Goal: Task Accomplishment & Management: Use online tool/utility

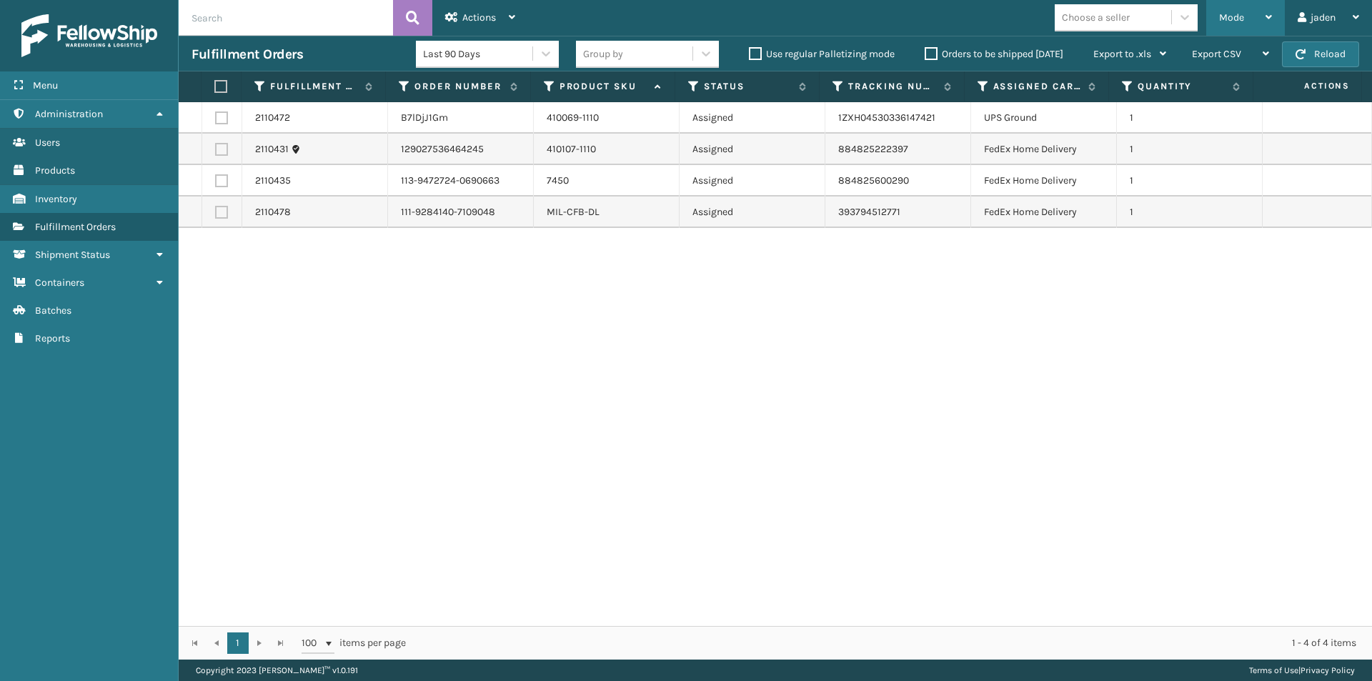
click at [1247, 16] on div "Mode" at bounding box center [1245, 18] width 53 height 36
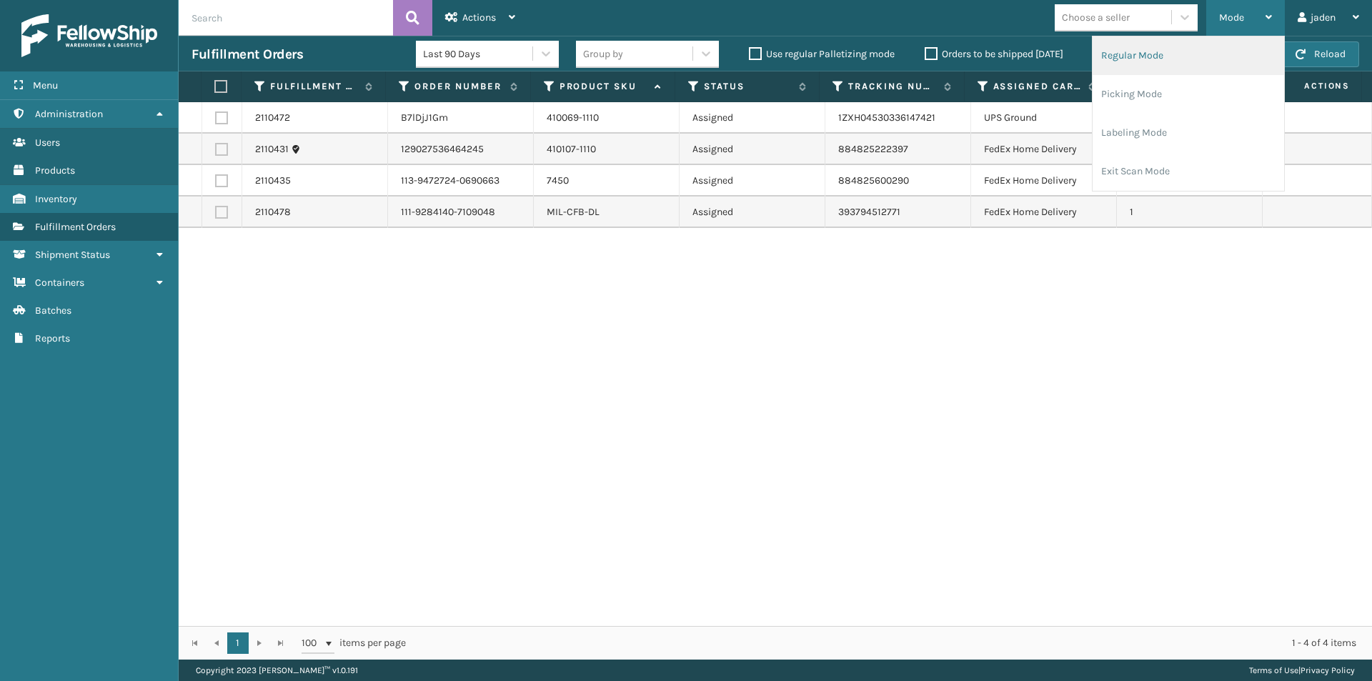
click at [1165, 63] on li "Regular Mode" at bounding box center [1187, 55] width 191 height 39
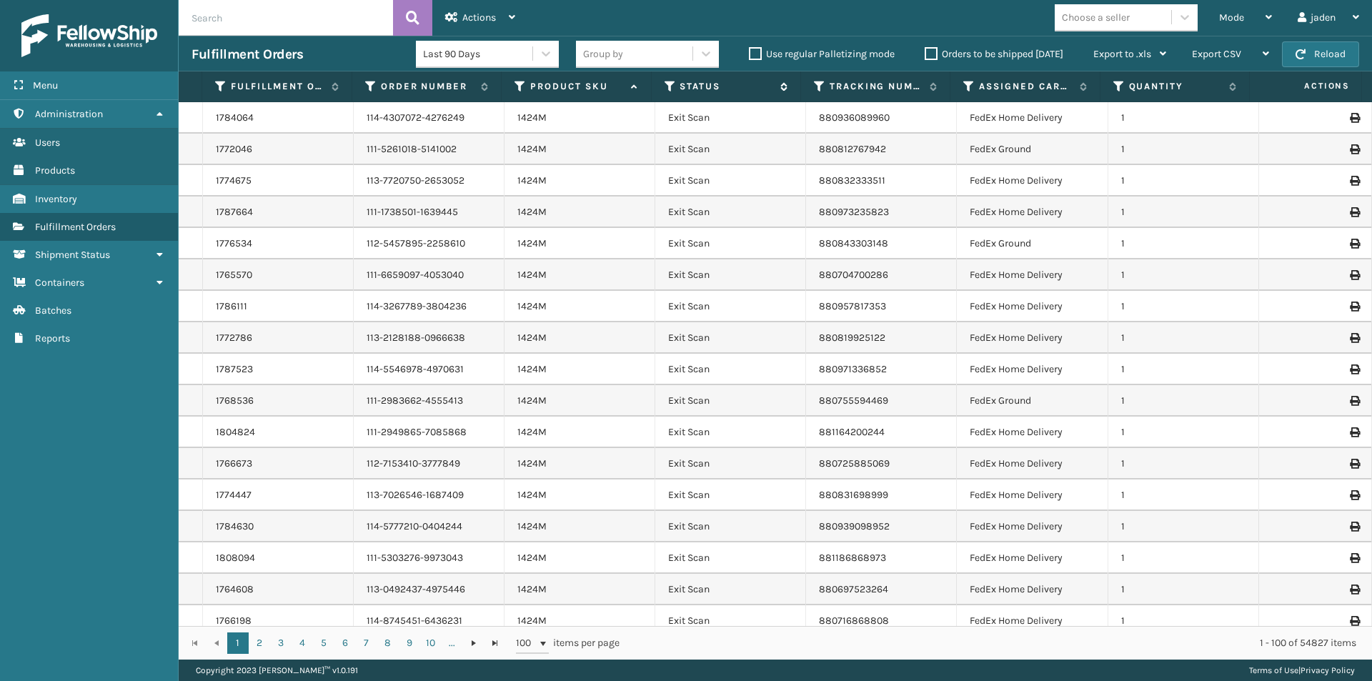
click at [670, 87] on icon at bounding box center [669, 86] width 11 height 13
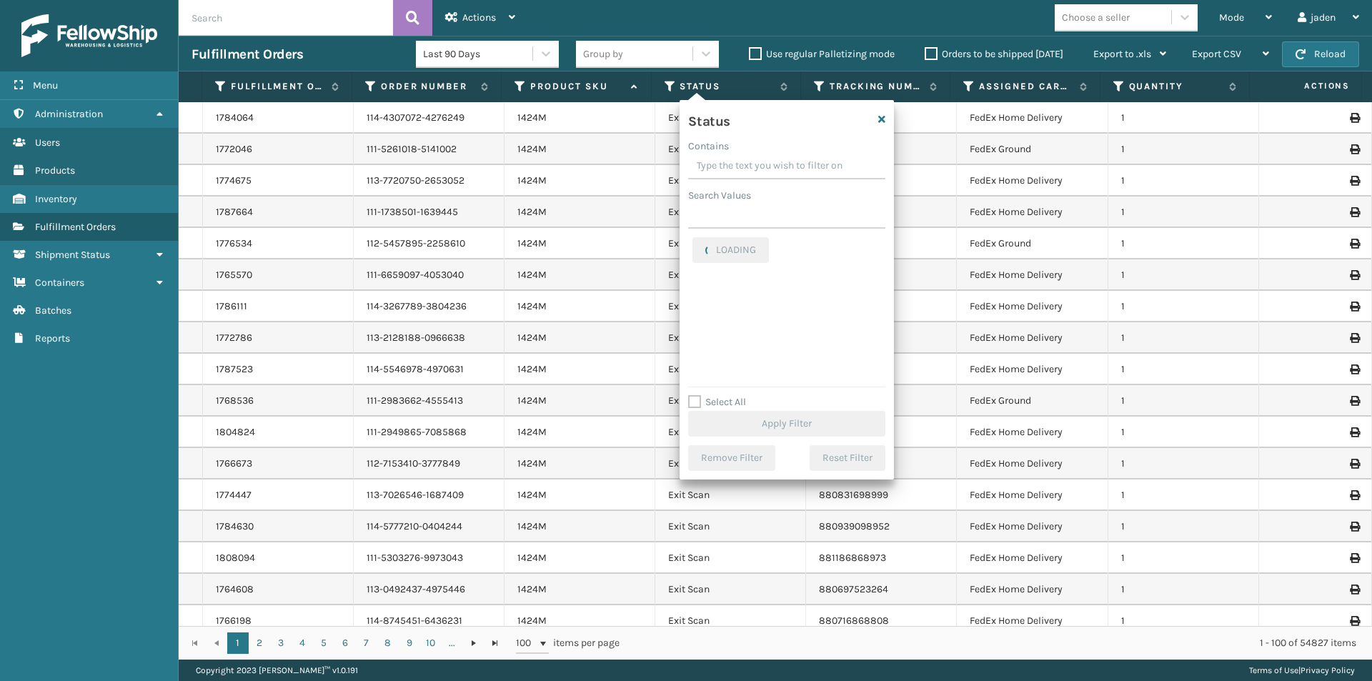
drag, startPoint x: 836, startPoint y: 161, endPoint x: 754, endPoint y: 149, distance: 83.0
click at [754, 149] on div "Contains" at bounding box center [786, 146] width 197 height 15
drag, startPoint x: 837, startPoint y: 166, endPoint x: 748, endPoint y: 169, distance: 89.4
click at [748, 169] on input "Contains" at bounding box center [786, 167] width 197 height 26
drag, startPoint x: 817, startPoint y: 161, endPoint x: 750, endPoint y: 160, distance: 66.5
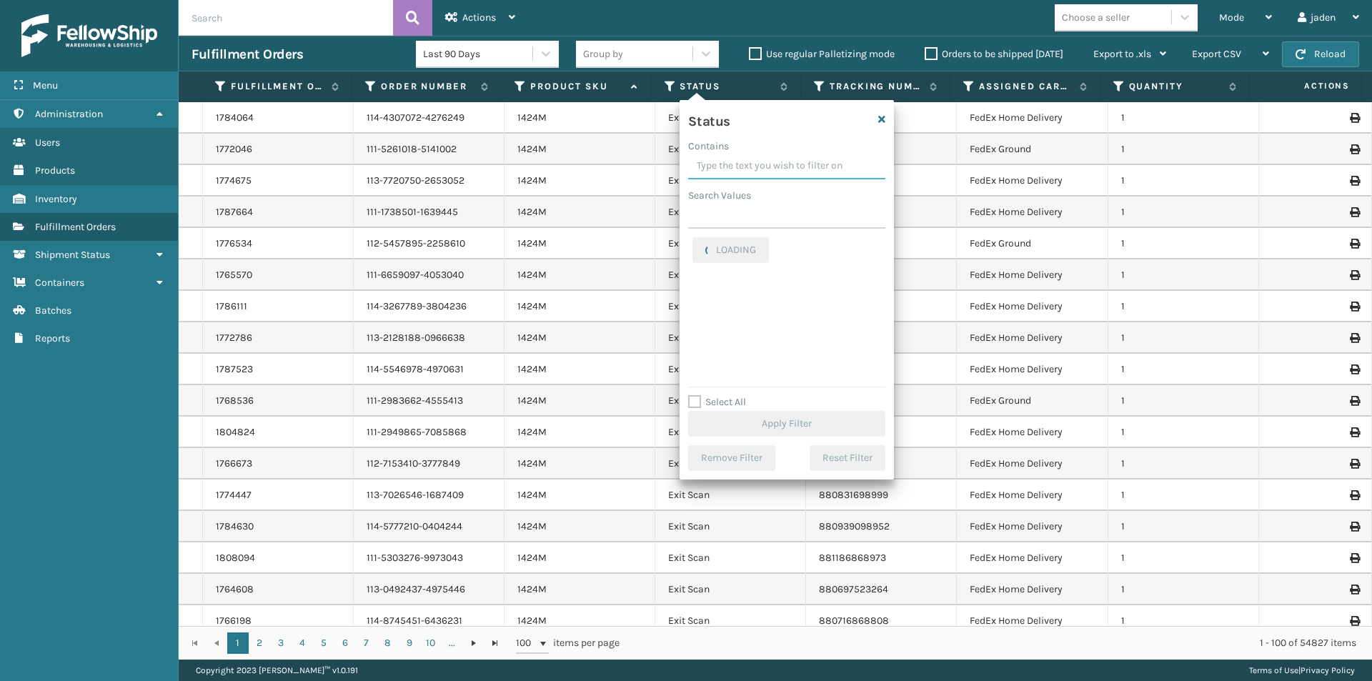
click at [750, 160] on input "Contains" at bounding box center [786, 167] width 197 height 26
drag, startPoint x: 802, startPoint y: 161, endPoint x: 769, endPoint y: 161, distance: 32.9
click at [769, 161] on input "Contains" at bounding box center [786, 167] width 197 height 26
drag, startPoint x: 827, startPoint y: 165, endPoint x: 774, endPoint y: 164, distance: 52.2
click at [774, 164] on input "Contains" at bounding box center [786, 167] width 197 height 26
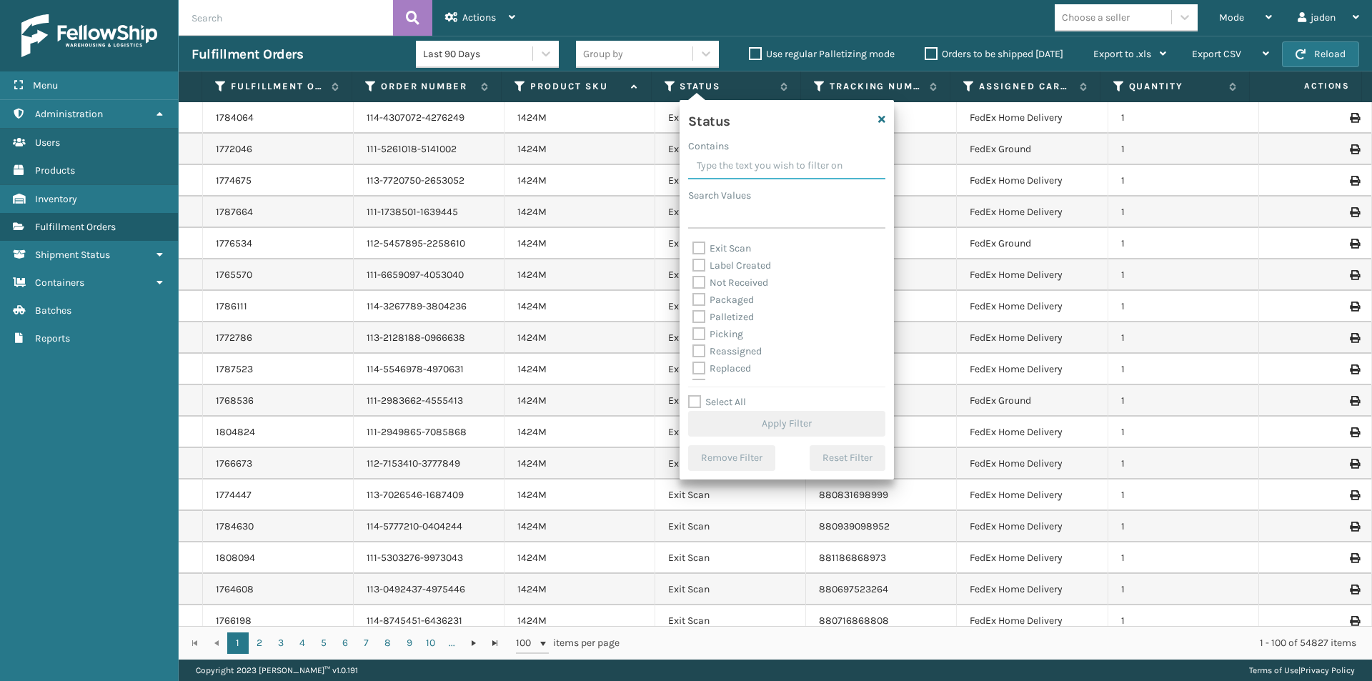
scroll to position [80, 0]
click at [702, 298] on label "Picking" at bounding box center [717, 303] width 51 height 12
click at [693, 298] on input "Picking" at bounding box center [692, 298] width 1 height 9
checkbox input "true"
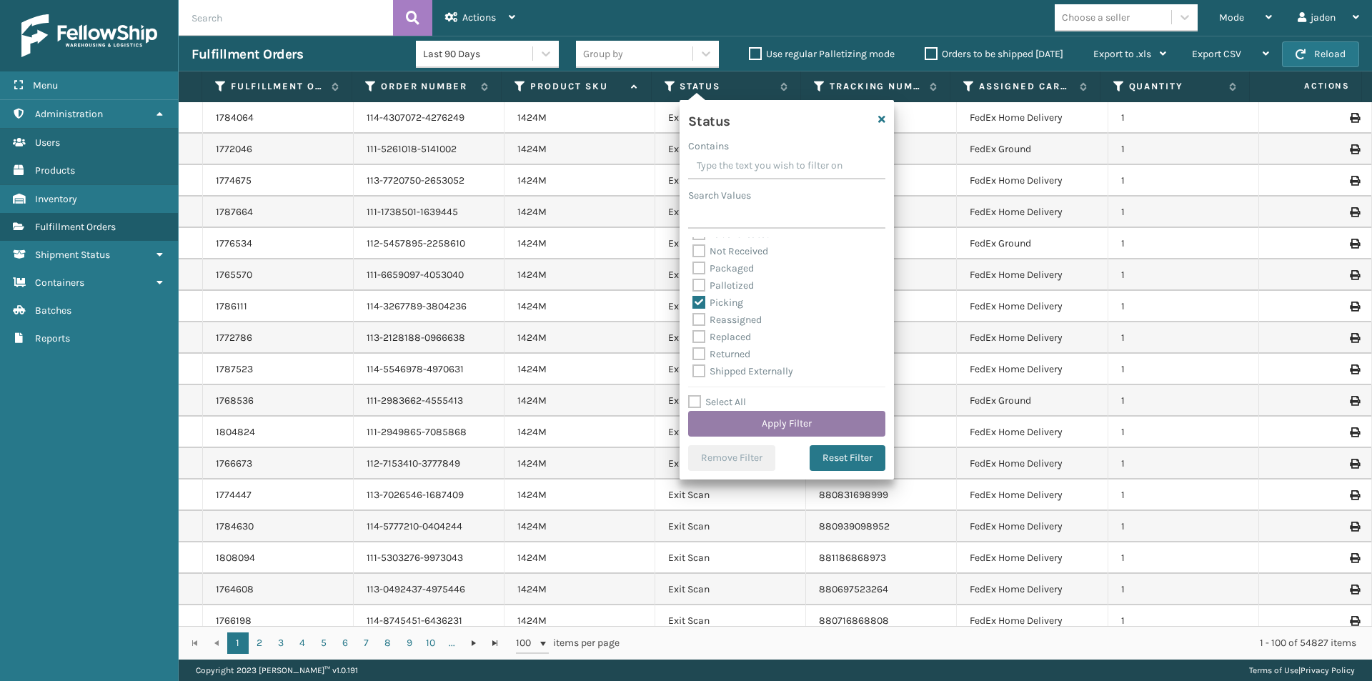
click at [779, 423] on button "Apply Filter" at bounding box center [786, 424] width 197 height 26
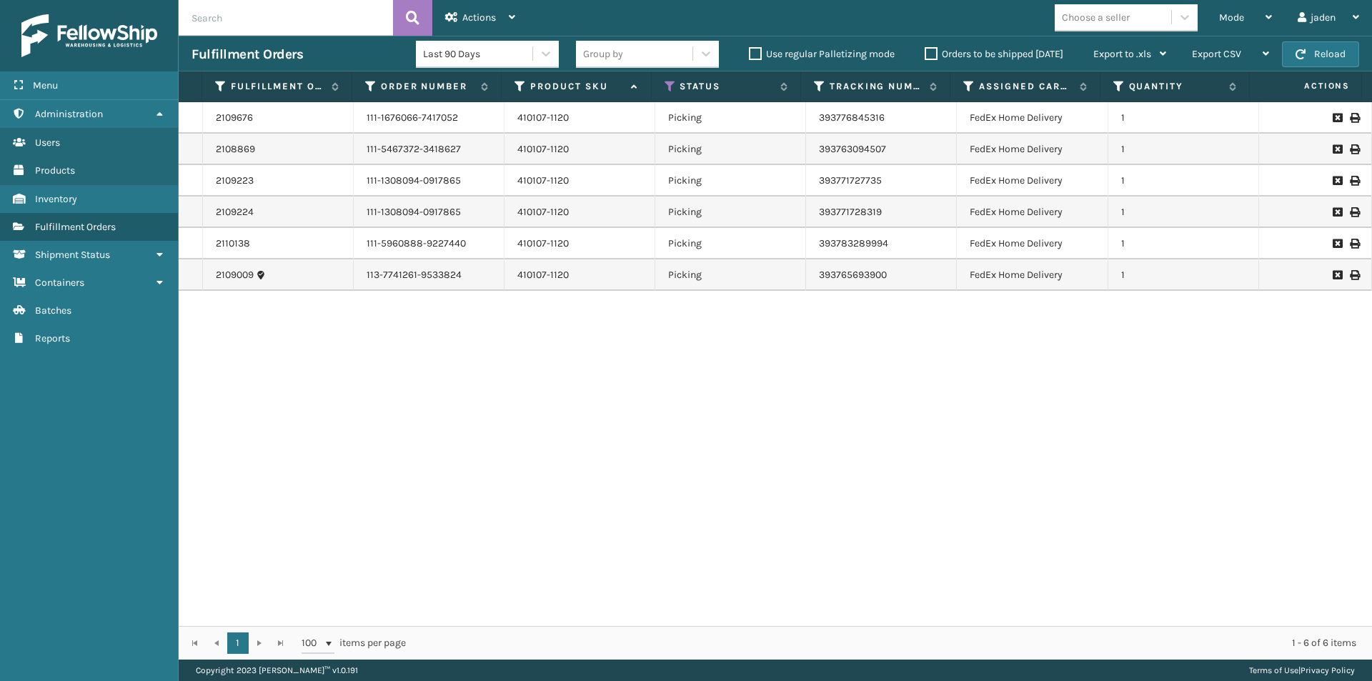
drag, startPoint x: 762, startPoint y: 382, endPoint x: 564, endPoint y: 412, distance: 200.2
click at [564, 412] on div "2109676 111-1676066-7417052 410107-1120 Picking 393776845316 FedEx Home Deliver…" at bounding box center [775, 364] width 1193 height 524
click at [1307, 54] on button "Reload" at bounding box center [1320, 54] width 77 height 26
drag, startPoint x: 919, startPoint y: 382, endPoint x: 657, endPoint y: 387, distance: 262.3
click at [657, 387] on div "2109676 111-1676066-7417052 410107-1120 Picking 393776845316 FedEx Home Deliver…" at bounding box center [775, 364] width 1193 height 524
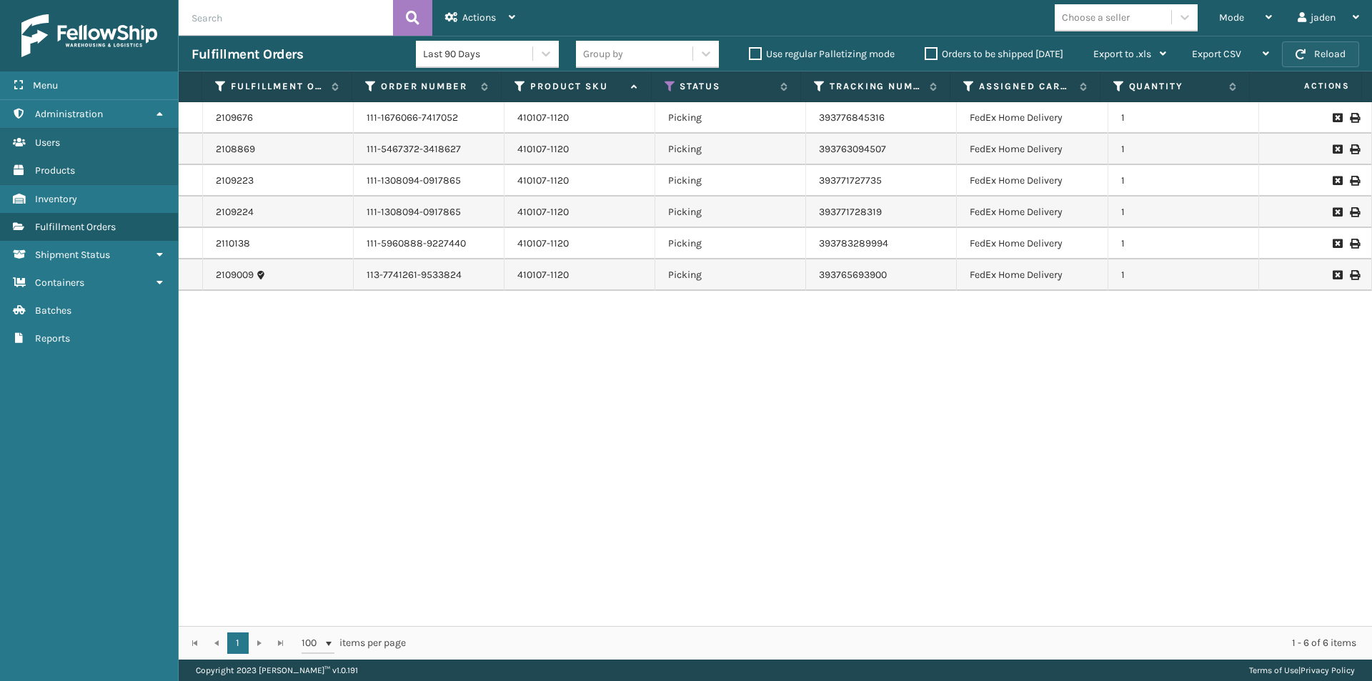
click at [1322, 43] on button "Reload" at bounding box center [1320, 54] width 77 height 26
click at [666, 87] on icon at bounding box center [669, 86] width 11 height 13
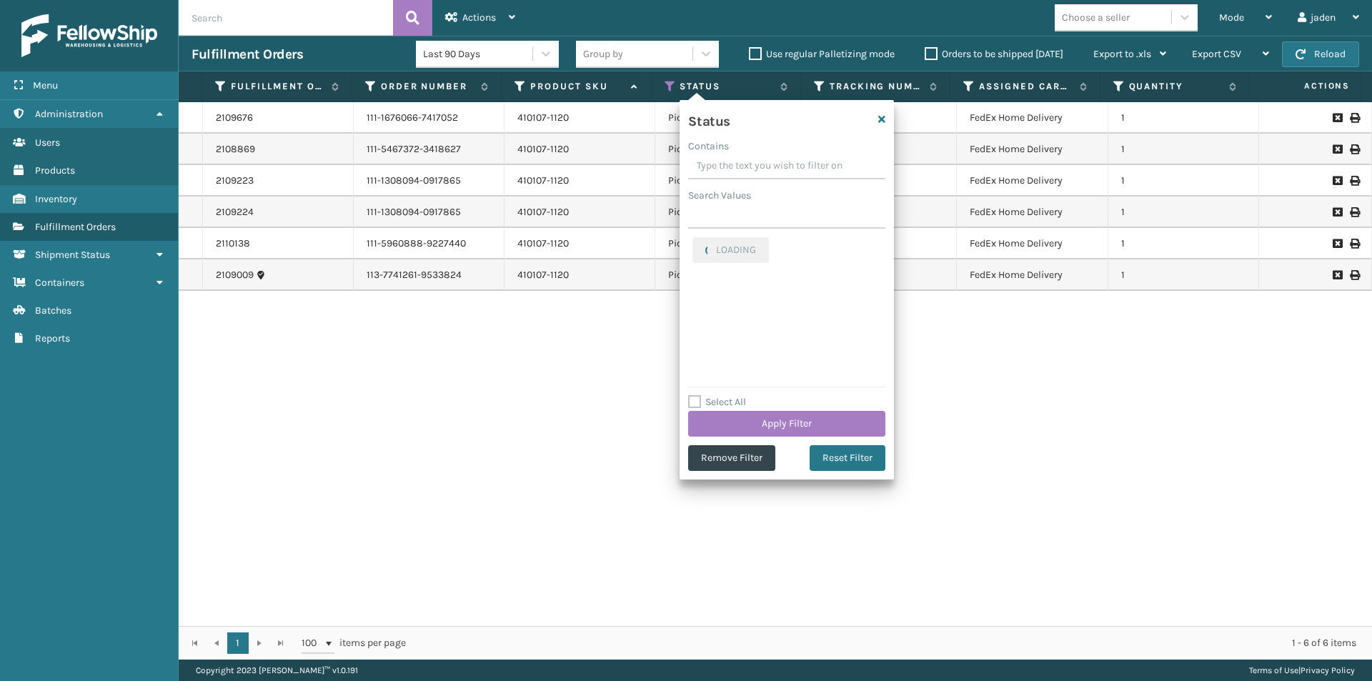
drag, startPoint x: 810, startPoint y: 168, endPoint x: 749, endPoint y: 169, distance: 60.0
click at [749, 169] on input "Contains" at bounding box center [786, 167] width 197 height 26
drag, startPoint x: 811, startPoint y: 157, endPoint x: 724, endPoint y: 161, distance: 87.2
click at [724, 161] on input "Contains" at bounding box center [786, 167] width 197 height 26
drag, startPoint x: 784, startPoint y: 161, endPoint x: 731, endPoint y: 157, distance: 53.0
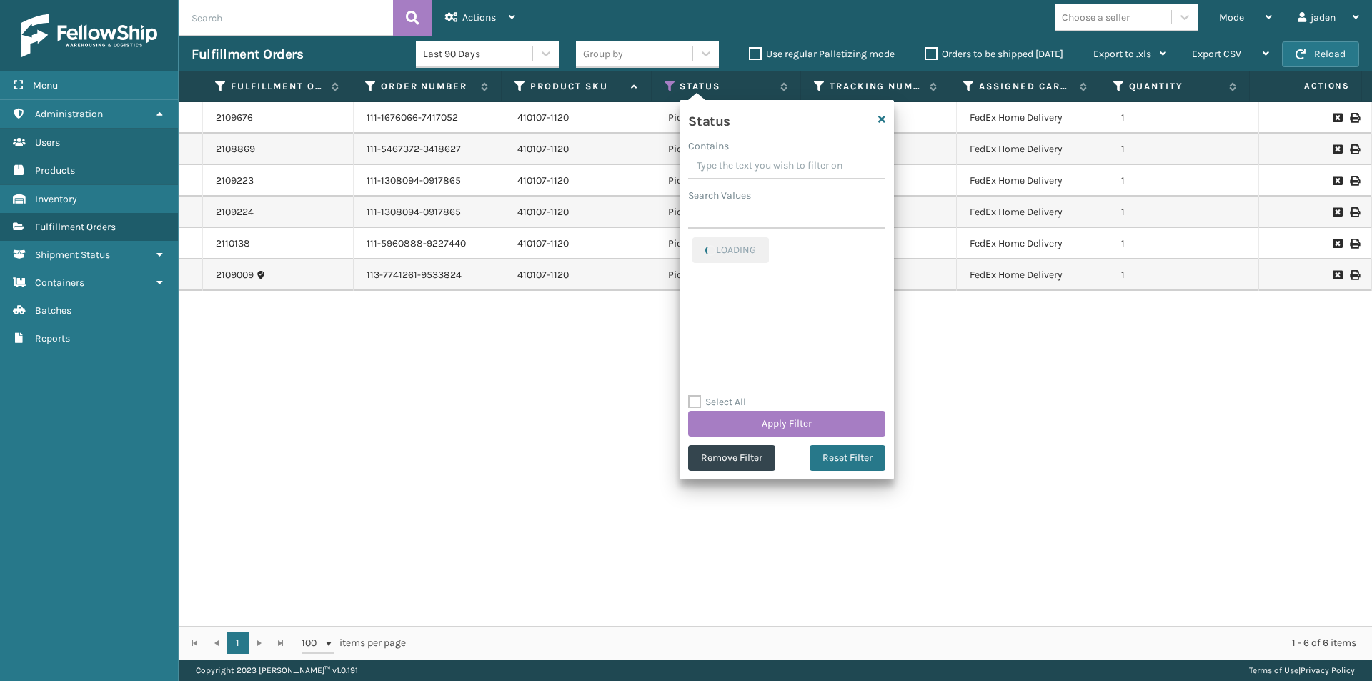
click at [731, 157] on input "Contains" at bounding box center [786, 167] width 197 height 26
drag, startPoint x: 810, startPoint y: 159, endPoint x: 751, endPoint y: 165, distance: 58.9
click at [751, 165] on input "Contains" at bounding box center [786, 167] width 197 height 26
drag, startPoint x: 817, startPoint y: 165, endPoint x: 771, endPoint y: 165, distance: 46.4
click at [755, 165] on input "Contains" at bounding box center [786, 167] width 197 height 26
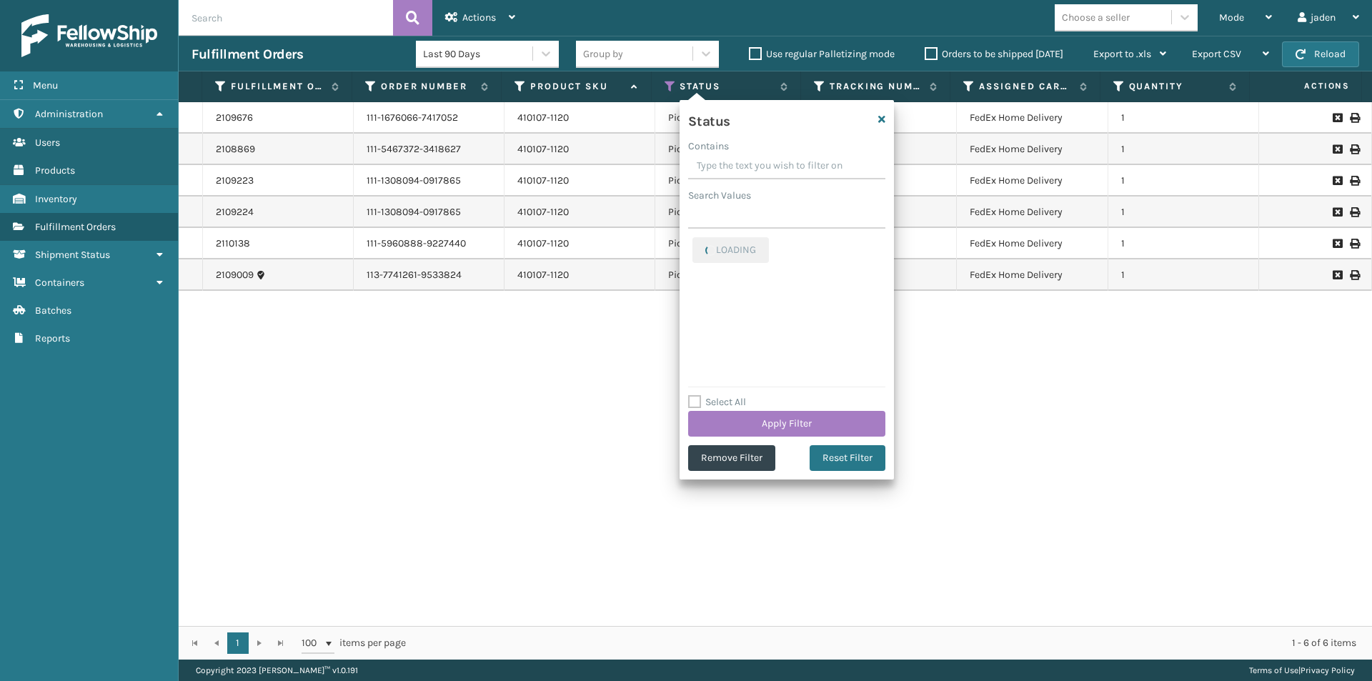
drag, startPoint x: 789, startPoint y: 165, endPoint x: 760, endPoint y: 165, distance: 28.6
click at [738, 165] on input "Contains" at bounding box center [786, 167] width 197 height 26
drag, startPoint x: 800, startPoint y: 165, endPoint x: 761, endPoint y: 165, distance: 38.6
click at [761, 165] on input "Contains" at bounding box center [786, 167] width 197 height 26
drag, startPoint x: 831, startPoint y: 165, endPoint x: 768, endPoint y: 161, distance: 63.0
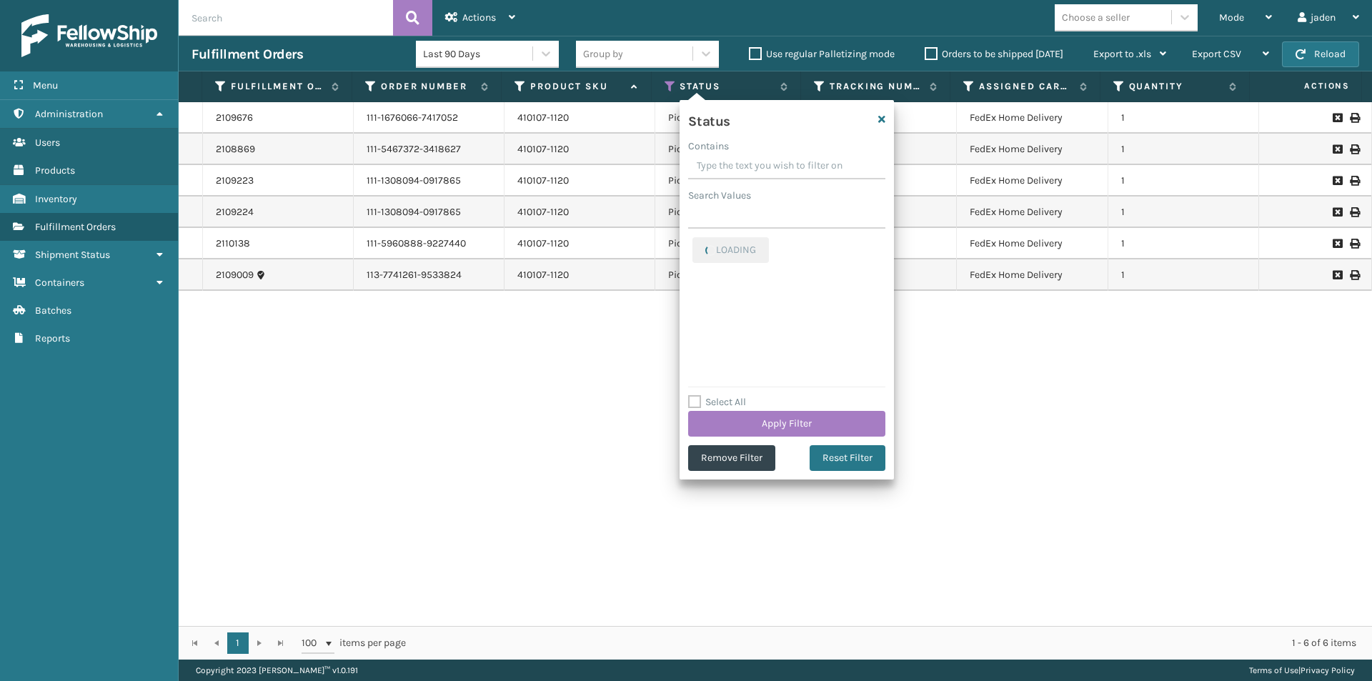
click at [768, 161] on input "Contains" at bounding box center [786, 167] width 197 height 26
click at [699, 242] on label "Picking" at bounding box center [717, 245] width 51 height 12
click at [693, 242] on input "Picking" at bounding box center [692, 241] width 1 height 9
checkbox input "false"
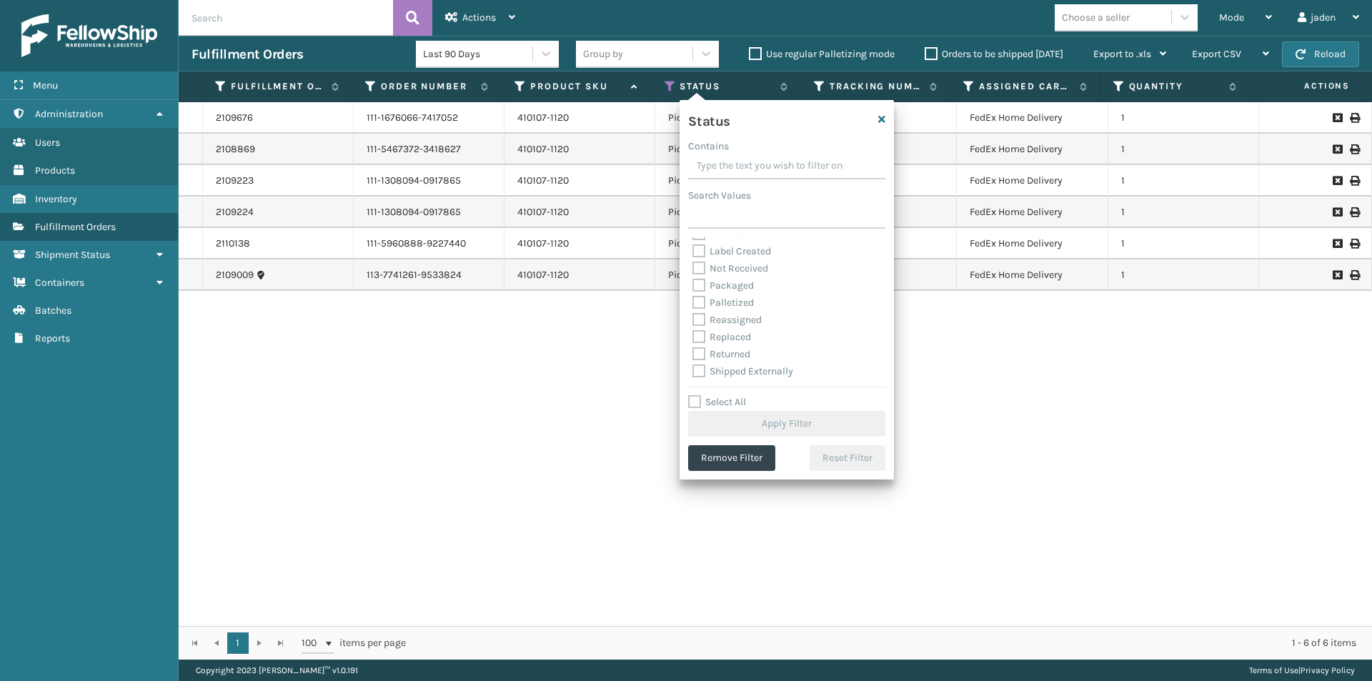
click at [697, 299] on label "Palletized" at bounding box center [722, 303] width 61 height 12
click at [693, 299] on input "Palletized" at bounding box center [692, 298] width 1 height 9
checkbox input "true"
click at [779, 416] on button "Apply Filter" at bounding box center [786, 424] width 197 height 26
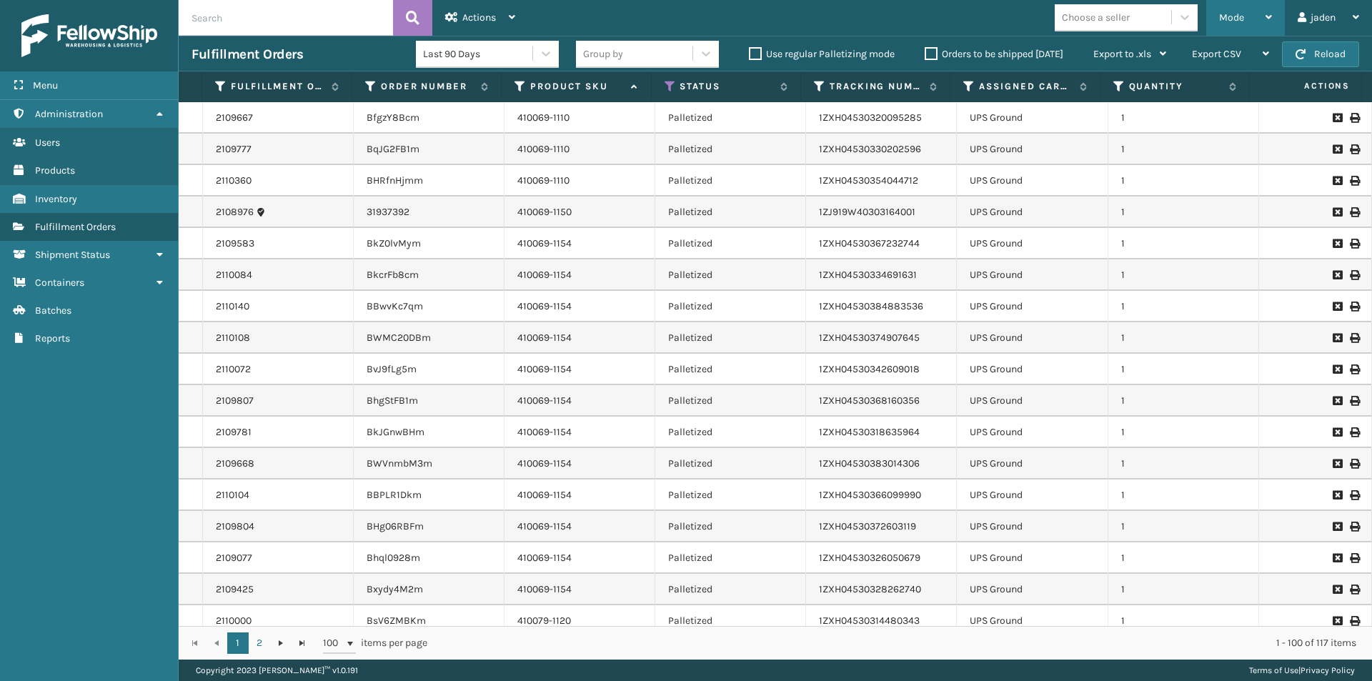
click at [1234, 6] on div "Mode" at bounding box center [1245, 18] width 53 height 36
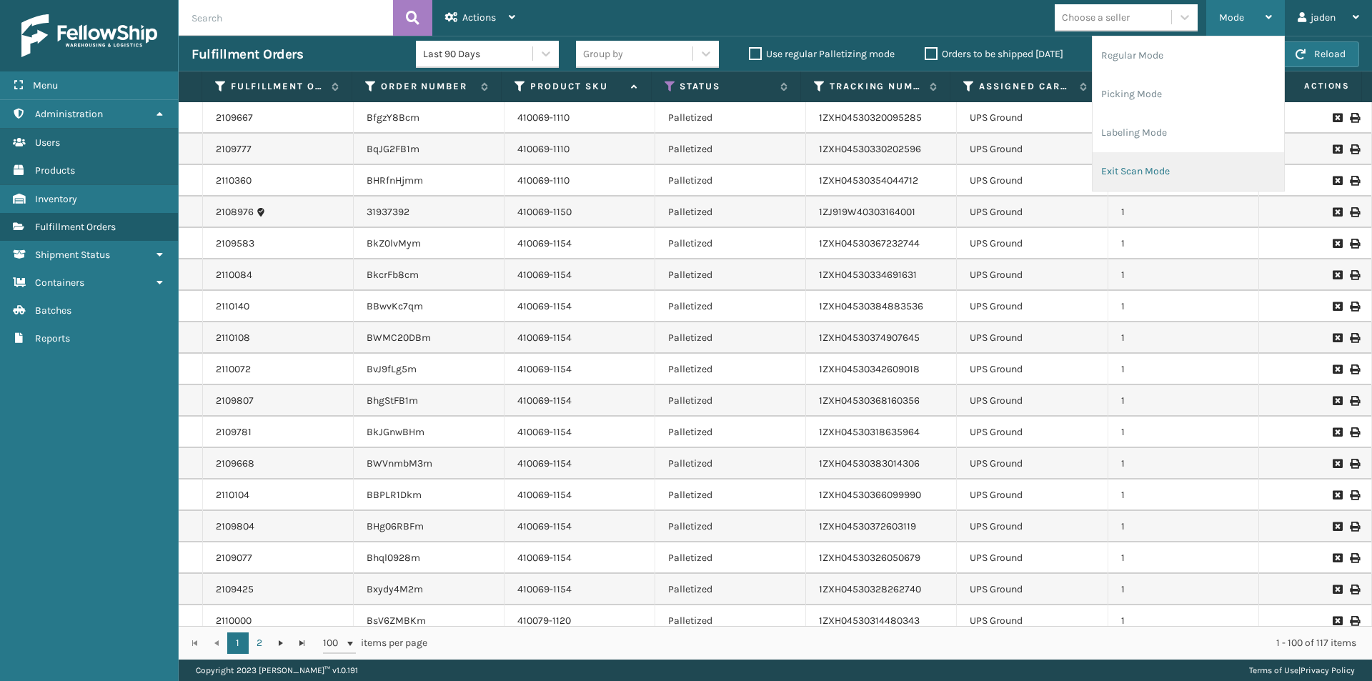
click at [1162, 168] on li "Exit Scan Mode" at bounding box center [1187, 171] width 191 height 39
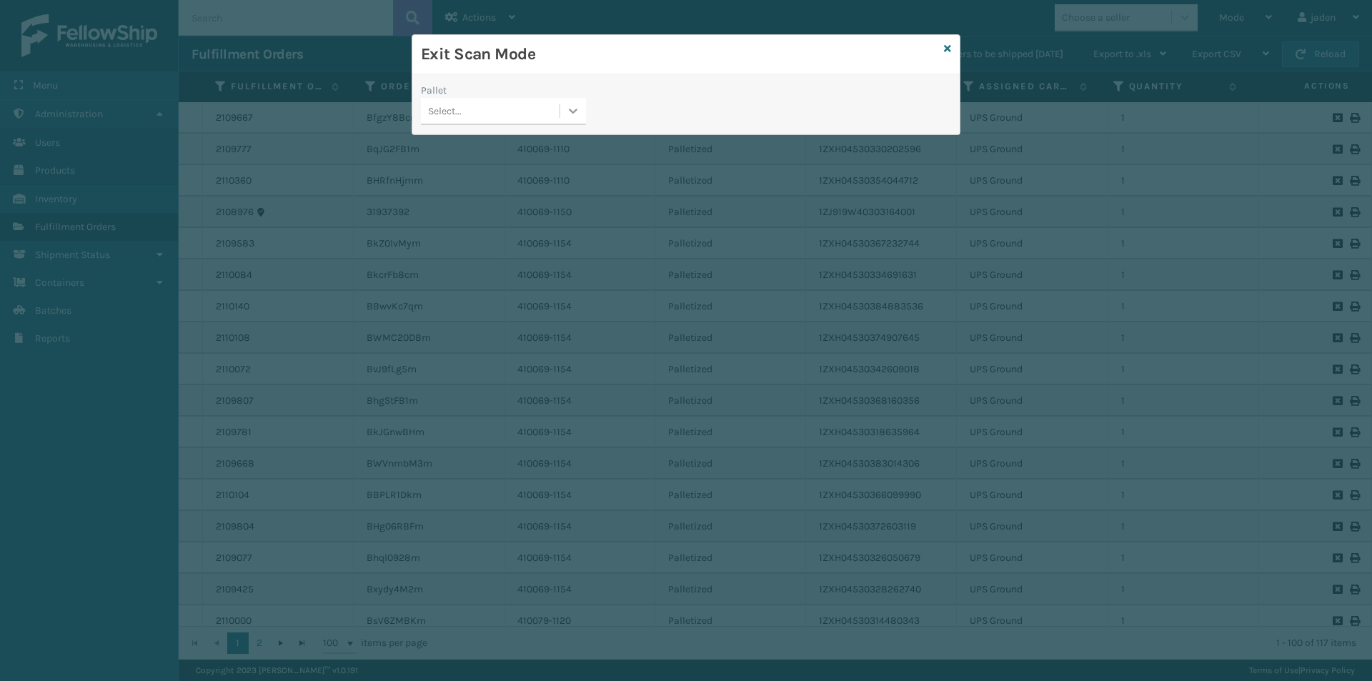
click at [580, 117] on icon at bounding box center [573, 111] width 14 height 14
click at [500, 134] on div "FDXG-HQZYXUB0WB" at bounding box center [503, 147] width 165 height 26
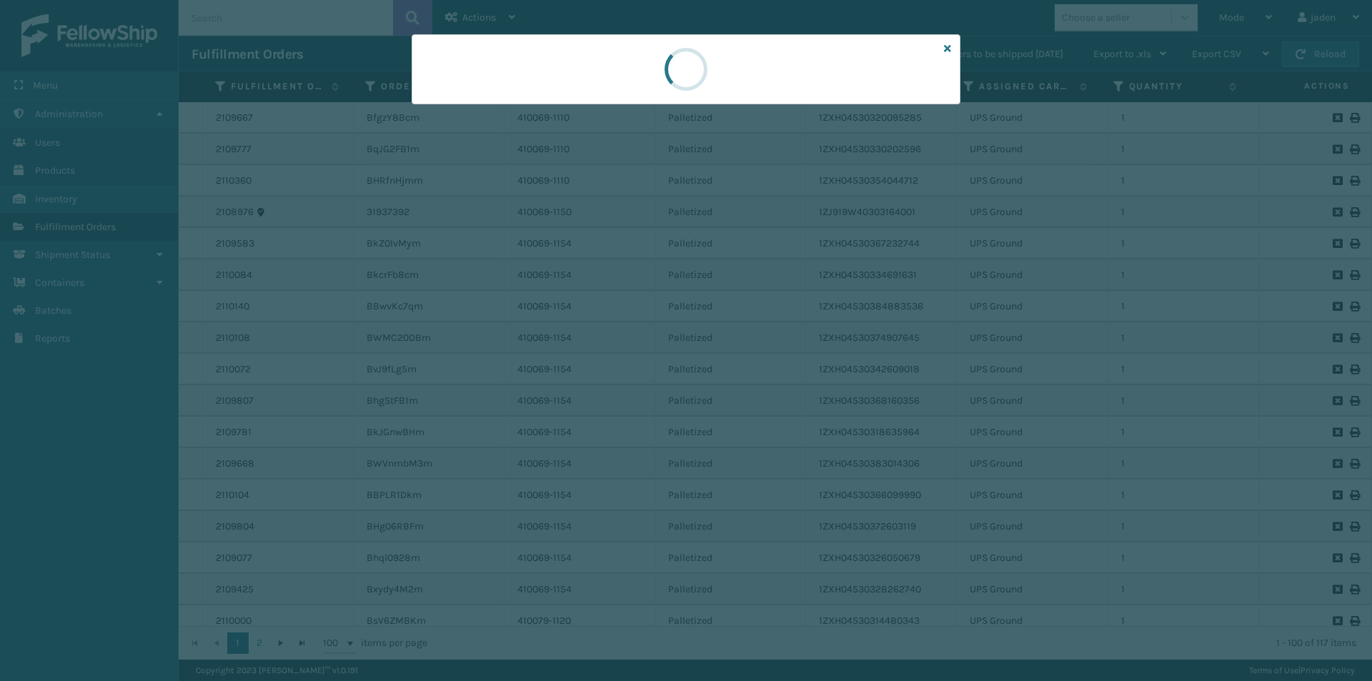
drag, startPoint x: 745, startPoint y: 65, endPoint x: 659, endPoint y: 65, distance: 85.7
click at [659, 65] on div at bounding box center [686, 69] width 60 height 69
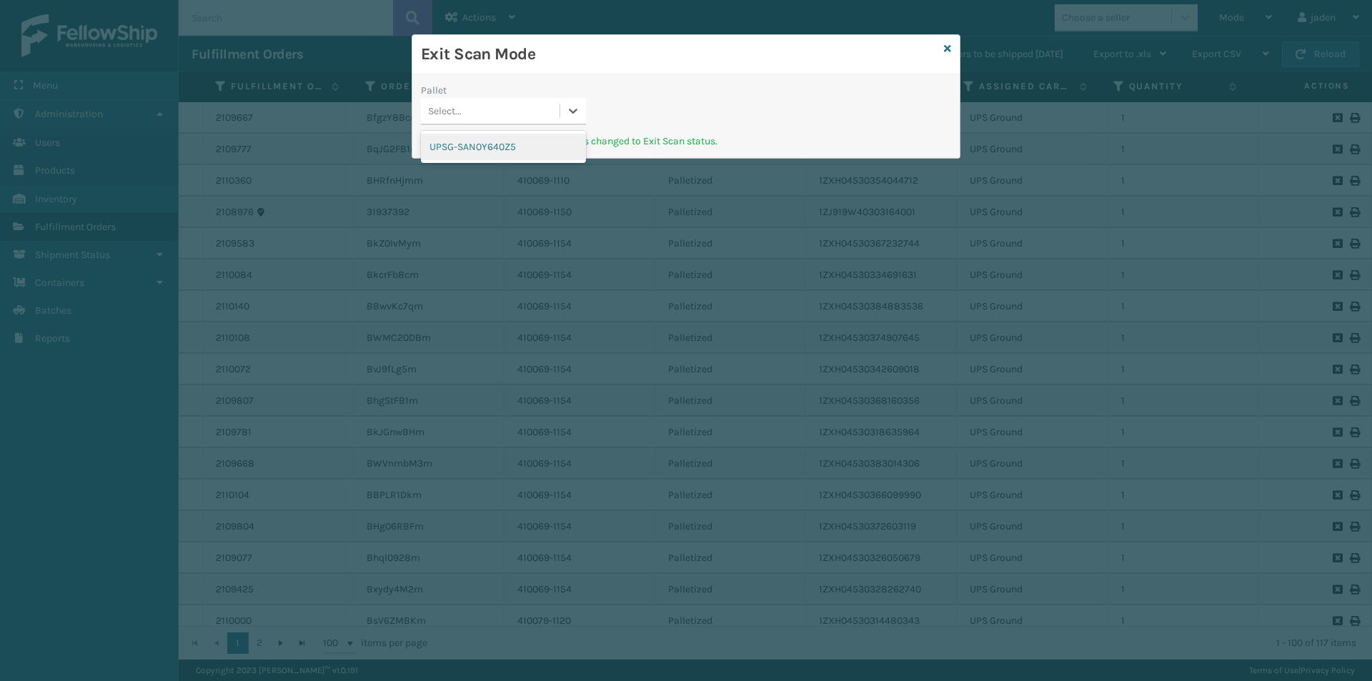
drag, startPoint x: 556, startPoint y: 111, endPoint x: 541, endPoint y: 122, distance: 18.9
click at [558, 111] on div "Select..." at bounding box center [490, 111] width 139 height 24
click at [497, 150] on div "UPSG-SAN0Y640Z5" at bounding box center [503, 147] width 165 height 26
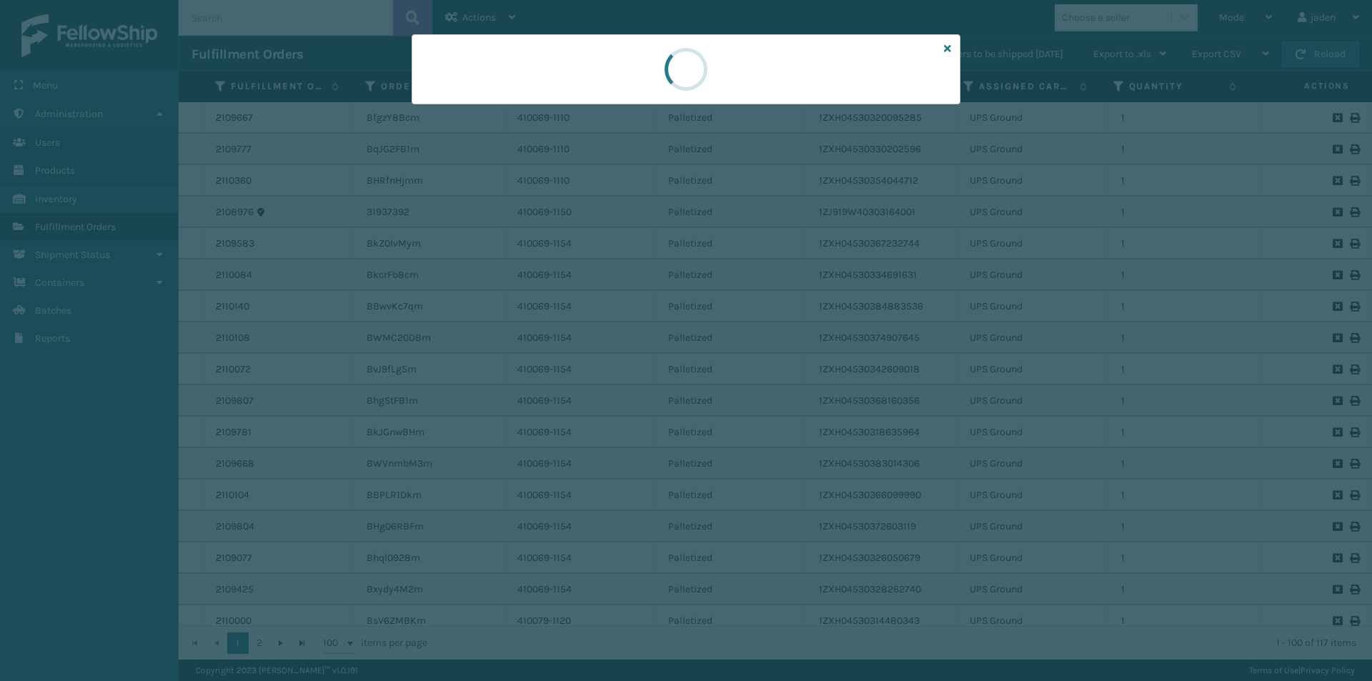
drag, startPoint x: 773, startPoint y: 88, endPoint x: 737, endPoint y: 79, distance: 37.4
click at [682, 89] on div at bounding box center [685, 69] width 46 height 46
drag, startPoint x: 740, startPoint y: 79, endPoint x: 797, endPoint y: 78, distance: 56.4
click at [604, 78] on div at bounding box center [686, 69] width 549 height 70
drag, startPoint x: 800, startPoint y: 78, endPoint x: 792, endPoint y: 76, distance: 8.8
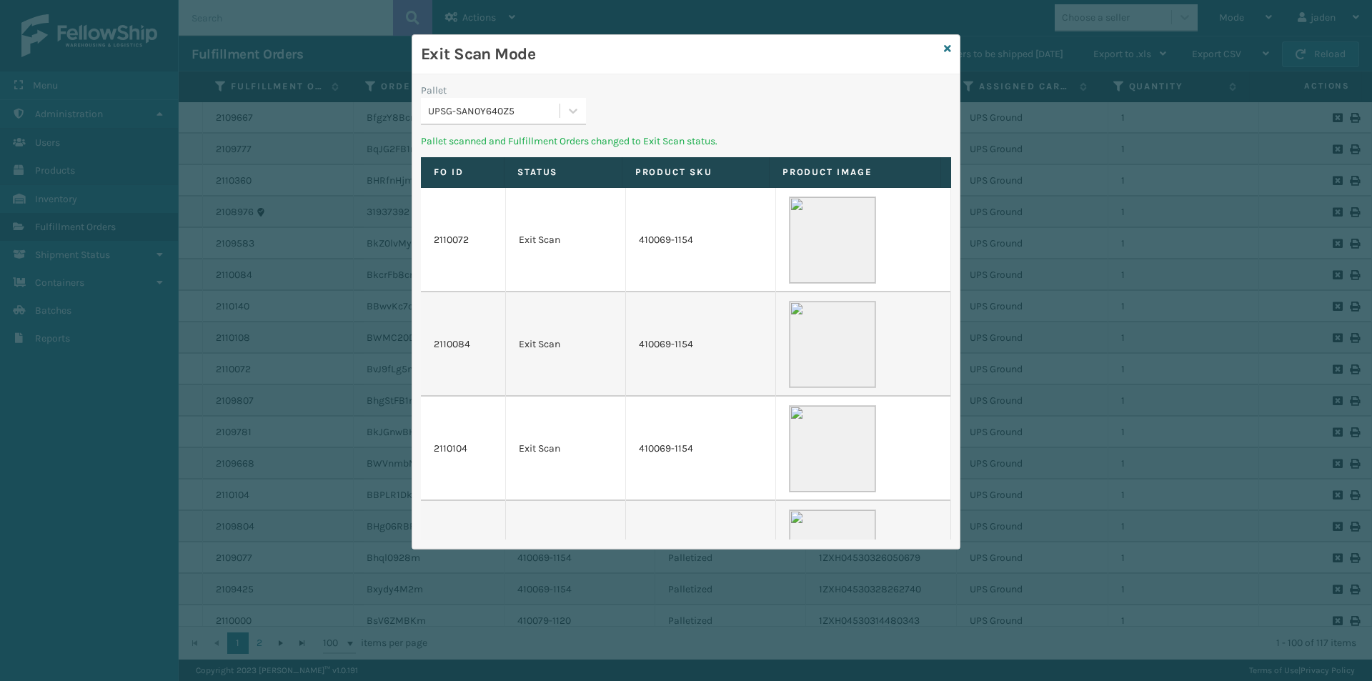
click at [586, 54] on h3 "Exit Scan Mode" at bounding box center [679, 54] width 517 height 21
drag, startPoint x: 801, startPoint y: 81, endPoint x: 788, endPoint y: 81, distance: 12.9
drag, startPoint x: 788, startPoint y: 81, endPoint x: 660, endPoint y: 72, distance: 128.2
click at [654, 69] on div "Exit Scan Mode" at bounding box center [685, 54] width 547 height 39
drag, startPoint x: 712, startPoint y: 101, endPoint x: 576, endPoint y: 100, distance: 136.5
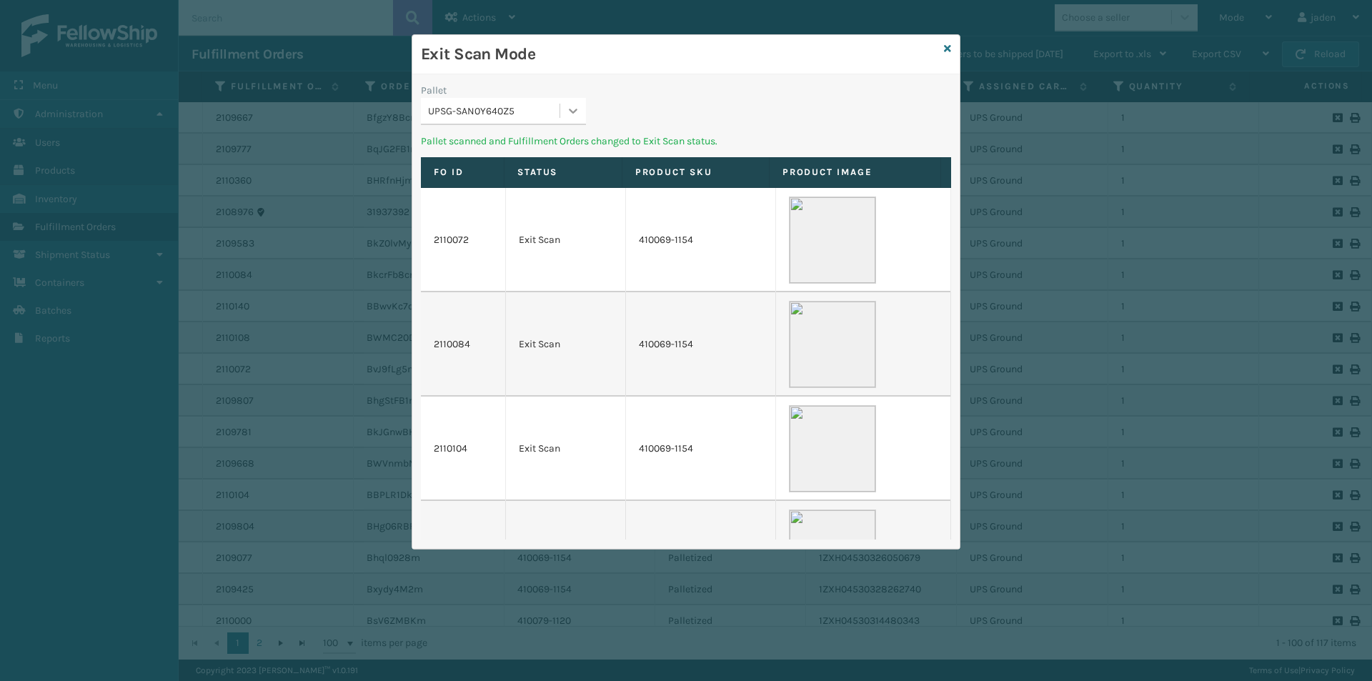
click at [583, 99] on div at bounding box center [573, 111] width 26 height 26
drag, startPoint x: 555, startPoint y: 140, endPoint x: 612, endPoint y: 130, distance: 57.3
click at [557, 140] on div "No options" at bounding box center [503, 147] width 165 height 26
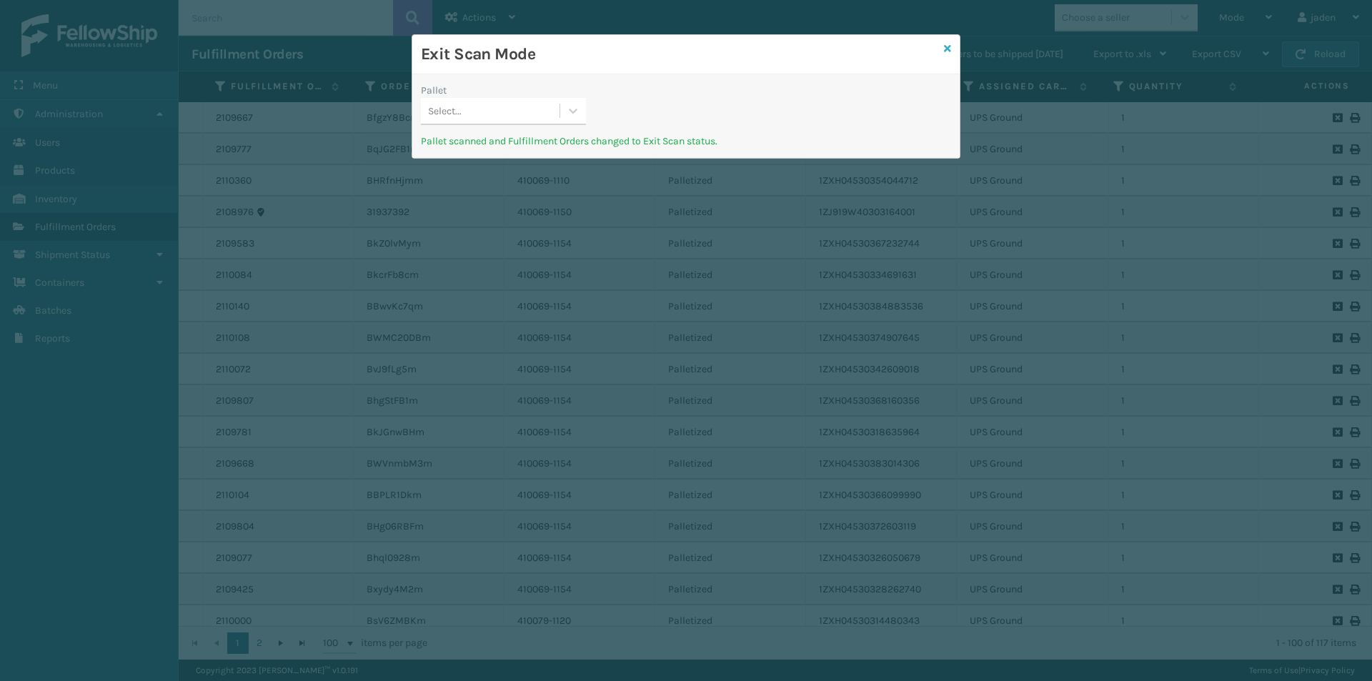
click at [945, 51] on icon at bounding box center [947, 49] width 7 height 10
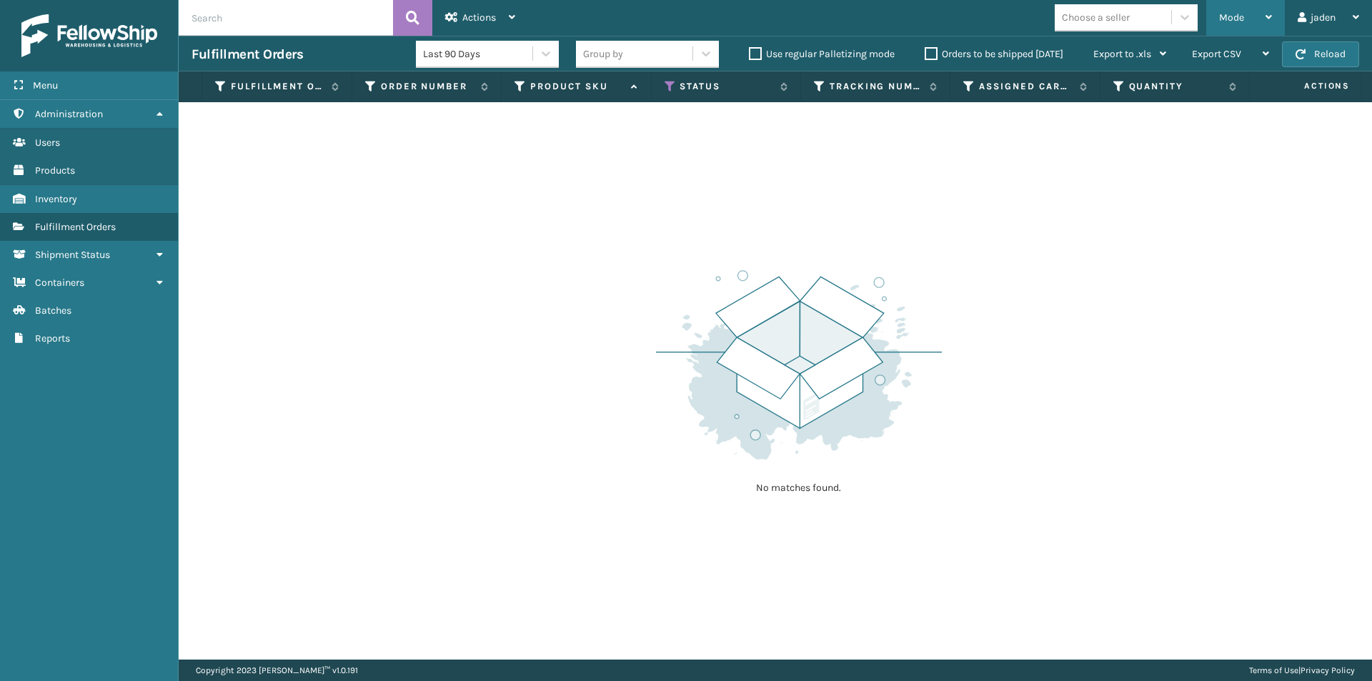
click at [1247, 25] on div "Mode" at bounding box center [1245, 18] width 53 height 36
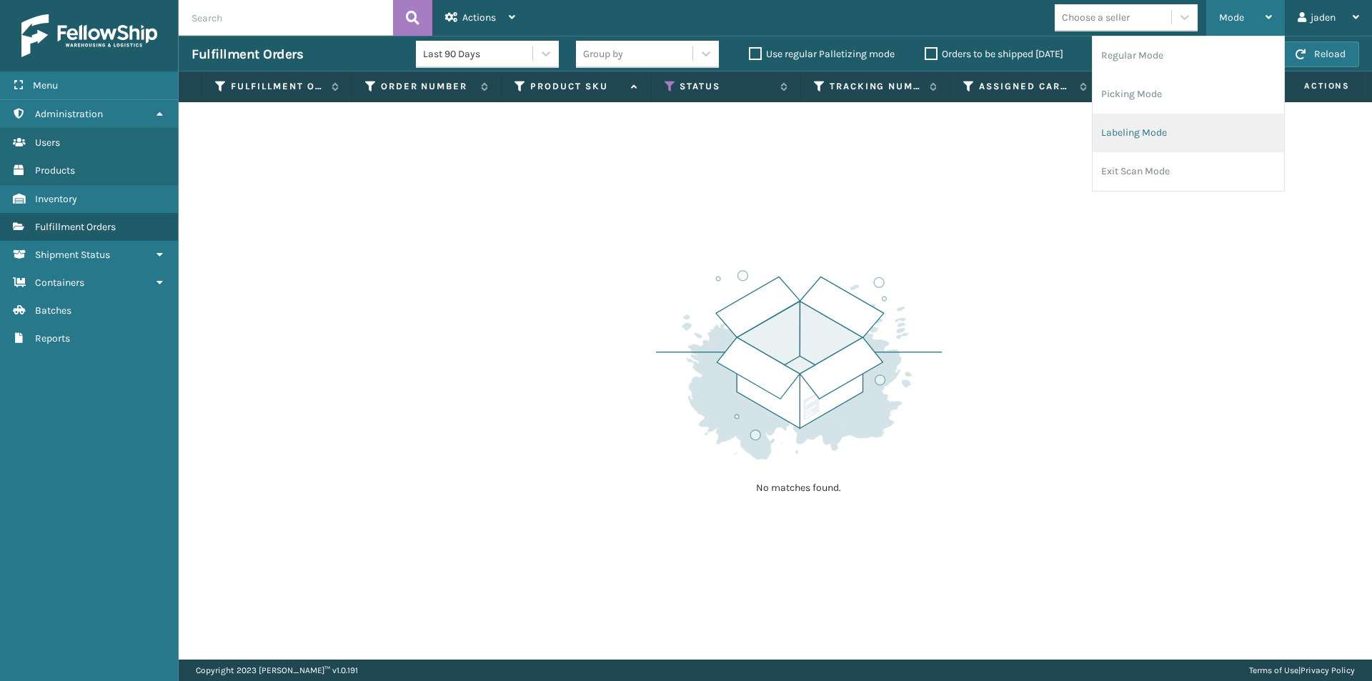
click at [1164, 126] on li "Labeling Mode" at bounding box center [1187, 133] width 191 height 39
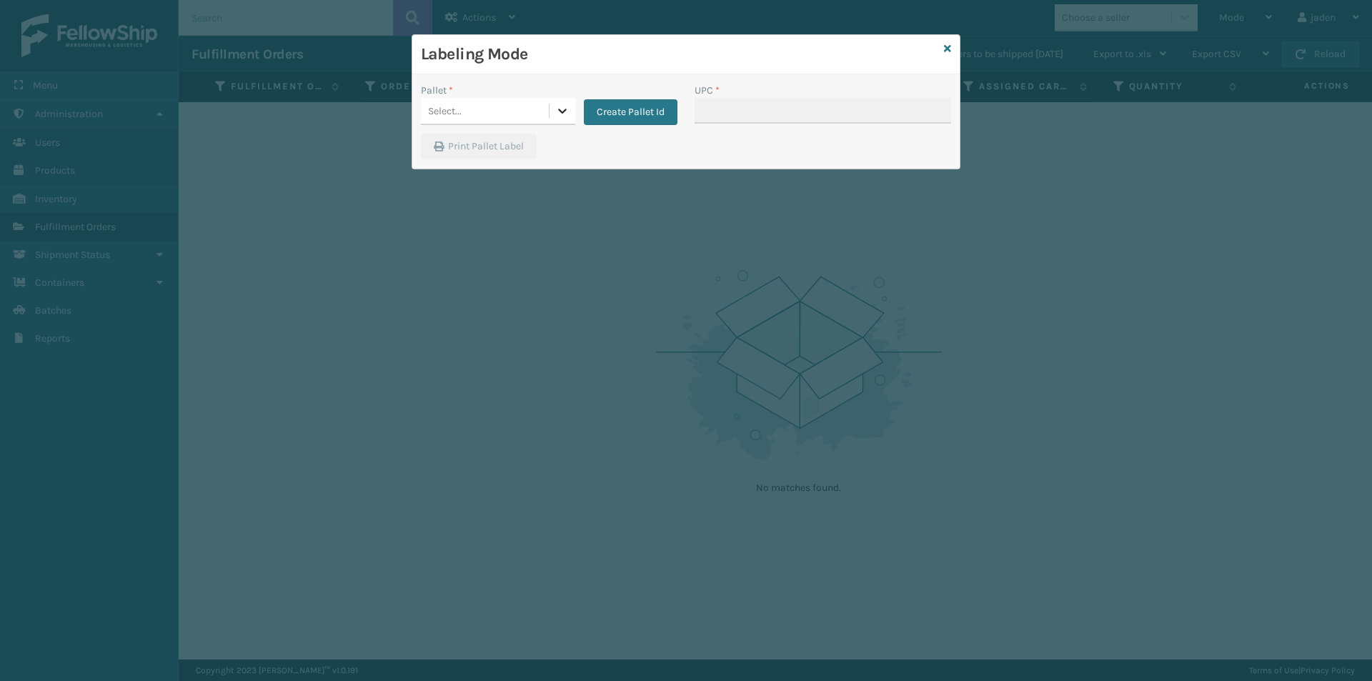
click at [557, 111] on icon at bounding box center [562, 111] width 14 height 14
click at [643, 109] on button "Create Pallet Id" at bounding box center [631, 112] width 94 height 26
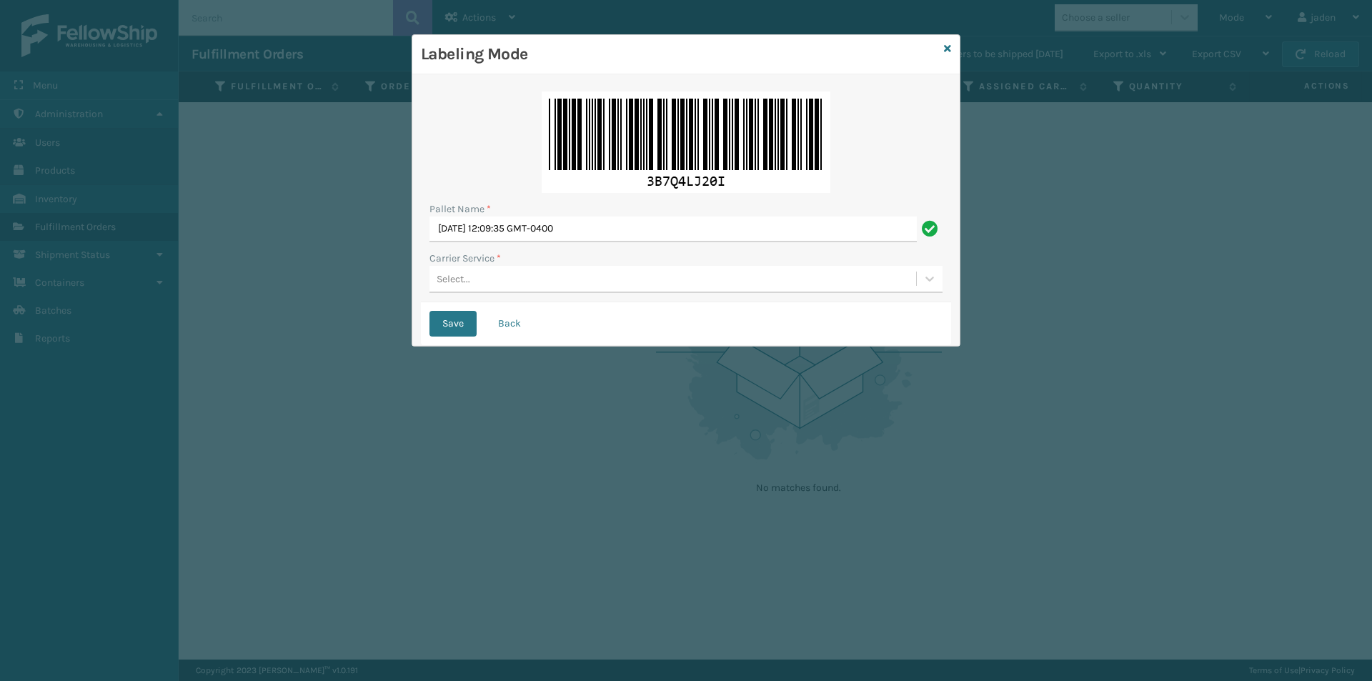
click at [550, 278] on div "Select..." at bounding box center [672, 279] width 487 height 24
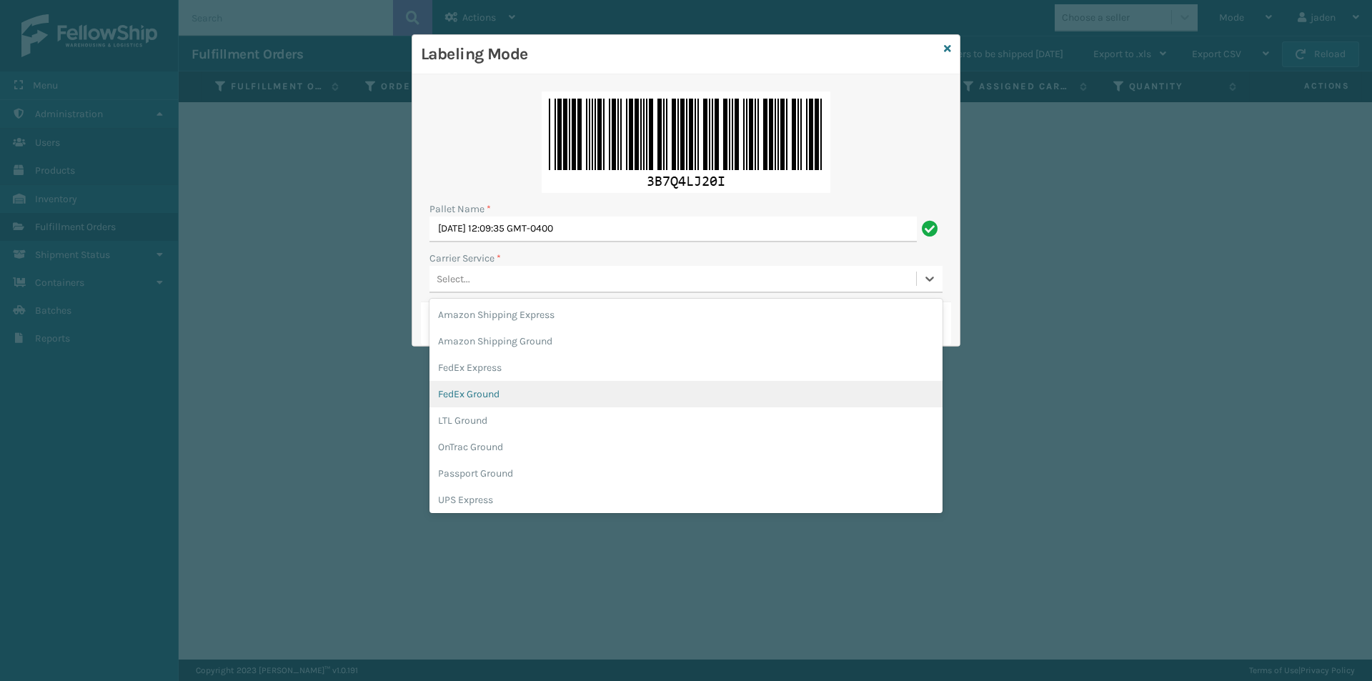
click at [499, 393] on div "FedEx Ground" at bounding box center [685, 394] width 513 height 26
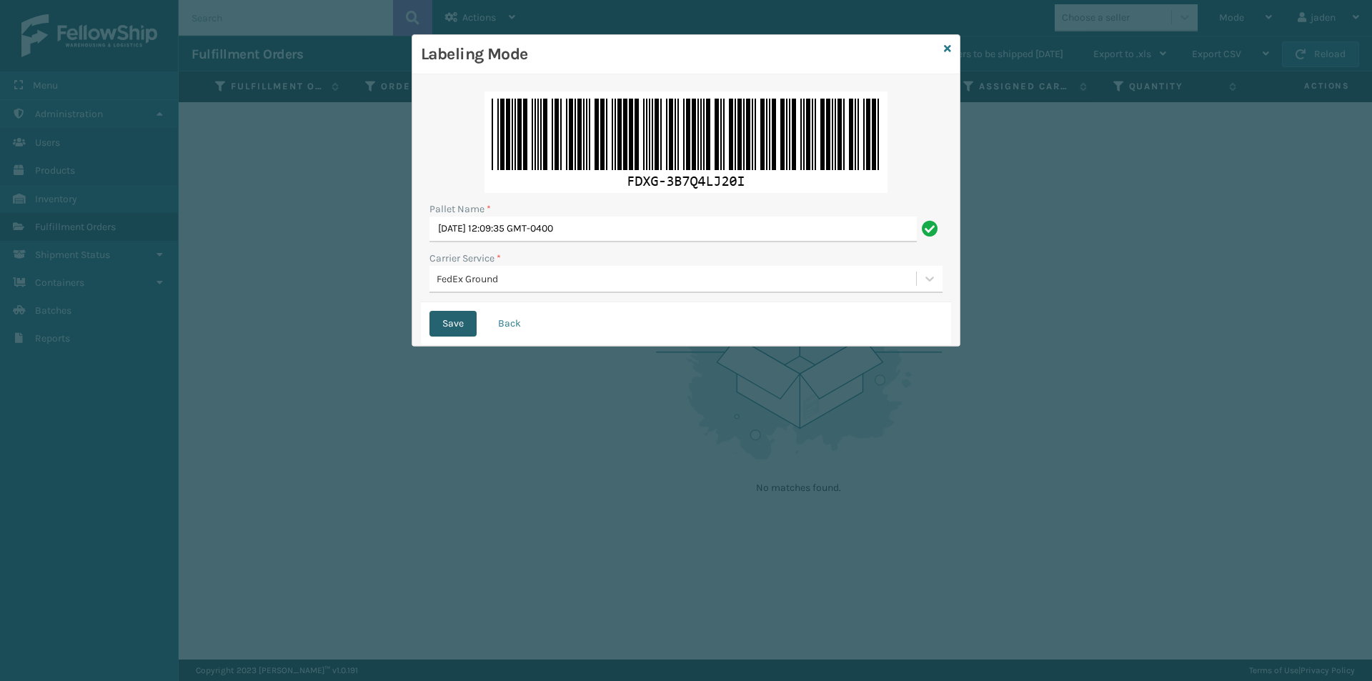
click at [458, 319] on button "Save" at bounding box center [452, 324] width 47 height 26
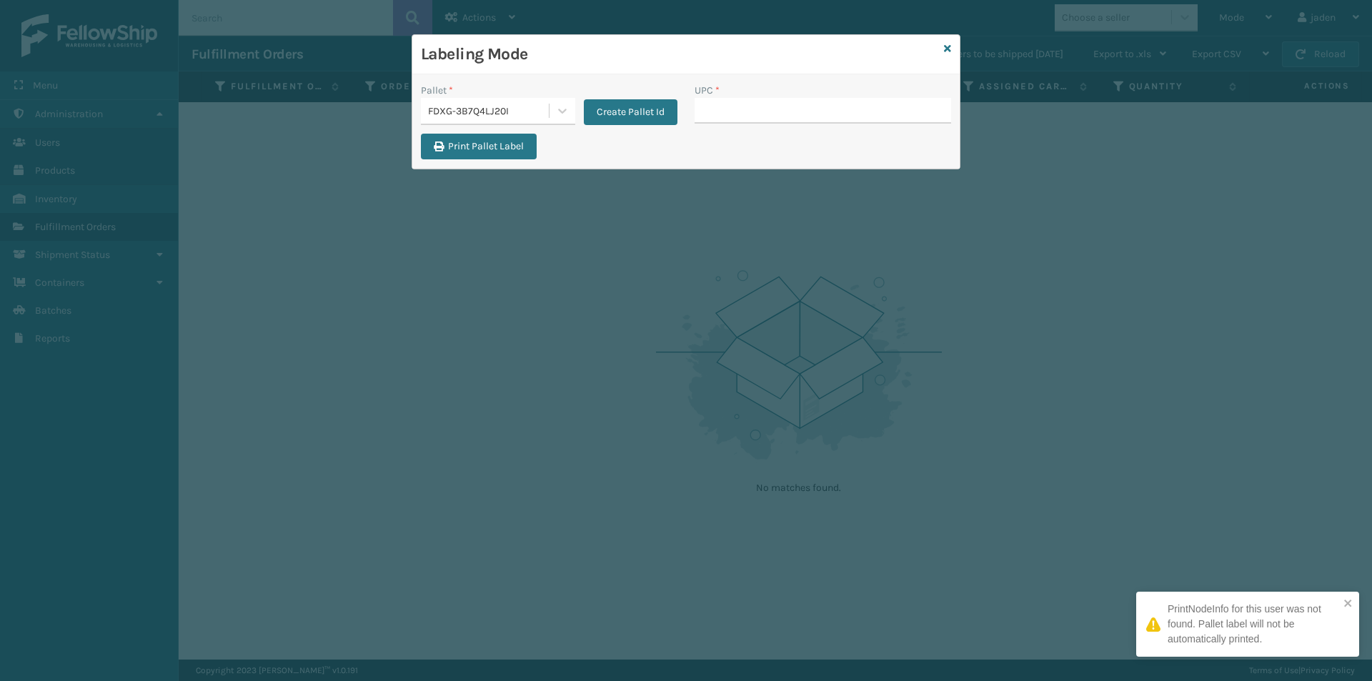
click at [759, 107] on input "UPC *" at bounding box center [822, 111] width 256 height 26
type input "410107-1120"
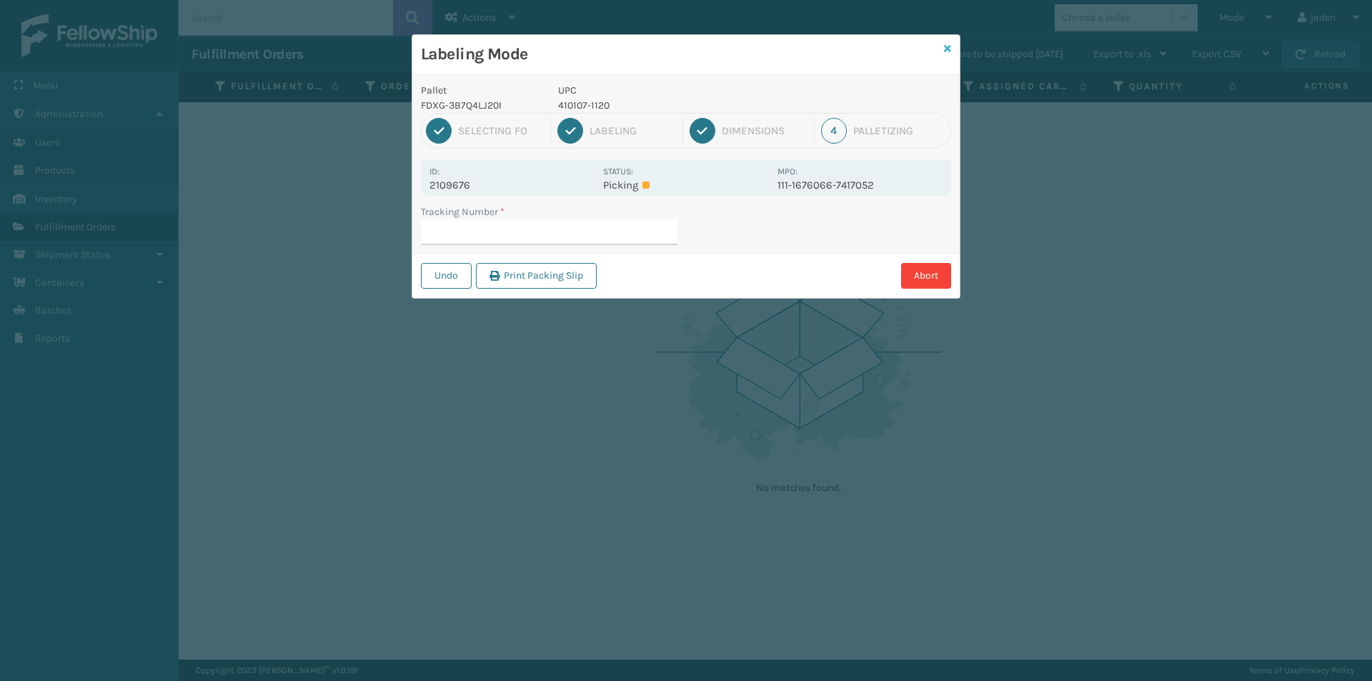
click at [949, 48] on icon at bounding box center [947, 49] width 7 height 10
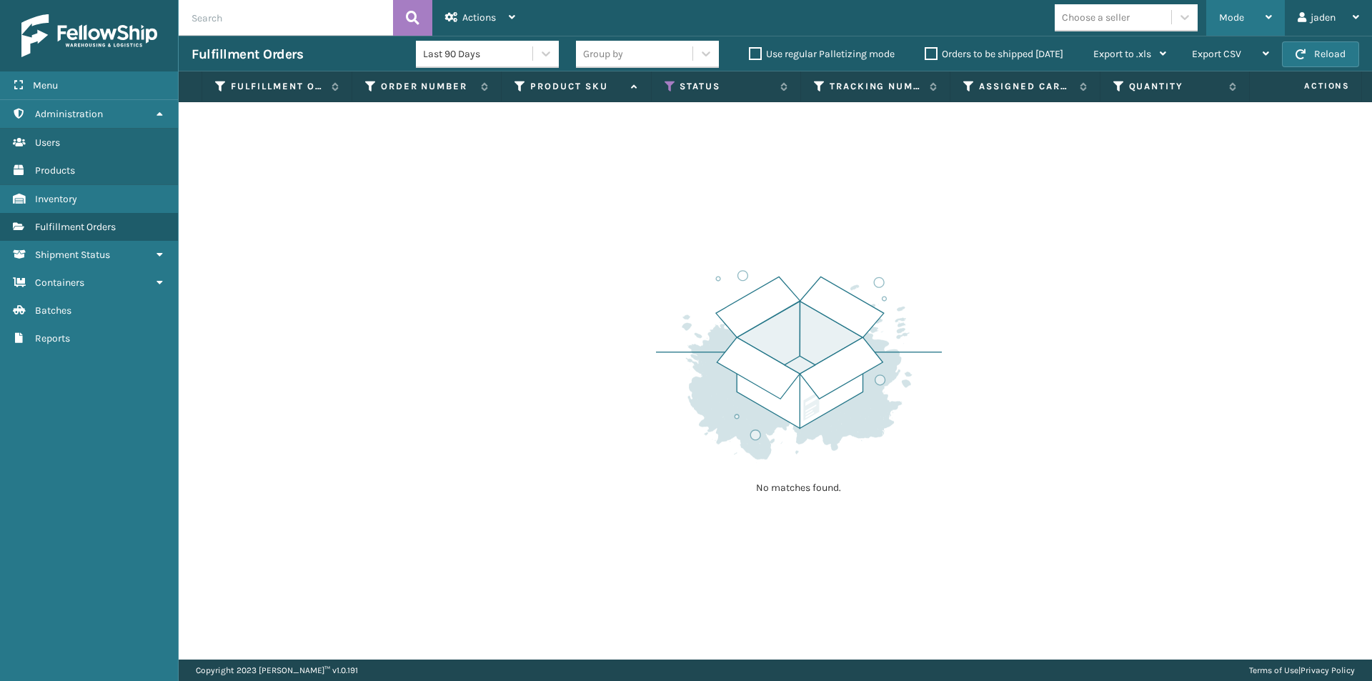
click at [1226, 6] on div "Mode" at bounding box center [1245, 18] width 53 height 36
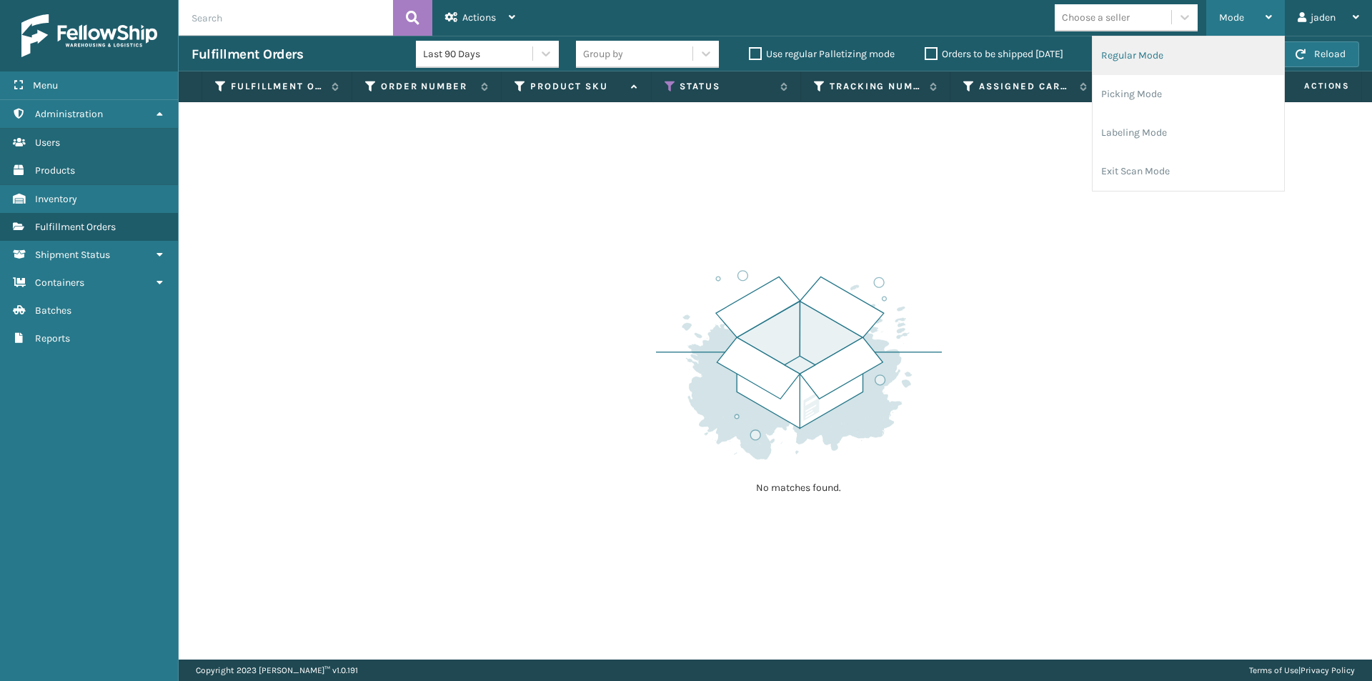
click at [1149, 59] on li "Regular Mode" at bounding box center [1187, 55] width 191 height 39
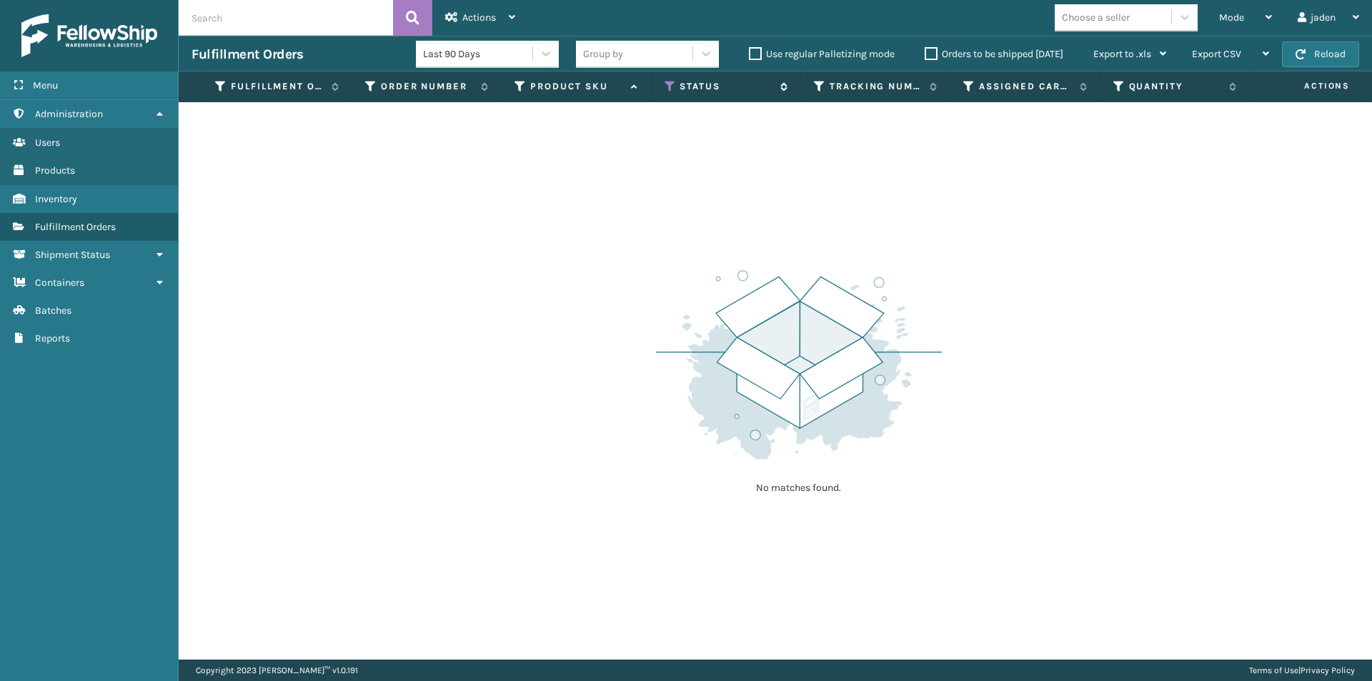
click at [666, 88] on icon at bounding box center [669, 86] width 11 height 13
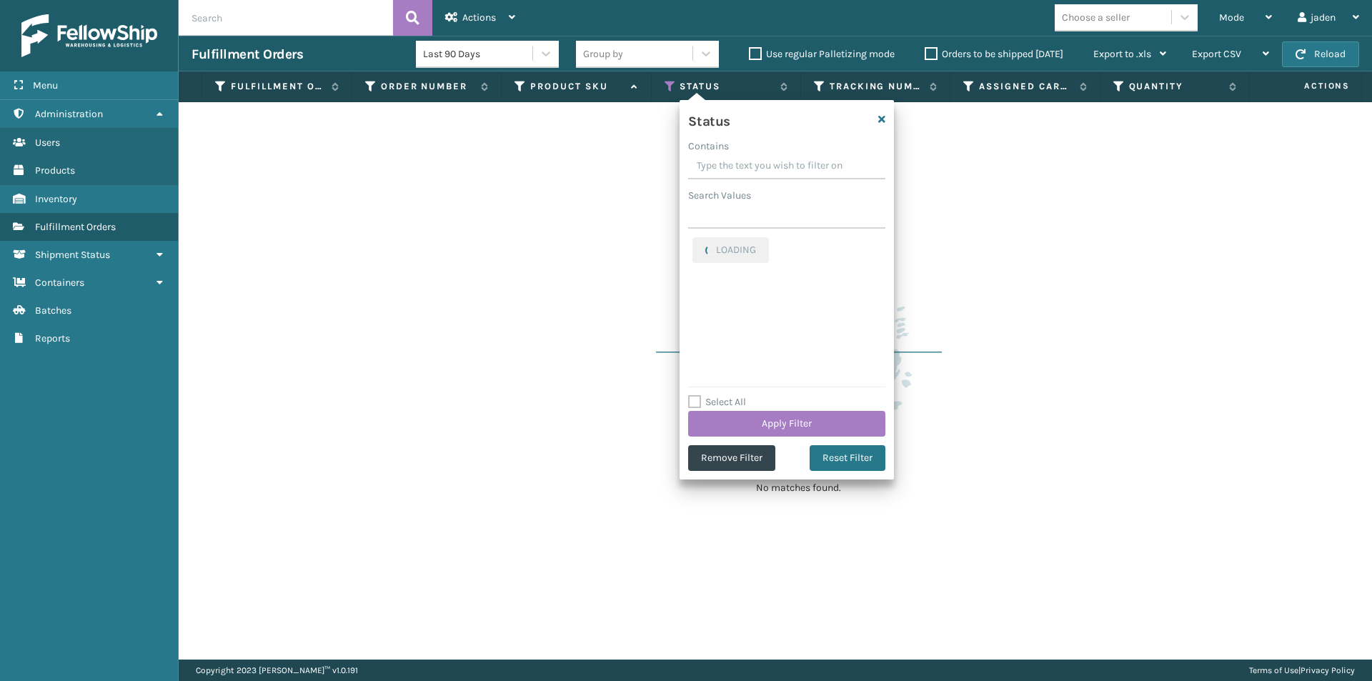
drag, startPoint x: 792, startPoint y: 162, endPoint x: 782, endPoint y: 160, distance: 10.9
click at [782, 160] on input "Contains" at bounding box center [786, 167] width 197 height 26
drag, startPoint x: 784, startPoint y: 173, endPoint x: 736, endPoint y: 166, distance: 48.4
click at [736, 166] on input "Contains" at bounding box center [786, 167] width 197 height 26
click at [697, 244] on label "Palletized" at bounding box center [722, 245] width 61 height 12
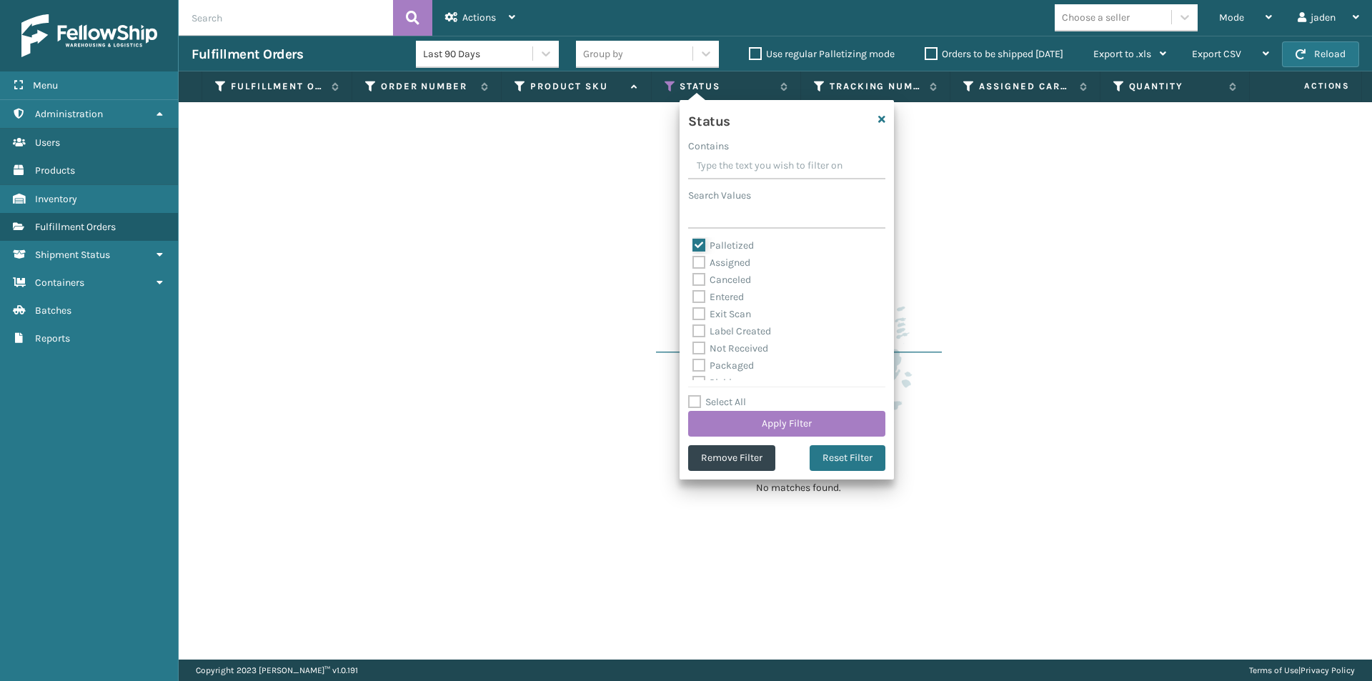
click at [693, 244] on input "Palletized" at bounding box center [692, 241] width 1 height 9
checkbox input "false"
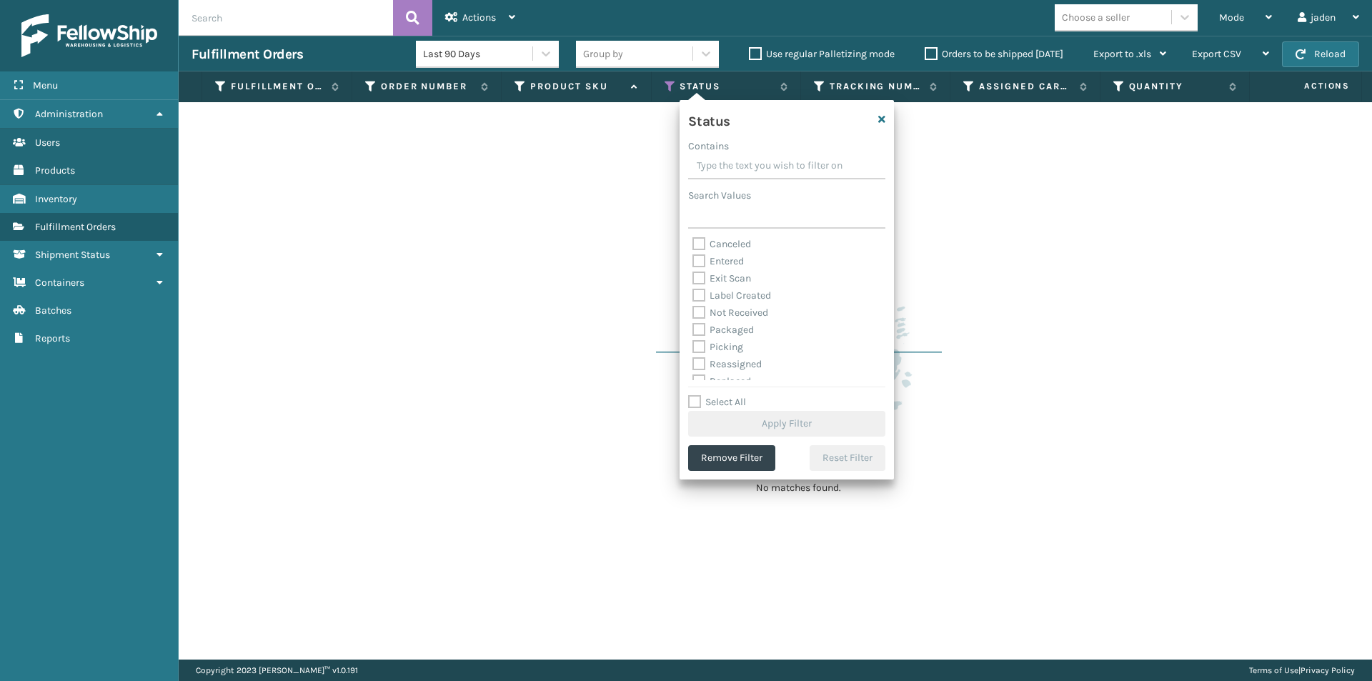
scroll to position [71, 0]
click at [701, 307] on label "Picking" at bounding box center [717, 311] width 51 height 12
click at [693, 307] on input "Picking" at bounding box center [692, 307] width 1 height 9
checkbox input "true"
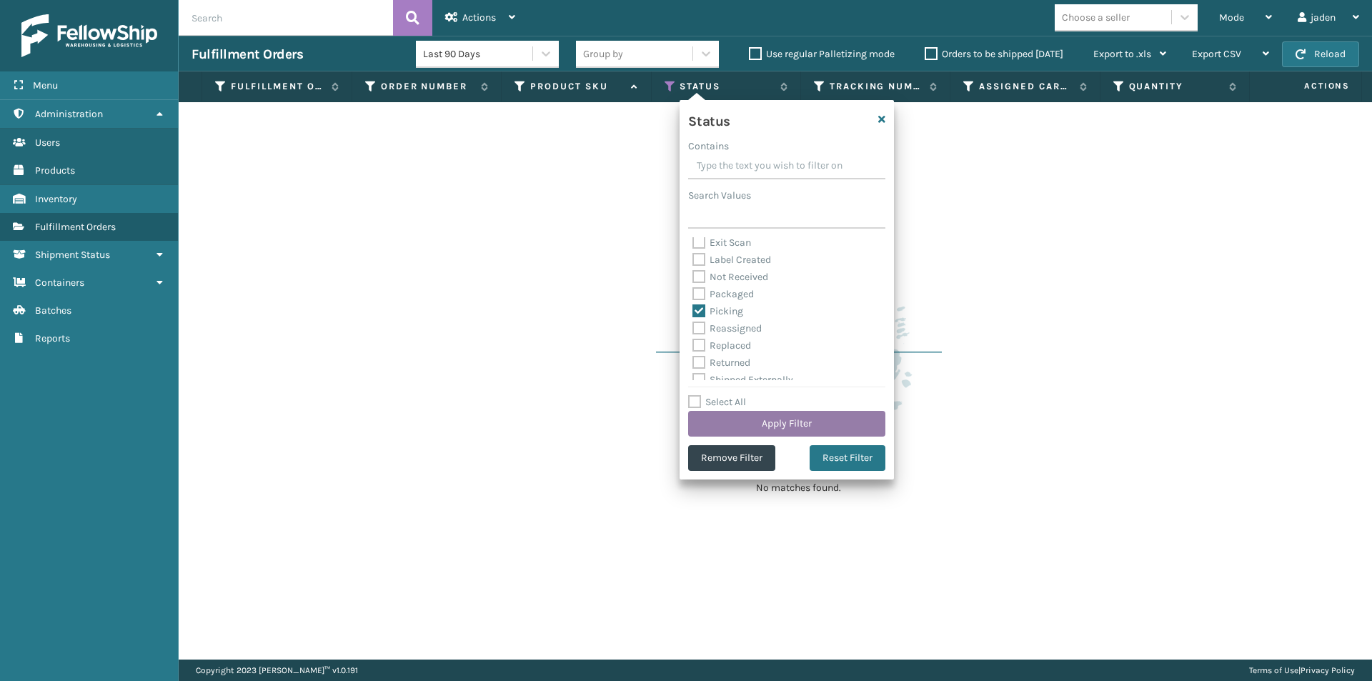
click at [752, 422] on button "Apply Filter" at bounding box center [786, 424] width 197 height 26
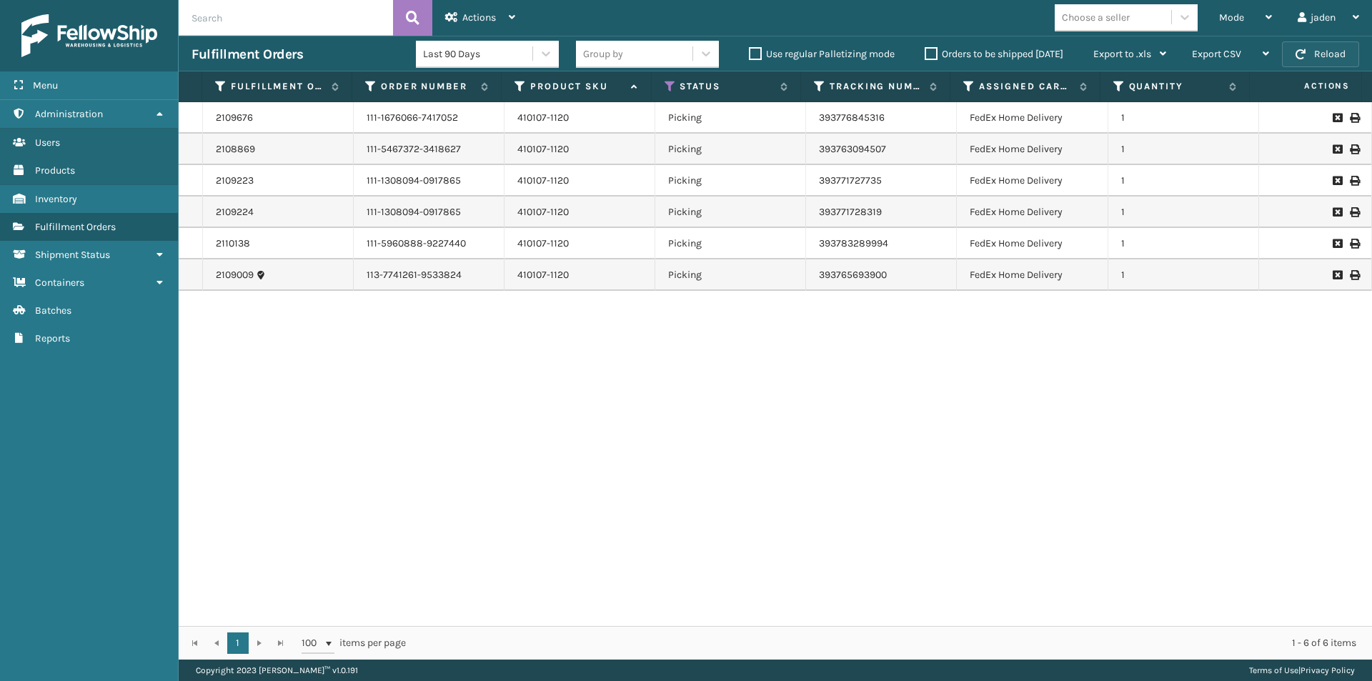
click at [1329, 61] on button "Reload" at bounding box center [1320, 54] width 77 height 26
click at [1254, 15] on div "Mode" at bounding box center [1245, 18] width 53 height 36
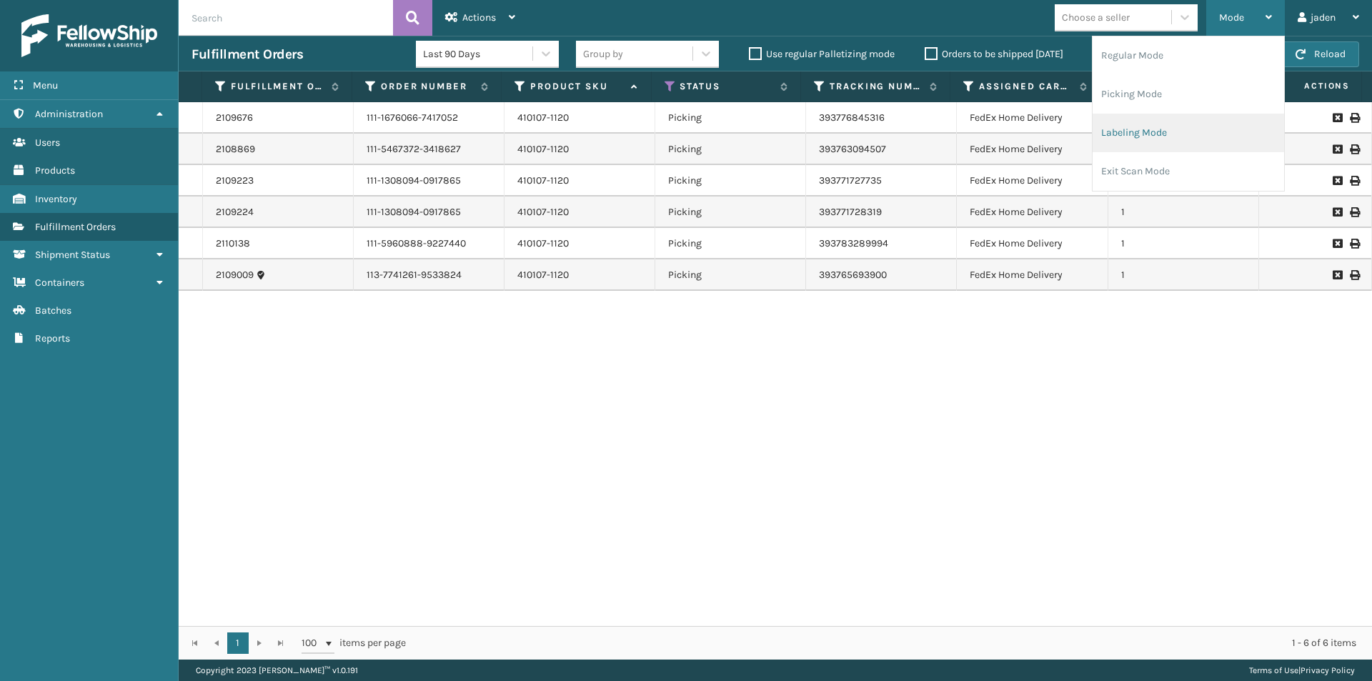
click at [1162, 134] on li "Labeling Mode" at bounding box center [1187, 133] width 191 height 39
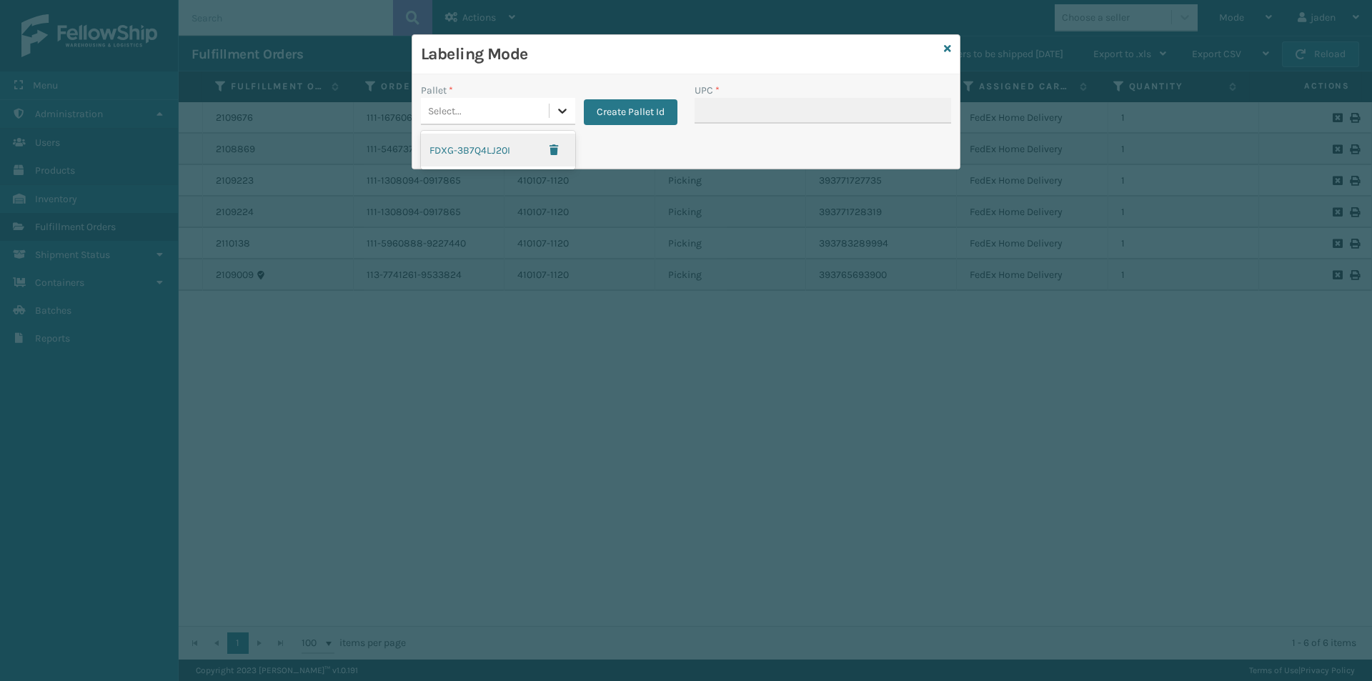
click at [560, 120] on div at bounding box center [562, 111] width 26 height 26
click at [499, 148] on div "FDXG-3B7Q4LJ20I" at bounding box center [498, 150] width 154 height 33
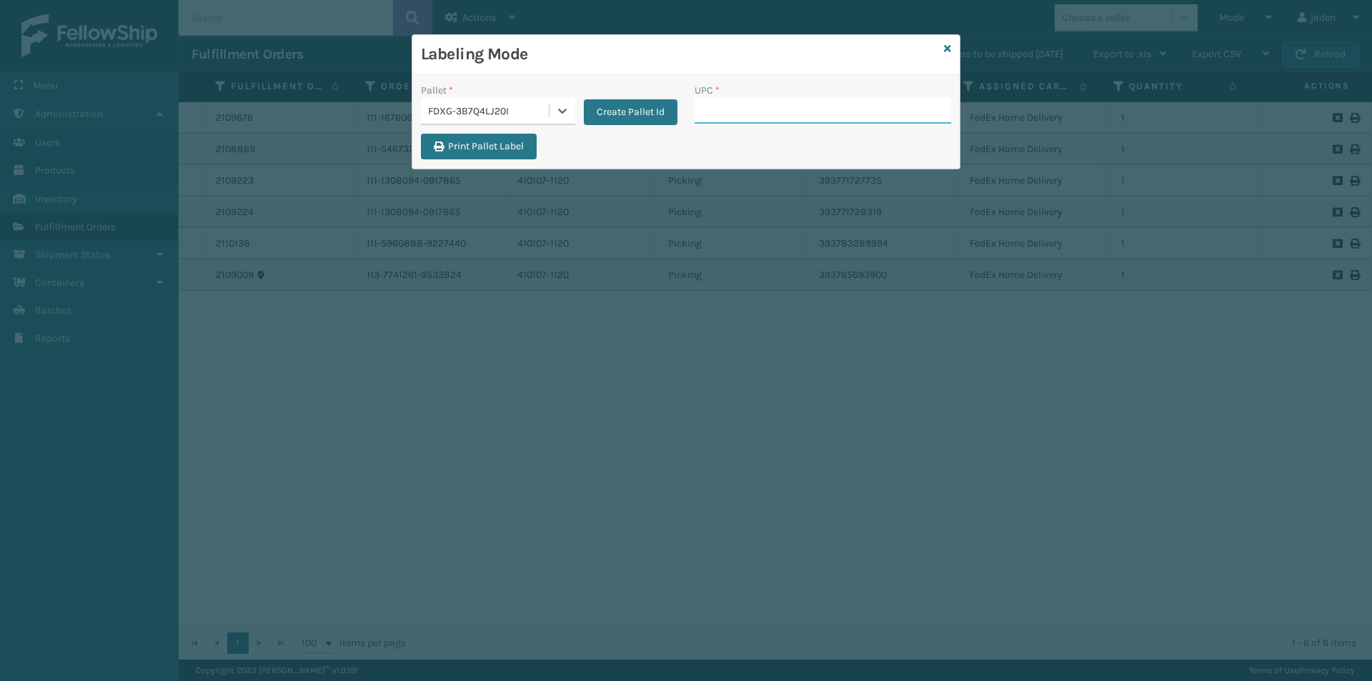
click at [758, 109] on input "UPC *" at bounding box center [822, 111] width 256 height 26
type input "410107-1120"
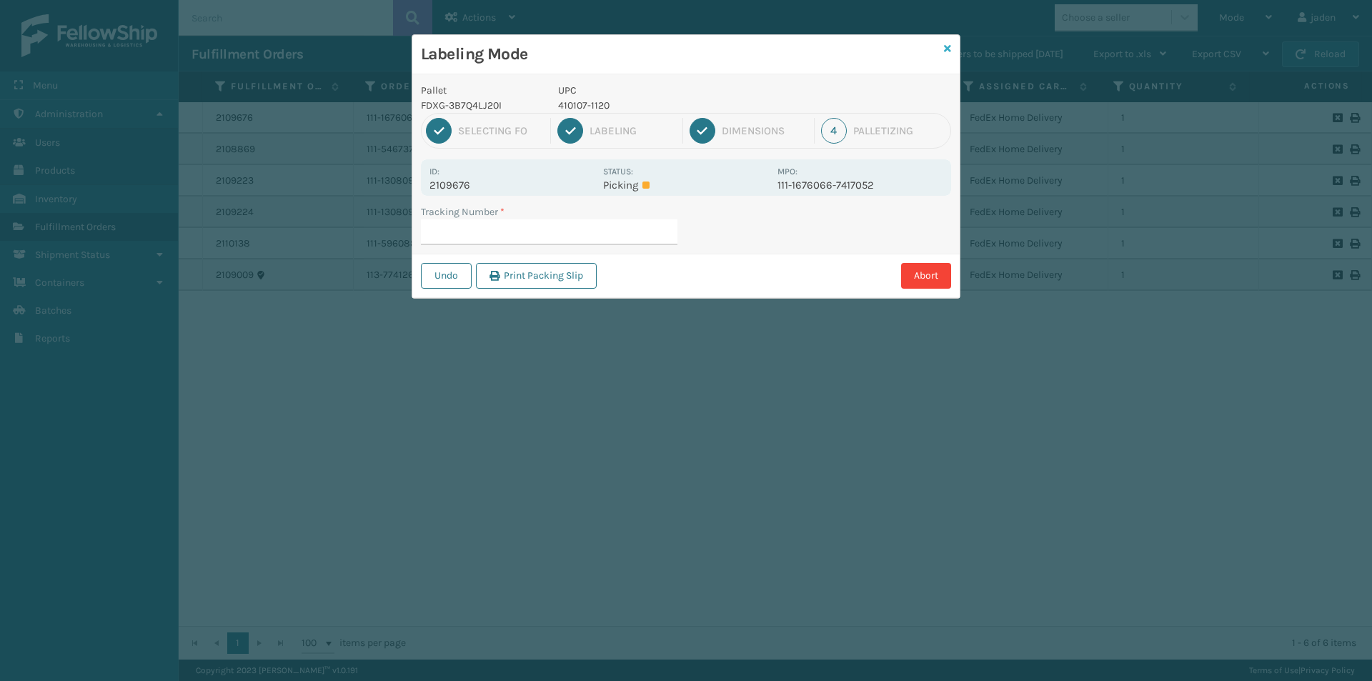
click at [947, 51] on icon at bounding box center [947, 49] width 7 height 10
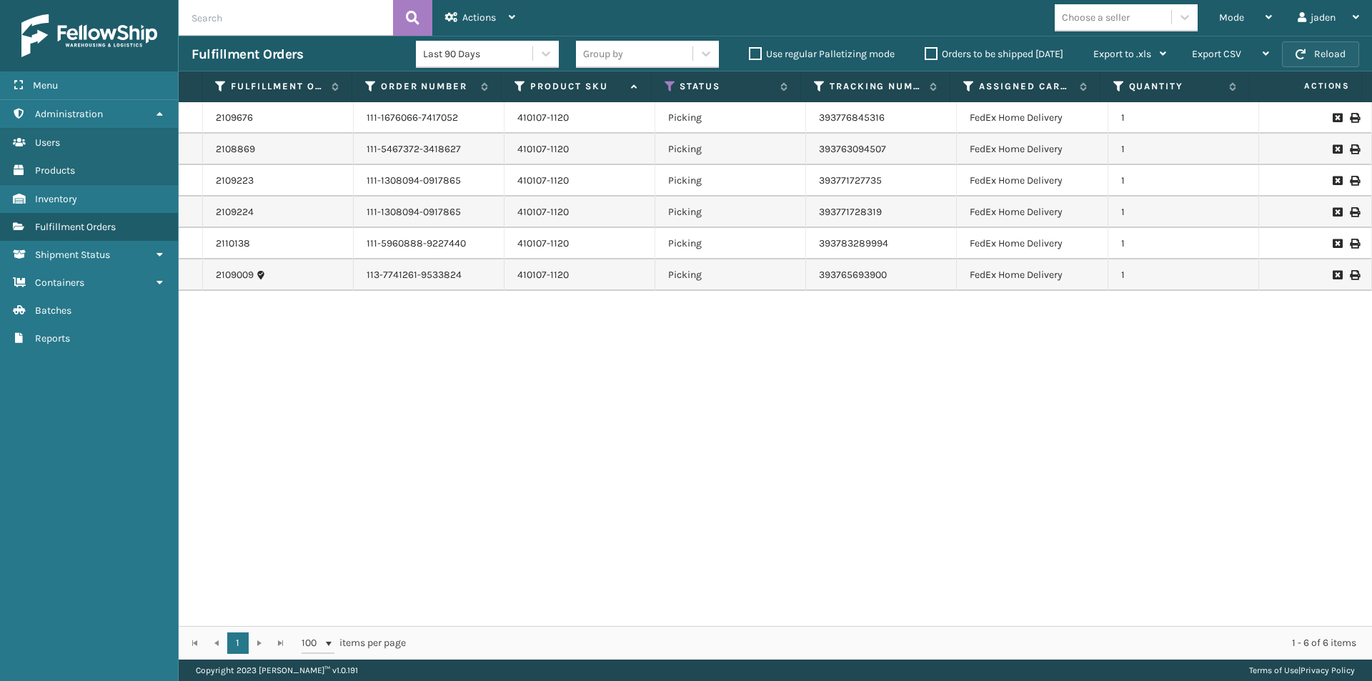
click at [1333, 58] on button "Reload" at bounding box center [1320, 54] width 77 height 26
click at [1227, 11] on span "Mode" at bounding box center [1231, 17] width 25 height 12
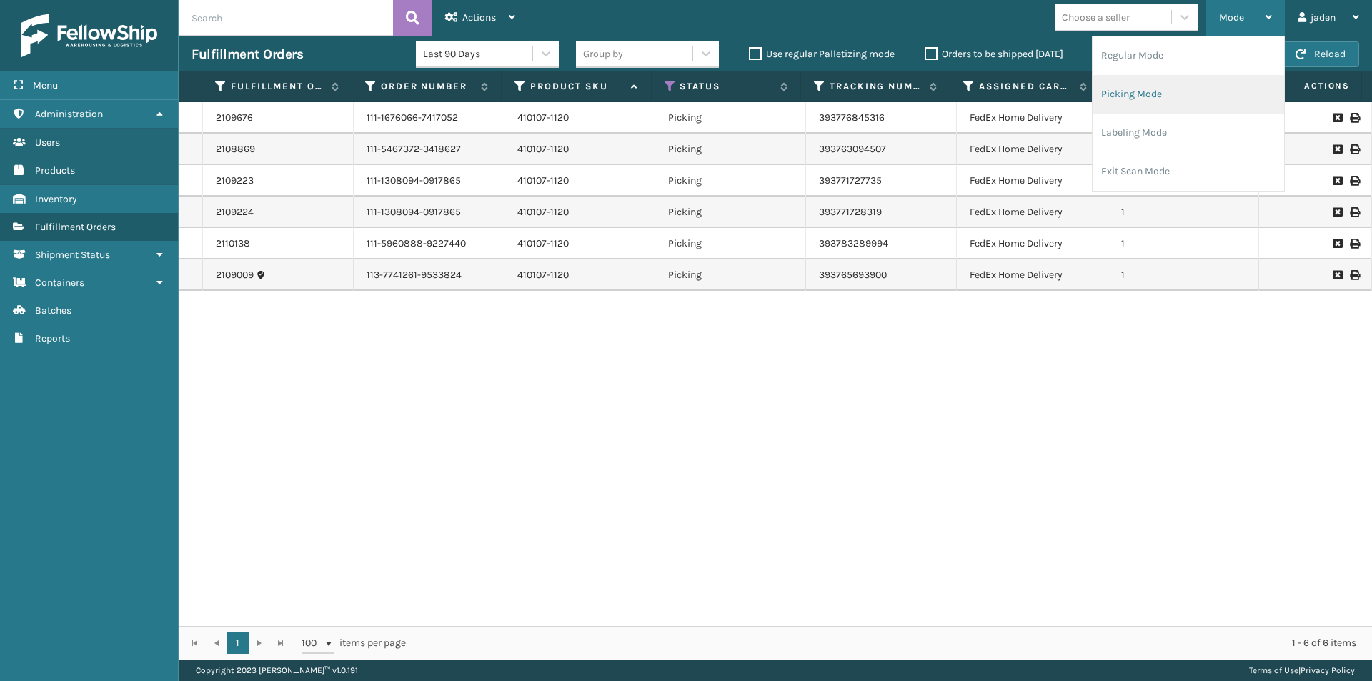
click at [1187, 106] on li "Picking Mode" at bounding box center [1187, 94] width 191 height 39
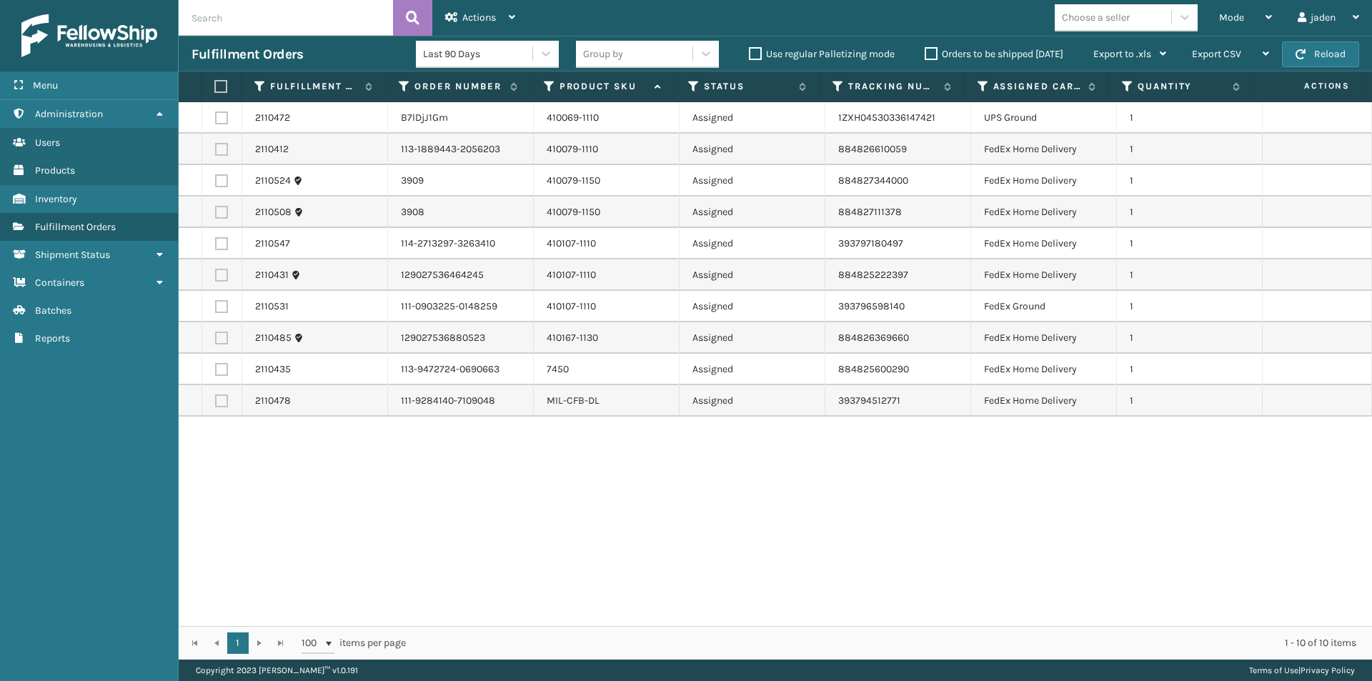
drag, startPoint x: 999, startPoint y: 515, endPoint x: 671, endPoint y: 553, distance: 330.1
click at [671, 553] on div "2110472 B7lDjJ1Gm 410069-1110 Assigned 1ZXH04530336147421 UPS Ground 1 2110412 …" at bounding box center [775, 364] width 1193 height 524
drag, startPoint x: 940, startPoint y: 511, endPoint x: 617, endPoint y: 566, distance: 327.6
click at [617, 566] on div "2110472 B7lDjJ1Gm 410069-1110 Assigned 1ZXH04530336147421 UPS Ground 1 2110412 …" at bounding box center [775, 364] width 1193 height 524
drag, startPoint x: 947, startPoint y: 504, endPoint x: 592, endPoint y: 553, distance: 359.2
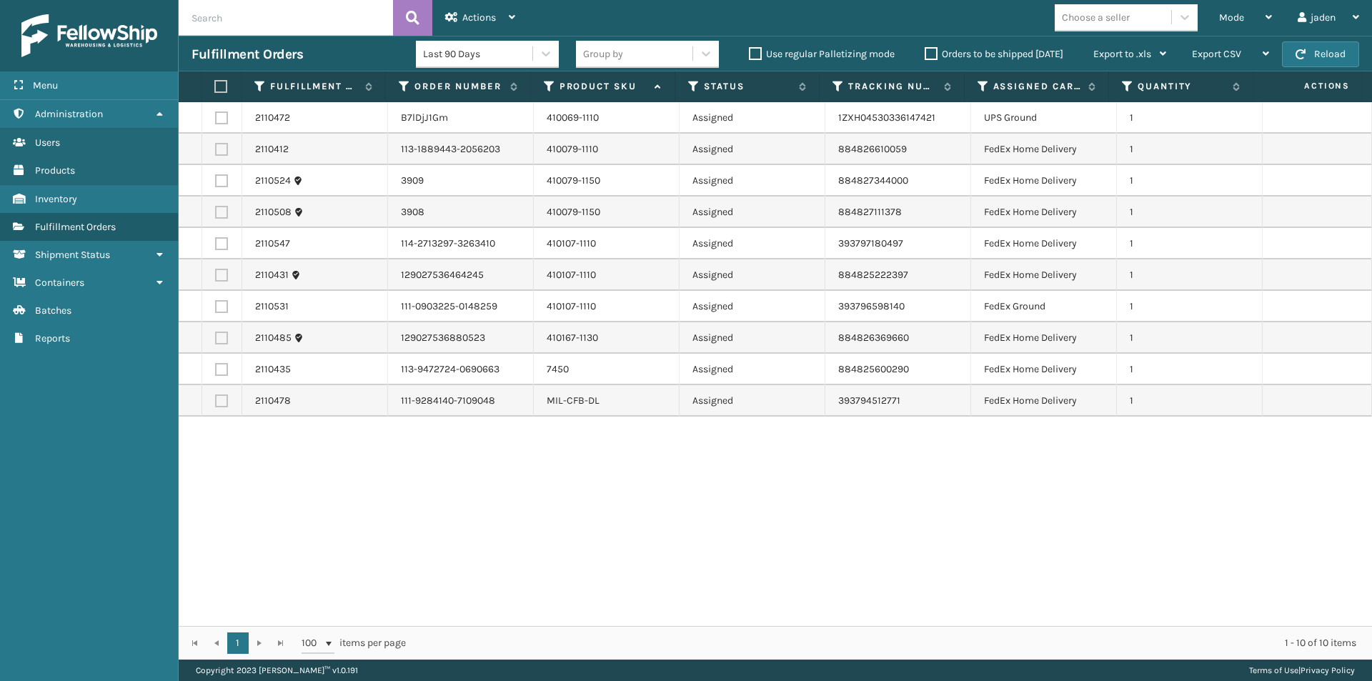
click at [592, 553] on div "2110472 B7lDjJ1Gm 410069-1110 Assigned 1ZXH04530336147421 UPS Ground 1 2110412 …" at bounding box center [775, 364] width 1193 height 524
drag, startPoint x: 990, startPoint y: 478, endPoint x: 671, endPoint y: 569, distance: 332.0
click at [630, 582] on div "2110472 B7lDjJ1Gm 410069-1110 Assigned 1ZXH04530336147421 UPS Ground 1 2110412 …" at bounding box center [775, 364] width 1193 height 524
drag, startPoint x: 987, startPoint y: 513, endPoint x: 890, endPoint y: 535, distance: 100.4
click at [623, 560] on div "2110472 B7lDjJ1Gm 410069-1110 Assigned 1ZXH04530336147421 UPS Ground 1 2110412 …" at bounding box center [775, 364] width 1193 height 524
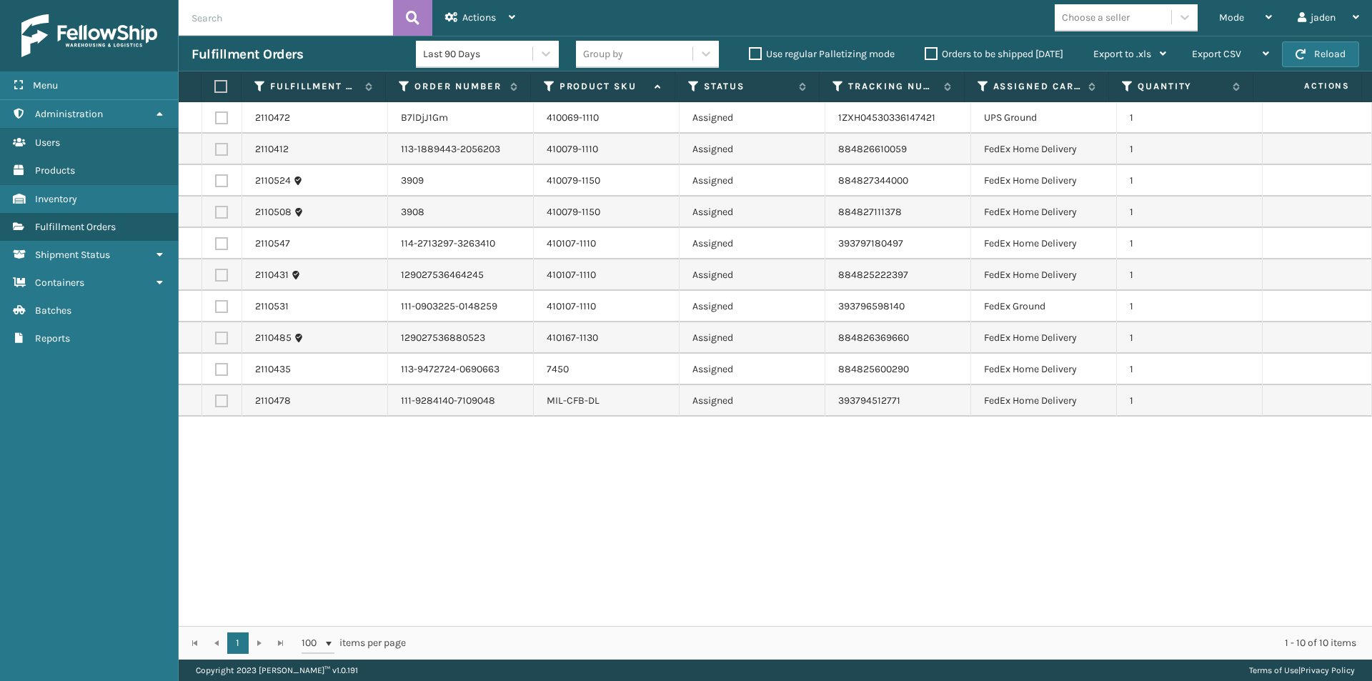
drag, startPoint x: 1007, startPoint y: 528, endPoint x: 978, endPoint y: 504, distance: 37.5
click at [702, 538] on div "2110472 B7lDjJ1Gm 410069-1110 Assigned 1ZXH04530336147421 UPS Ground 1 2110412 …" at bounding box center [775, 364] width 1193 height 524
drag, startPoint x: 1020, startPoint y: 504, endPoint x: 1011, endPoint y: 504, distance: 8.6
drag, startPoint x: 1011, startPoint y: 504, endPoint x: 760, endPoint y: 511, distance: 250.9
click at [704, 520] on div "2110472 B7lDjJ1Gm 410069-1110 Assigned 1ZXH04530336147421 UPS Ground 1 2110412 …" at bounding box center [775, 364] width 1193 height 524
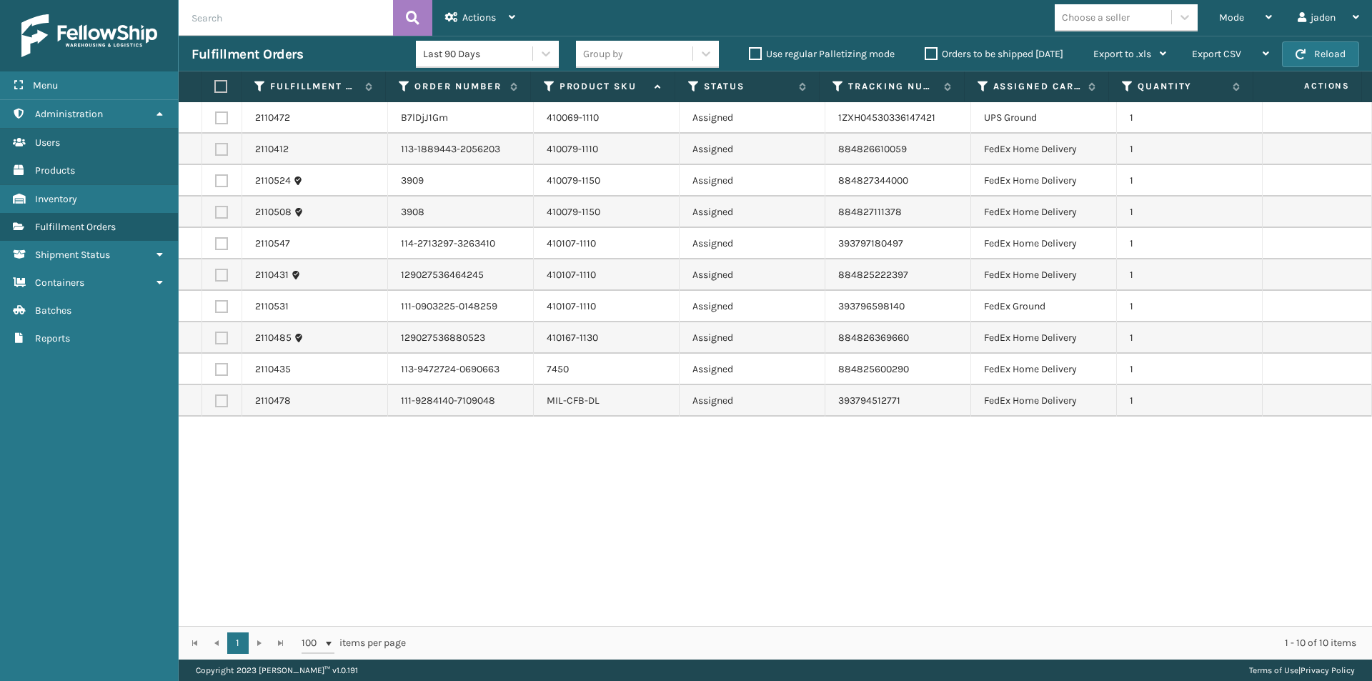
drag, startPoint x: 1060, startPoint y: 494, endPoint x: 1072, endPoint y: 529, distance: 36.2
click at [737, 529] on div "2110472 B7lDjJ1Gm 410069-1110 Assigned 1ZXH04530336147421 UPS Ground 1 2110412 …" at bounding box center [775, 364] width 1193 height 524
drag, startPoint x: 1117, startPoint y: 529, endPoint x: 1068, endPoint y: 534, distance: 48.8
drag, startPoint x: 1068, startPoint y: 534, endPoint x: 725, endPoint y: 575, distance: 345.4
click at [725, 575] on div "2110472 B7lDjJ1Gm 410069-1110 Assigned 1ZXH04530336147421 UPS Ground 1 2110412 …" at bounding box center [775, 364] width 1193 height 524
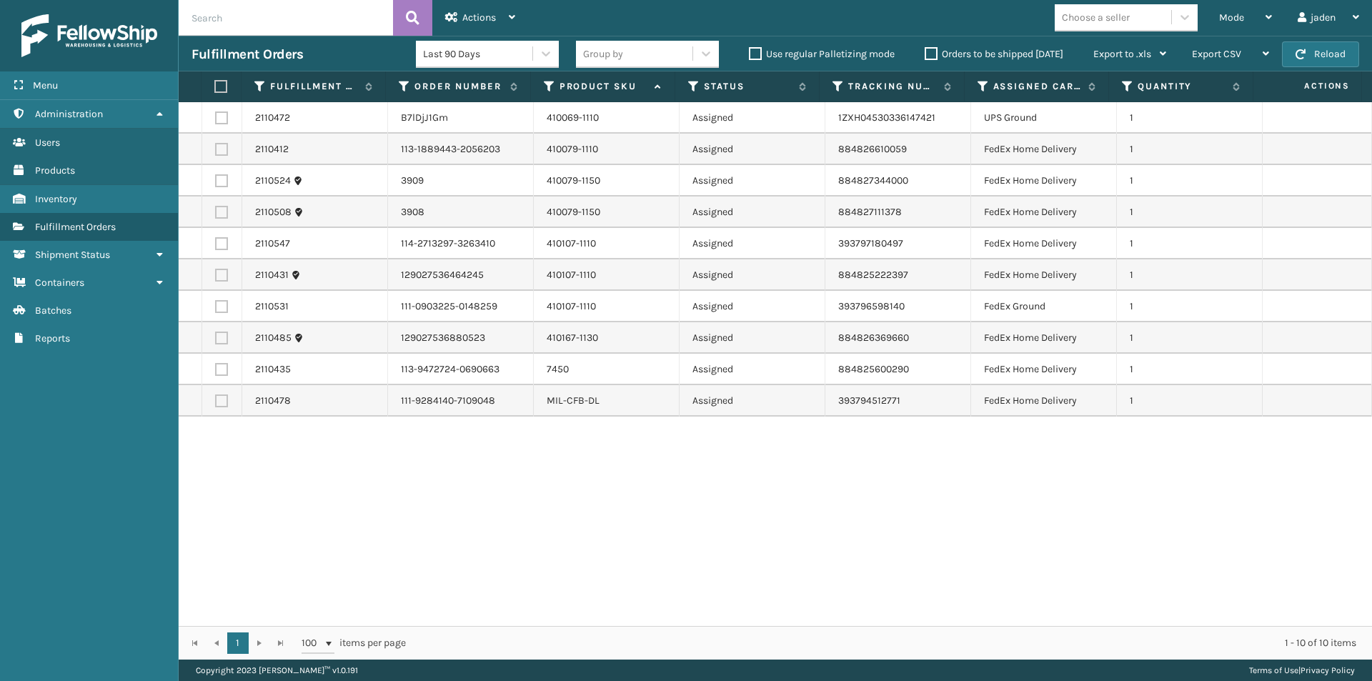
drag, startPoint x: 1055, startPoint y: 527, endPoint x: 1114, endPoint y: 494, distance: 68.1
click at [786, 537] on div "2110472 B7lDjJ1Gm 410069-1110 Assigned 1ZXH04530336147421 UPS Ground 1 2110412 …" at bounding box center [775, 364] width 1193 height 524
drag, startPoint x: 1114, startPoint y: 494, endPoint x: 1065, endPoint y: 494, distance: 49.3
drag, startPoint x: 1065, startPoint y: 494, endPoint x: 1097, endPoint y: 455, distance: 50.7
click at [759, 503] on div "2110472 B7lDjJ1Gm 410069-1110 Assigned 1ZXH04530336147421 UPS Ground 1 2110412 …" at bounding box center [775, 364] width 1193 height 524
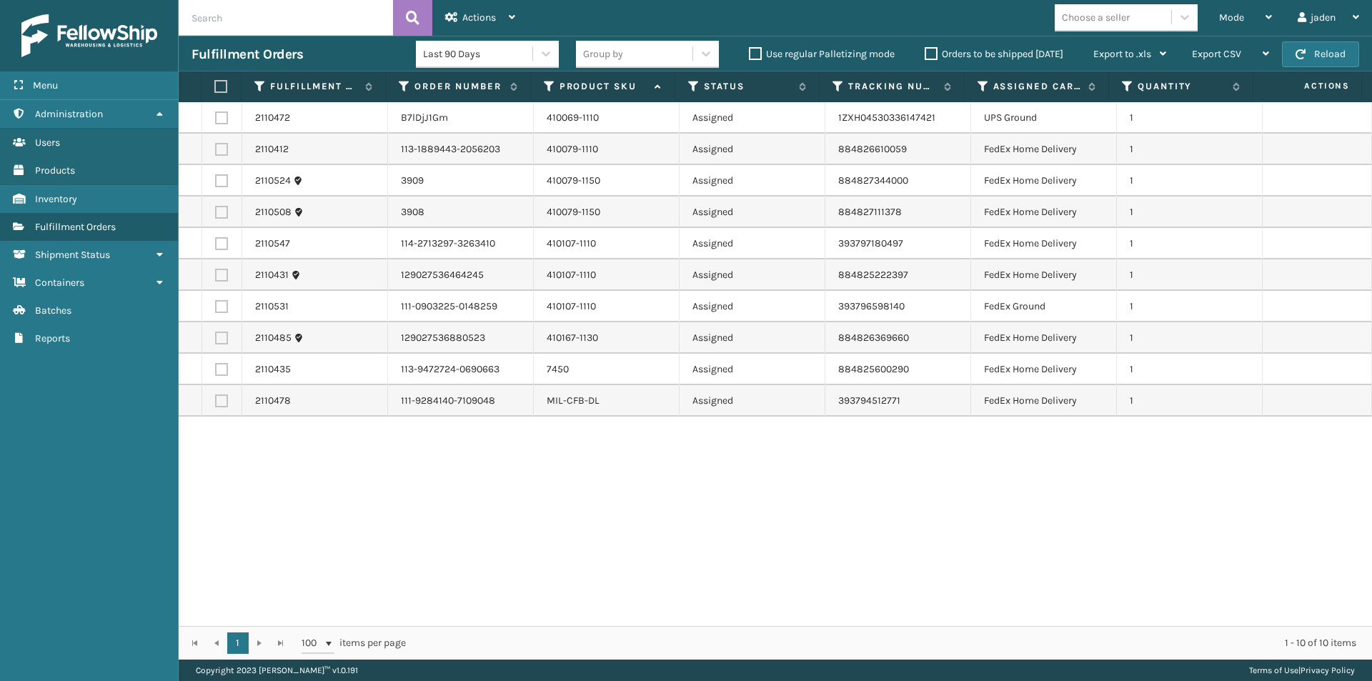
drag, startPoint x: 1077, startPoint y: 452, endPoint x: 484, endPoint y: 503, distance: 595.2
click at [483, 508] on div "2110472 B7lDjJ1Gm 410069-1110 Assigned 1ZXH04530336147421 UPS Ground 1 2110412 …" at bounding box center [775, 364] width 1193 height 524
click at [1319, 55] on button "Reload" at bounding box center [1320, 54] width 77 height 26
click at [223, 368] on label at bounding box center [221, 369] width 13 height 13
click at [216, 368] on input "checkbox" at bounding box center [215, 367] width 1 height 9
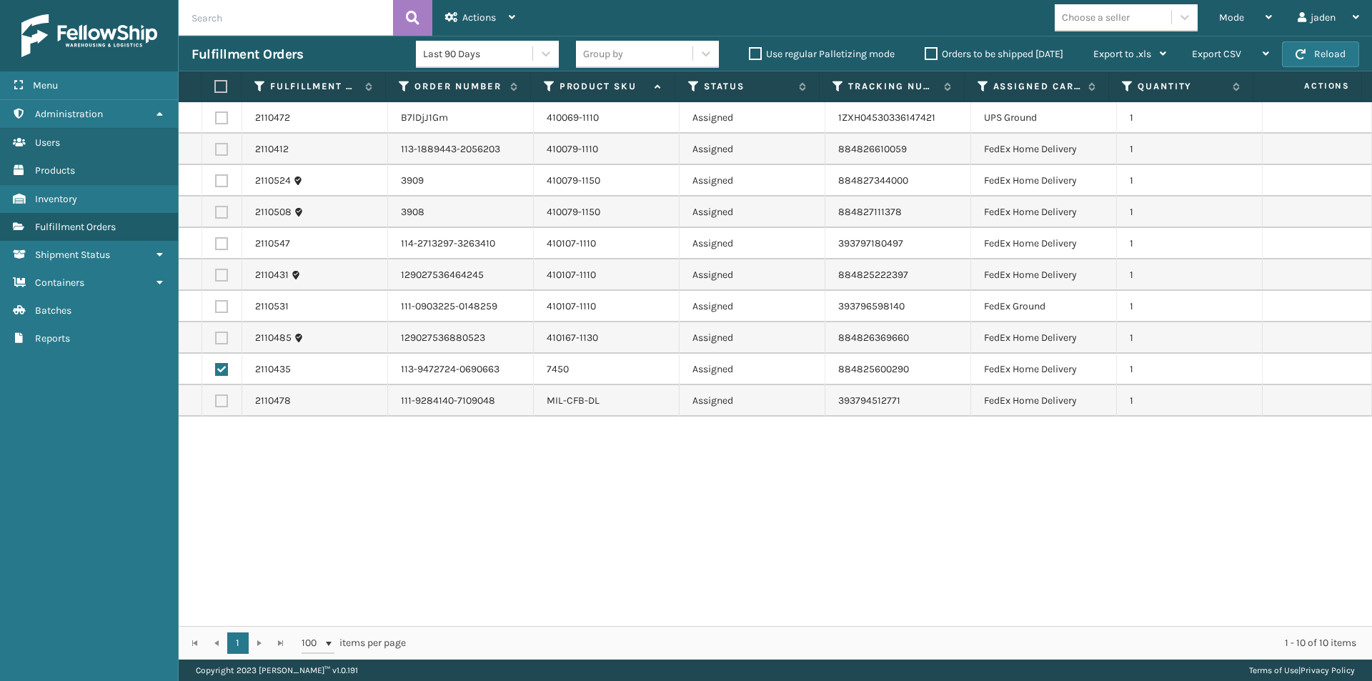
click at [219, 372] on label at bounding box center [221, 369] width 13 height 13
click at [216, 372] on input "checkbox" at bounding box center [215, 367] width 1 height 9
checkbox input "false"
click at [1322, 50] on button "Reload" at bounding box center [1320, 54] width 77 height 26
click at [1329, 51] on button "Reload" at bounding box center [1320, 54] width 77 height 26
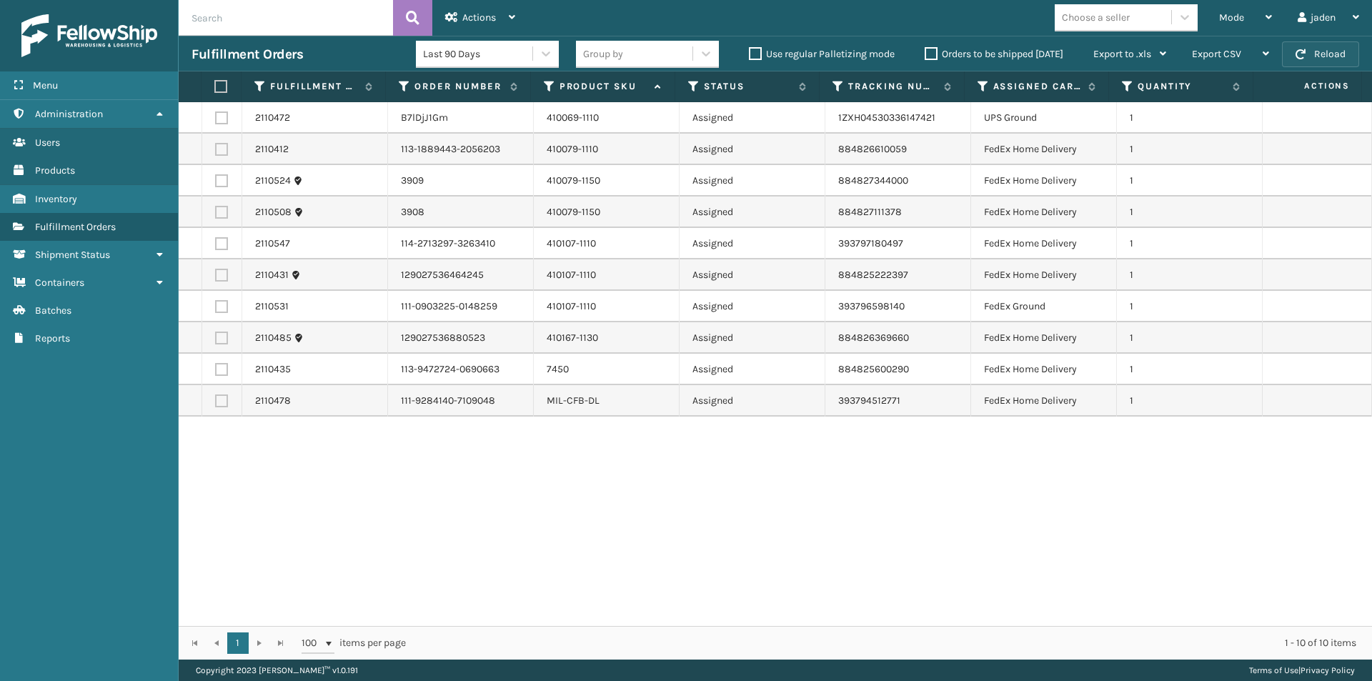
click at [1327, 53] on button "Reload" at bounding box center [1320, 54] width 77 height 26
click at [1341, 54] on button "Reload" at bounding box center [1320, 54] width 77 height 26
drag, startPoint x: 1001, startPoint y: 468, endPoint x: 751, endPoint y: 519, distance: 255.3
click at [751, 519] on div "2110472 B7lDjJ1Gm 410069-1110 Assigned 1ZXH04530336147421 UPS Ground 1 2110412 …" at bounding box center [775, 364] width 1193 height 524
click at [1323, 55] on button "Reload" at bounding box center [1320, 54] width 77 height 26
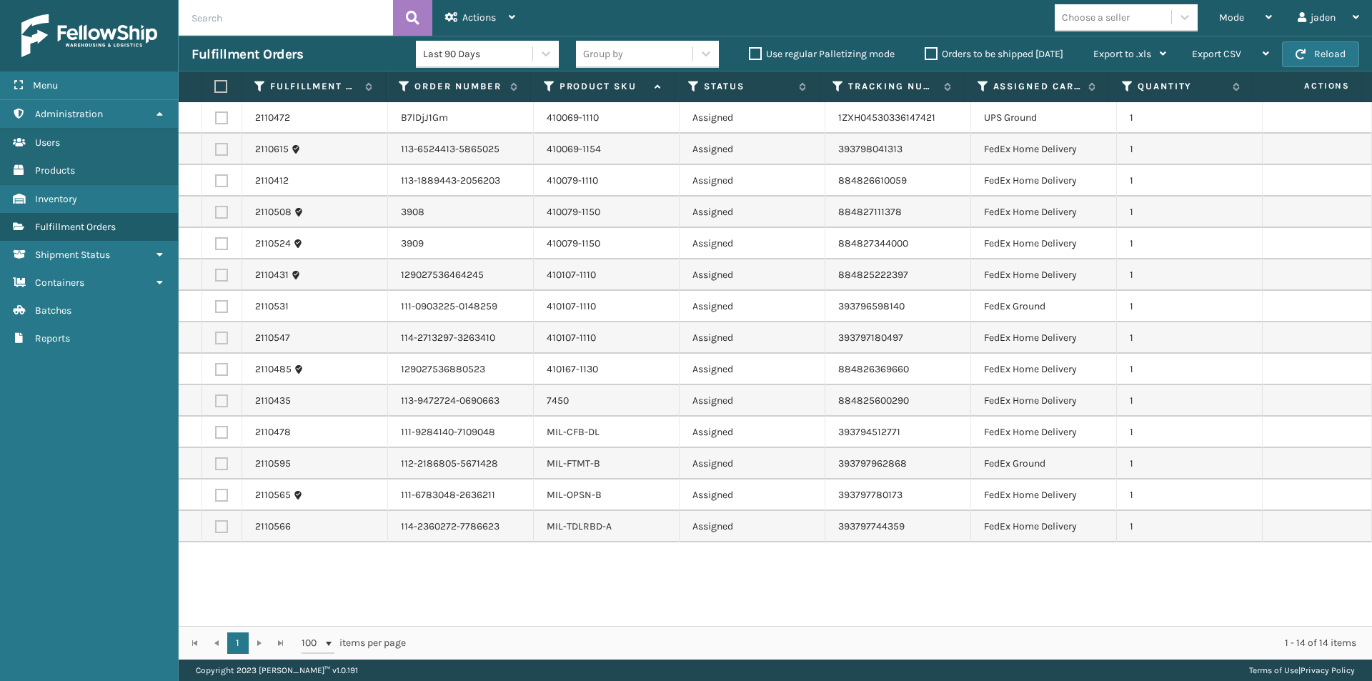
drag, startPoint x: 980, startPoint y: 582, endPoint x: 847, endPoint y: 589, distance: 133.8
click at [847, 589] on div "2110472 B7lDjJ1Gm 410069-1110 Assigned 1ZXH04530336147421 UPS Ground 1 2110615 …" at bounding box center [775, 364] width 1193 height 524
drag, startPoint x: 747, startPoint y: 594, endPoint x: 639, endPoint y: 595, distance: 107.9
click at [639, 595] on div "2110472 B7lDjJ1Gm 410069-1110 Assigned 1ZXH04530336147421 UPS Ground 1 2110615 …" at bounding box center [775, 364] width 1193 height 524
click at [1306, 64] on button "Reload" at bounding box center [1320, 54] width 77 height 26
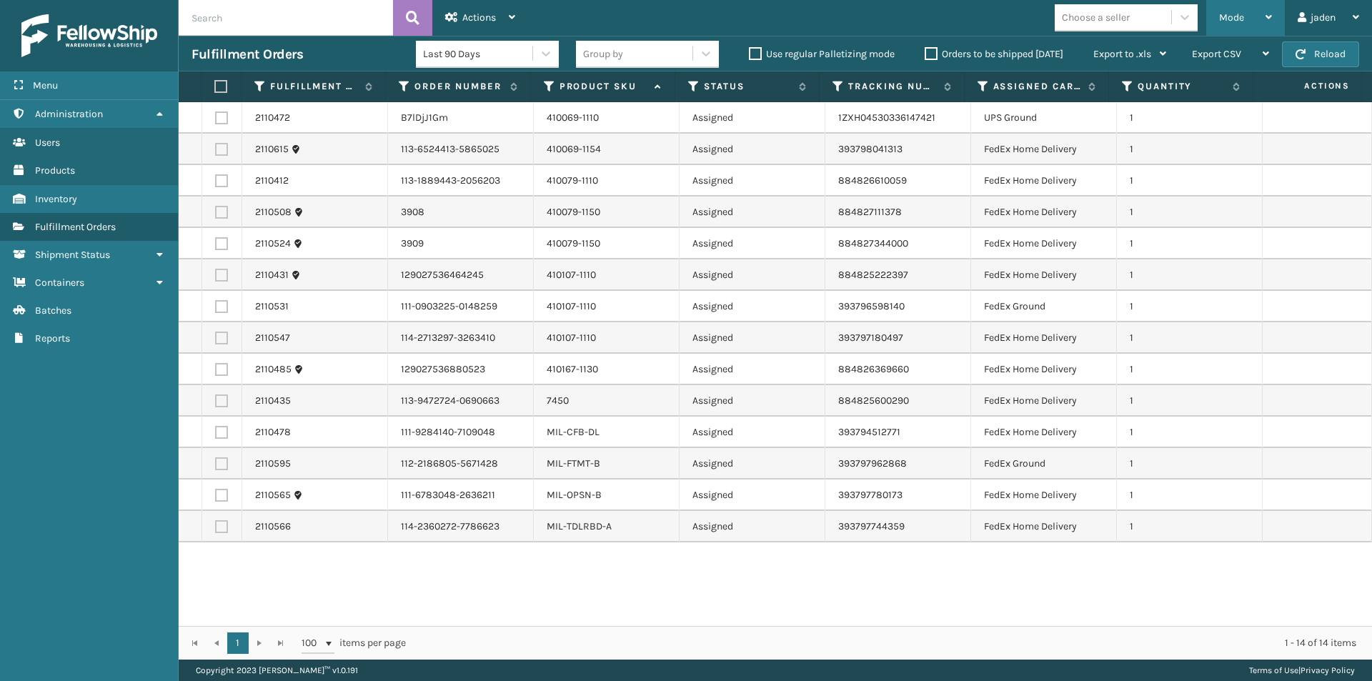
click at [1253, 26] on div "Mode" at bounding box center [1245, 18] width 53 height 36
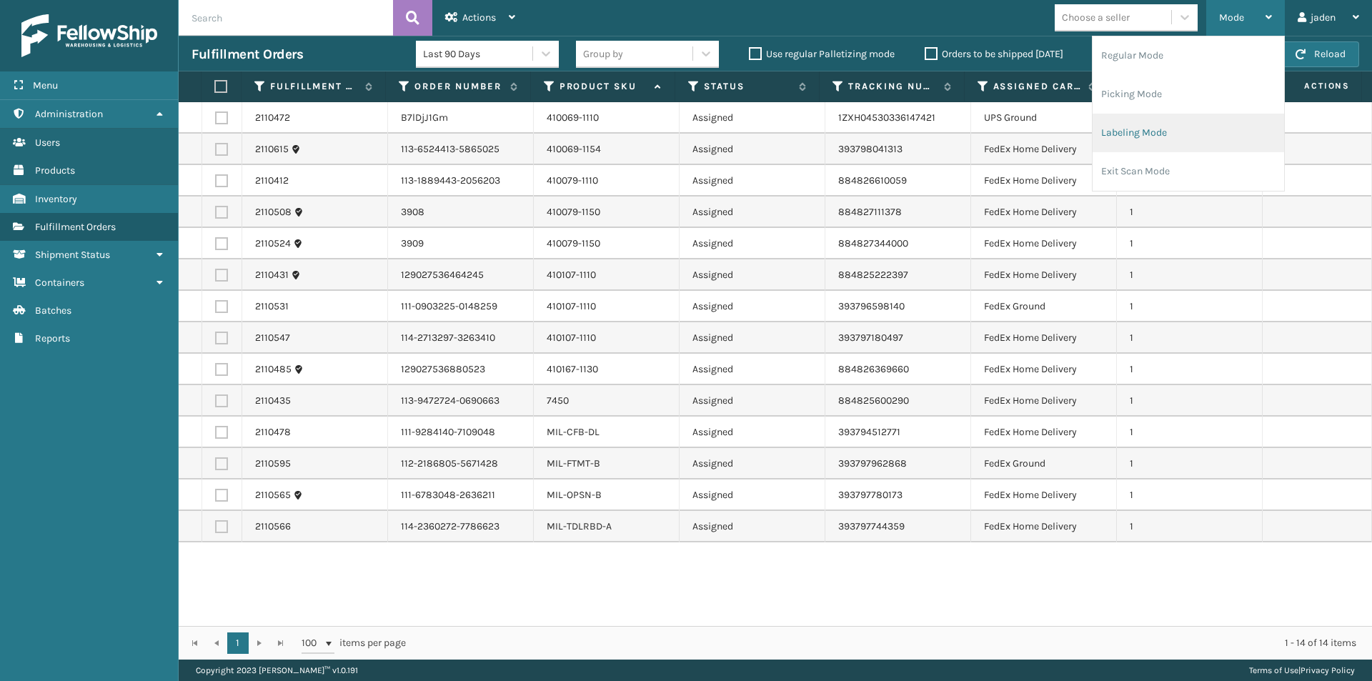
click at [1159, 124] on li "Labeling Mode" at bounding box center [1187, 133] width 191 height 39
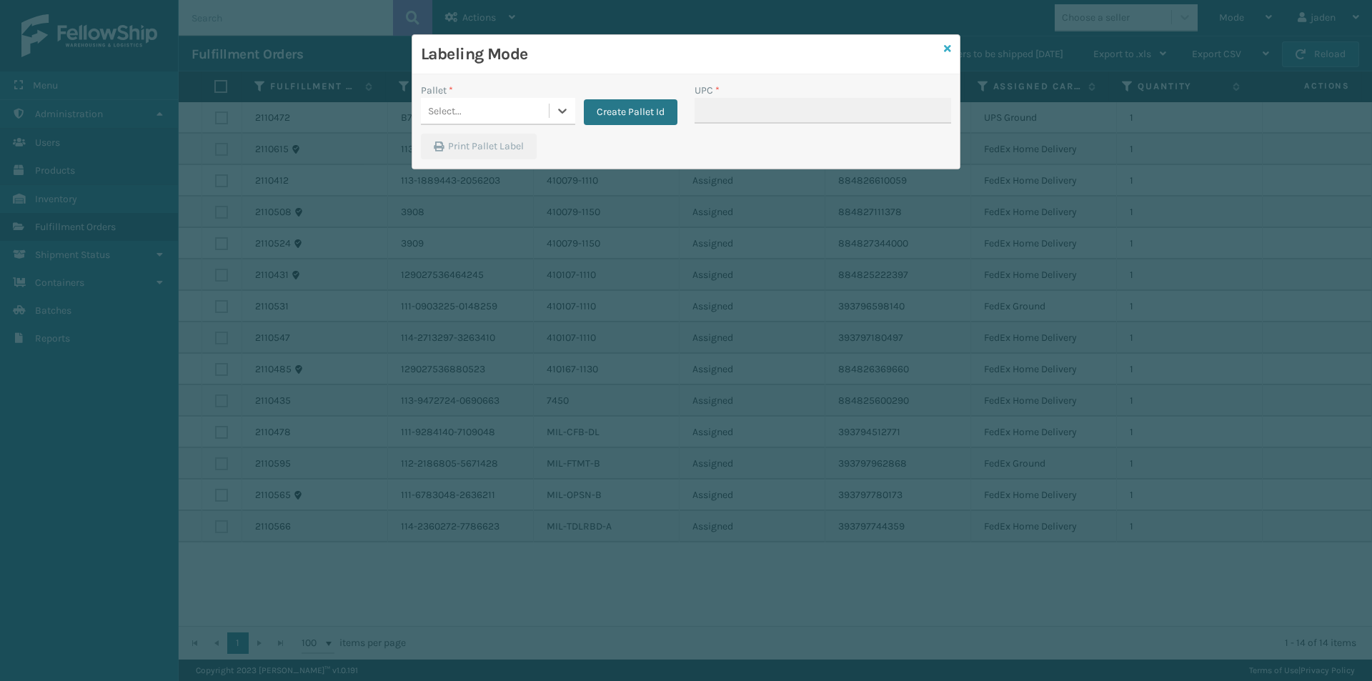
click at [945, 52] on icon at bounding box center [947, 49] width 7 height 10
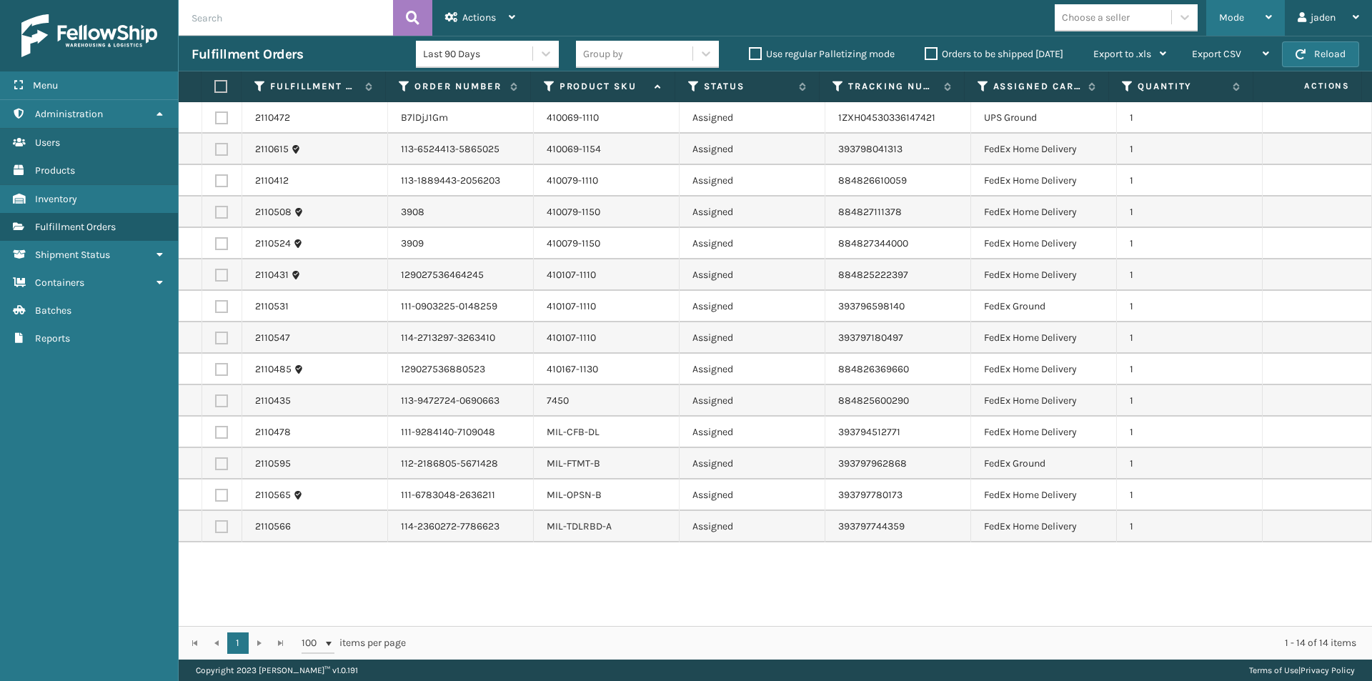
click at [1243, 21] on div "Mode" at bounding box center [1245, 18] width 53 height 36
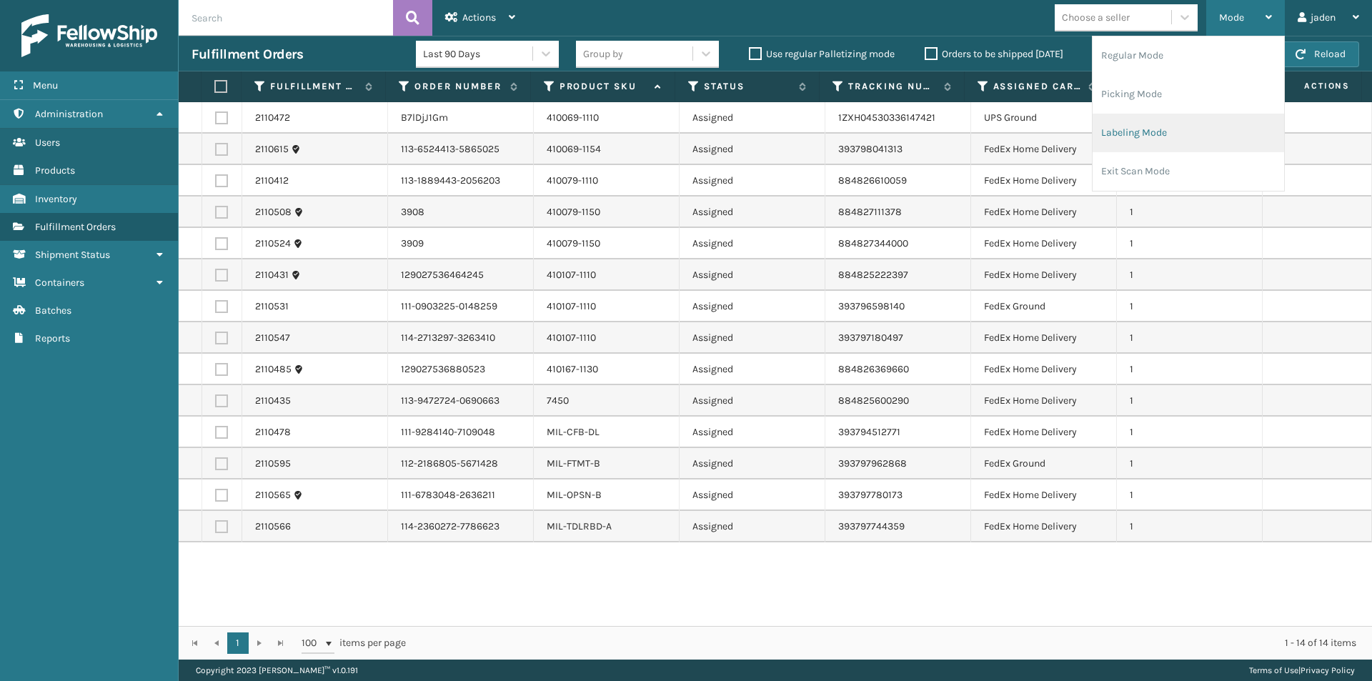
click at [1178, 132] on li "Labeling Mode" at bounding box center [1187, 133] width 191 height 39
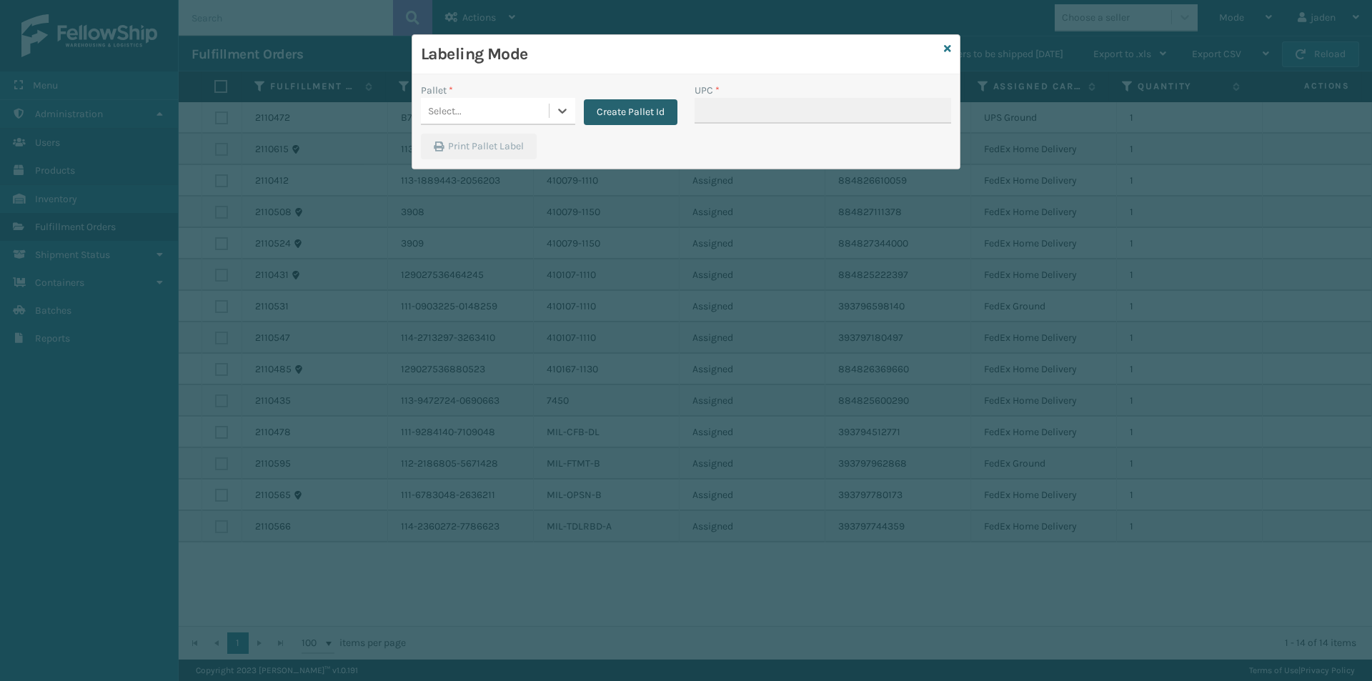
click at [607, 120] on button "Create Pallet Id" at bounding box center [631, 112] width 94 height 26
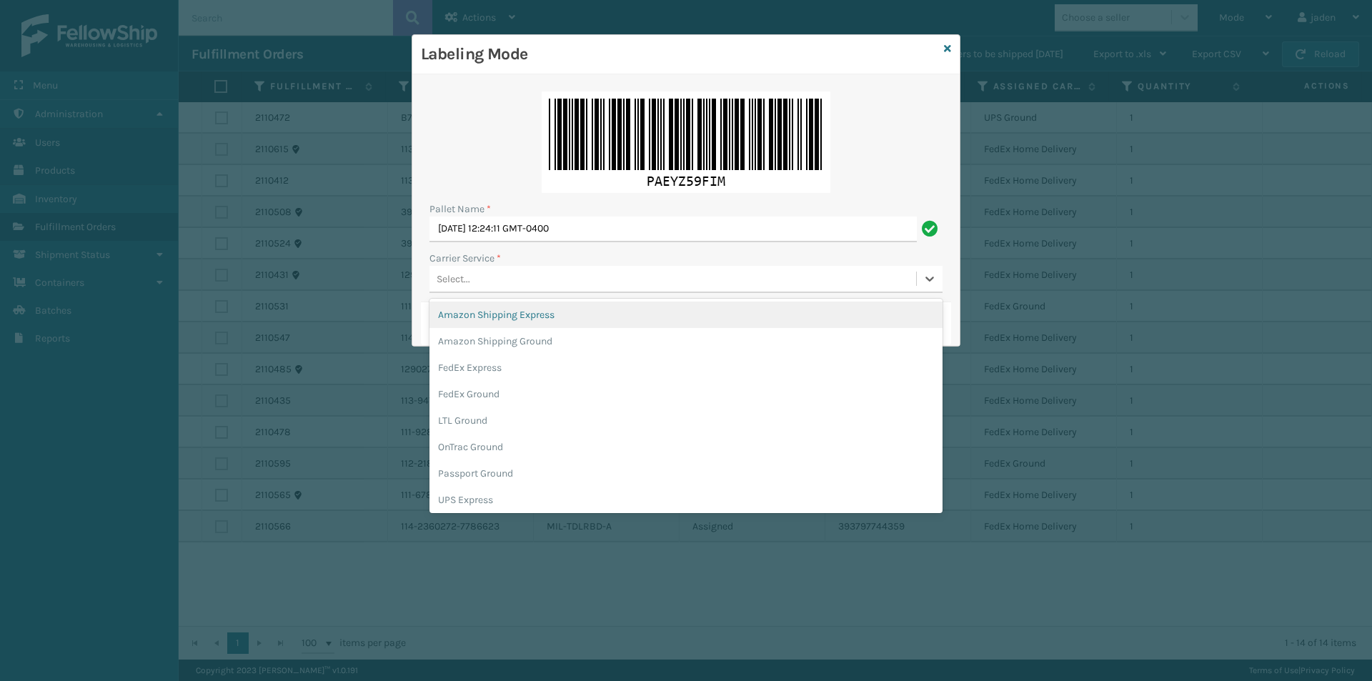
click at [577, 278] on div "Select..." at bounding box center [672, 279] width 487 height 24
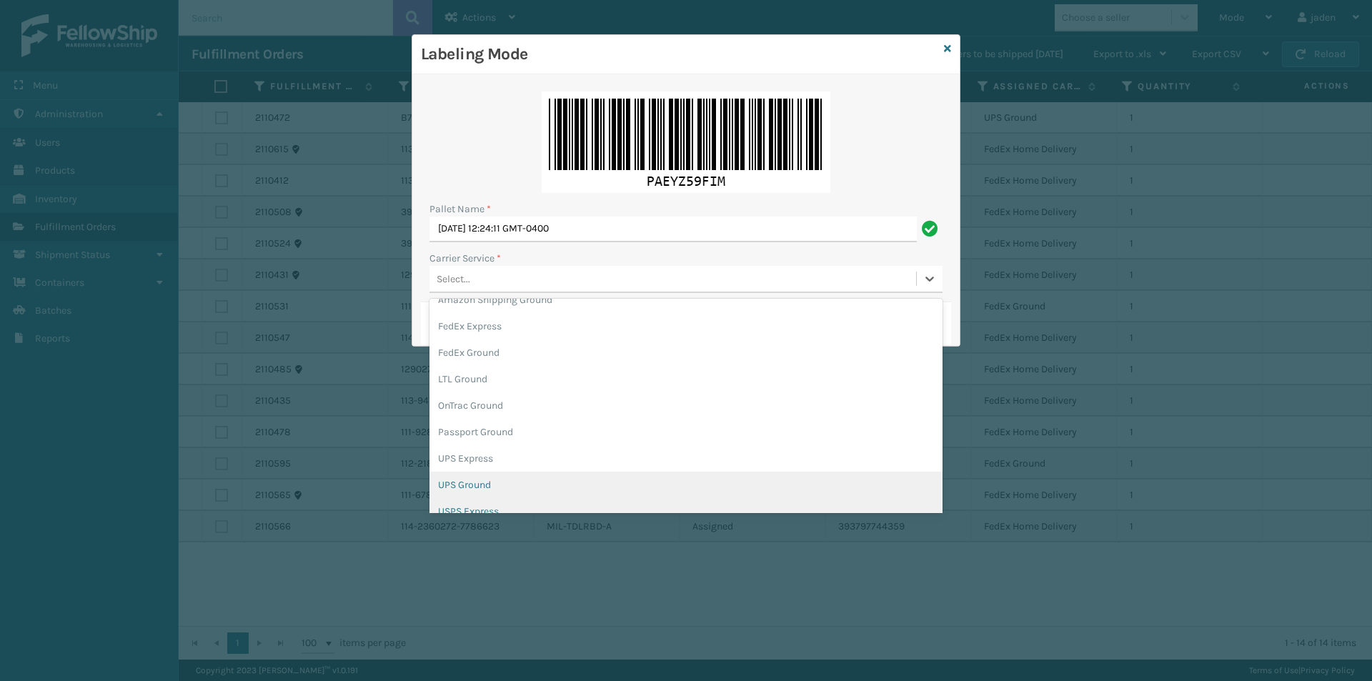
scroll to position [82, 0]
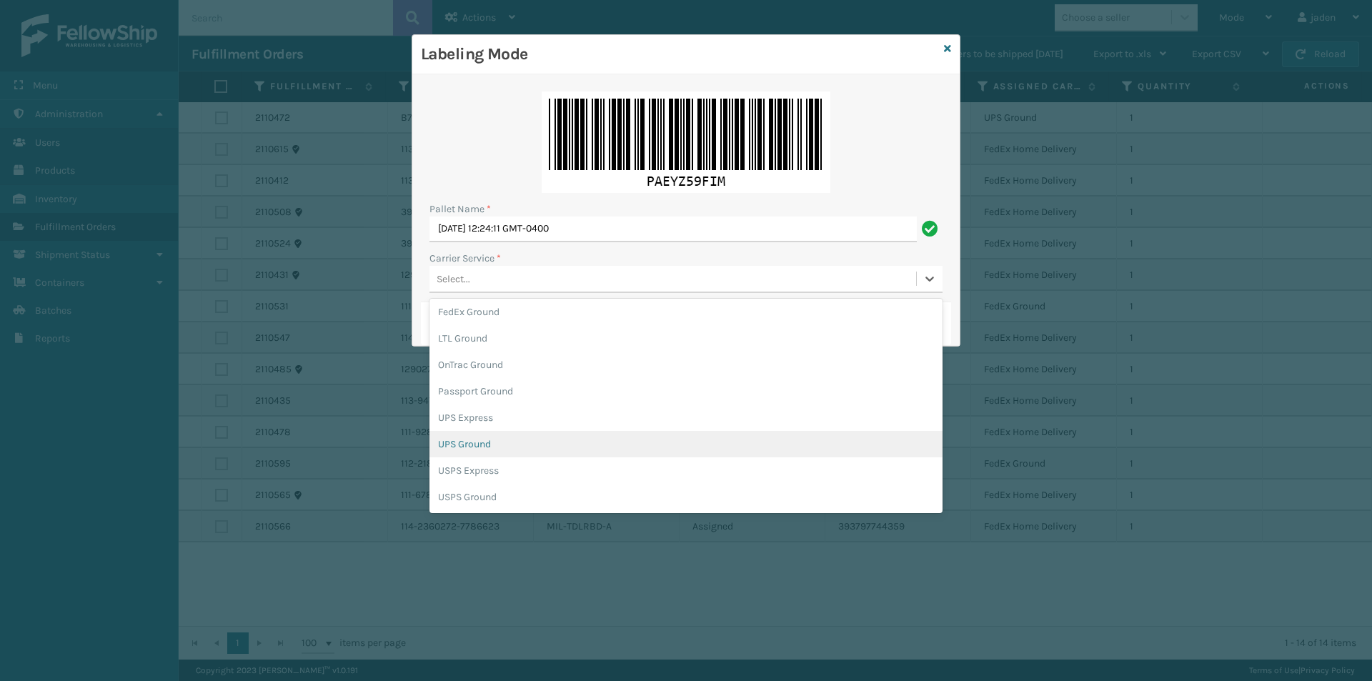
click at [479, 446] on div "UPS Ground" at bounding box center [685, 444] width 513 height 26
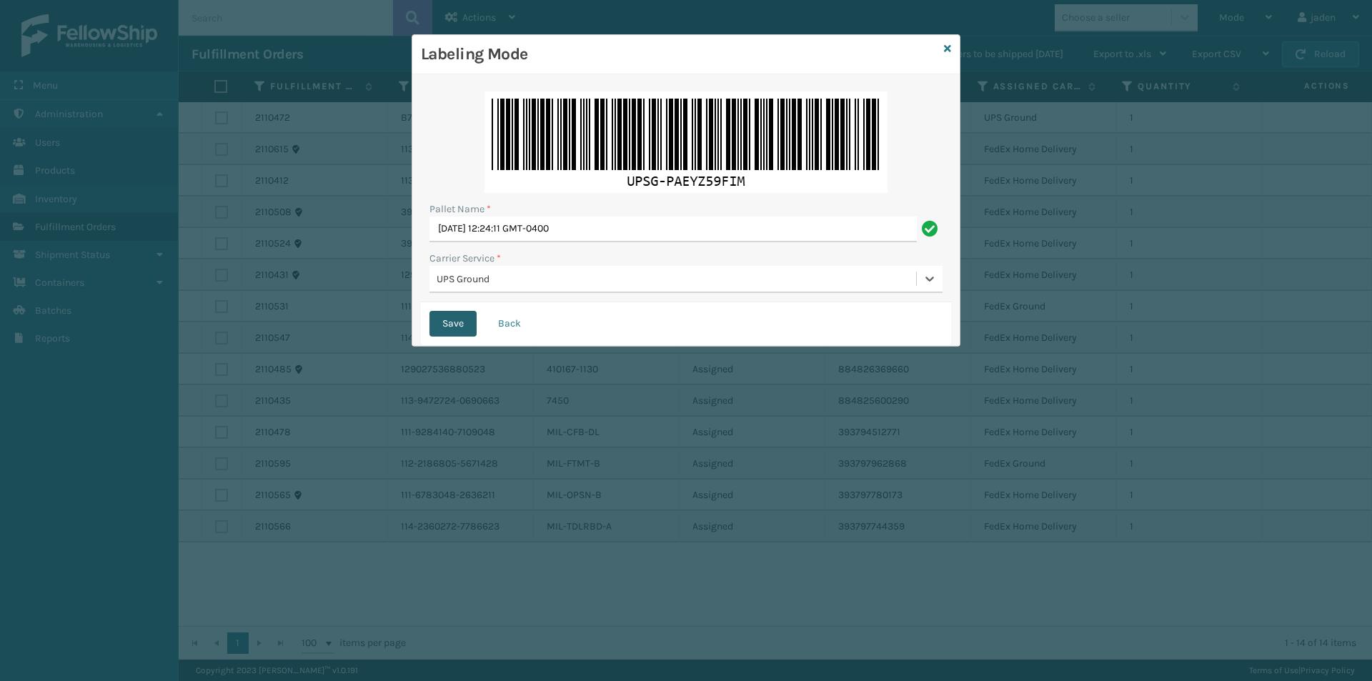
click at [462, 328] on button "Save" at bounding box center [452, 324] width 47 height 26
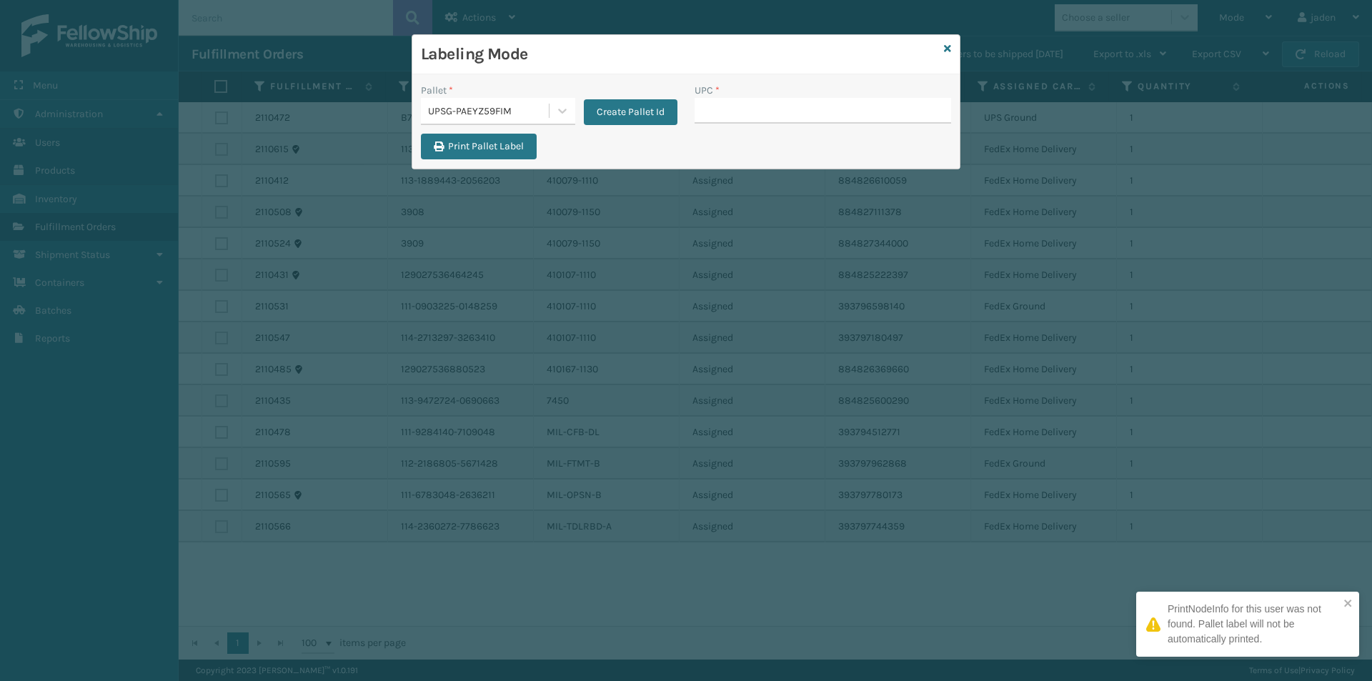
click at [951, 46] on div "Labeling Mode" at bounding box center [685, 54] width 547 height 39
click at [942, 50] on div "Labeling Mode" at bounding box center [685, 54] width 547 height 39
click at [947, 50] on icon at bounding box center [947, 49] width 7 height 10
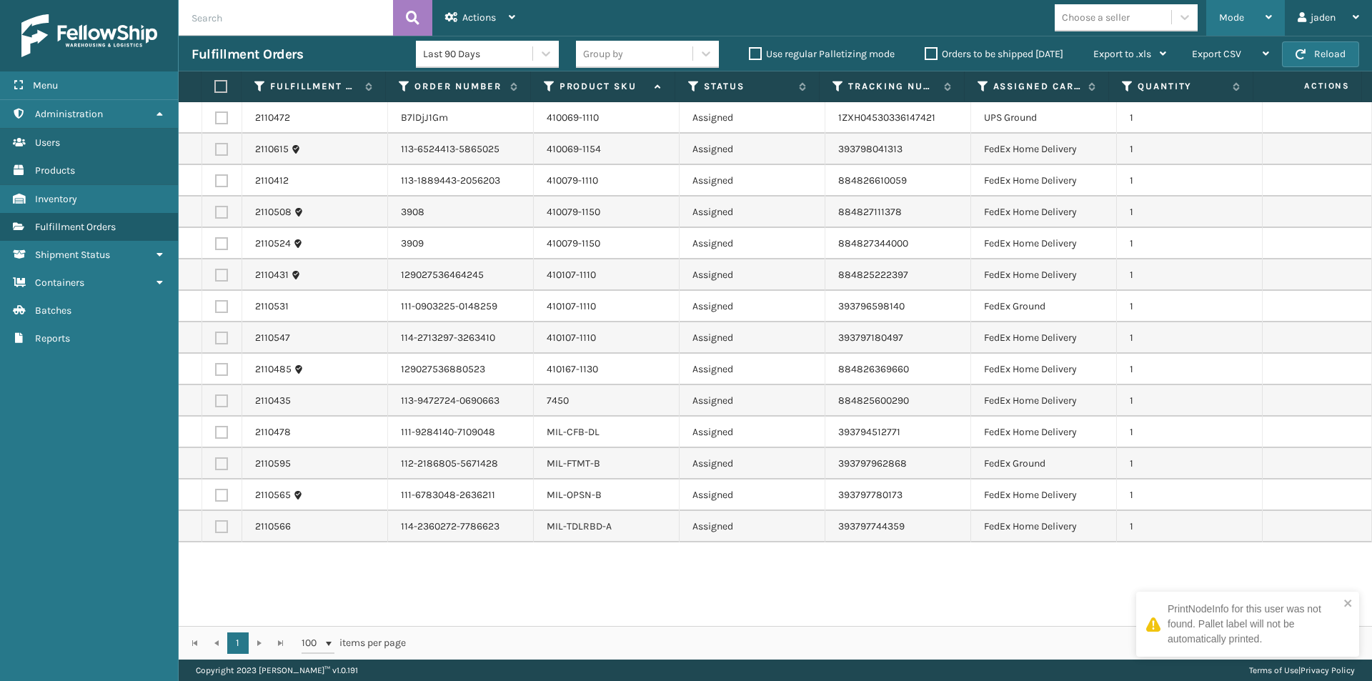
click at [1262, 16] on div "Mode" at bounding box center [1245, 18] width 53 height 36
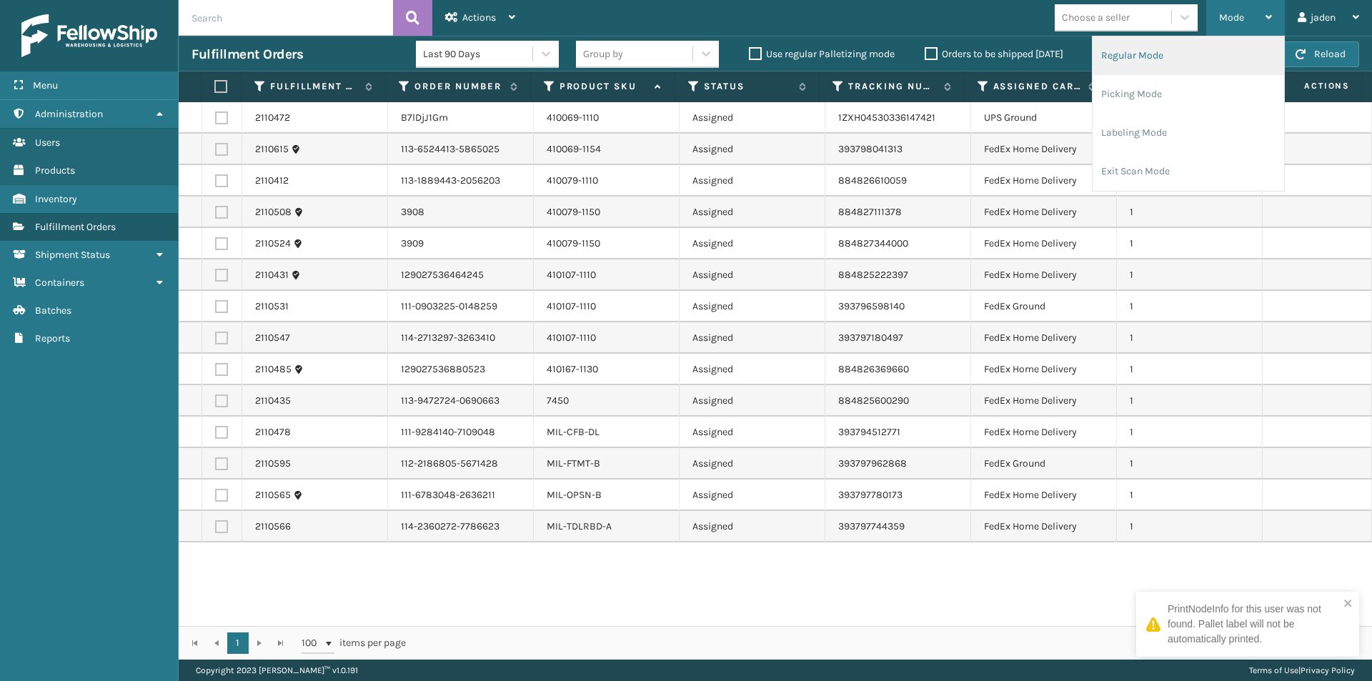
click at [1181, 46] on li "Regular Mode" at bounding box center [1187, 55] width 191 height 39
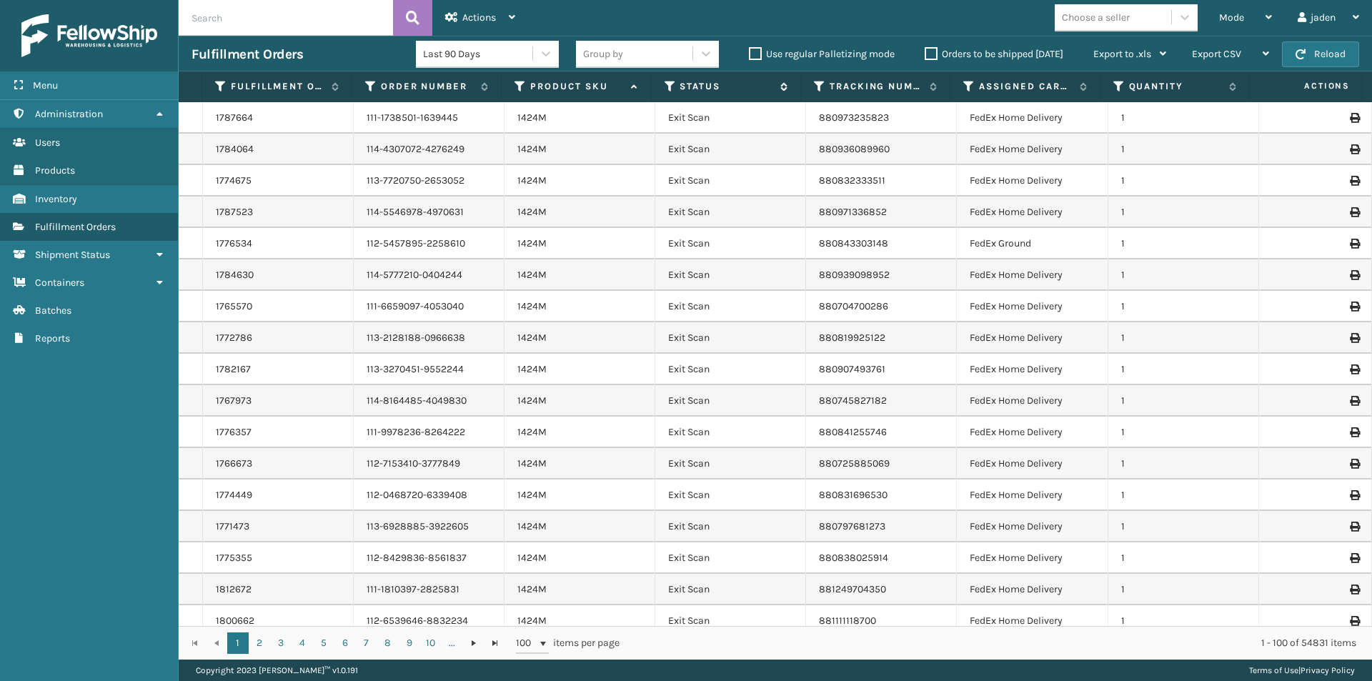
click at [672, 84] on icon at bounding box center [669, 86] width 11 height 13
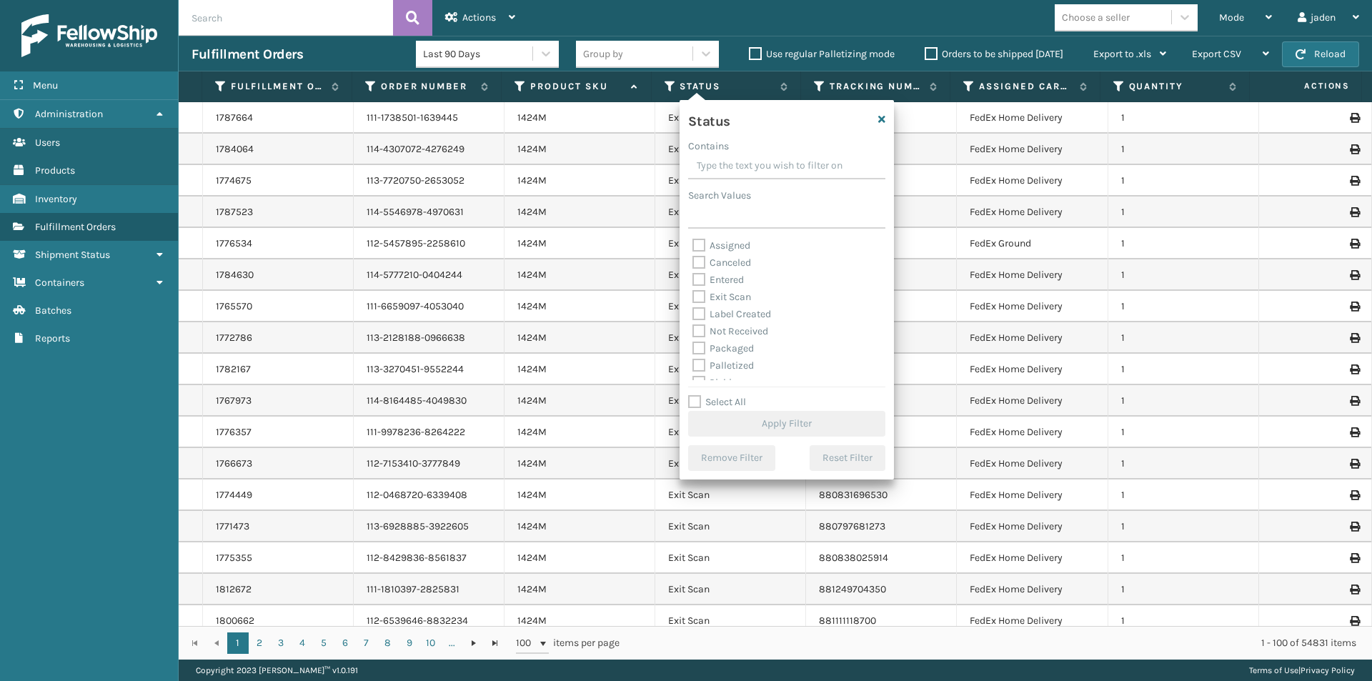
drag, startPoint x: 815, startPoint y: 161, endPoint x: 749, endPoint y: 168, distance: 66.8
click at [749, 168] on input "Contains" at bounding box center [786, 167] width 197 height 26
drag, startPoint x: 818, startPoint y: 151, endPoint x: 749, endPoint y: 152, distance: 68.6
click at [749, 152] on div "Contains" at bounding box center [786, 146] width 197 height 15
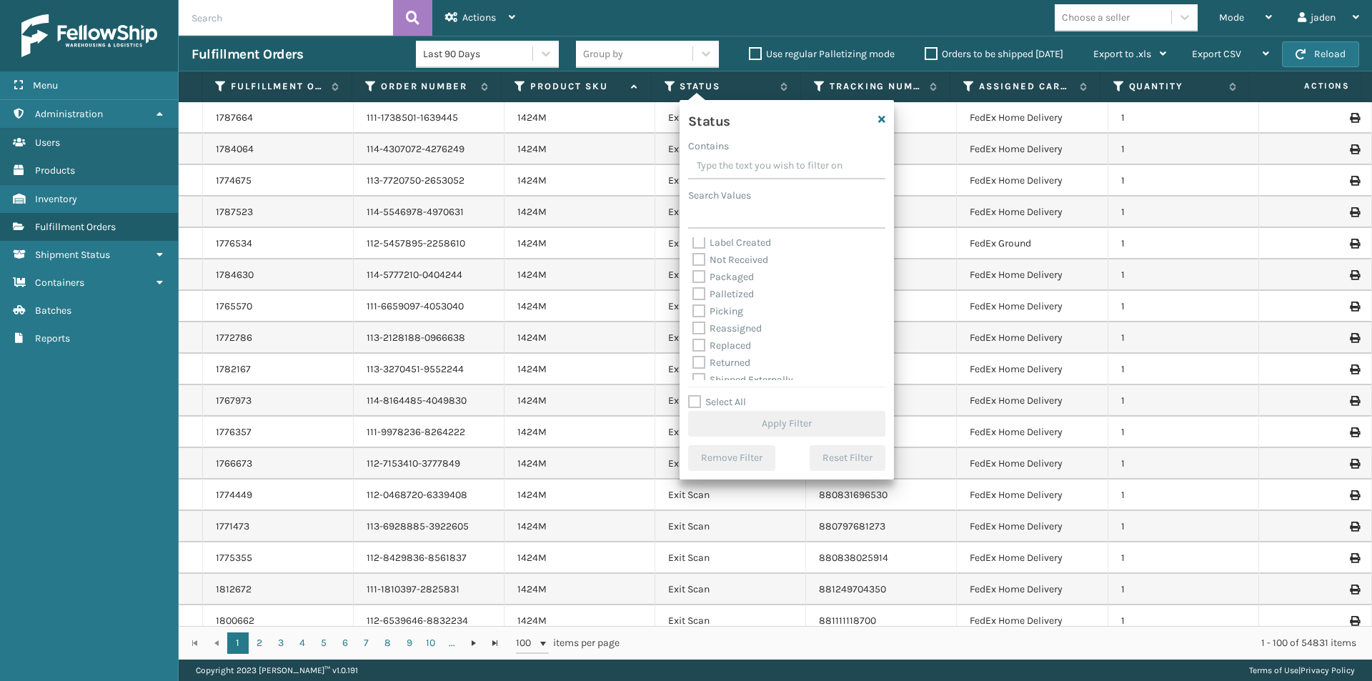
click at [698, 314] on label "Picking" at bounding box center [717, 311] width 51 height 12
click at [693, 312] on input "Picking" at bounding box center [692, 307] width 1 height 9
checkbox input "true"
click at [771, 419] on button "Apply Filter" at bounding box center [786, 424] width 197 height 26
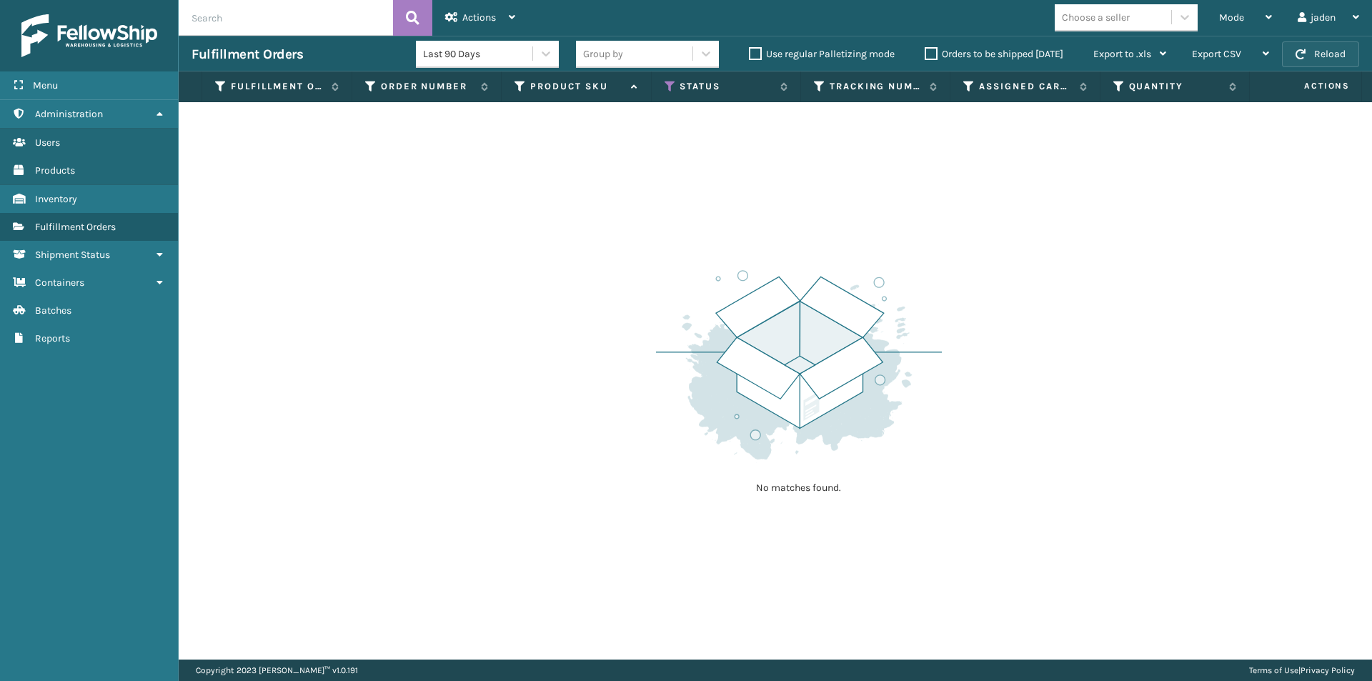
click at [1309, 57] on button "Reload" at bounding box center [1320, 54] width 77 height 26
click at [1258, 24] on div "Mode" at bounding box center [1245, 18] width 53 height 36
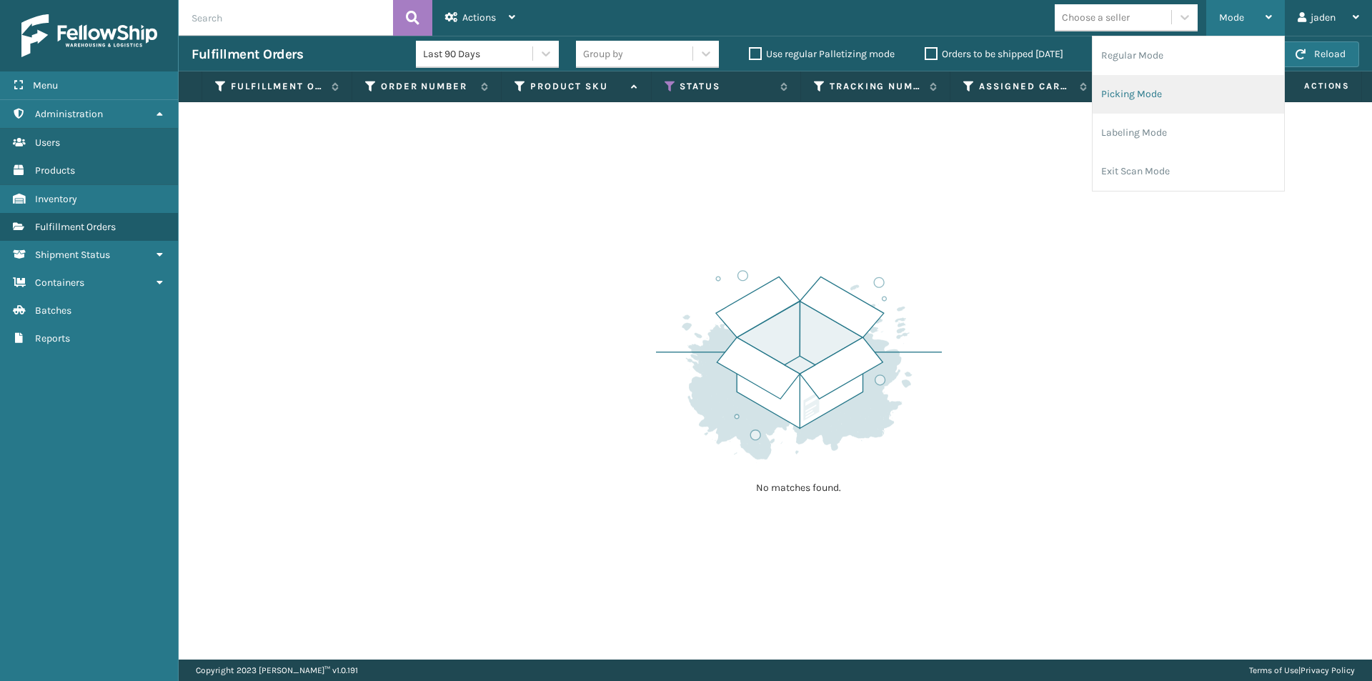
click at [1139, 94] on li "Picking Mode" at bounding box center [1187, 94] width 191 height 39
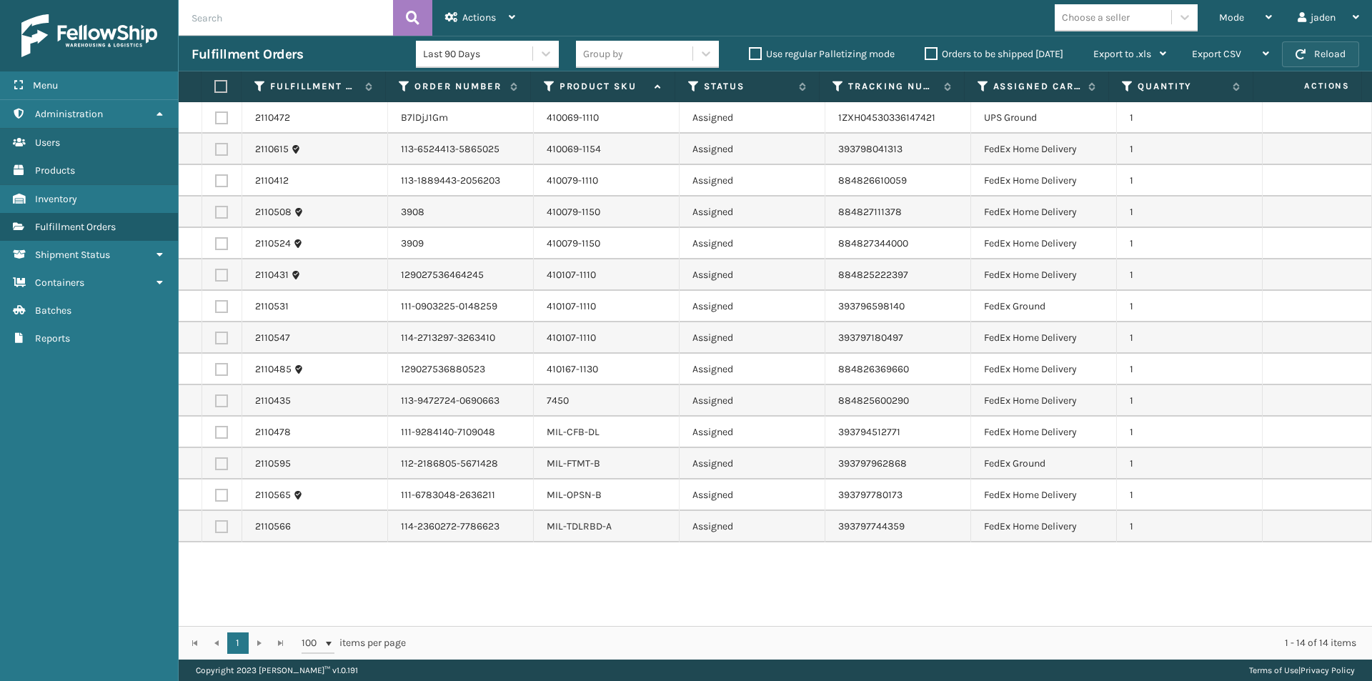
click at [1315, 45] on button "Reload" at bounding box center [1320, 54] width 77 height 26
click at [1328, 51] on button "Reload" at bounding box center [1320, 54] width 77 height 26
click at [1345, 66] on button "Reload" at bounding box center [1320, 54] width 77 height 26
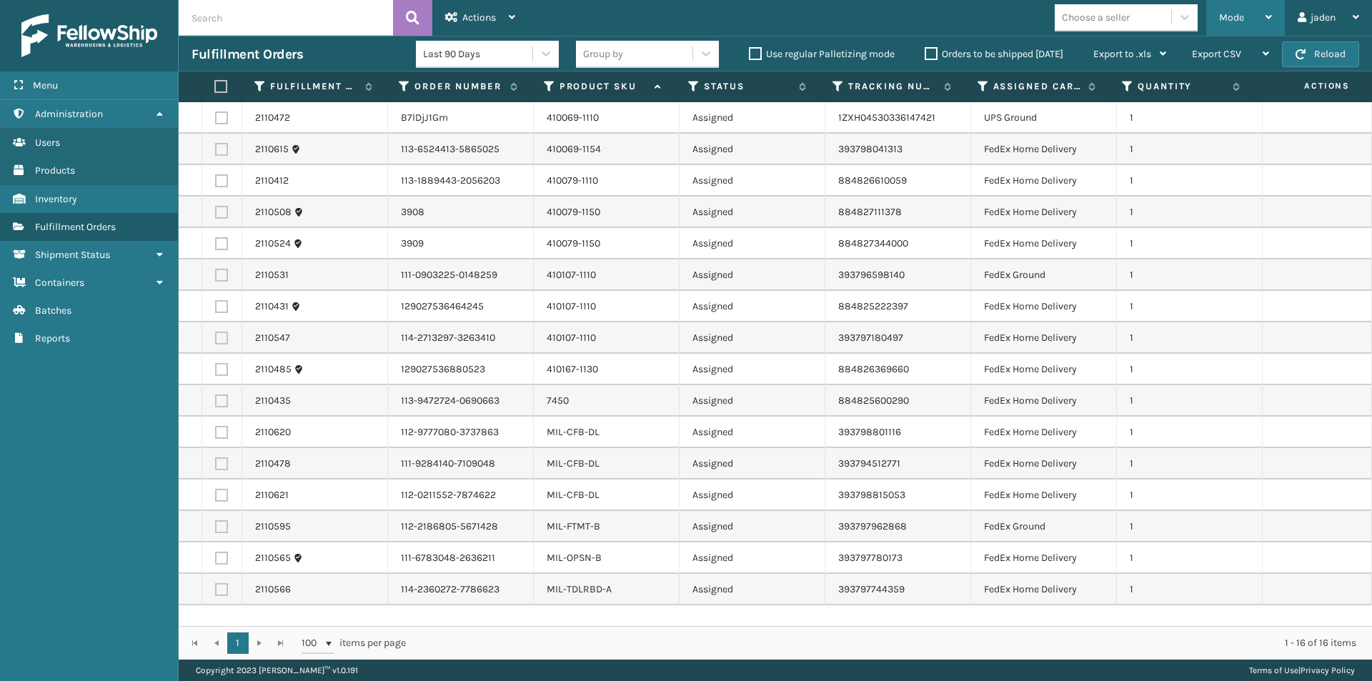
click at [1228, 27] on div "Mode" at bounding box center [1245, 18] width 53 height 36
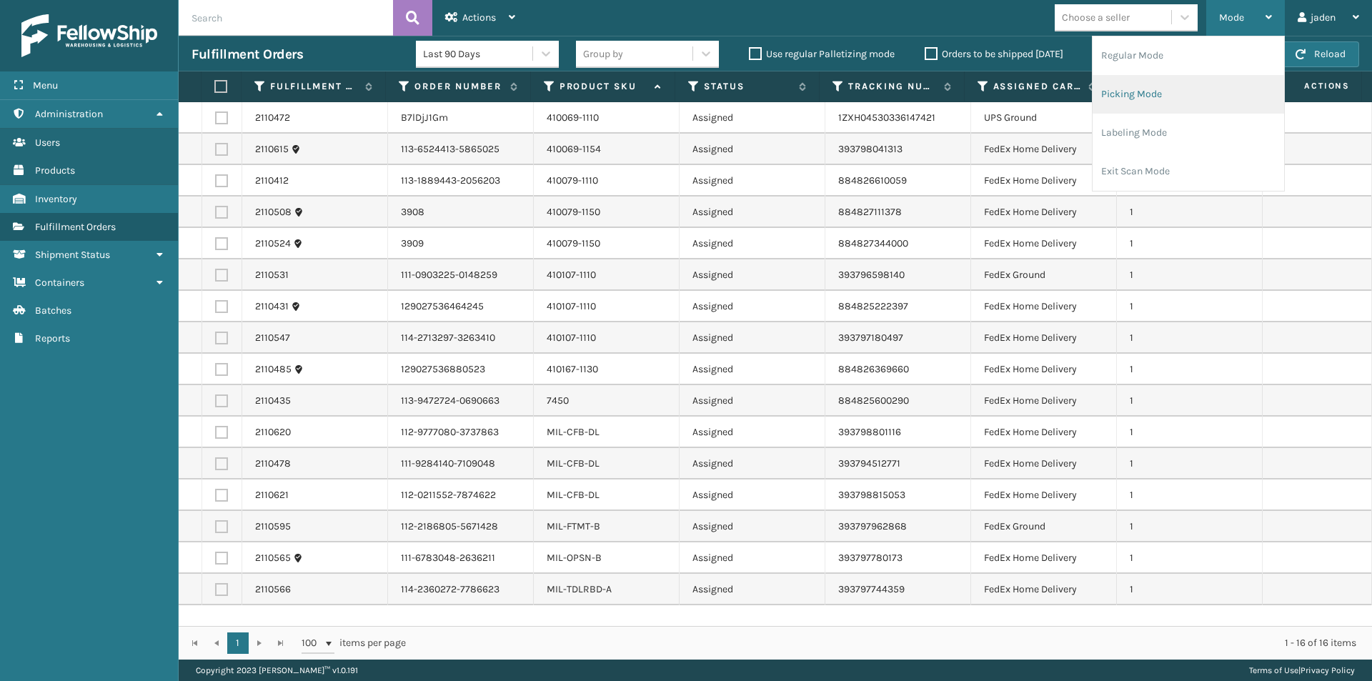
click at [1187, 91] on li "Picking Mode" at bounding box center [1187, 94] width 191 height 39
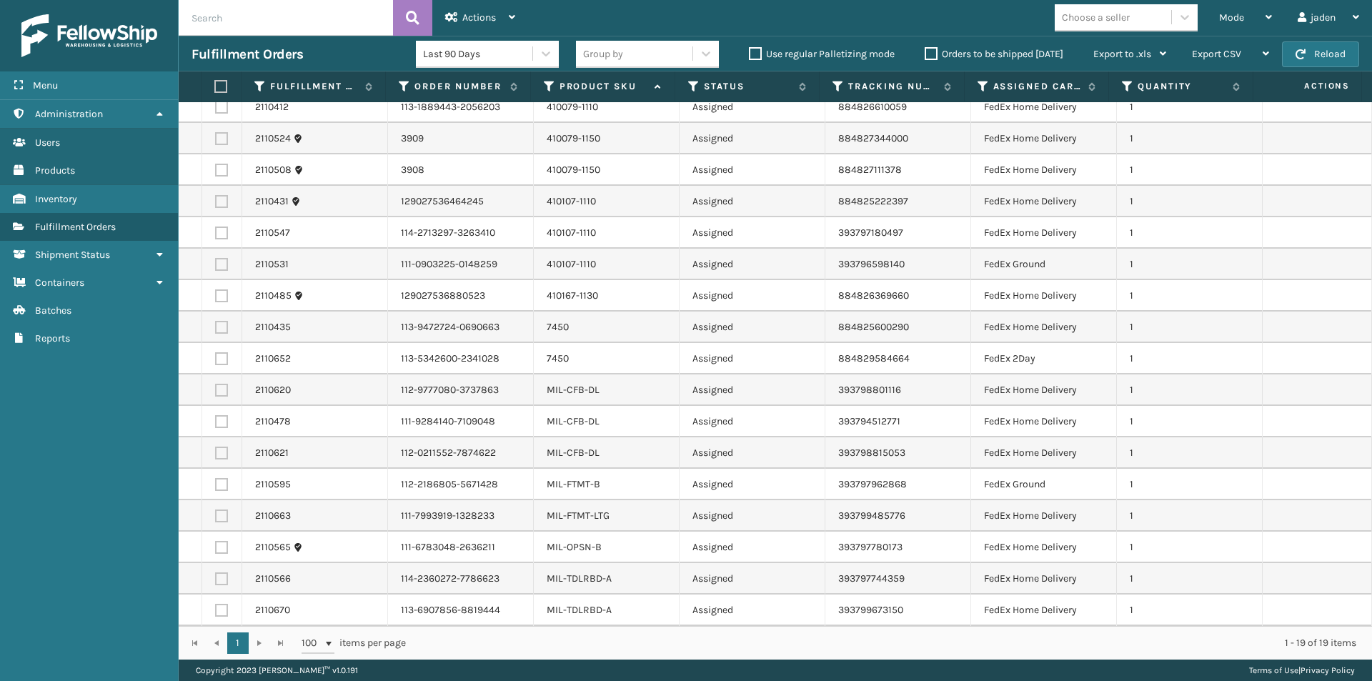
scroll to position [0, 0]
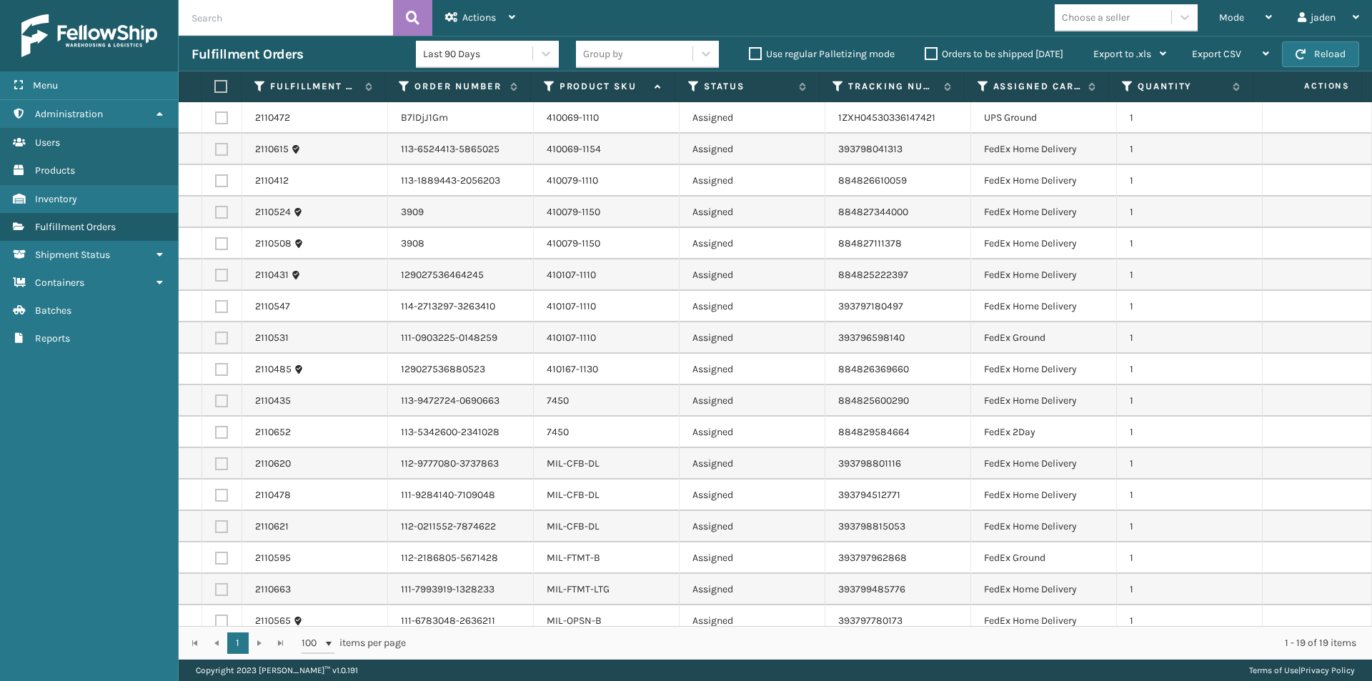
click at [217, 86] on label at bounding box center [218, 86] width 9 height 13
click at [215, 86] on input "checkbox" at bounding box center [214, 86] width 1 height 9
checkbox input "true"
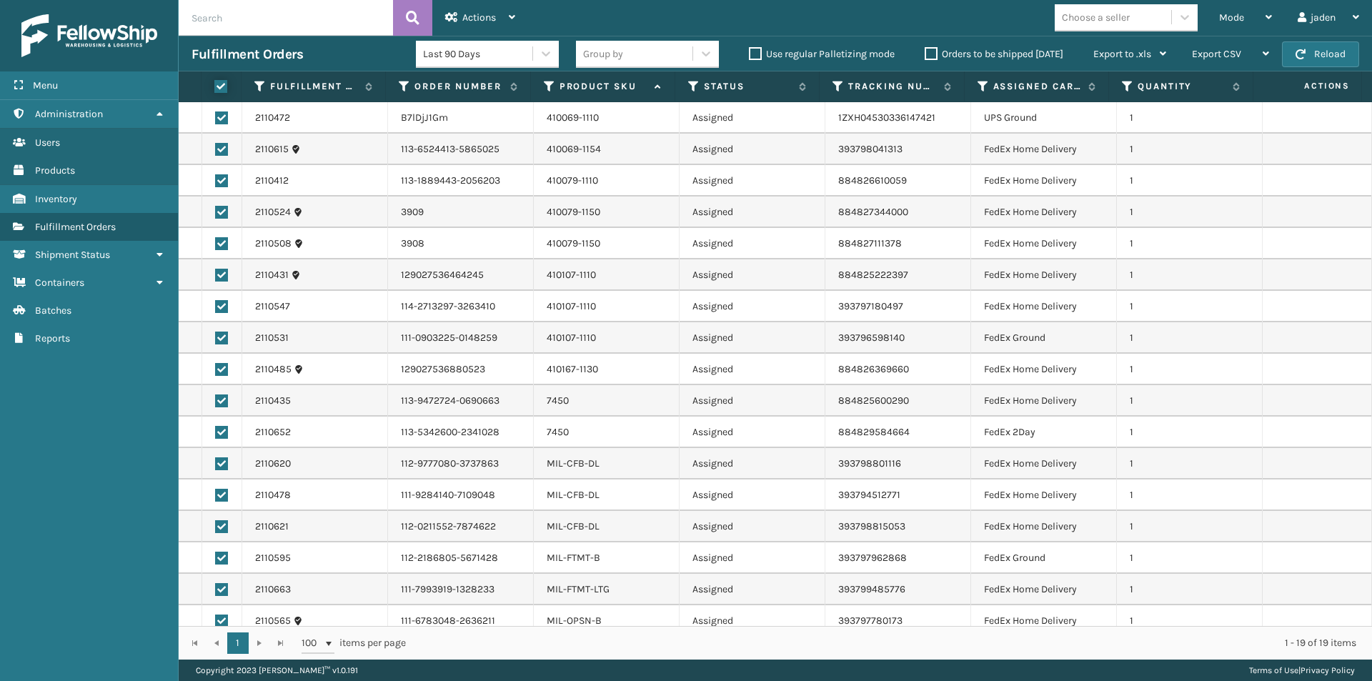
checkbox input "true"
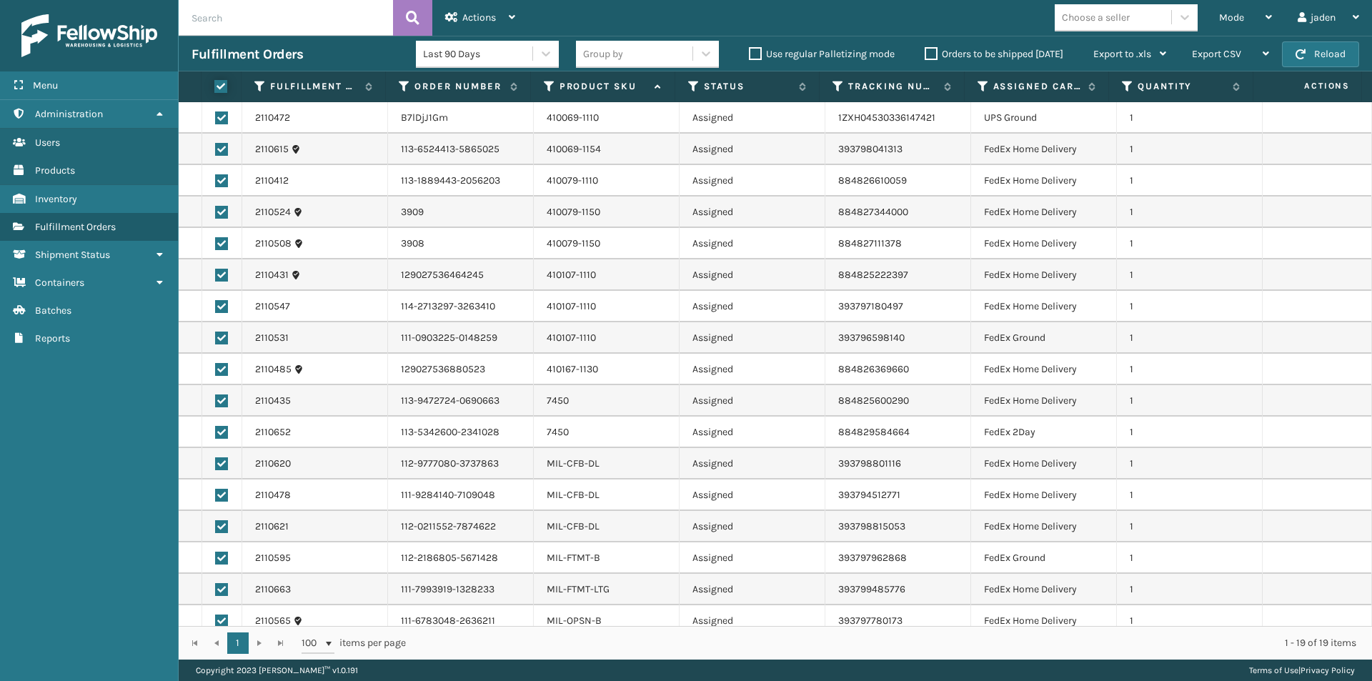
checkbox input "true"
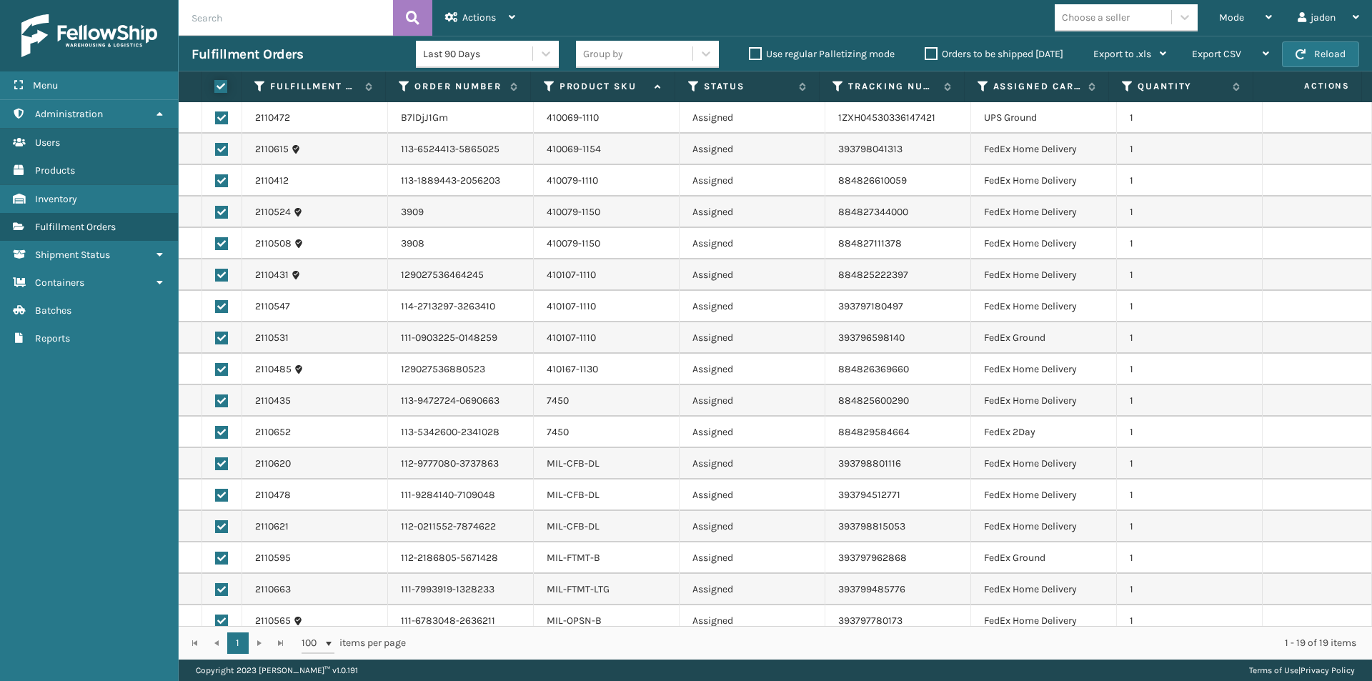
checkbox input "true"
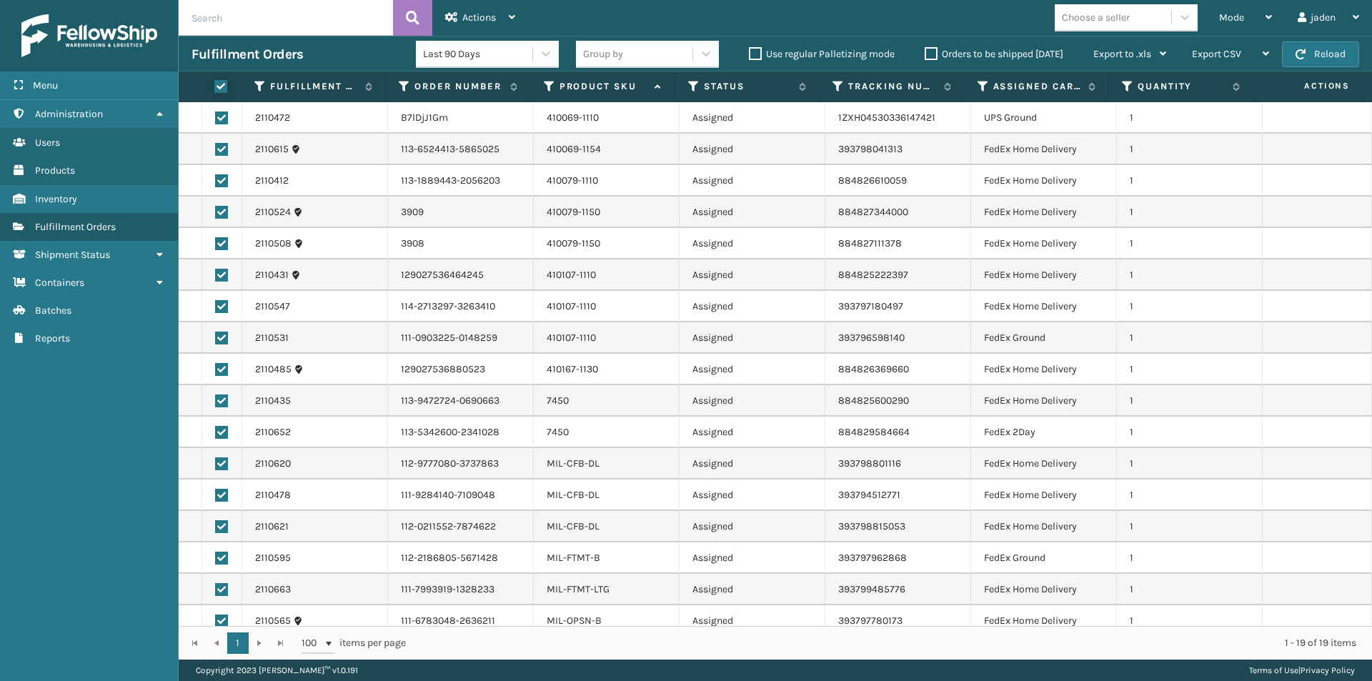
checkbox input "true"
click at [219, 116] on label at bounding box center [221, 117] width 13 height 13
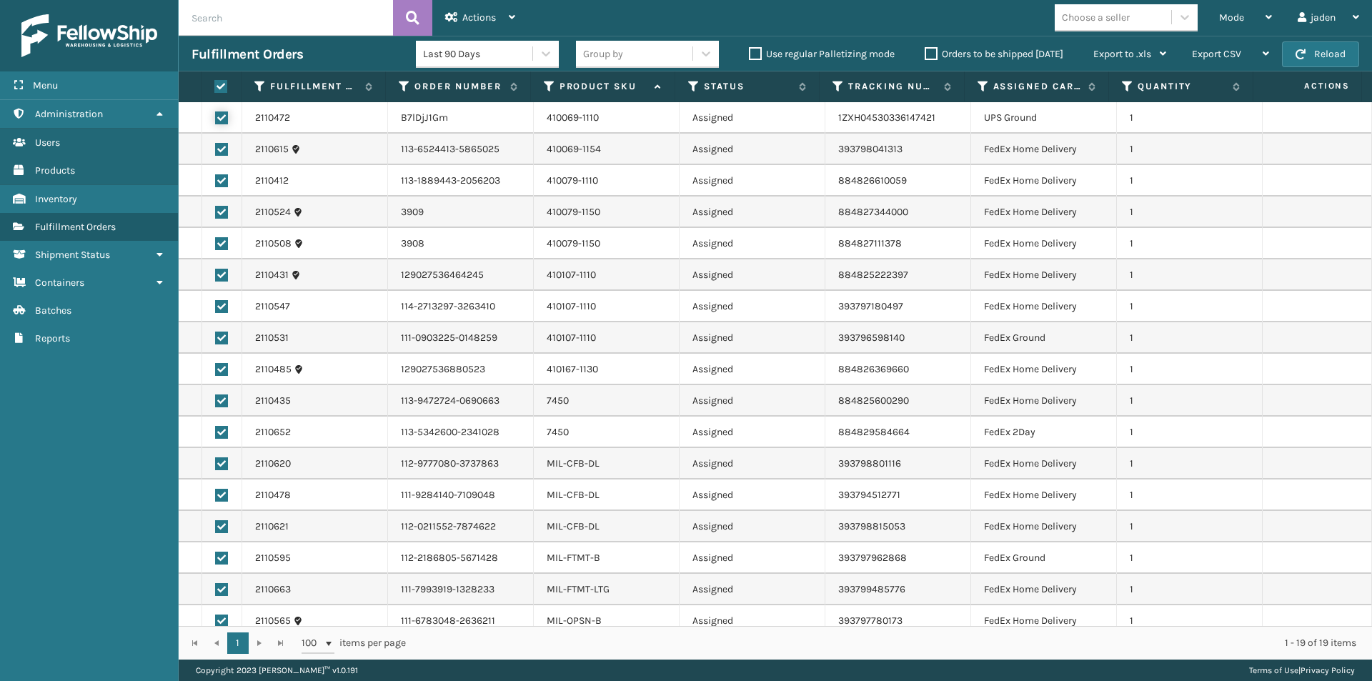
click at [216, 116] on input "checkbox" at bounding box center [215, 115] width 1 height 9
checkbox input "false"
click at [473, 16] on span "Actions" at bounding box center [479, 17] width 34 height 12
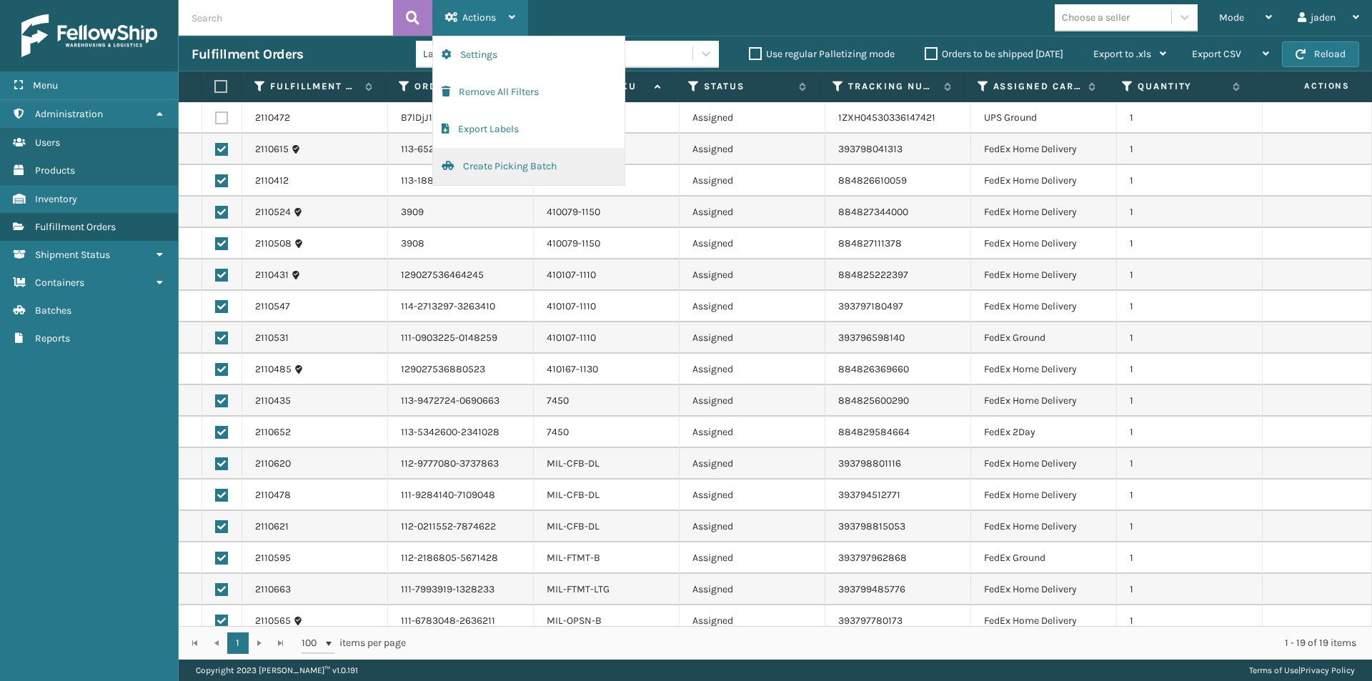
click at [529, 169] on button "Create Picking Batch" at bounding box center [528, 166] width 191 height 37
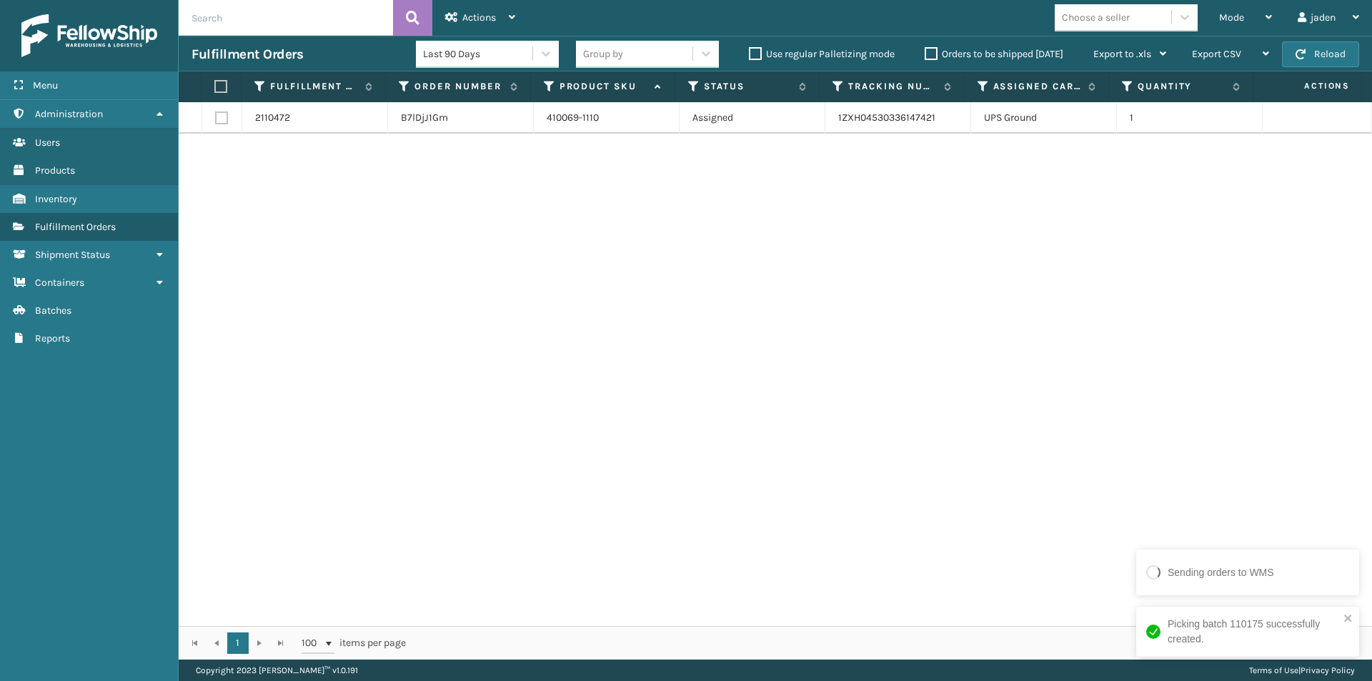
drag, startPoint x: 1027, startPoint y: 246, endPoint x: 1015, endPoint y: 241, distance: 12.8
drag, startPoint x: 1015, startPoint y: 241, endPoint x: 1063, endPoint y: 75, distance: 172.5
click at [745, 203] on div "2110472 B7lDjJ1Gm 410069-1110 Assigned 1ZXH04530336147421 UPS Ground 1" at bounding box center [775, 364] width 1193 height 524
click at [1240, 14] on span "Mode" at bounding box center [1231, 17] width 25 height 12
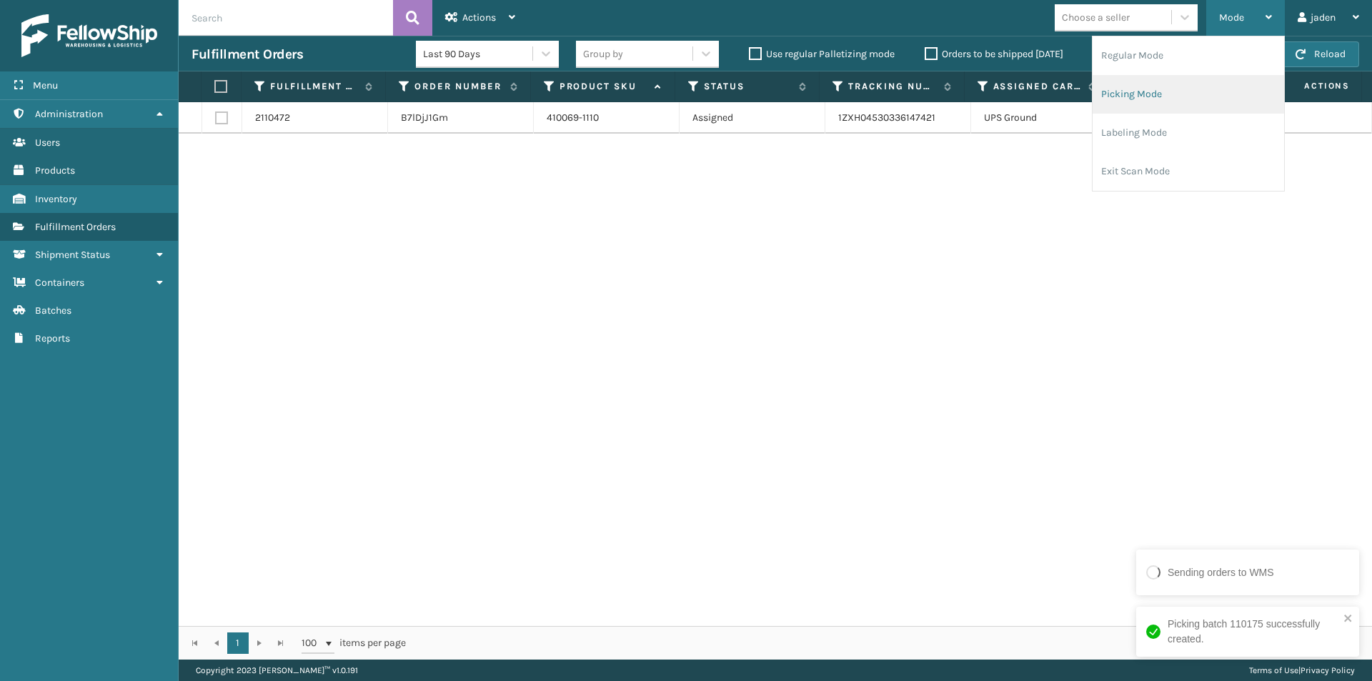
click at [1160, 112] on li "Picking Mode" at bounding box center [1187, 94] width 191 height 39
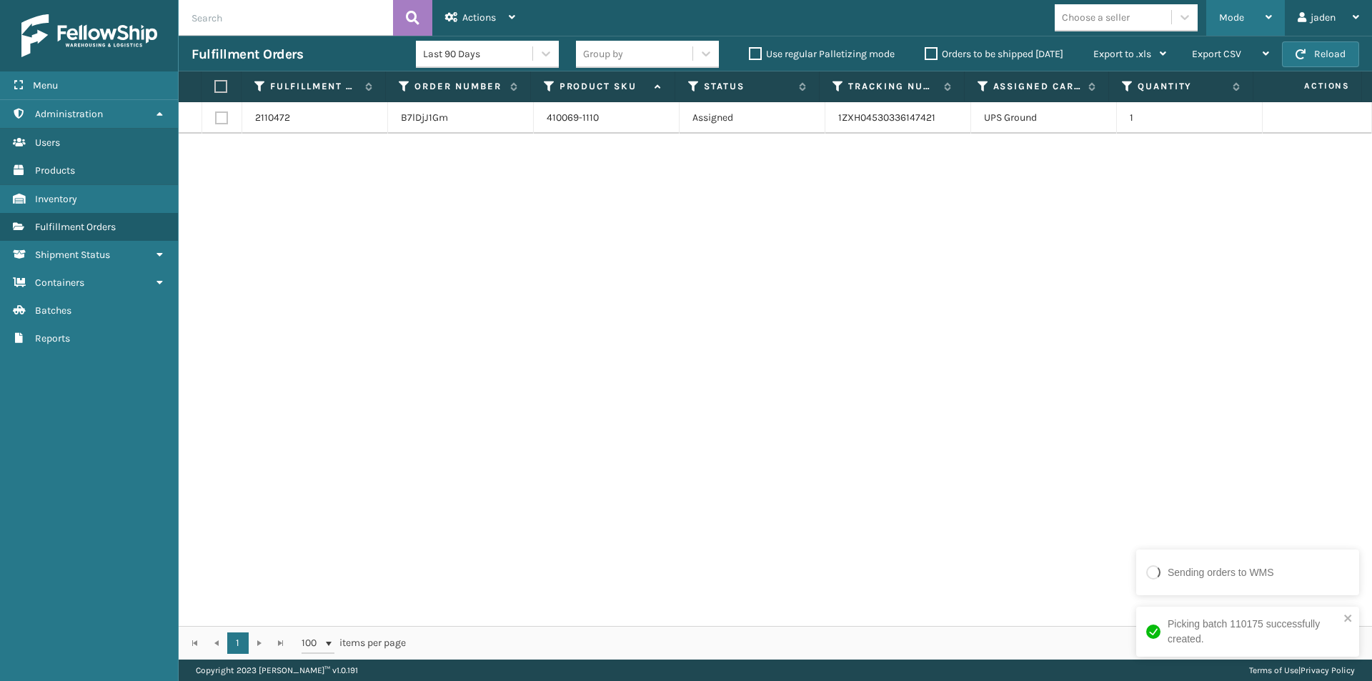
click at [1231, 12] on span "Mode" at bounding box center [1231, 17] width 25 height 12
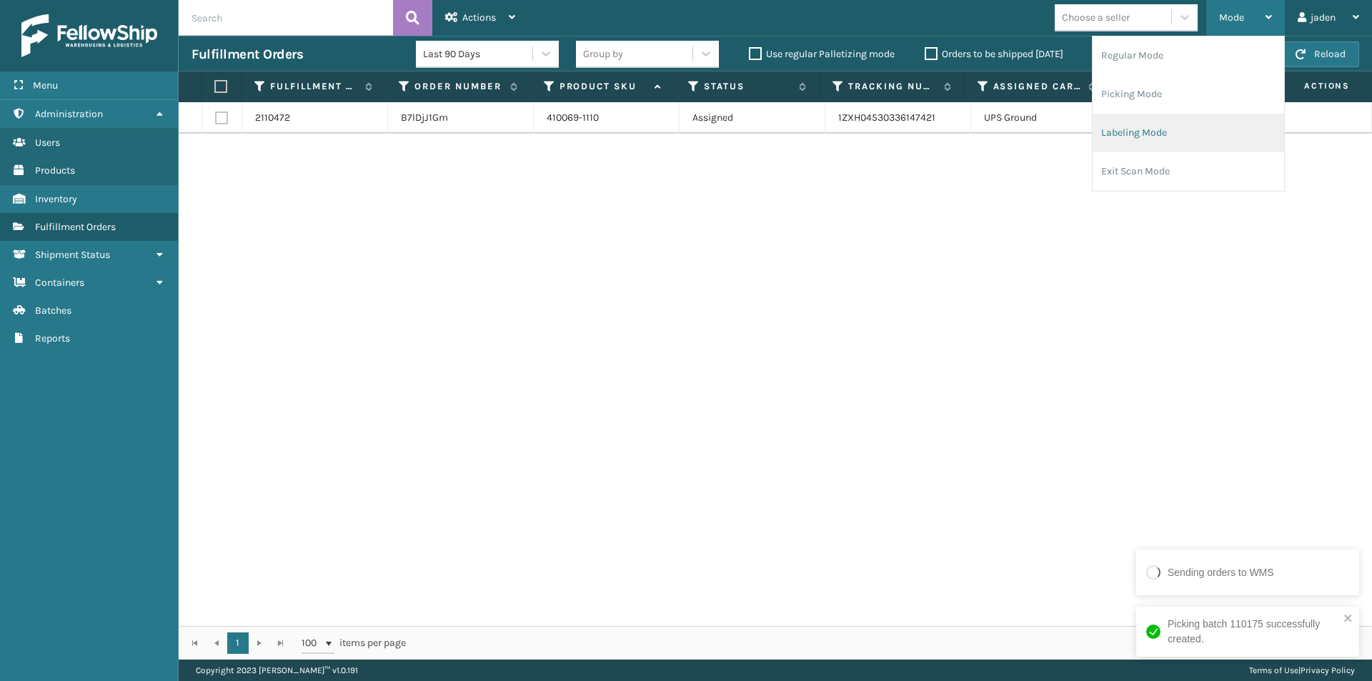
click at [1166, 142] on li "Labeling Mode" at bounding box center [1187, 133] width 191 height 39
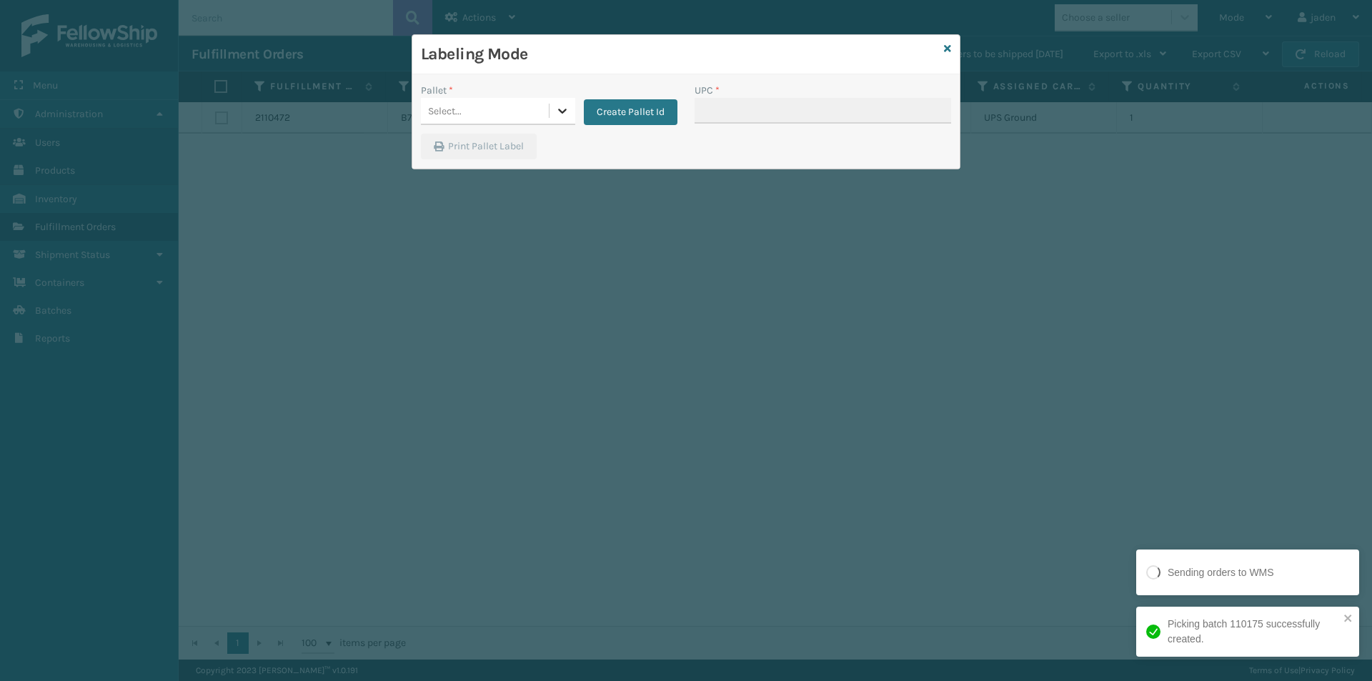
click at [568, 107] on div at bounding box center [562, 111] width 26 height 26
click at [500, 144] on div "FDXG-3B7Q4LJ20I" at bounding box center [498, 150] width 154 height 33
click at [788, 99] on input "UPC *" at bounding box center [822, 111] width 256 height 26
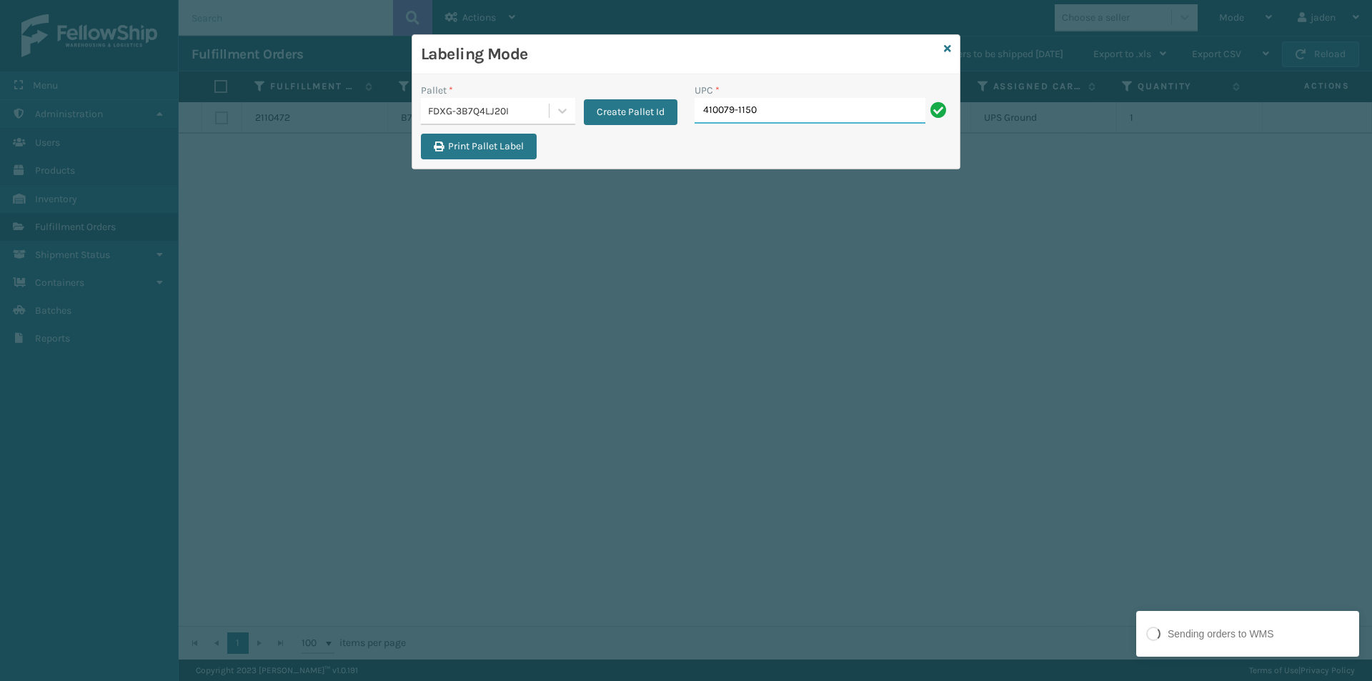
type input "410079-1150"
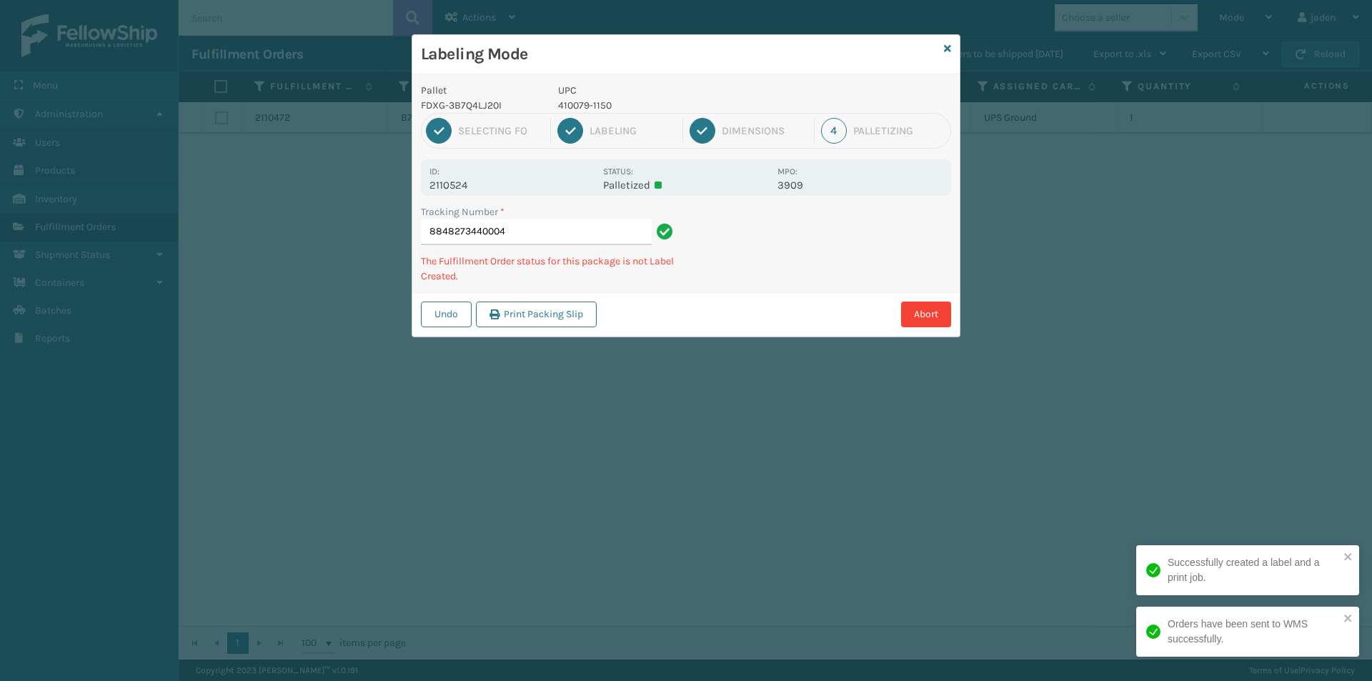
type input "88482734400044"
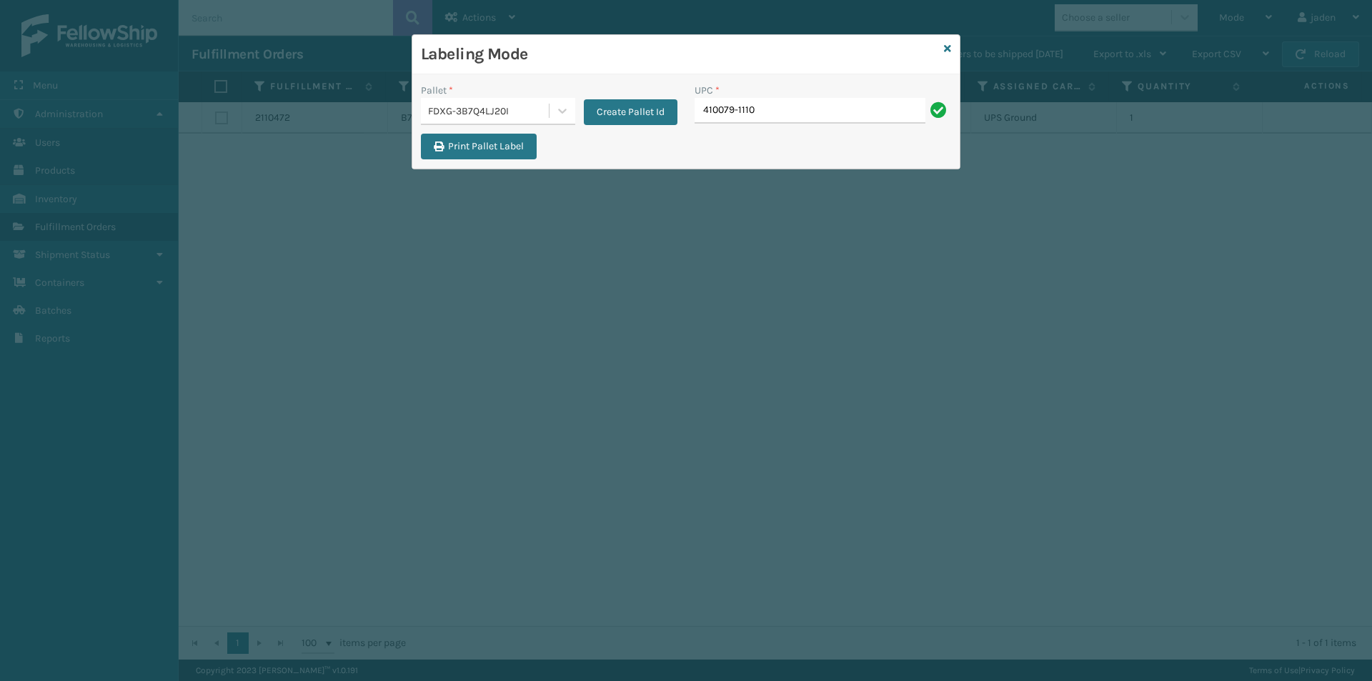
type input "410079-1110"
type input "410069-1154"
type input "410107-1110"
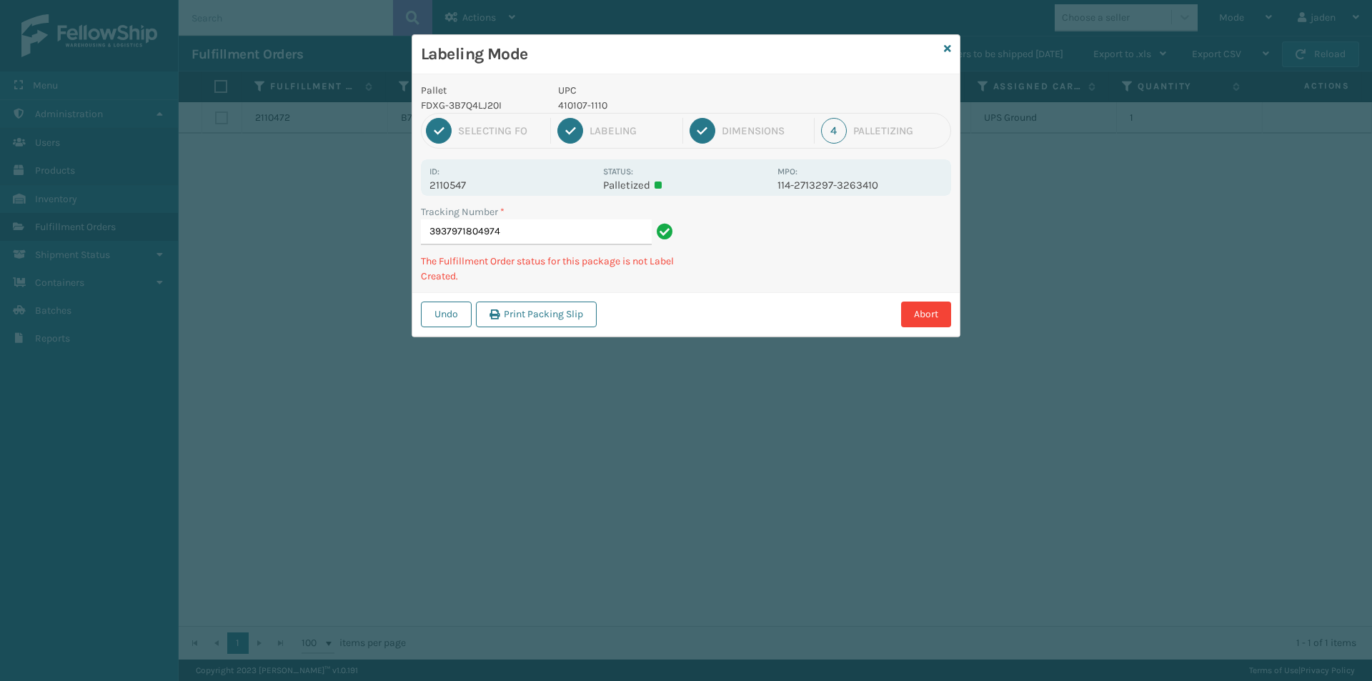
type input "39379718049744"
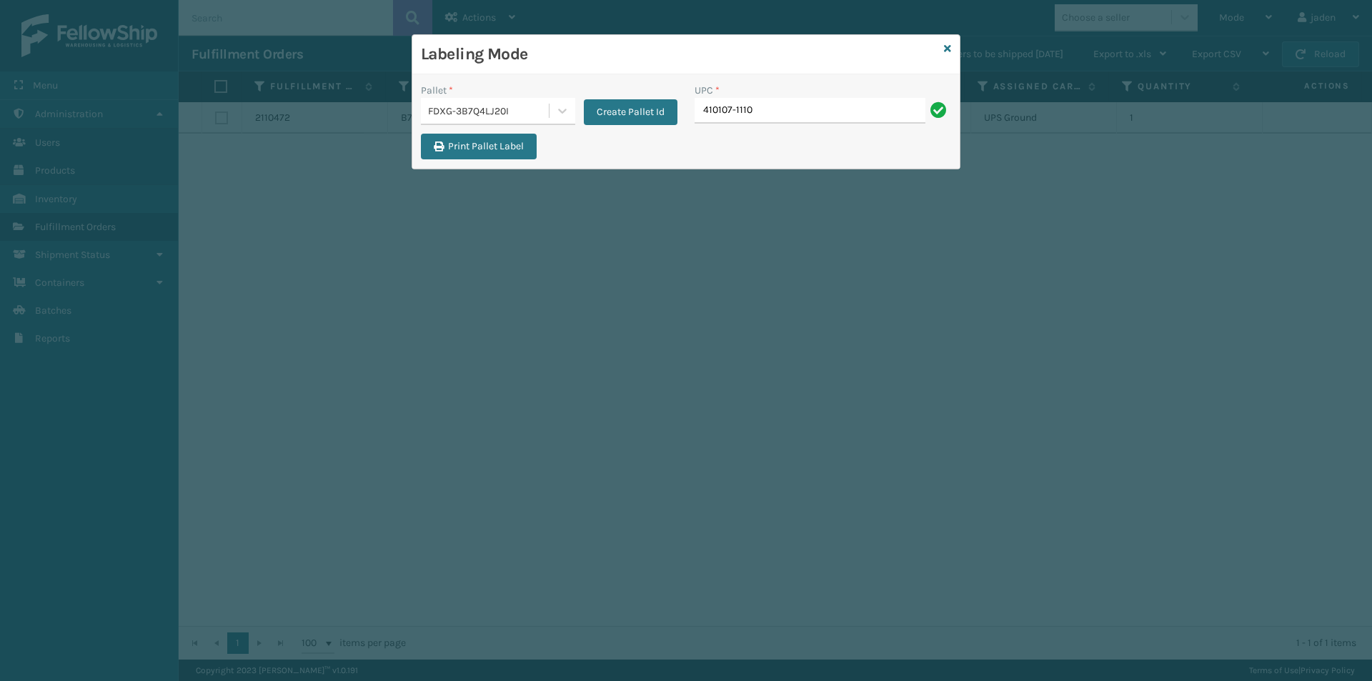
type input "410107-1110"
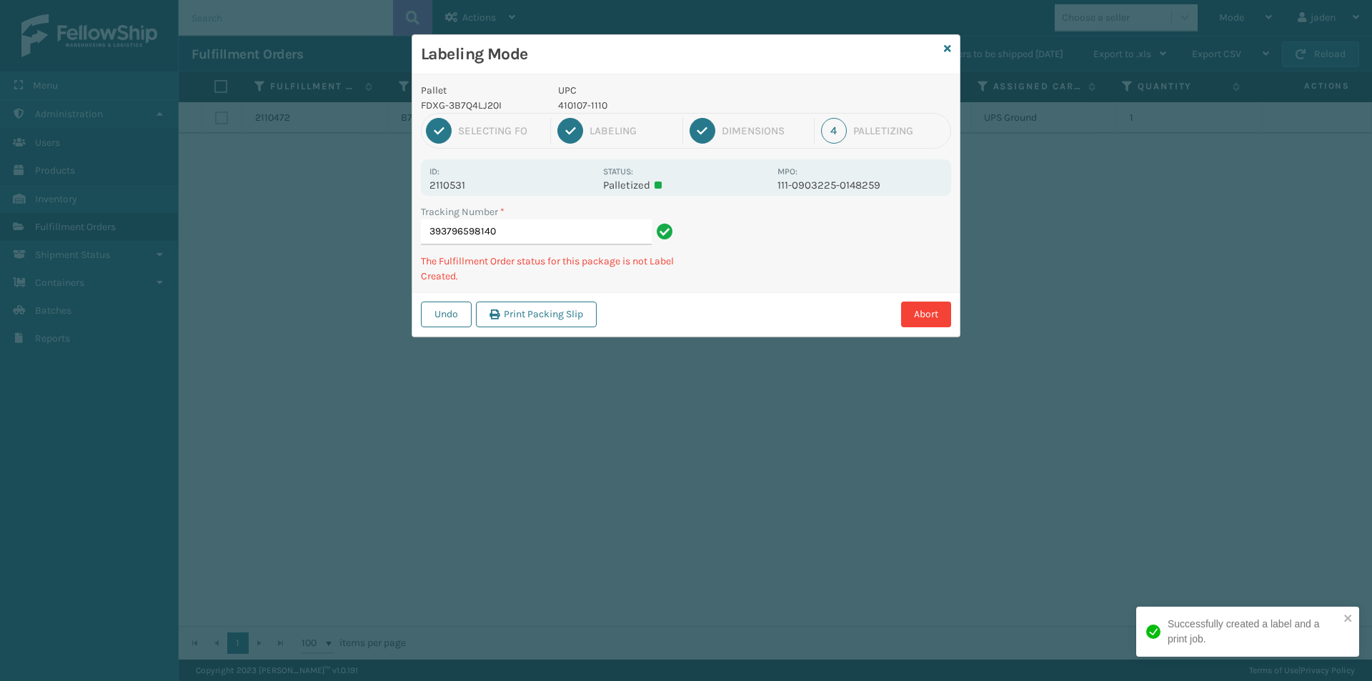
type input "3937965981404"
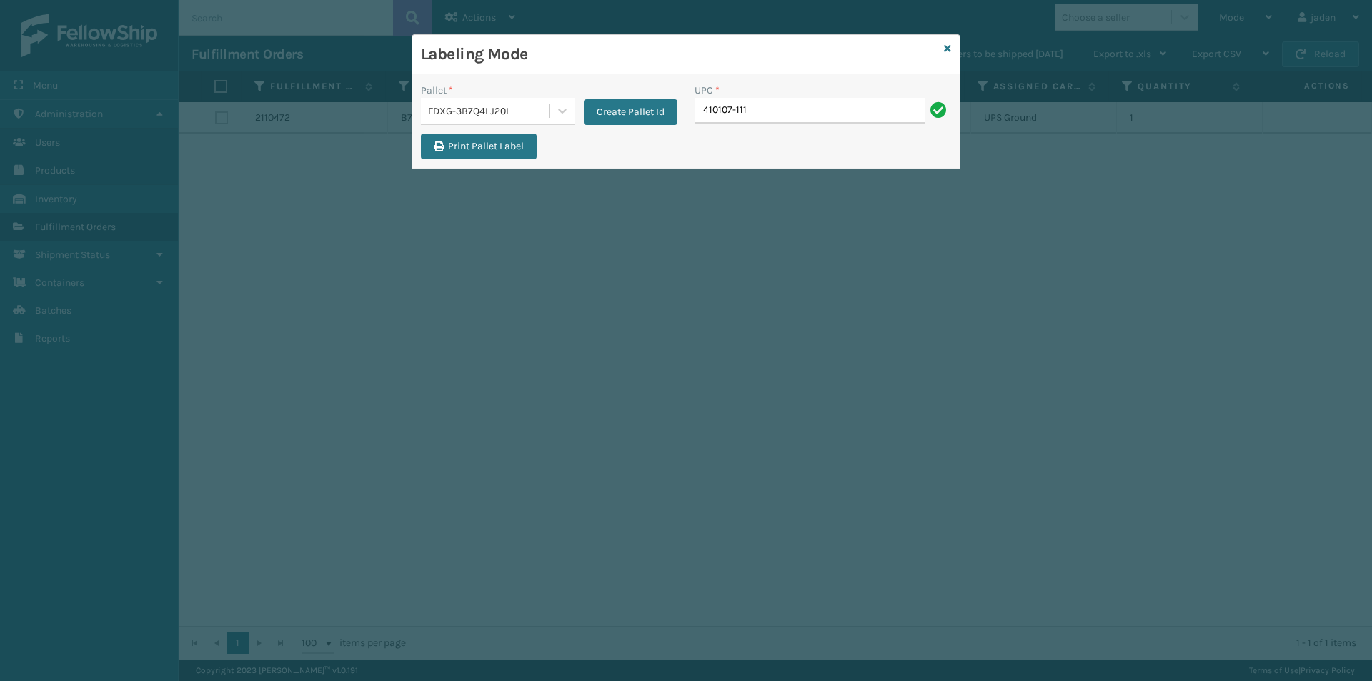
type input "410107-1110"
type input "410167-1130"
type input "080313074509"
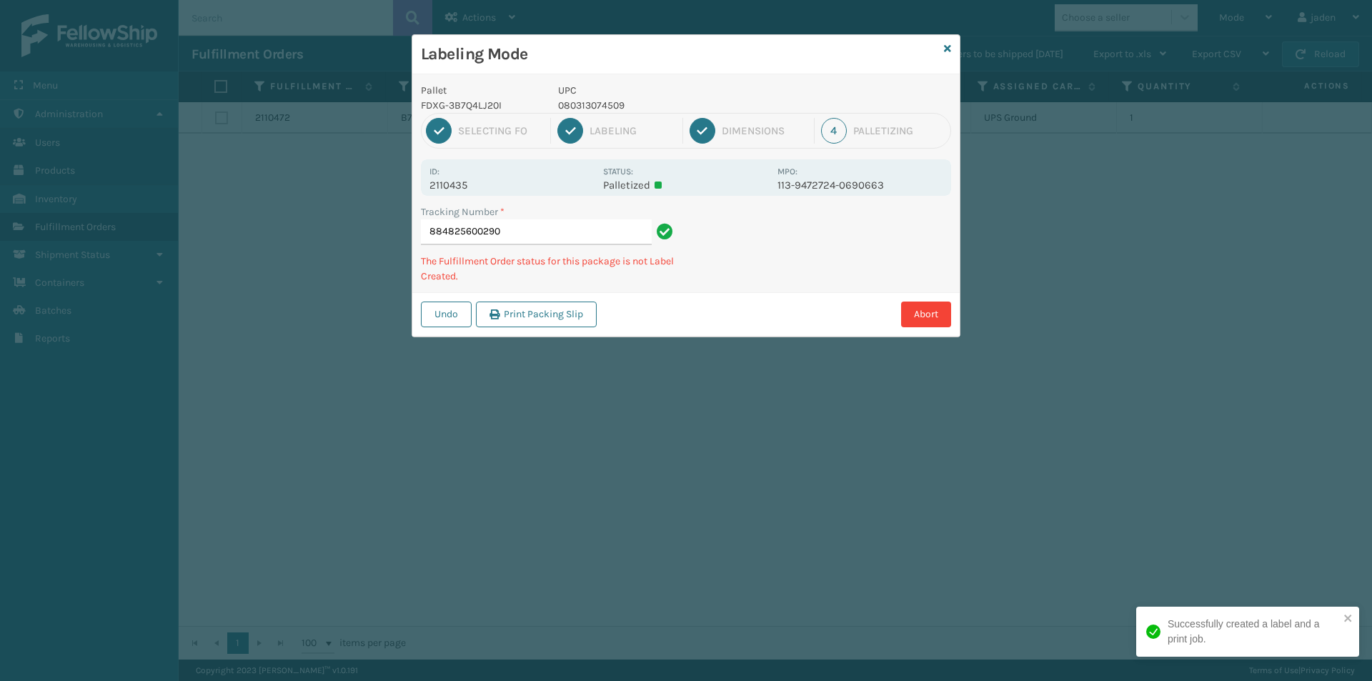
click at [590, 109] on p "080313074509" at bounding box center [663, 105] width 211 height 15
copy p "080313074509"
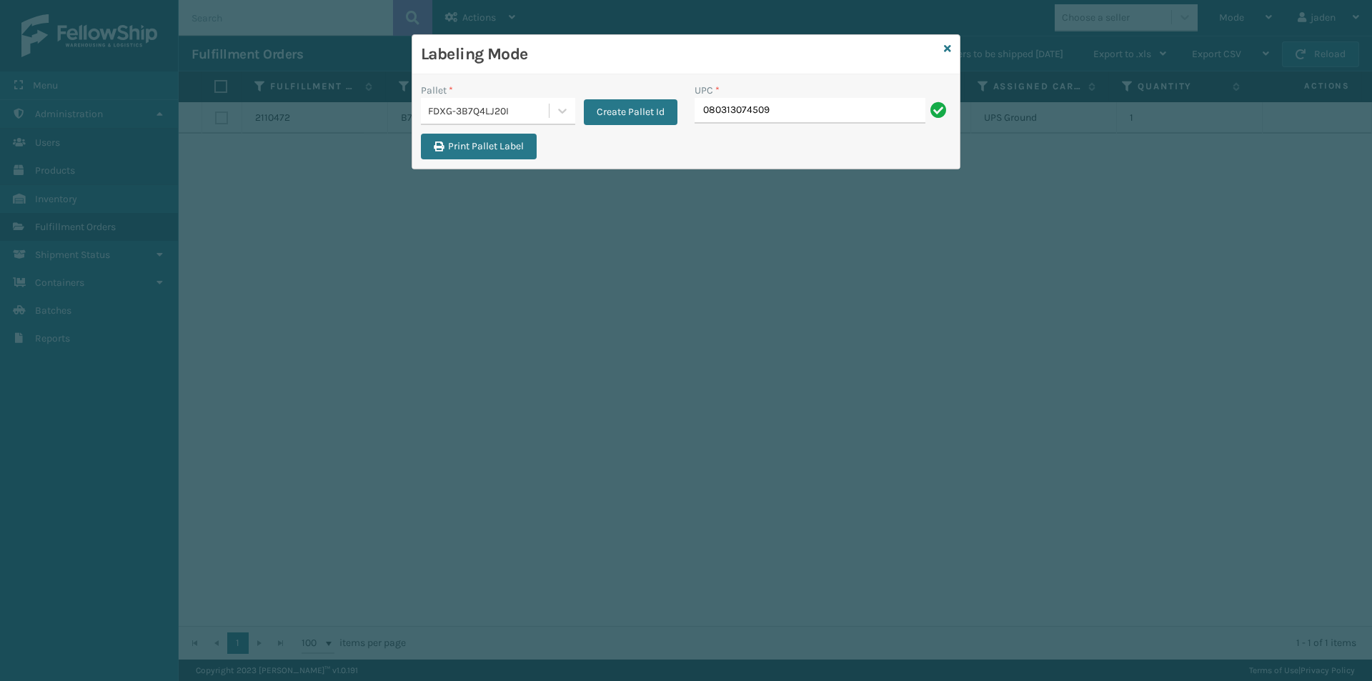
type input "080313074509"
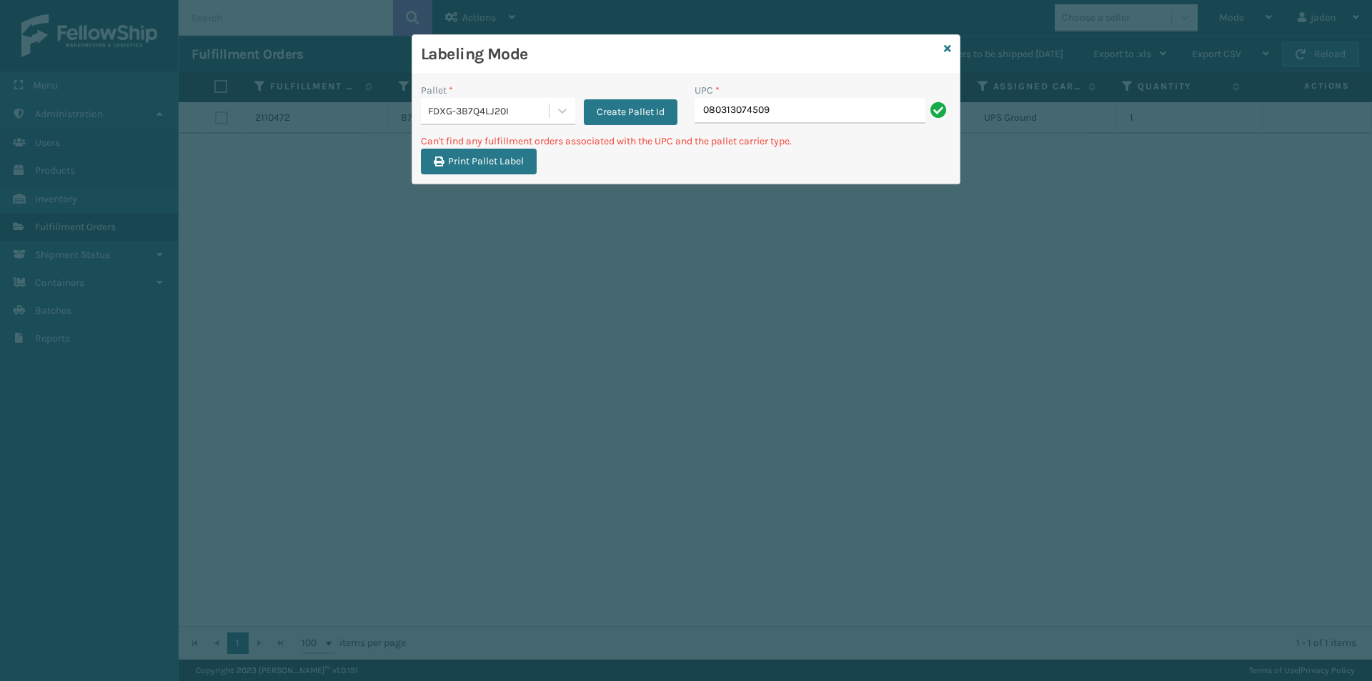
click at [805, 119] on input "080313074509" at bounding box center [809, 111] width 231 height 26
type input "080313074509"
drag, startPoint x: 869, startPoint y: 103, endPoint x: 669, endPoint y: 119, distance: 200.0
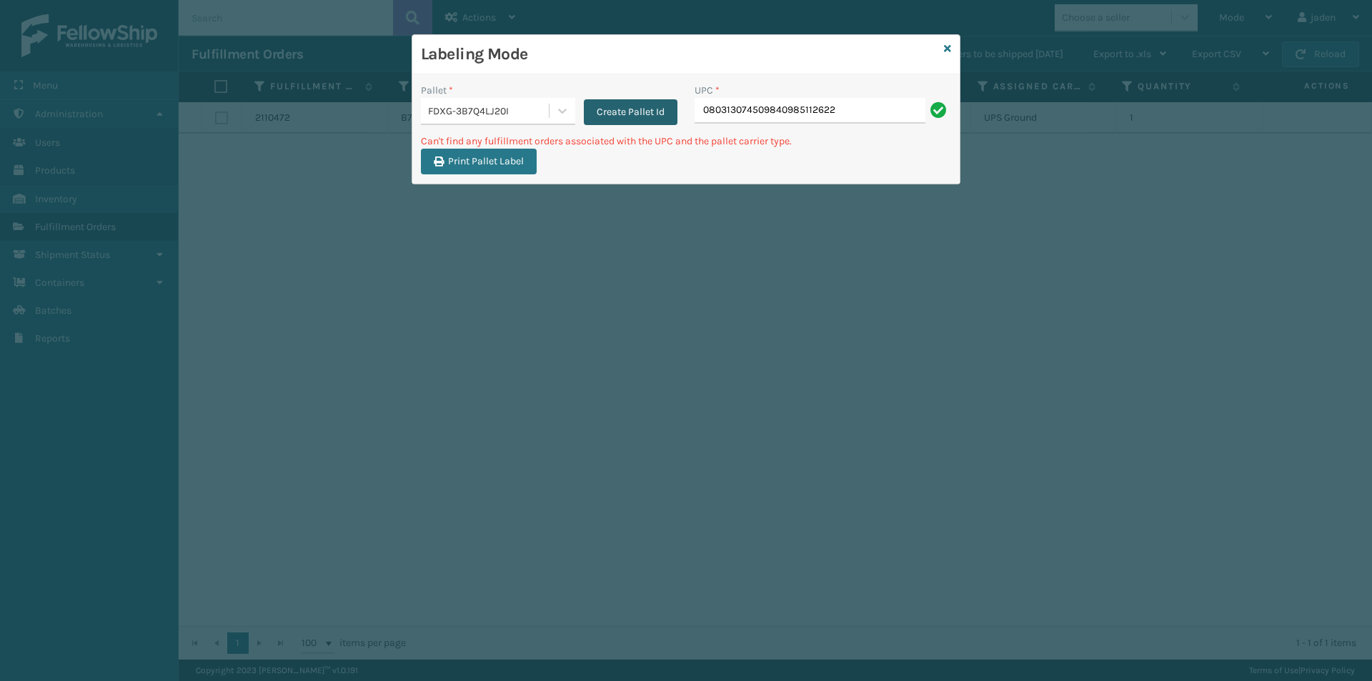
click at [669, 119] on div "Pallet * FDXG-3B7Q4LJ20I Create Pallet Id UPC * 080313074509840985112622" at bounding box center [685, 108] width 547 height 51
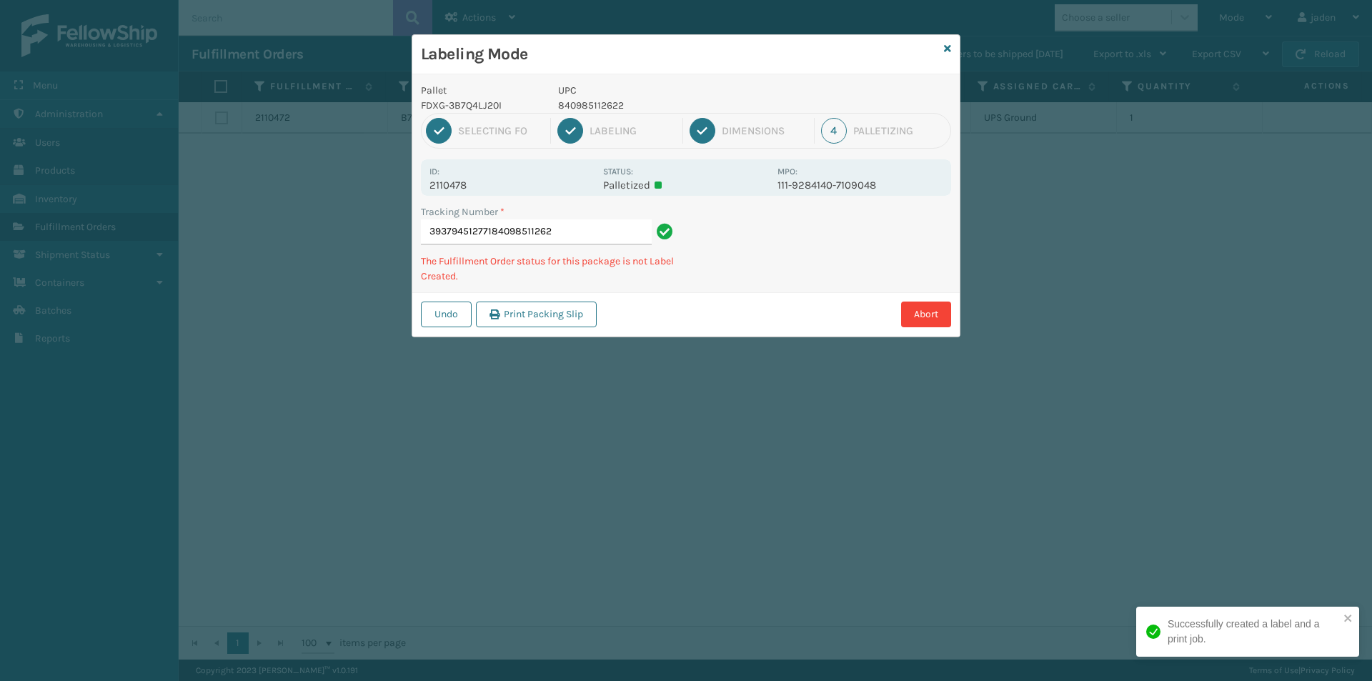
type input "393794512771840985112622"
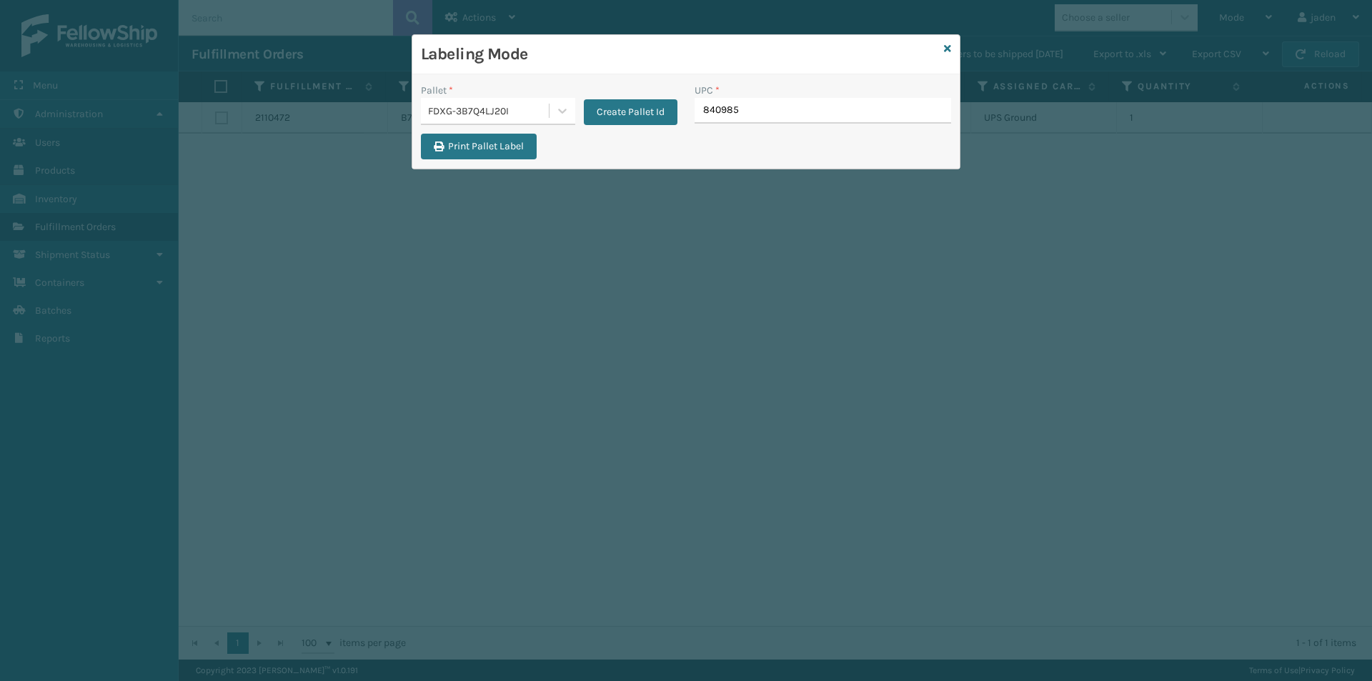
type input "8409851"
click at [950, 44] on icon at bounding box center [947, 49] width 7 height 10
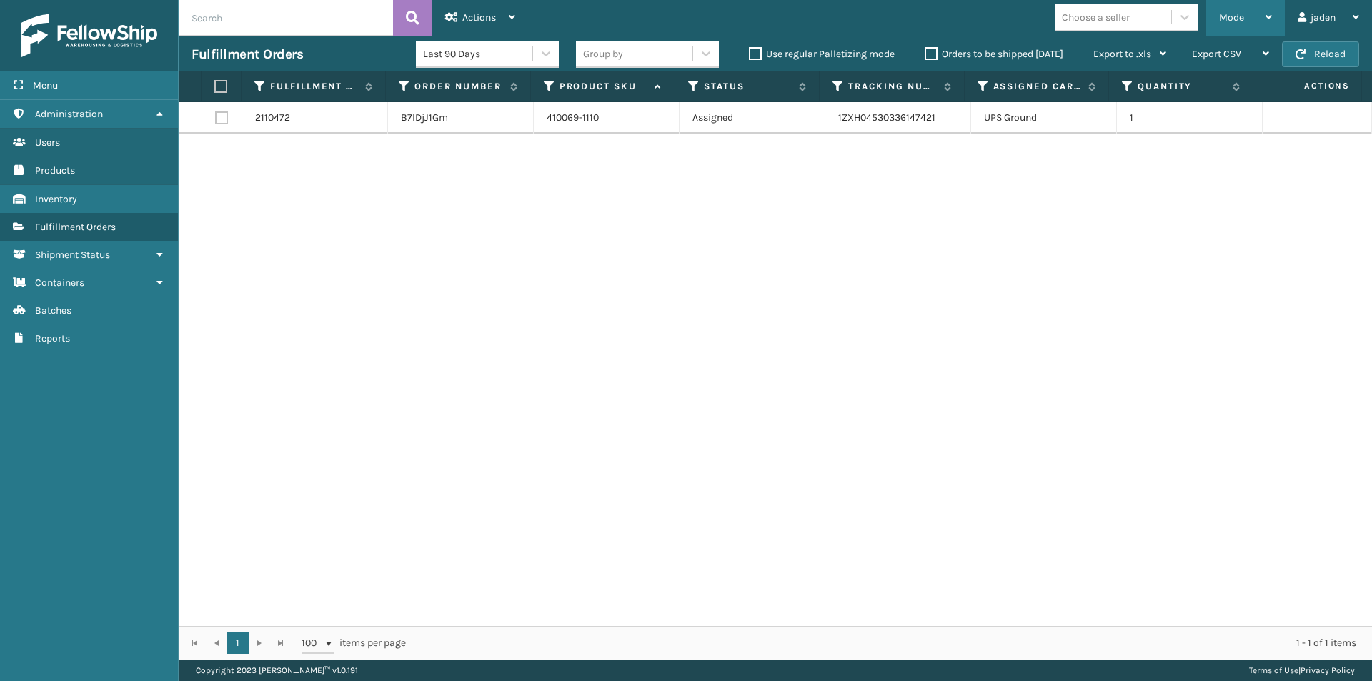
click at [1239, 4] on div "Mode" at bounding box center [1245, 18] width 53 height 36
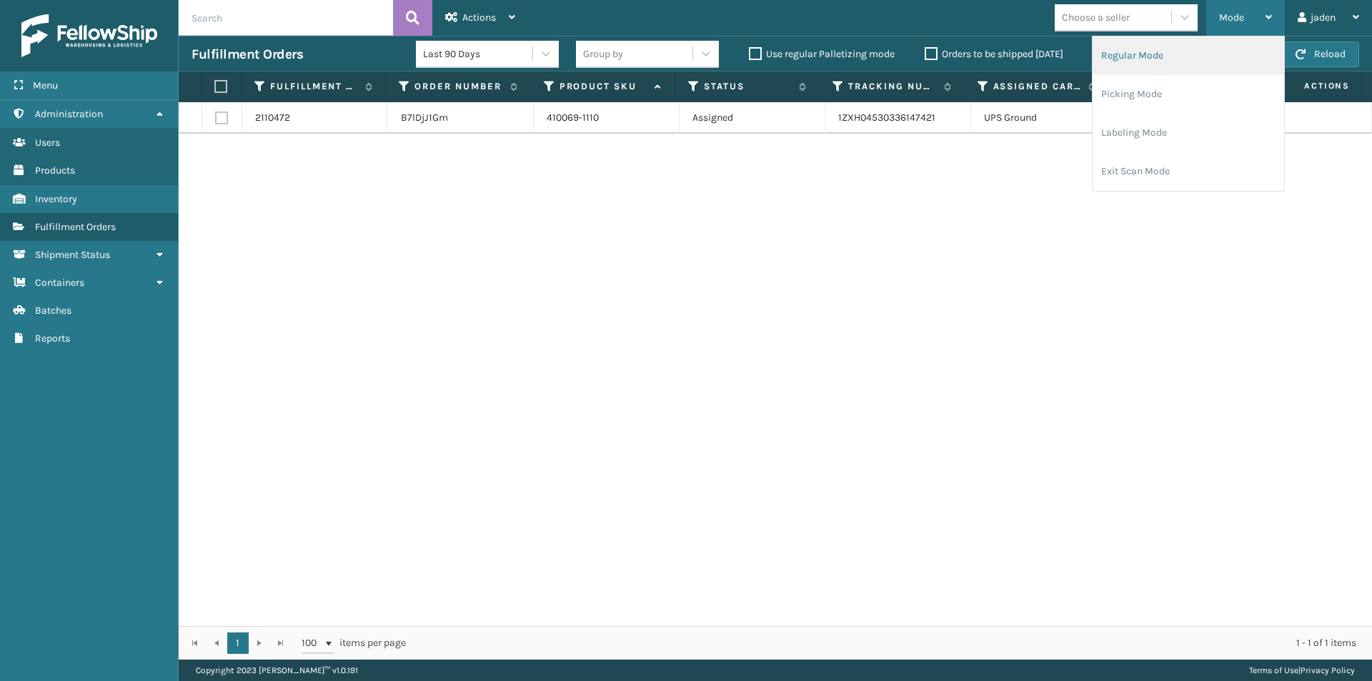
click at [1175, 54] on li "Regular Mode" at bounding box center [1187, 55] width 191 height 39
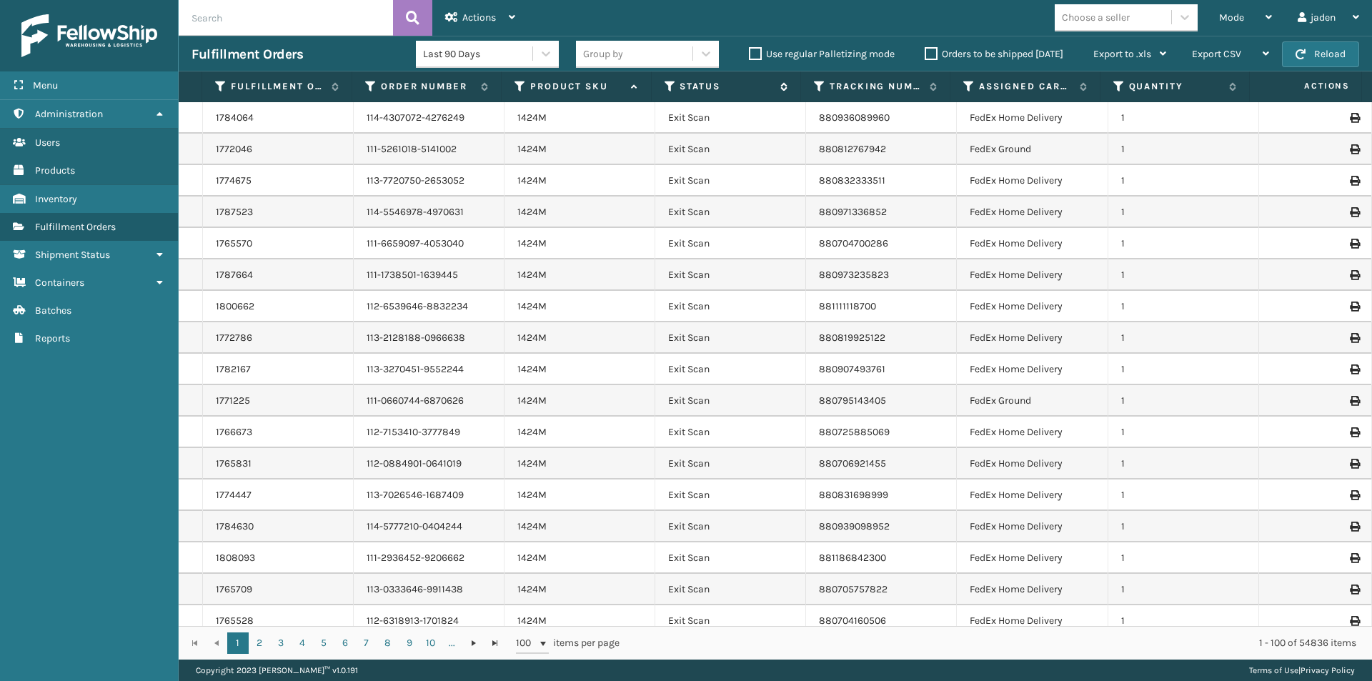
click at [669, 89] on icon at bounding box center [669, 86] width 11 height 13
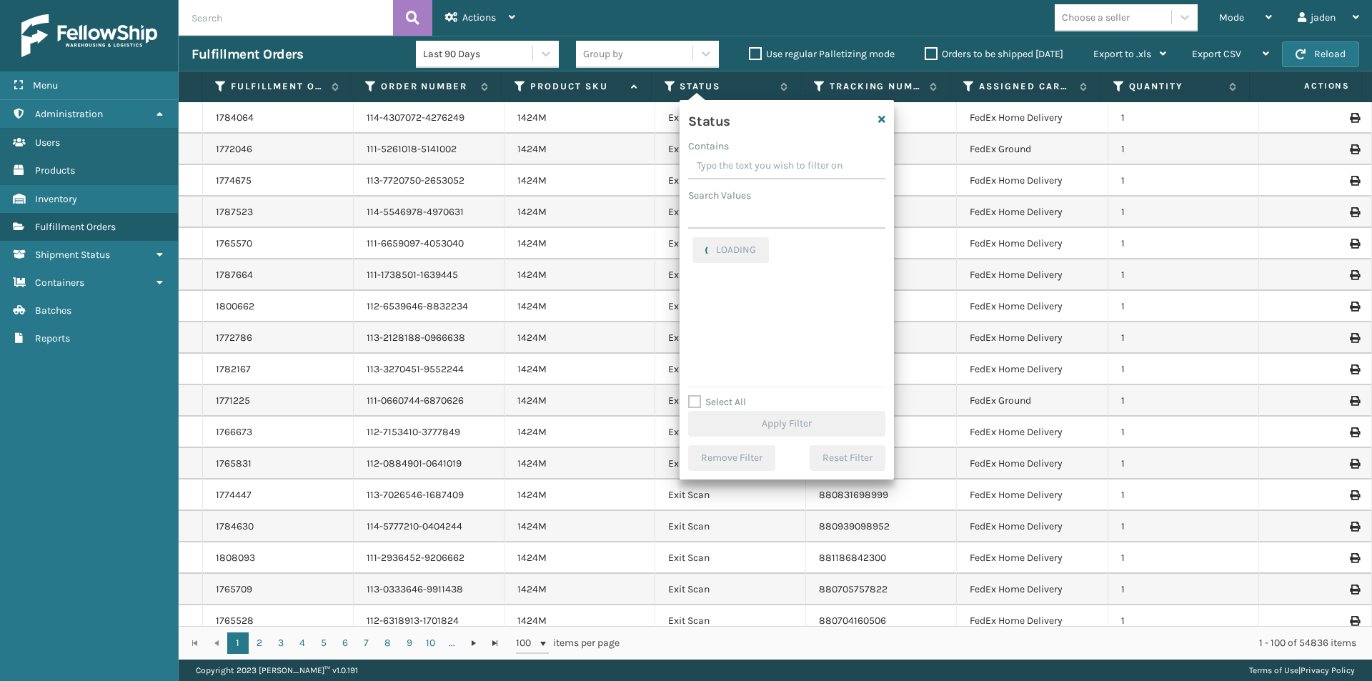
drag, startPoint x: 805, startPoint y: 166, endPoint x: 762, endPoint y: 169, distance: 43.0
click at [762, 169] on input "Contains" at bounding box center [786, 167] width 197 height 26
drag, startPoint x: 811, startPoint y: 162, endPoint x: 776, endPoint y: 163, distance: 35.0
click at [776, 163] on input "Contains" at bounding box center [786, 167] width 197 height 26
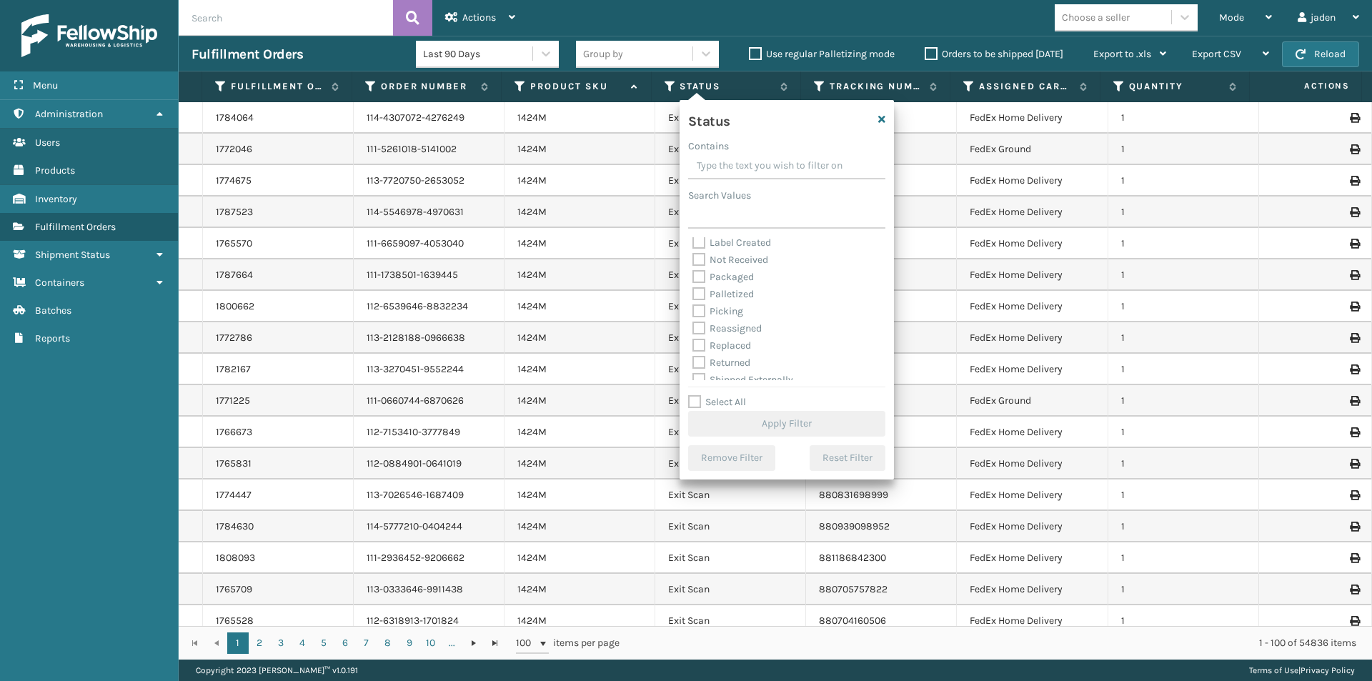
click at [707, 309] on label "Picking" at bounding box center [717, 311] width 51 height 12
click at [693, 309] on input "Picking" at bounding box center [692, 307] width 1 height 9
checkbox input "true"
click at [775, 422] on button "Apply Filter" at bounding box center [786, 424] width 197 height 26
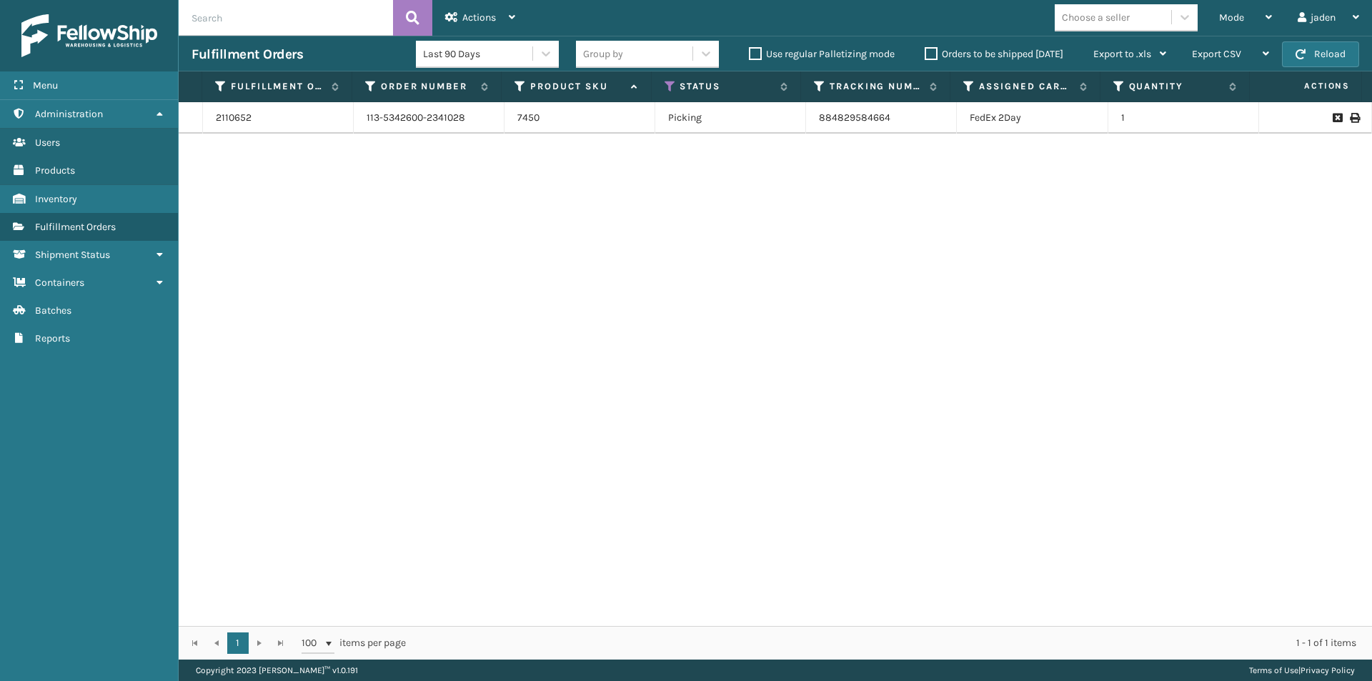
drag, startPoint x: 984, startPoint y: 277, endPoint x: 580, endPoint y: 266, distance: 403.8
click at [580, 266] on div "2110652 113-5342600-2341028 7450 Picking 884829584664 FedEx 2Day 1" at bounding box center [775, 364] width 1193 height 524
click at [1262, 19] on div "Mode" at bounding box center [1245, 18] width 53 height 36
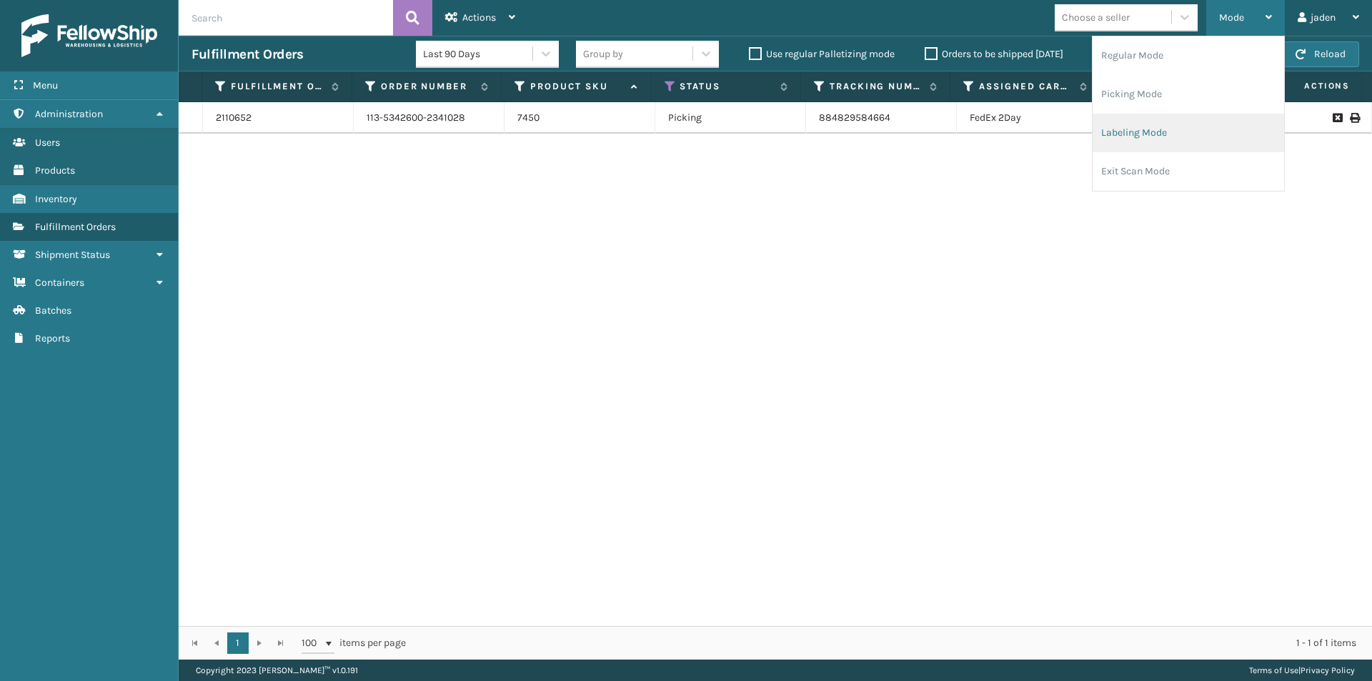
click at [1210, 136] on li "Labeling Mode" at bounding box center [1187, 133] width 191 height 39
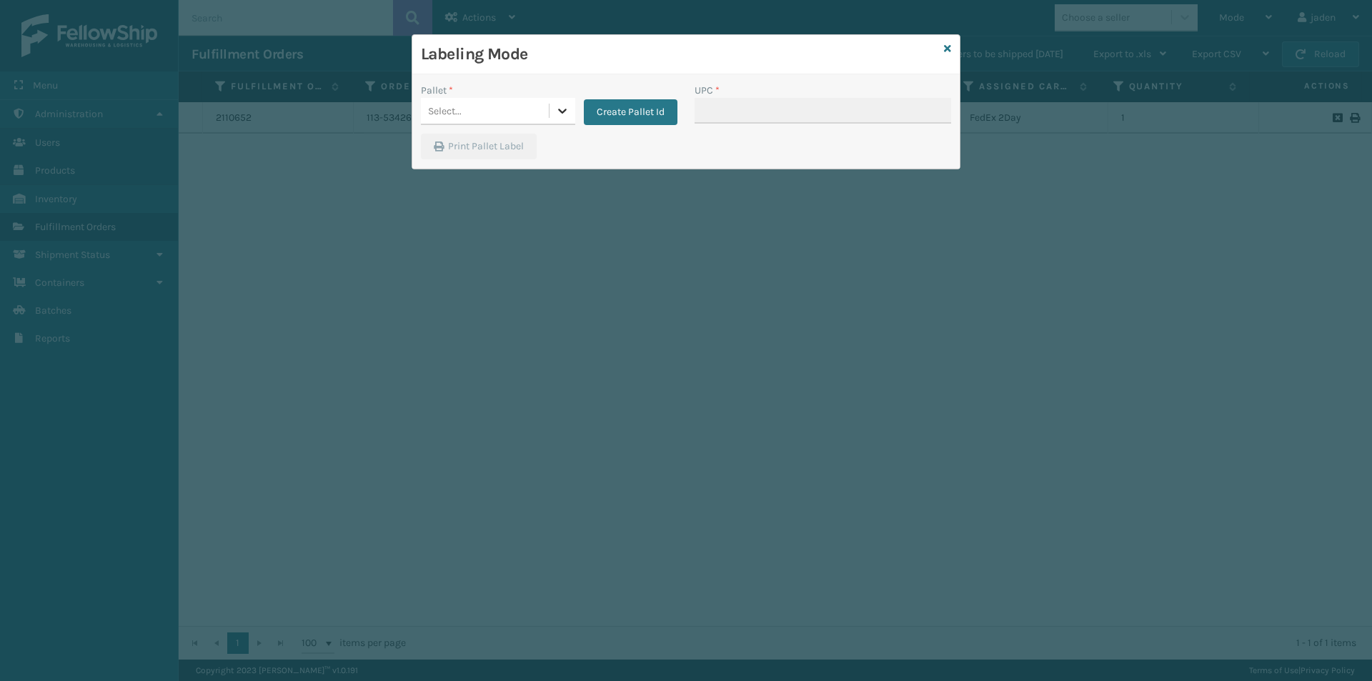
click at [553, 114] on div at bounding box center [562, 111] width 26 height 26
click at [462, 141] on div "FDXG-3B7Q4LJ20I" at bounding box center [498, 147] width 154 height 26
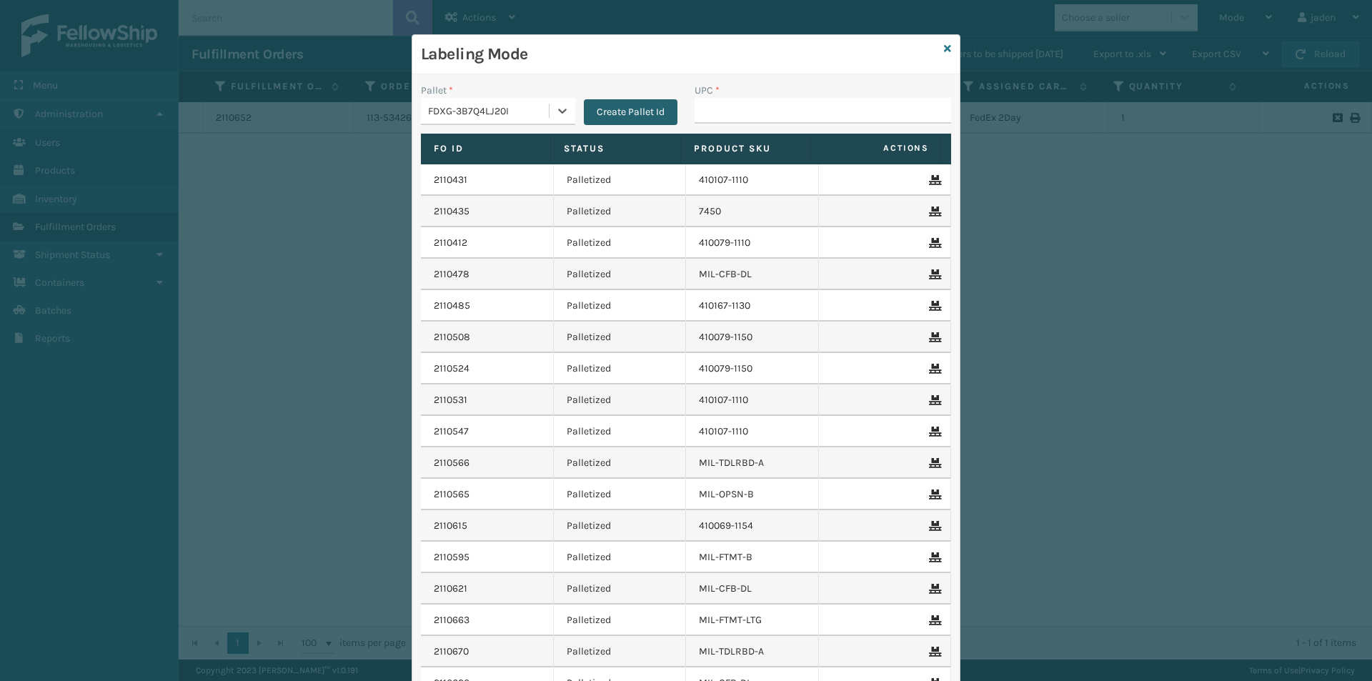
click at [618, 114] on button "Create Pallet Id" at bounding box center [631, 112] width 94 height 26
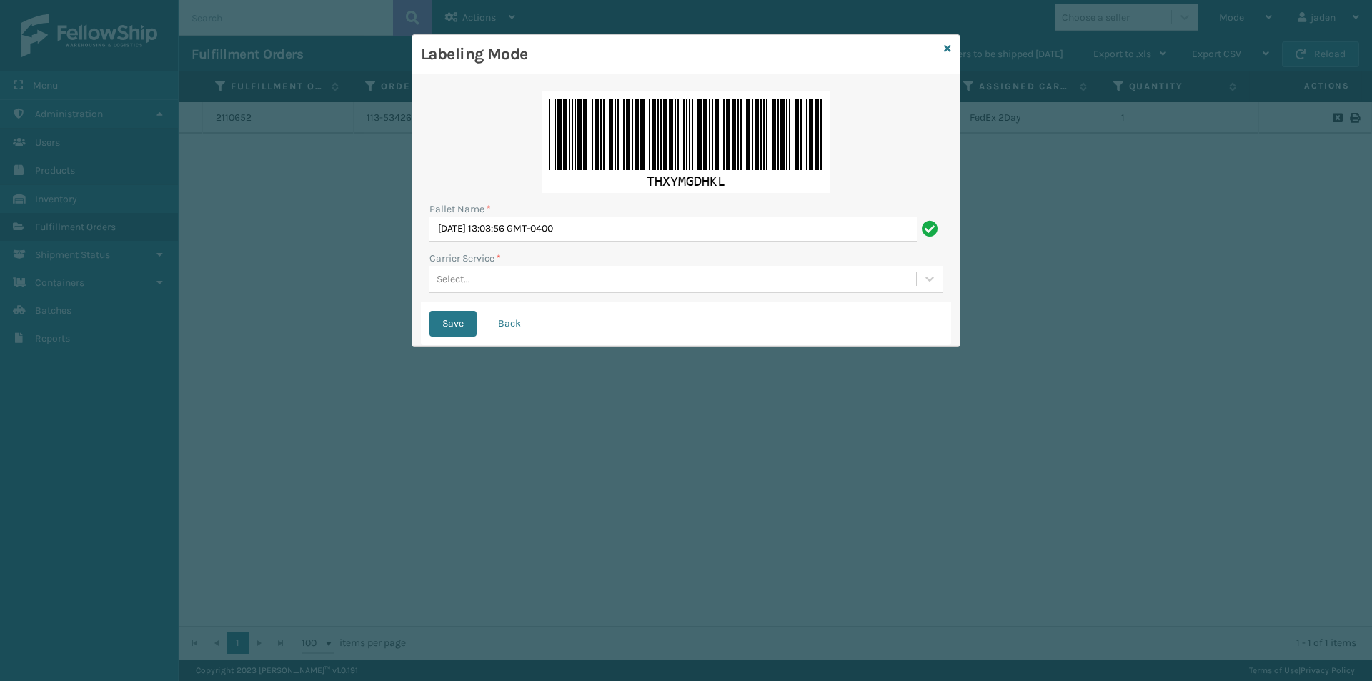
click at [569, 269] on div "Select..." at bounding box center [672, 279] width 487 height 24
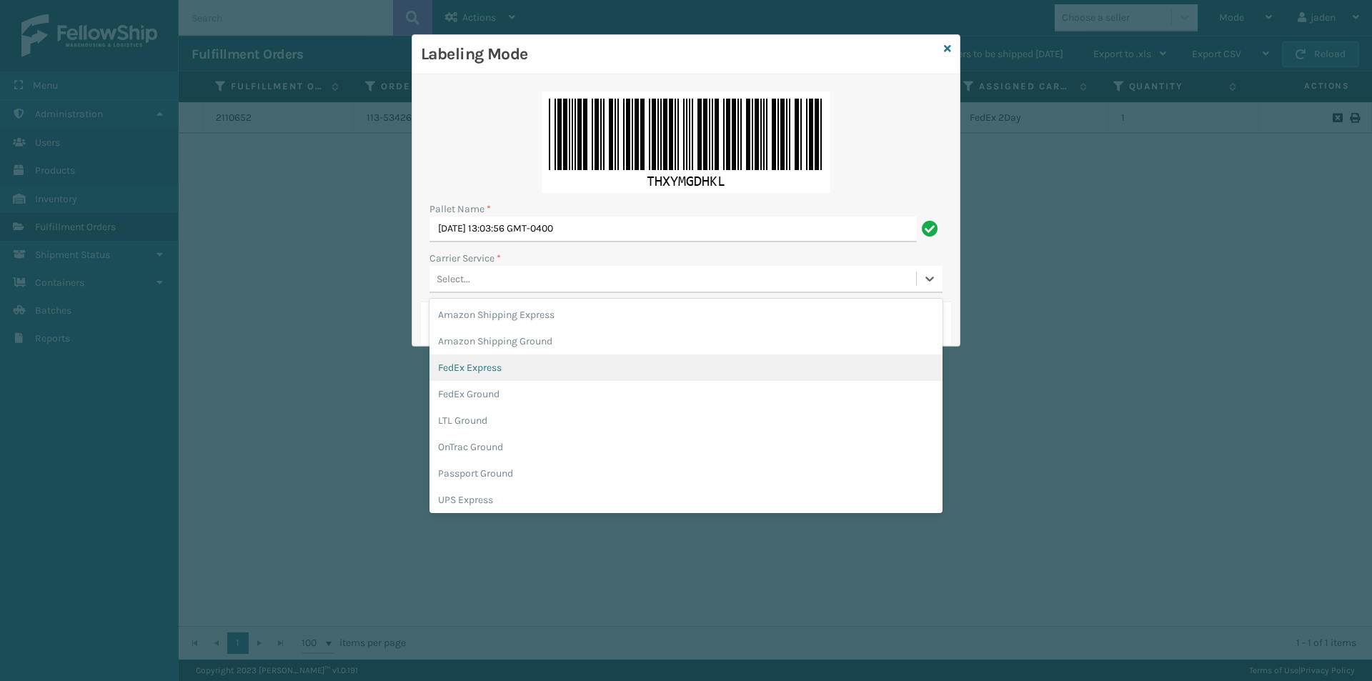
click at [498, 364] on div "FedEx Express" at bounding box center [685, 367] width 513 height 26
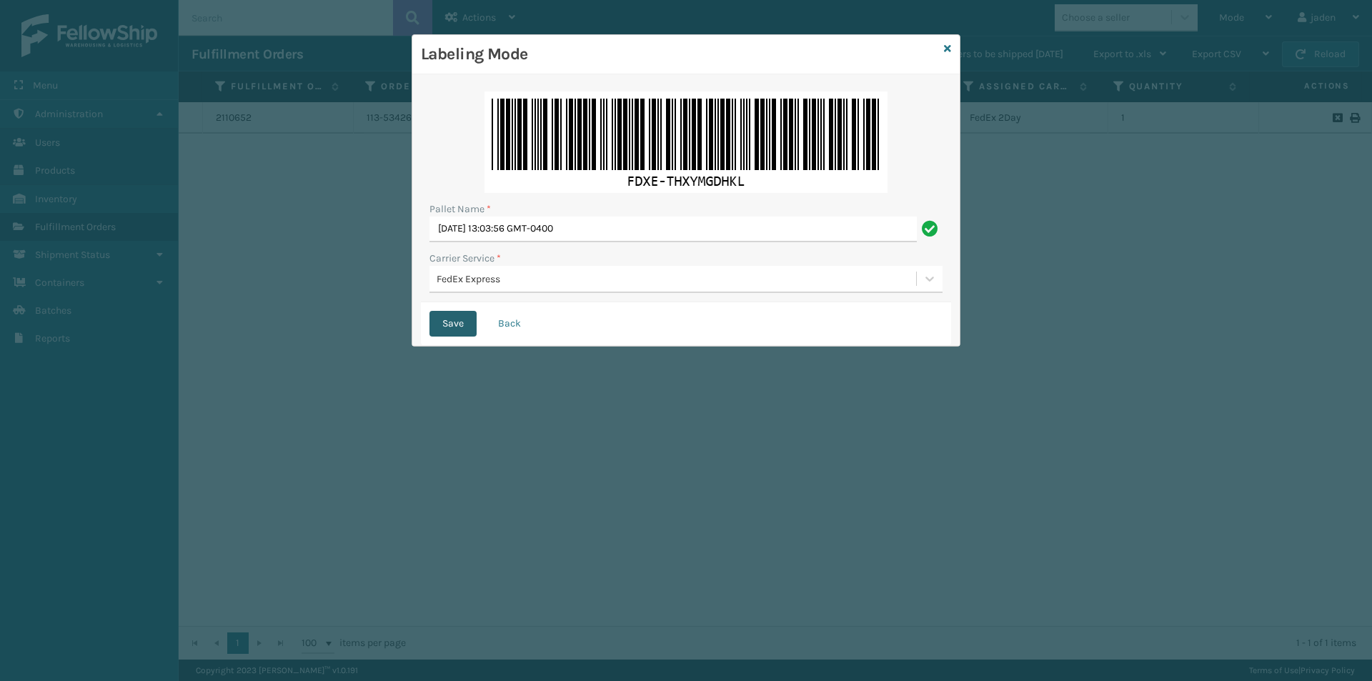
click at [451, 322] on button "Save" at bounding box center [452, 324] width 47 height 26
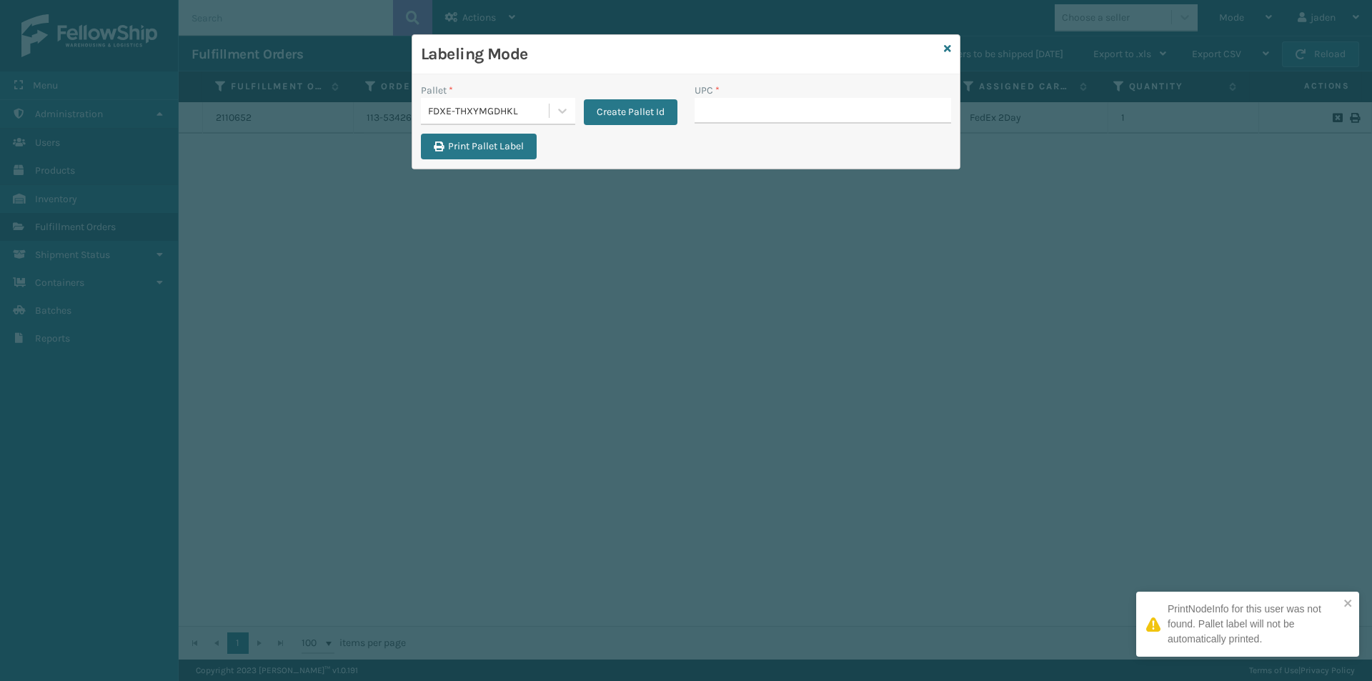
click at [765, 108] on input "UPC *" at bounding box center [822, 111] width 256 height 26
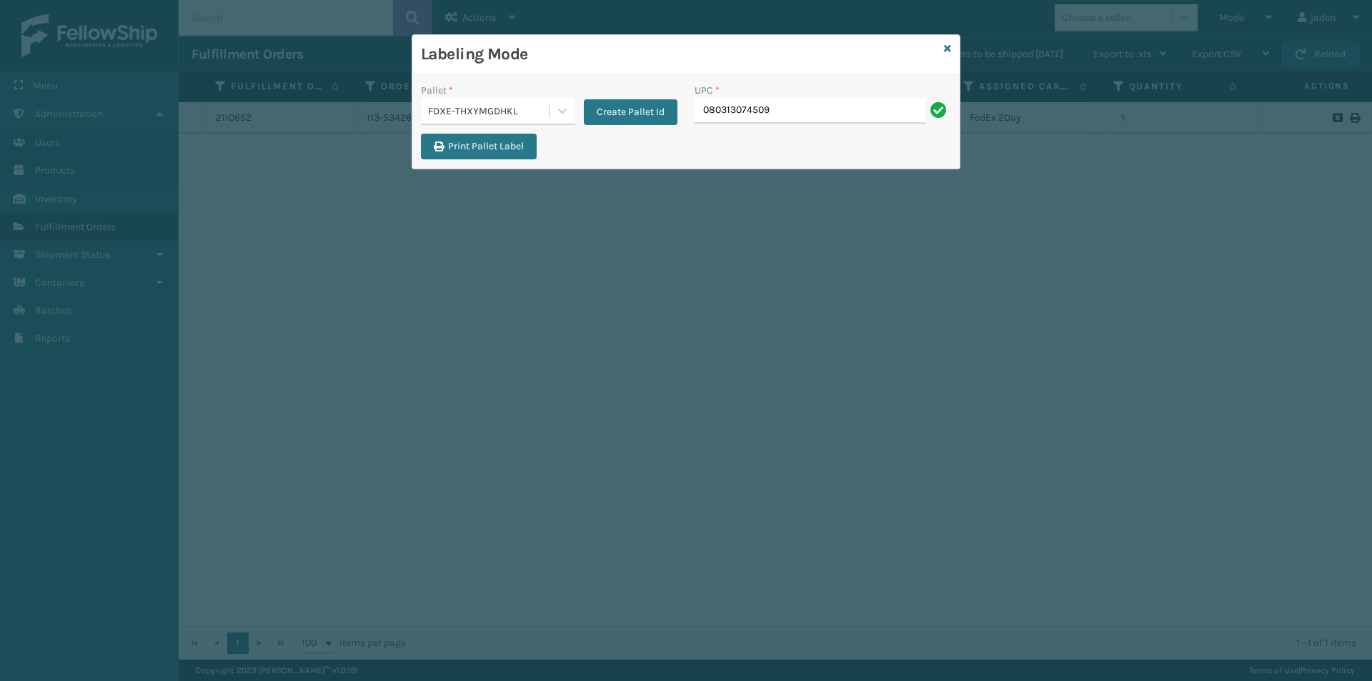
type input "080313074509"
click at [948, 46] on icon at bounding box center [947, 49] width 7 height 10
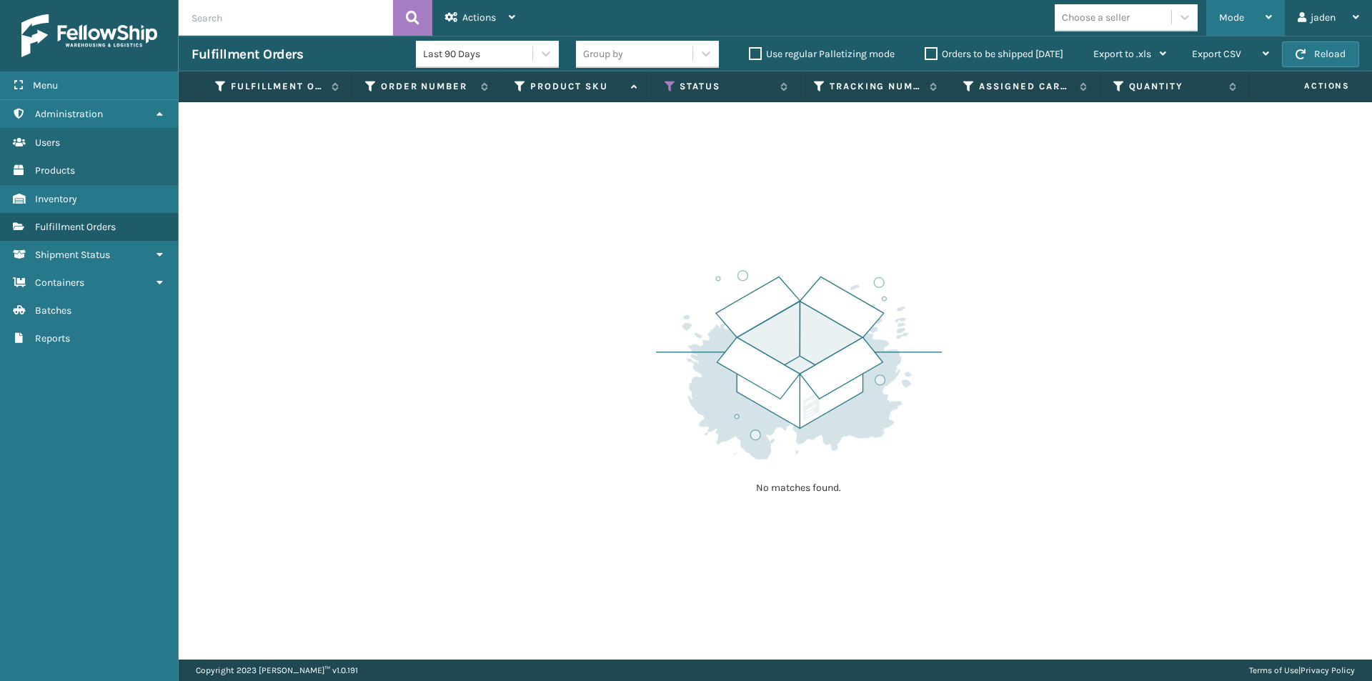
click at [1244, 21] on div "Mode" at bounding box center [1245, 18] width 53 height 36
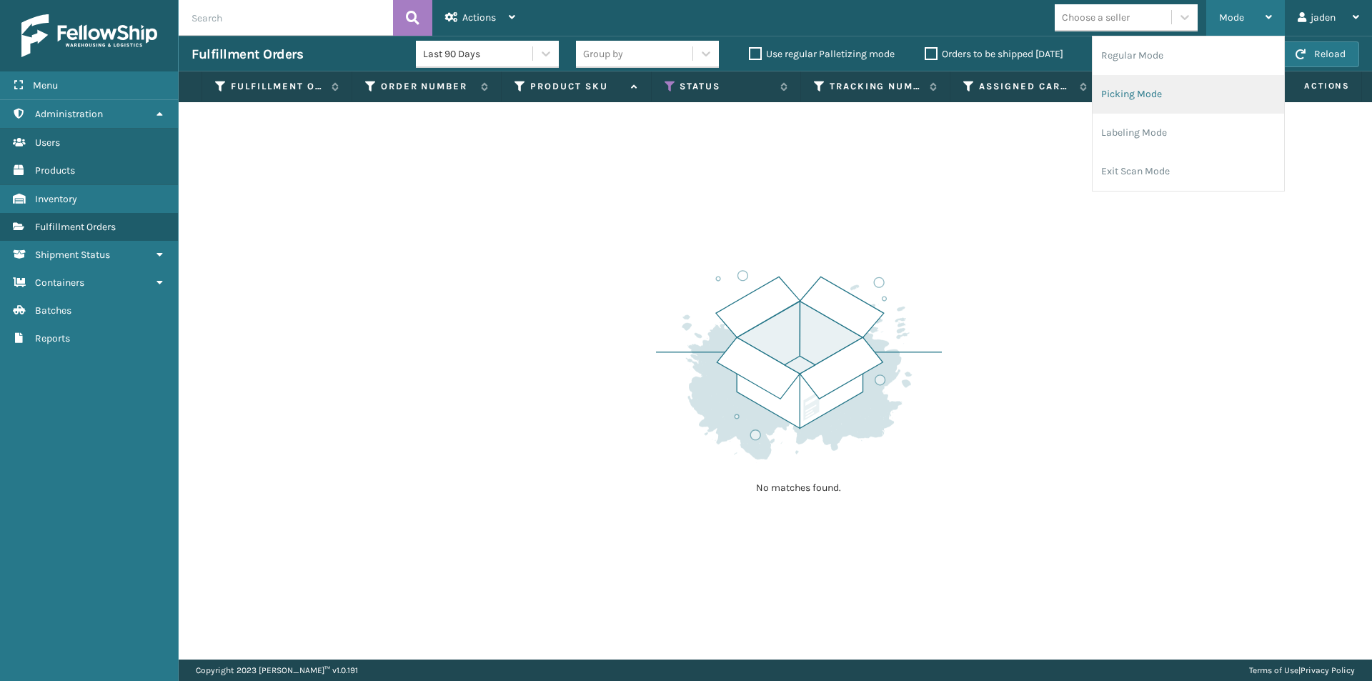
click at [1204, 84] on li "Picking Mode" at bounding box center [1187, 94] width 191 height 39
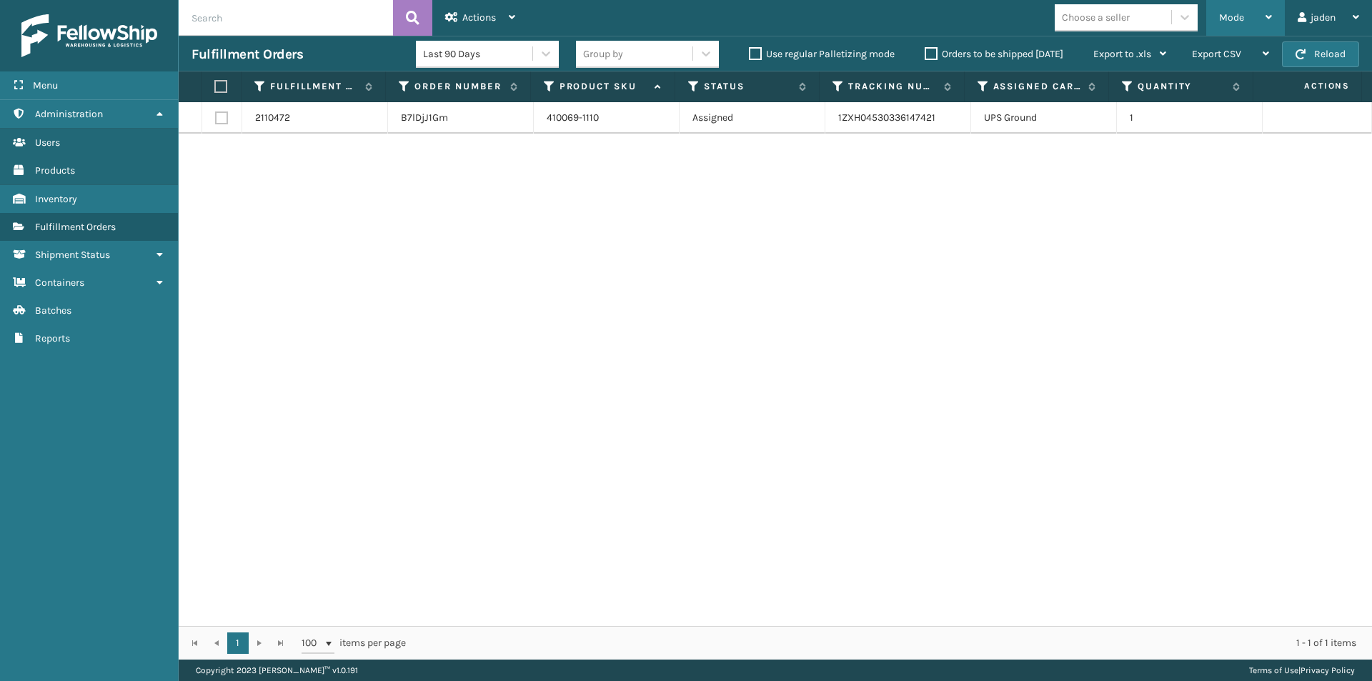
click at [1204, 86] on label "Quantity" at bounding box center [1181, 86] width 88 height 13
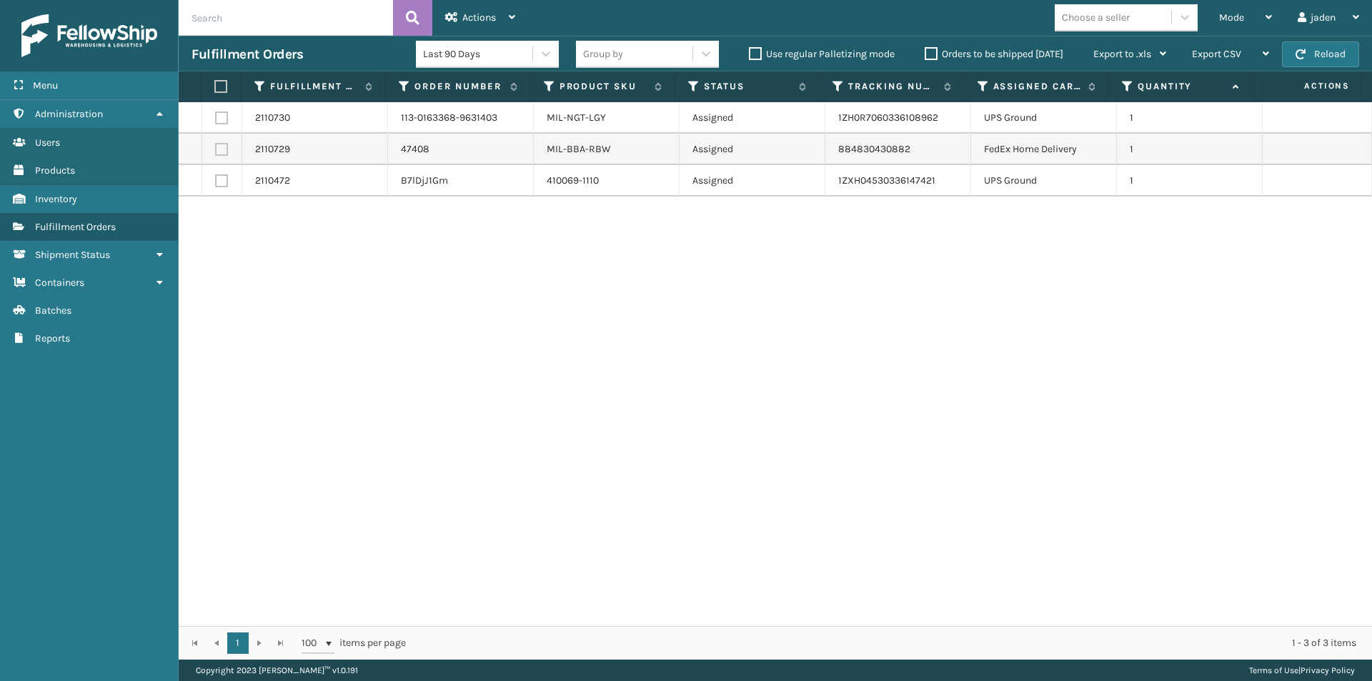
drag, startPoint x: 1204, startPoint y: 86, endPoint x: 1215, endPoint y: 101, distance: 17.9
click at [1330, 56] on button "Reload" at bounding box center [1320, 54] width 77 height 26
drag, startPoint x: 887, startPoint y: 267, endPoint x: 558, endPoint y: 217, distance: 333.2
click at [590, 267] on div "2110730 113-0163368-9631403 MIL-NGT-LGY Assigned 1ZH0R7060336108962 UPS Ground …" at bounding box center [775, 364] width 1193 height 524
click at [219, 153] on label at bounding box center [221, 149] width 13 height 13
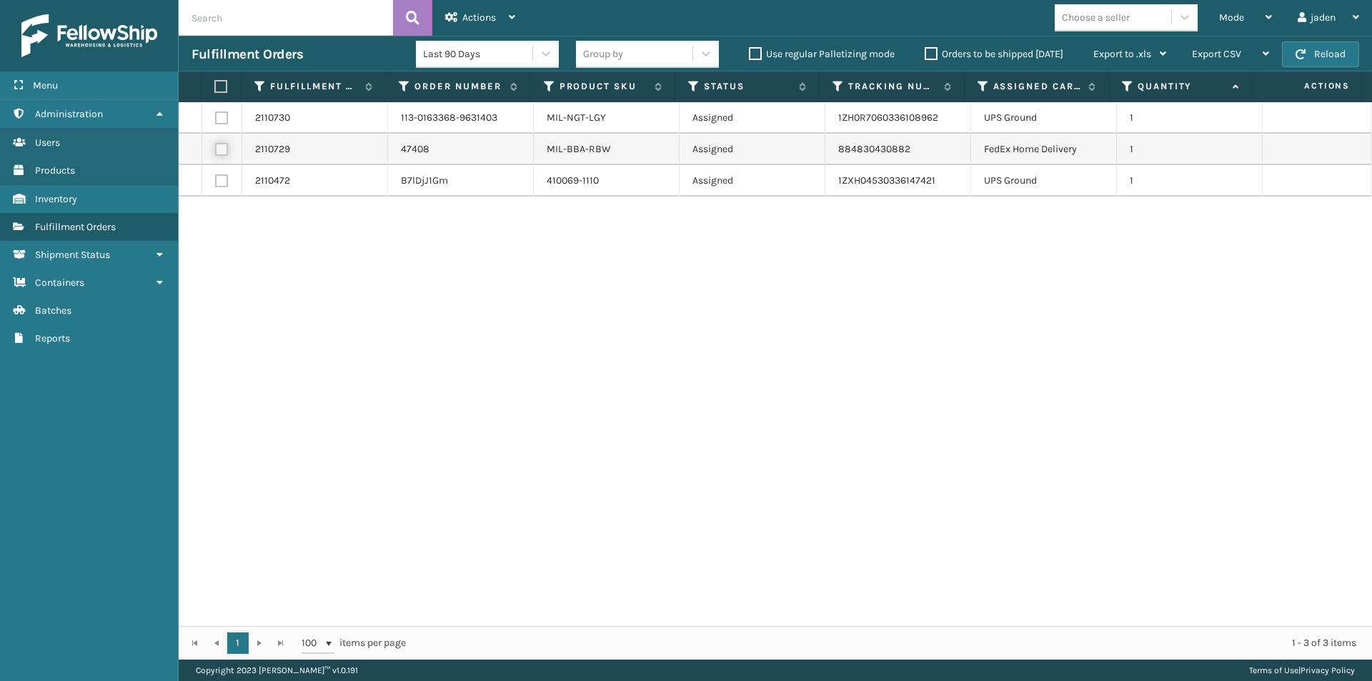
click at [216, 152] on input "checkbox" at bounding box center [215, 147] width 1 height 9
checkbox input "true"
click at [216, 86] on label at bounding box center [218, 86] width 9 height 13
click at [215, 86] on input "checkbox" at bounding box center [214, 86] width 1 height 9
checkbox input "true"
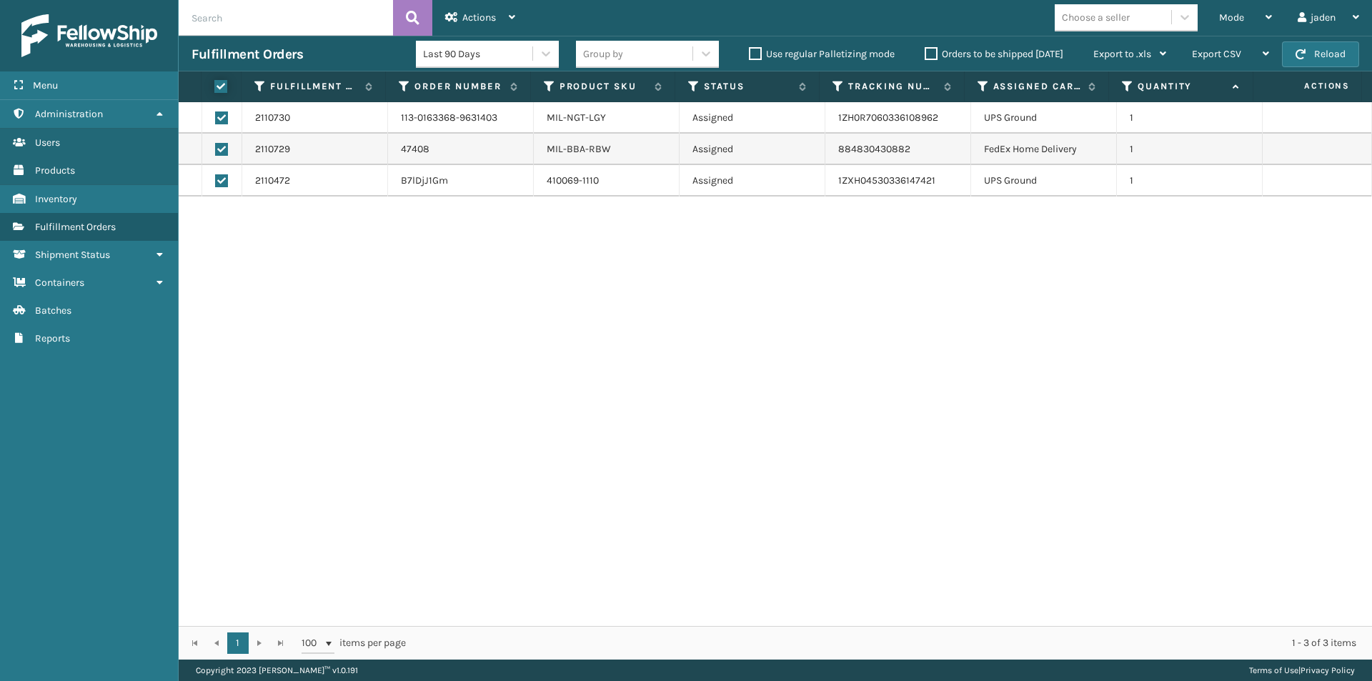
checkbox input "true"
click at [497, 19] on div "Actions" at bounding box center [480, 18] width 70 height 36
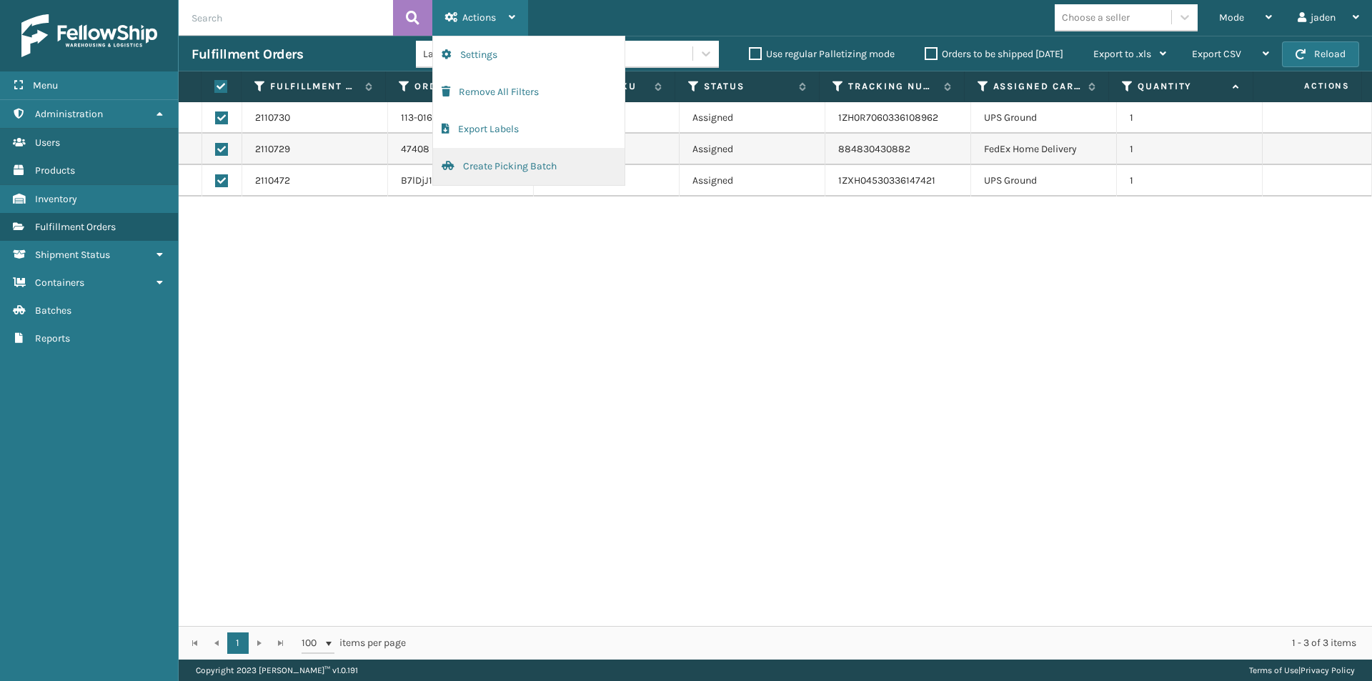
click at [511, 166] on button "Create Picking Batch" at bounding box center [528, 166] width 191 height 37
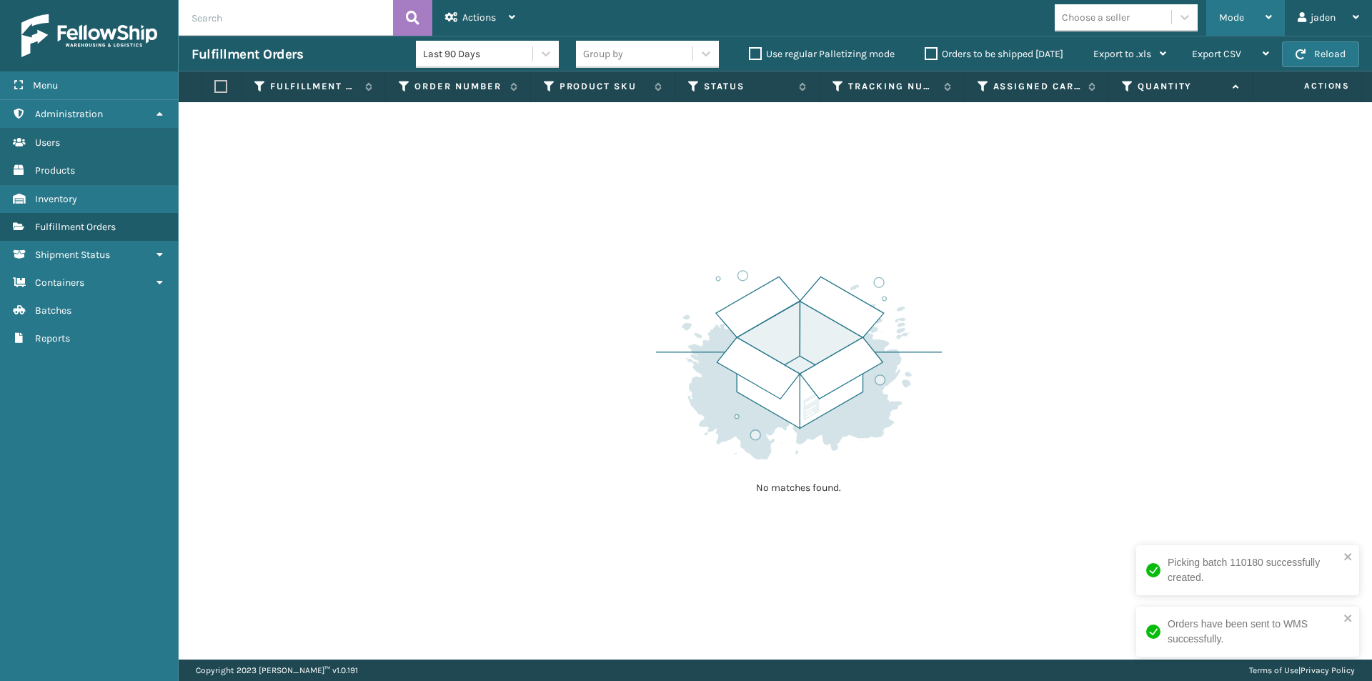
click at [1245, 8] on div "Mode" at bounding box center [1245, 18] width 53 height 36
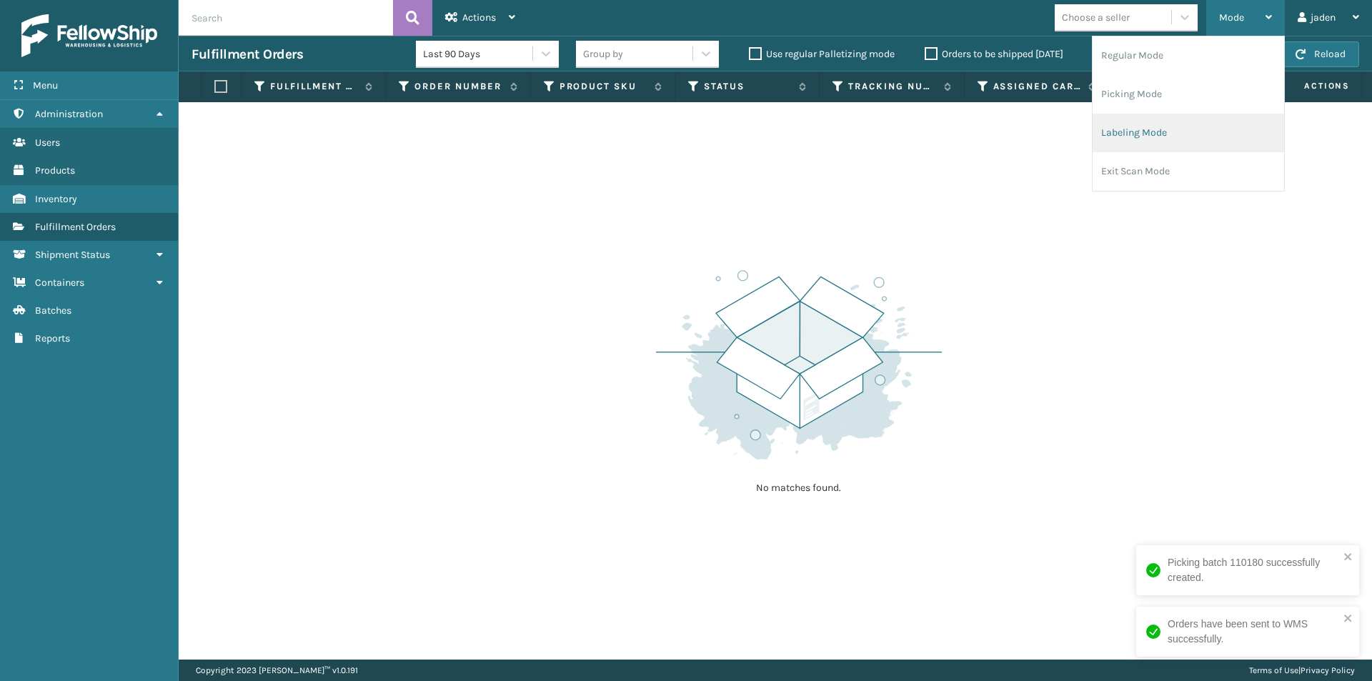
click at [1170, 124] on li "Labeling Mode" at bounding box center [1187, 133] width 191 height 39
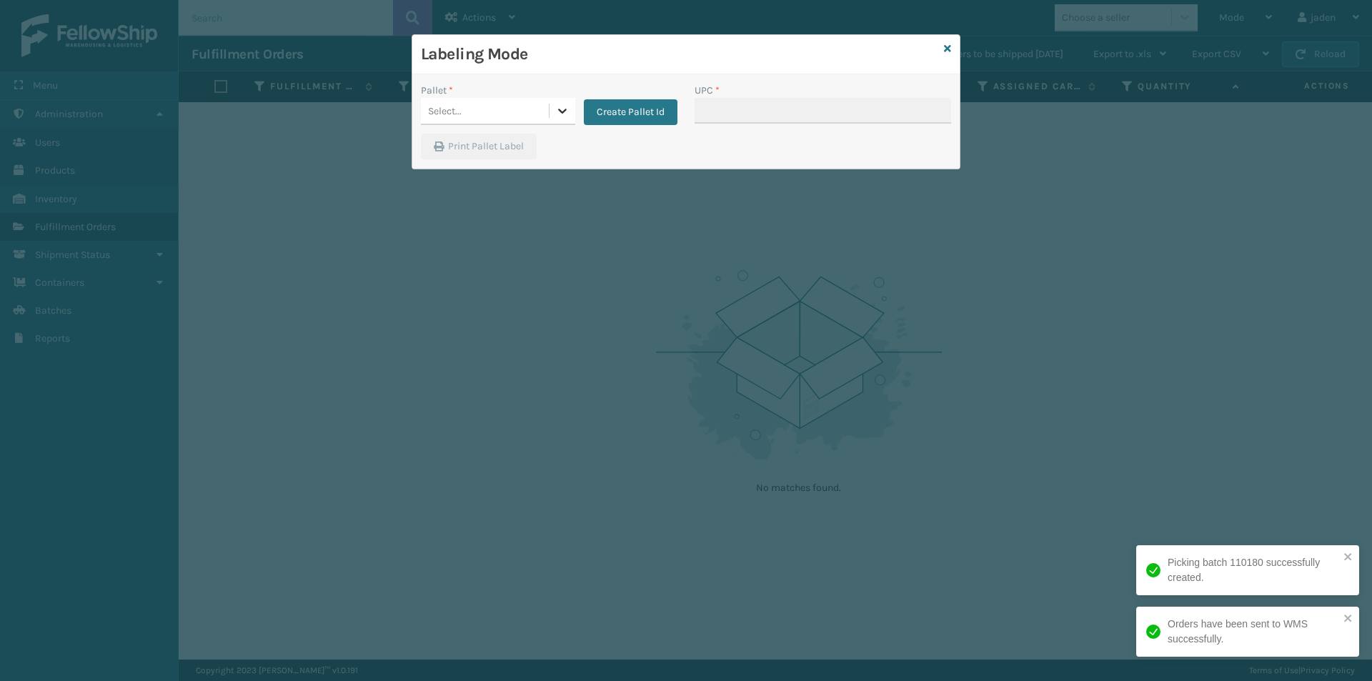
click at [562, 109] on icon at bounding box center [562, 111] width 14 height 14
click at [439, 208] on div "UPSG-PAEYZ59FIM" at bounding box center [498, 202] width 154 height 33
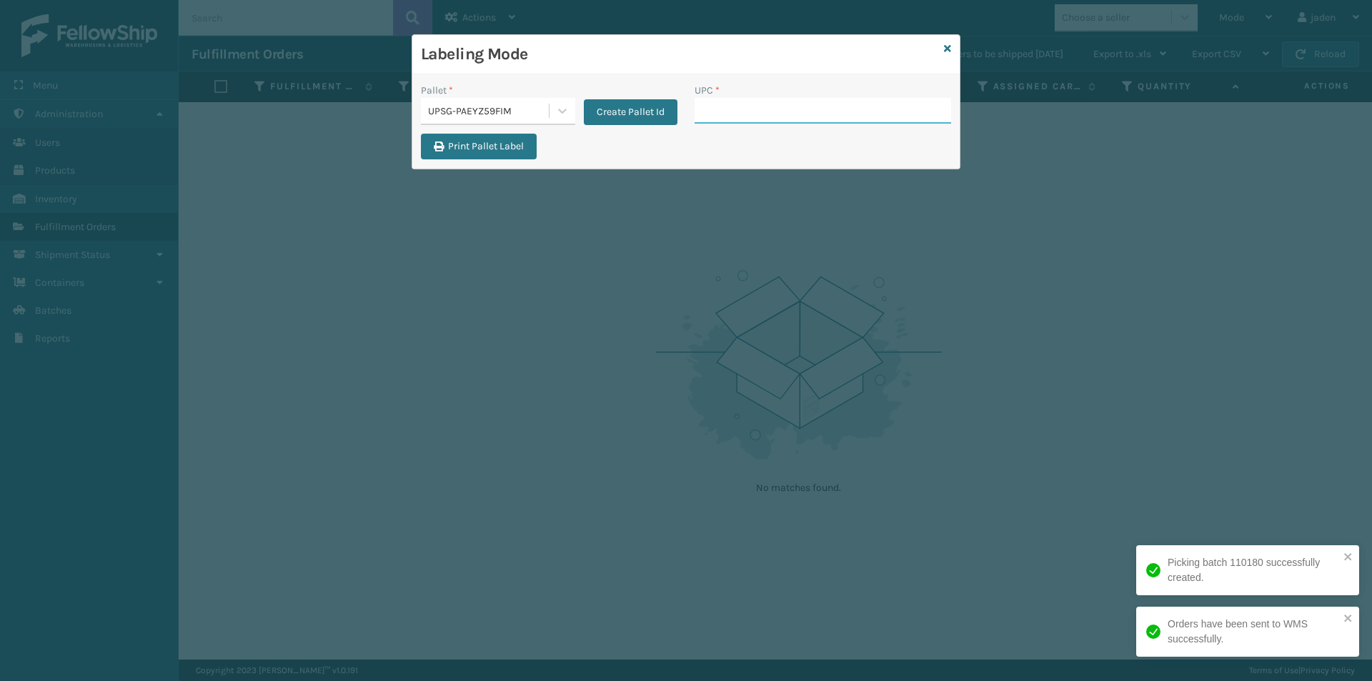
click at [765, 122] on input "UPC *" at bounding box center [822, 111] width 256 height 26
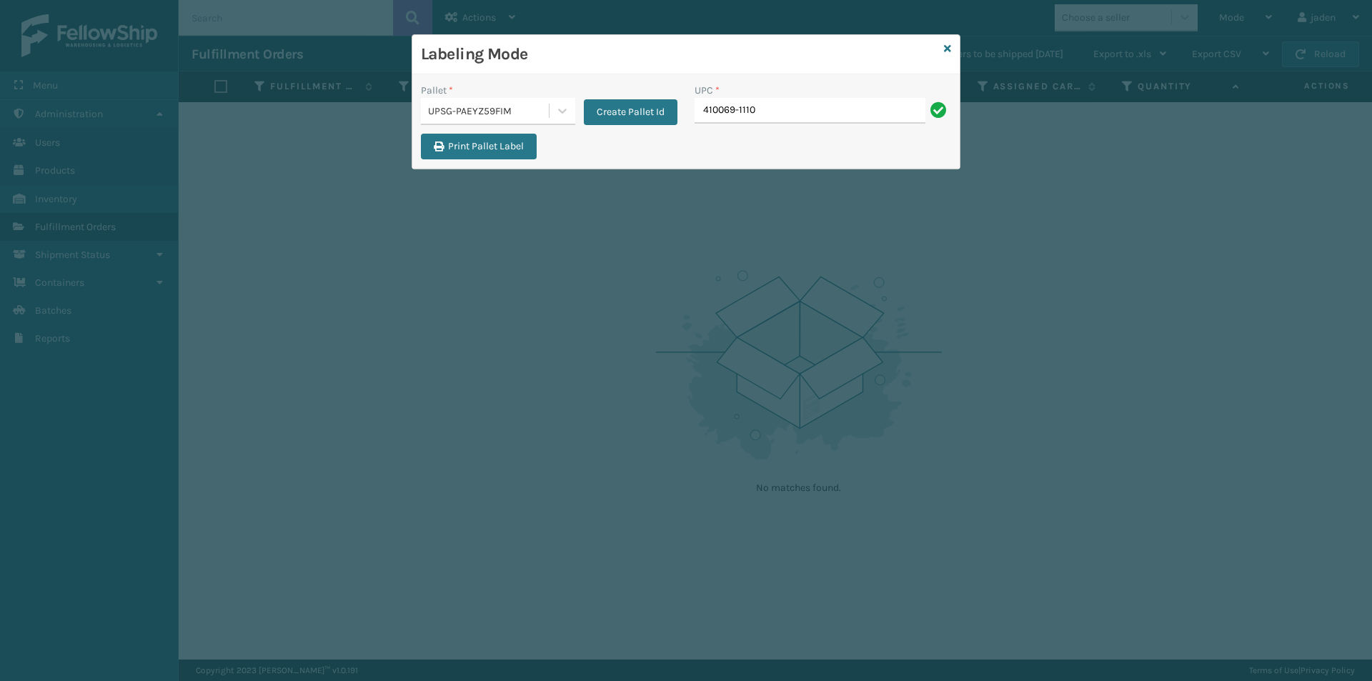
type input "410069-1110"
click at [947, 45] on icon at bounding box center [947, 49] width 7 height 10
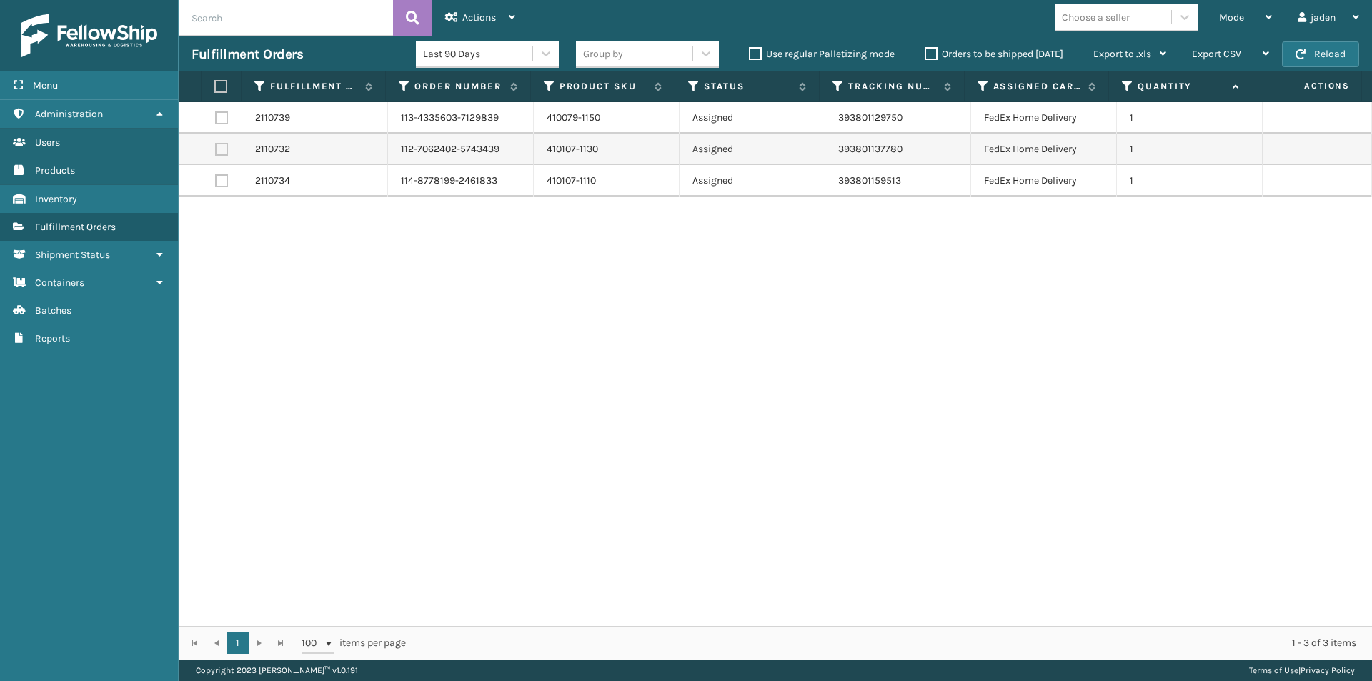
drag, startPoint x: 885, startPoint y: 252, endPoint x: 577, endPoint y: 245, distance: 308.7
click at [586, 282] on div "2110739 113-4335603-7129839 410079-1150 Assigned 393801129750 FedEx Home Delive…" at bounding box center [775, 364] width 1193 height 524
click at [218, 82] on label at bounding box center [218, 86] width 9 height 13
click at [215, 82] on input "checkbox" at bounding box center [214, 86] width 1 height 9
checkbox input "true"
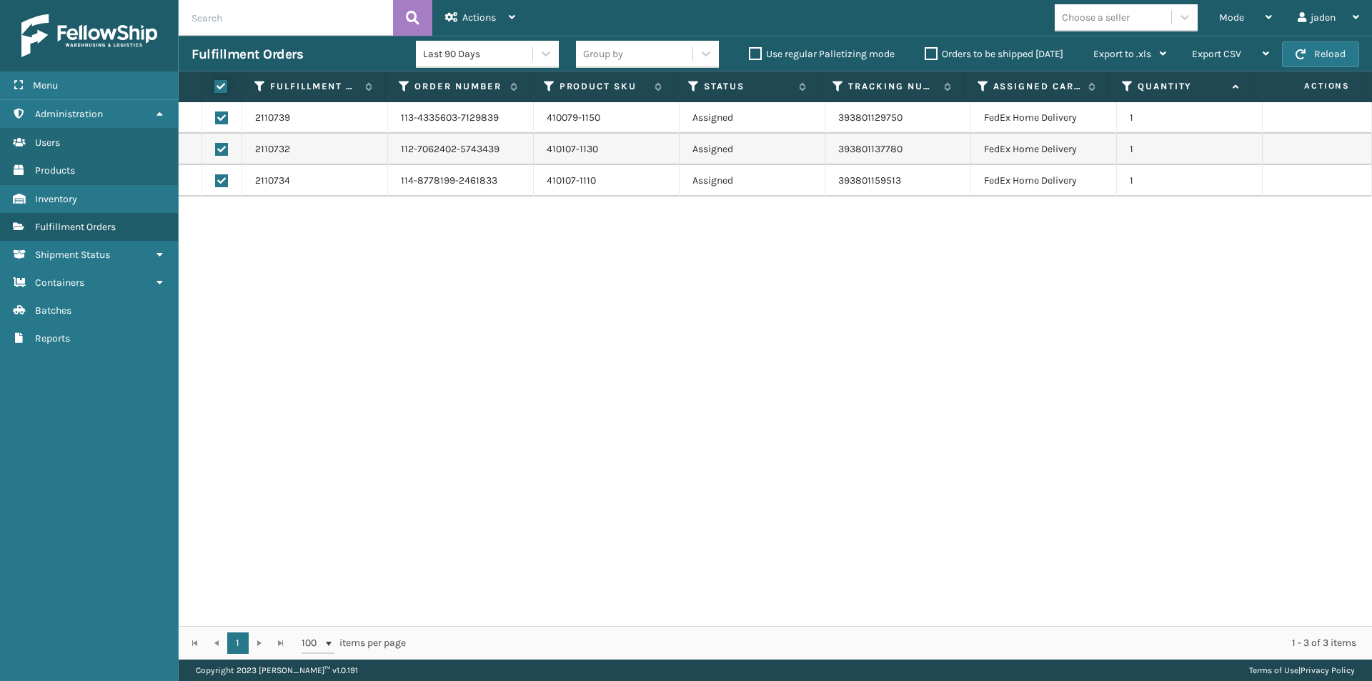
checkbox input "true"
click at [499, 21] on div "Actions" at bounding box center [480, 18] width 70 height 36
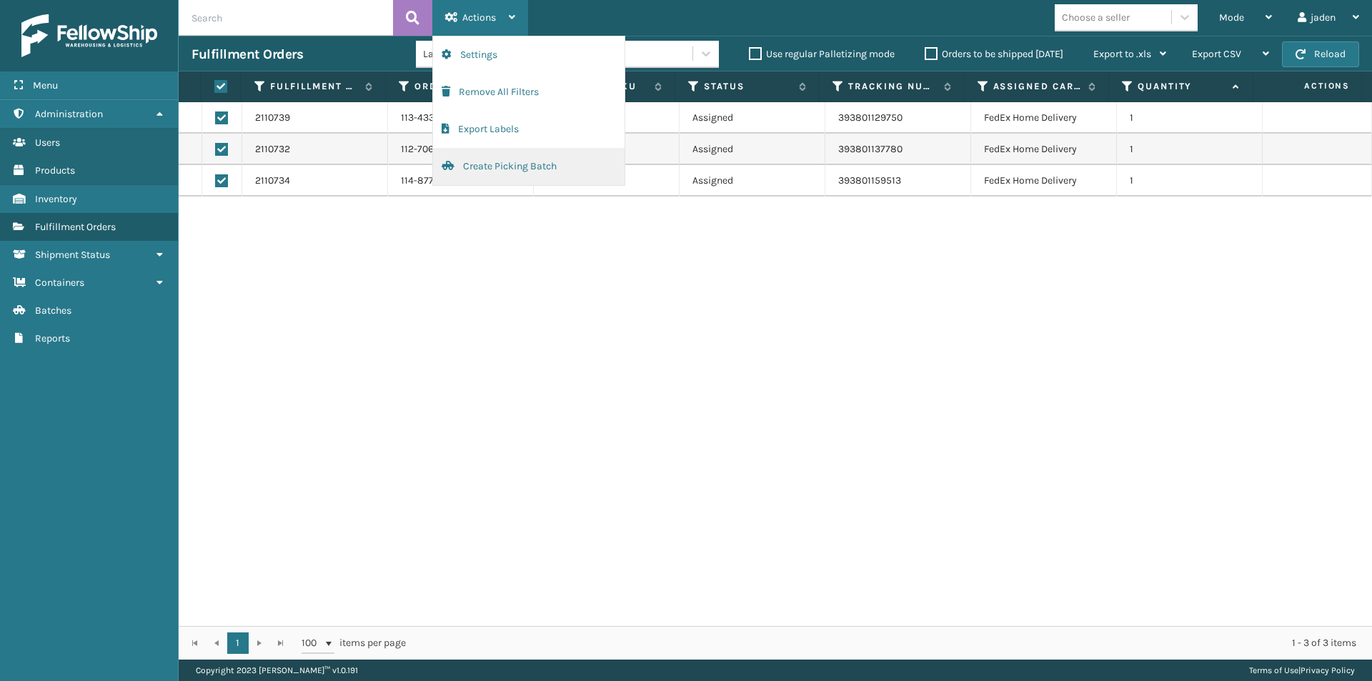
click at [474, 170] on button "Create Picking Batch" at bounding box center [528, 166] width 191 height 37
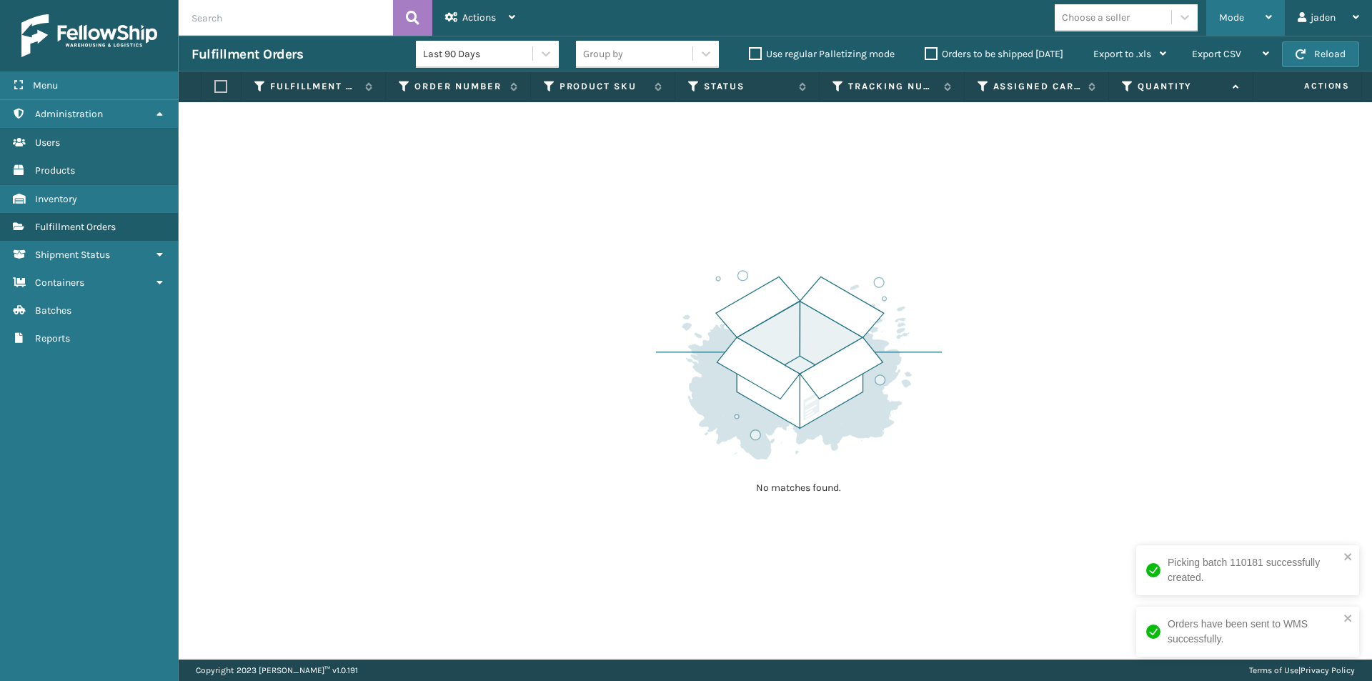
click at [1236, 14] on span "Mode" at bounding box center [1231, 17] width 25 height 12
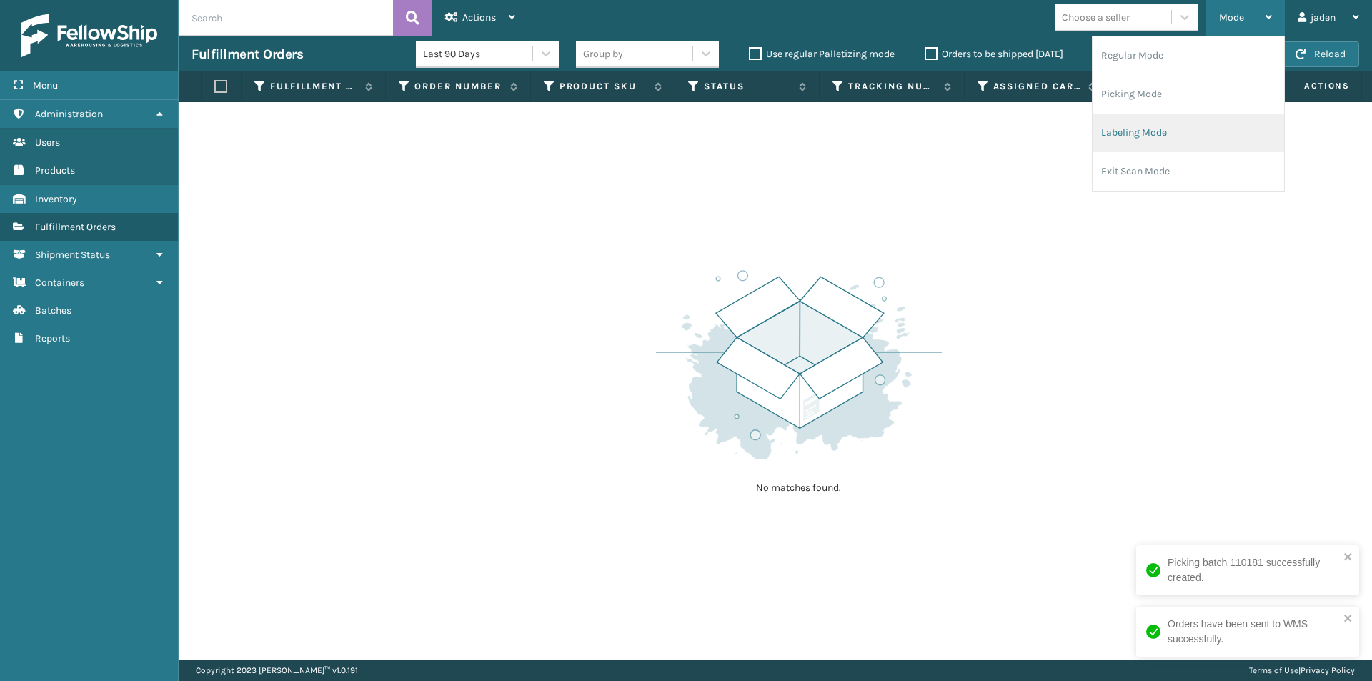
click at [1151, 126] on li "Labeling Mode" at bounding box center [1187, 133] width 191 height 39
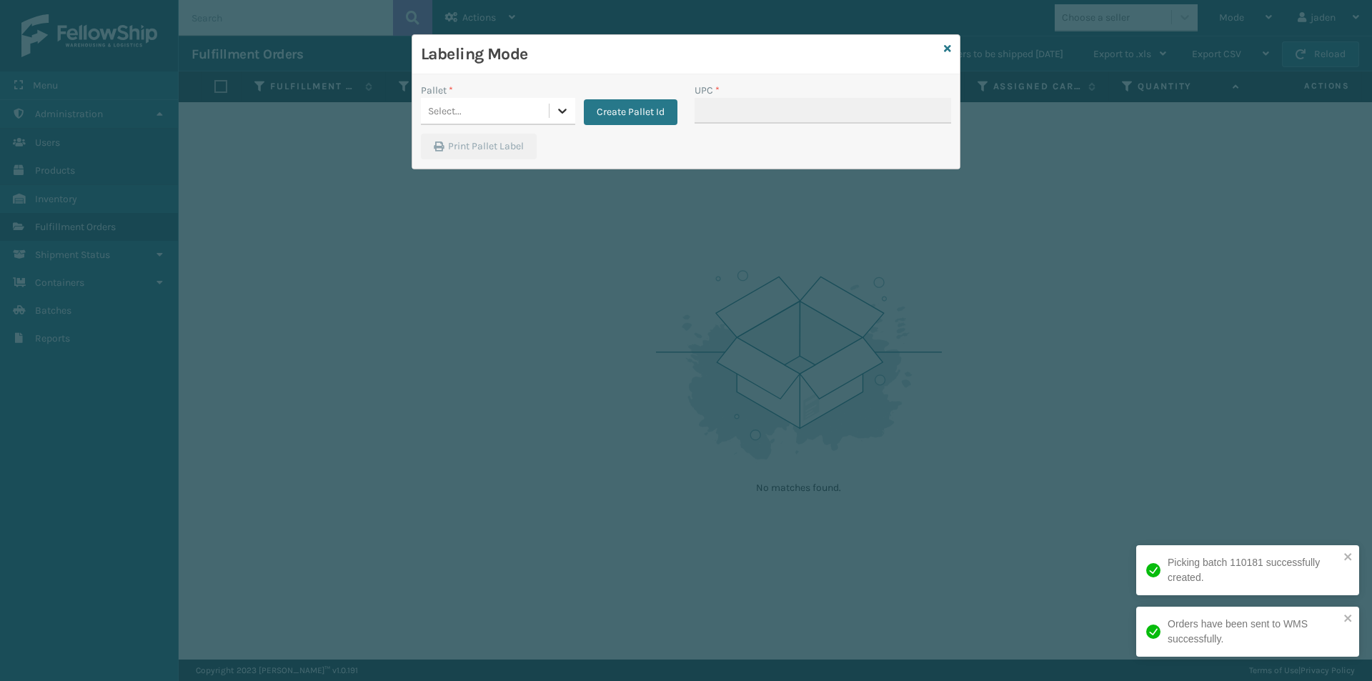
click at [570, 114] on div at bounding box center [562, 111] width 26 height 26
click at [502, 140] on div "FDXE-THXYMGDHKL" at bounding box center [498, 147] width 154 height 26
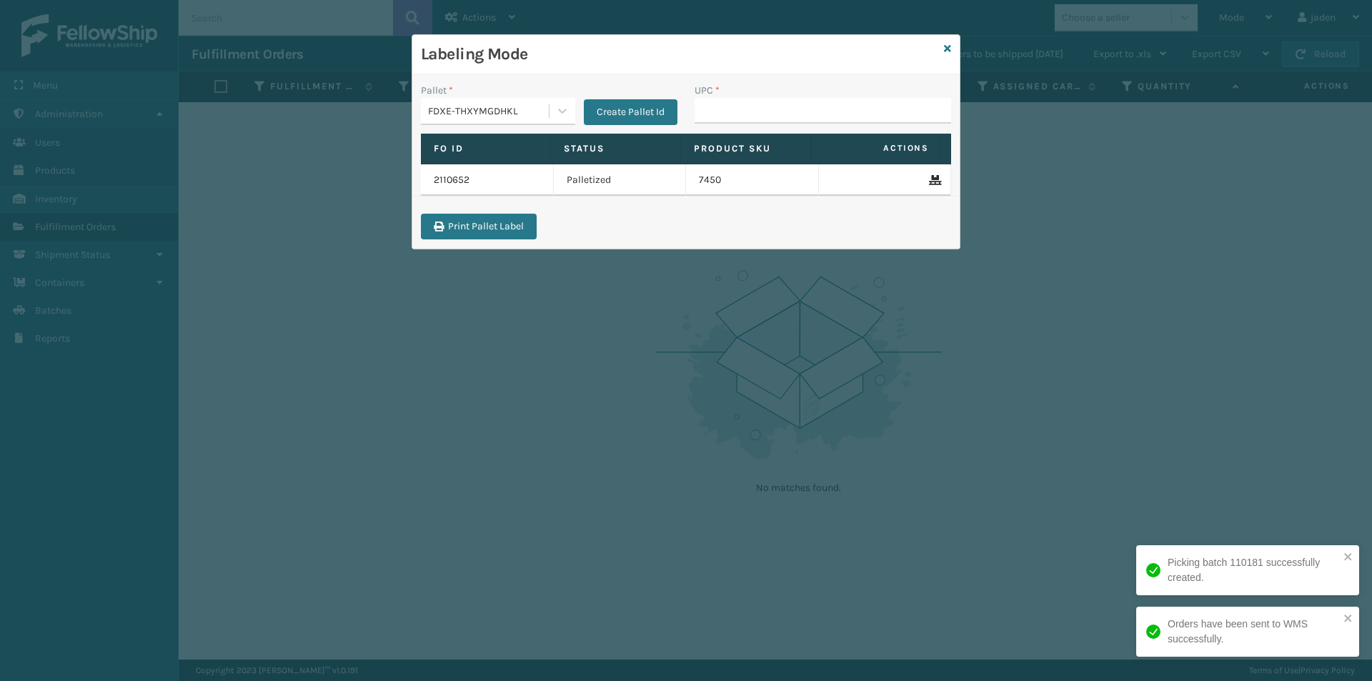
click at [677, 121] on div "Pallet * FDXE-THXYMGDHKL Create Pallet Id" at bounding box center [549, 108] width 274 height 51
click at [722, 110] on input "UPC *" at bounding box center [822, 111] width 256 height 26
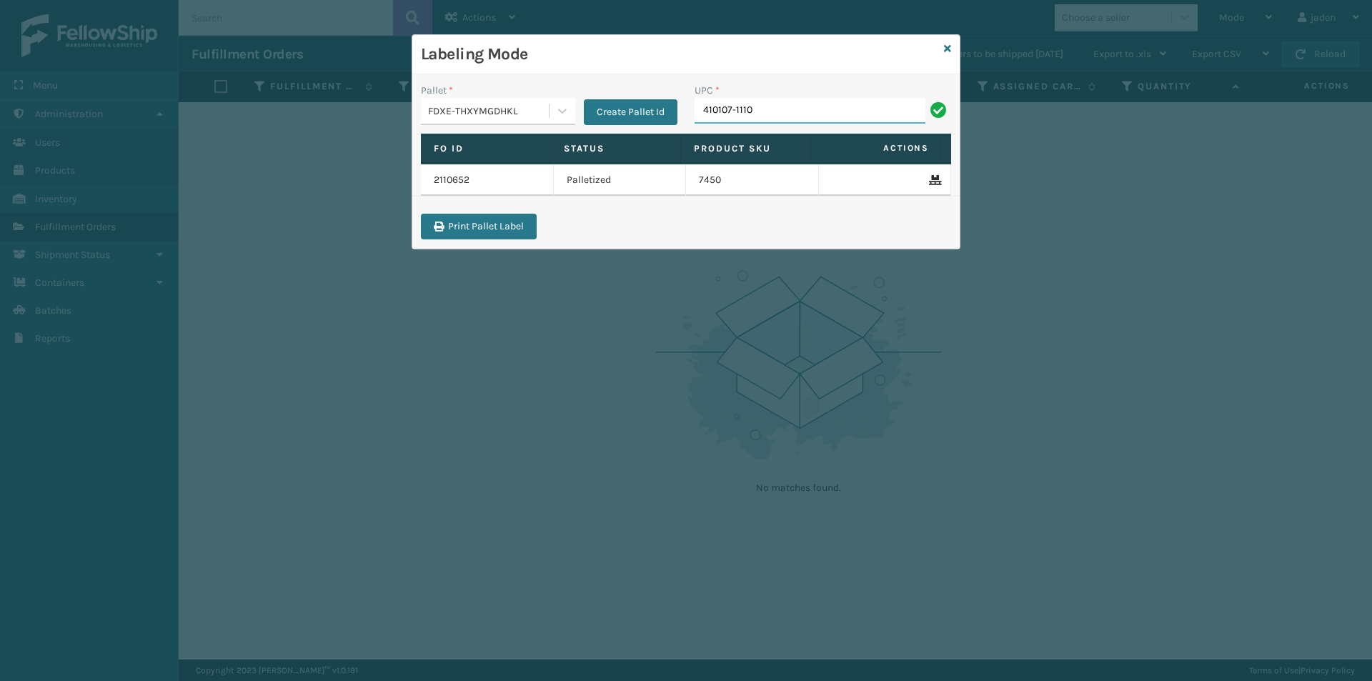
type input "410107-1110"
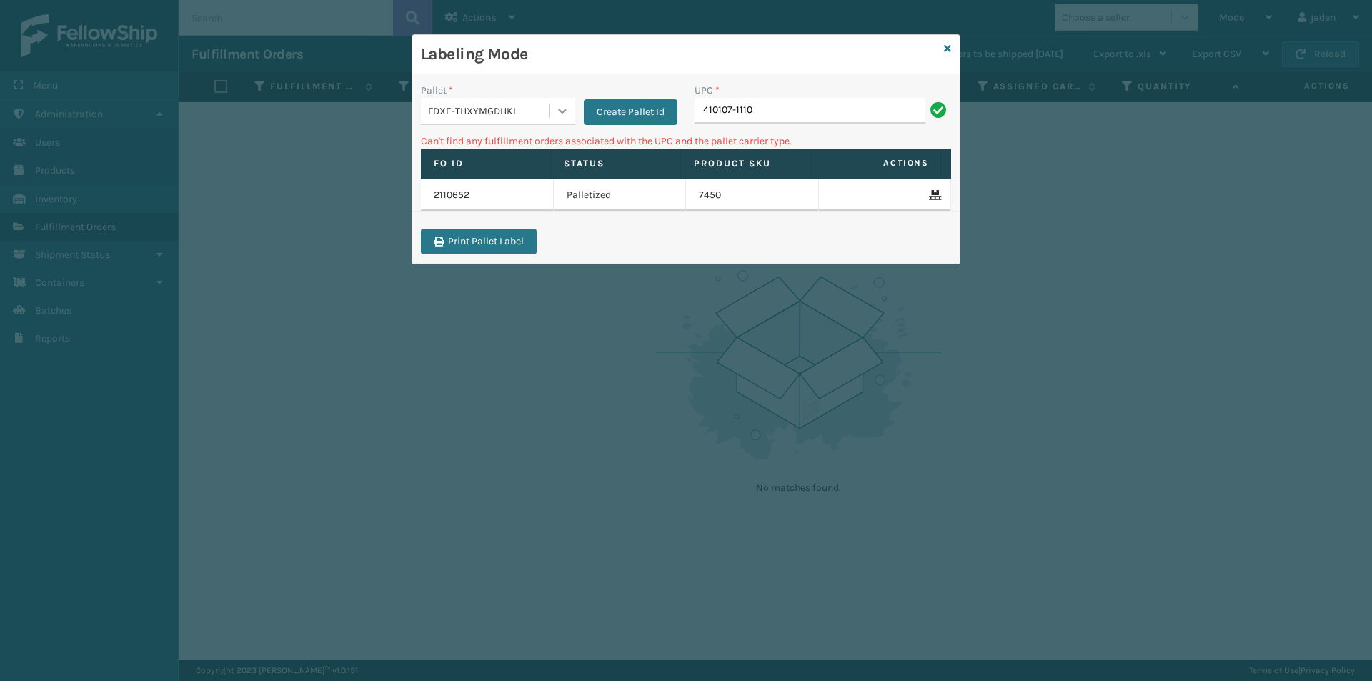
click at [567, 104] on icon at bounding box center [562, 111] width 14 height 14
click at [452, 168] on div "FDXG-3B7Q4LJ20I" at bounding box center [498, 173] width 154 height 26
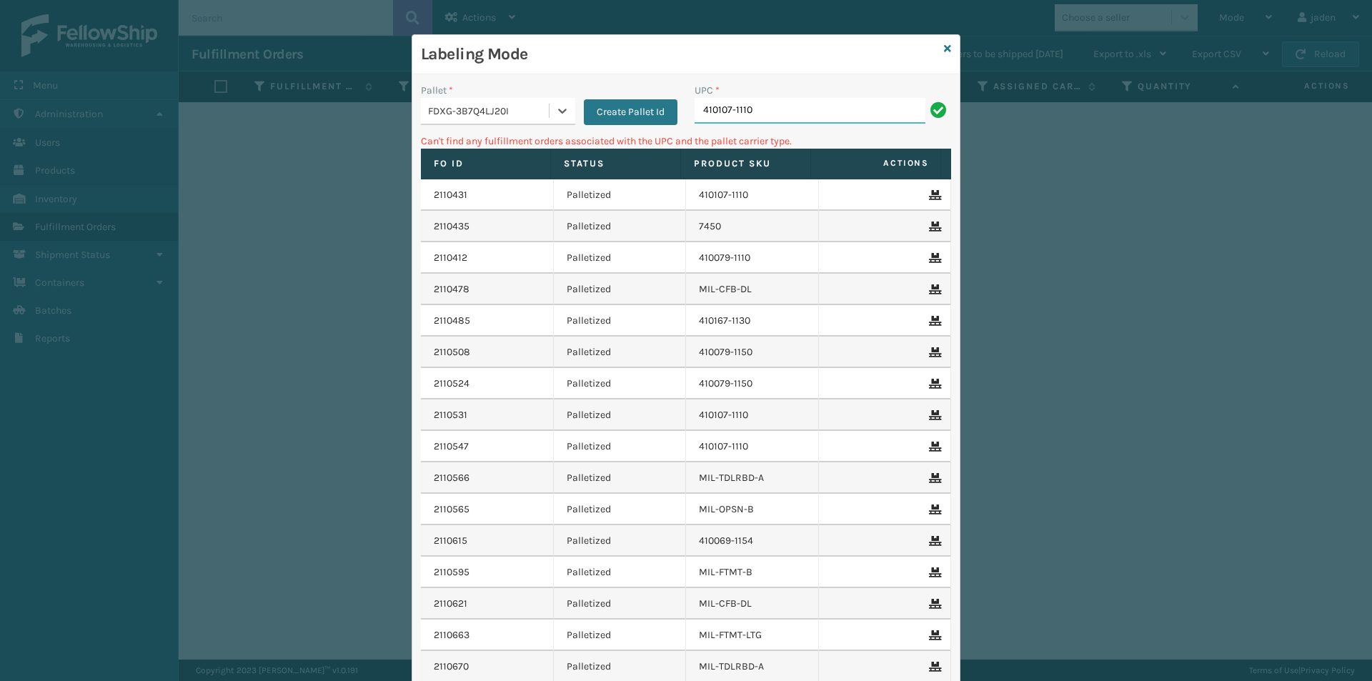
click at [772, 111] on input "410107-1110" at bounding box center [809, 111] width 231 height 26
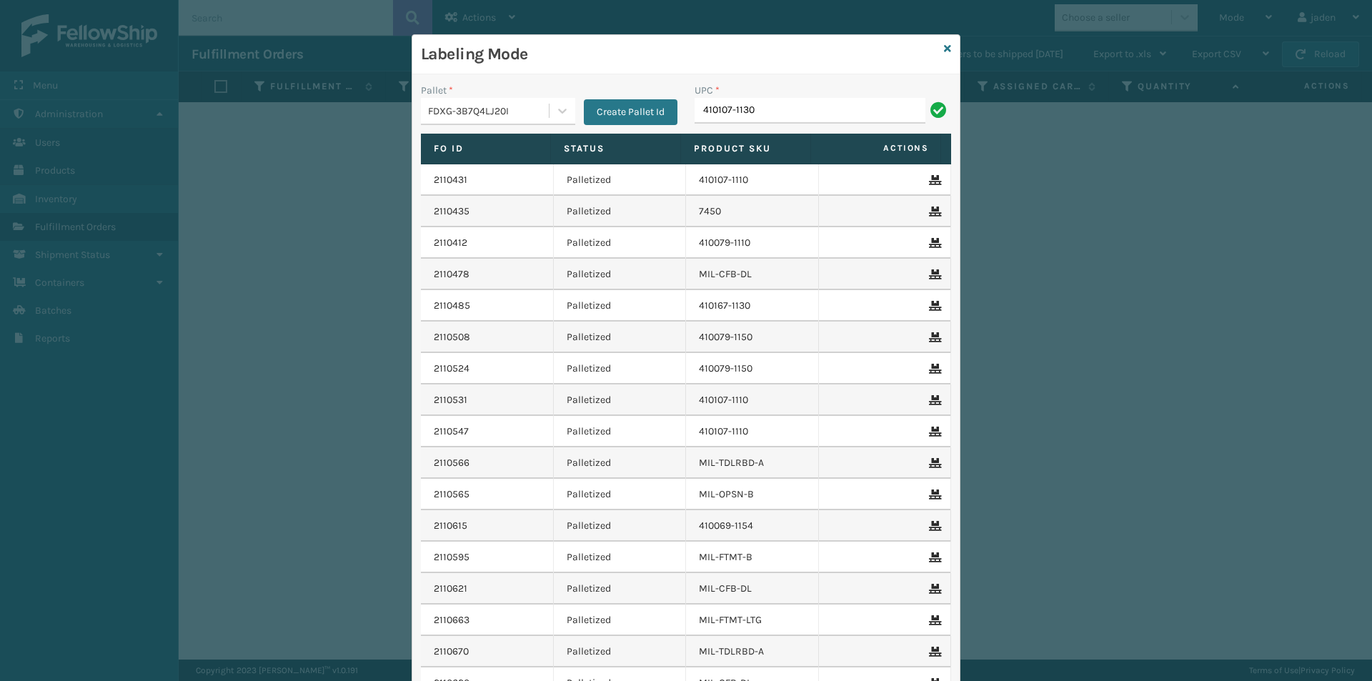
type input "410107-1130"
type input "410079-1150"
click at [945, 50] on icon at bounding box center [947, 49] width 7 height 10
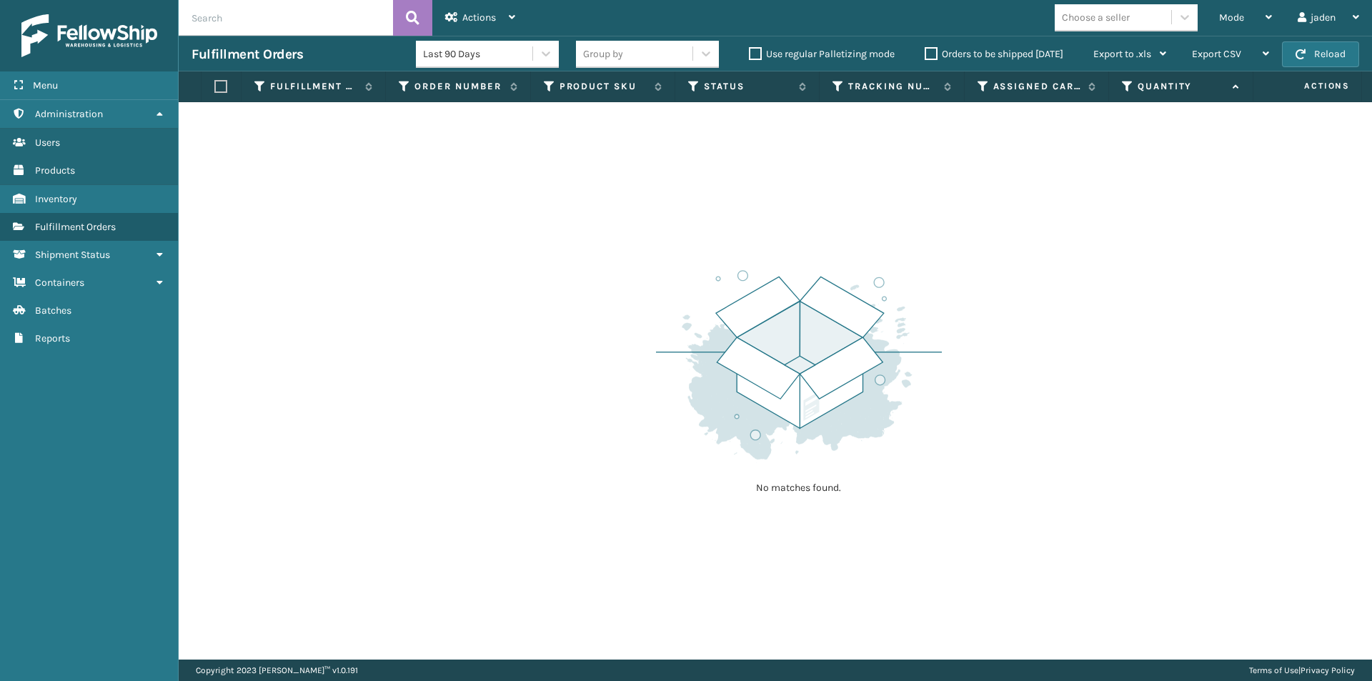
drag, startPoint x: 730, startPoint y: 216, endPoint x: 963, endPoint y: 6, distance: 313.7
click at [625, 194] on div "No matches found." at bounding box center [775, 380] width 1193 height 557
click at [1234, 19] on span "Mode" at bounding box center [1231, 17] width 25 height 12
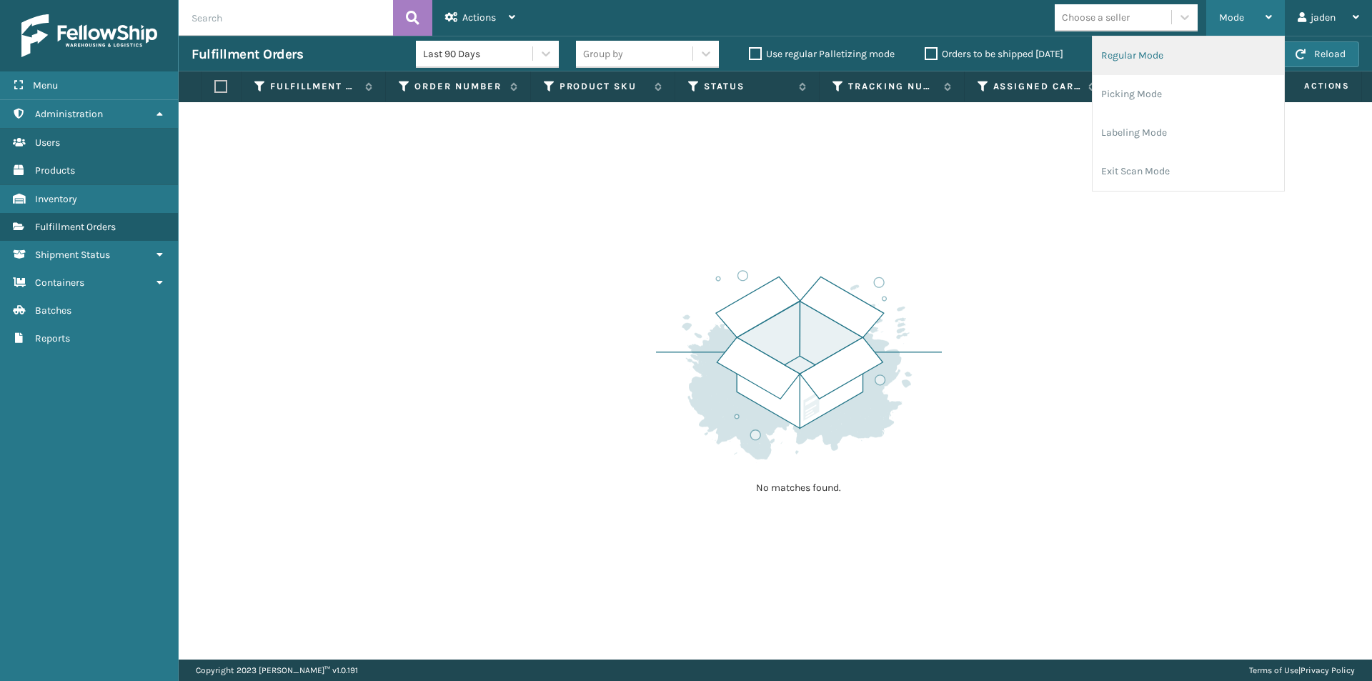
click at [1154, 57] on li "Regular Mode" at bounding box center [1187, 55] width 191 height 39
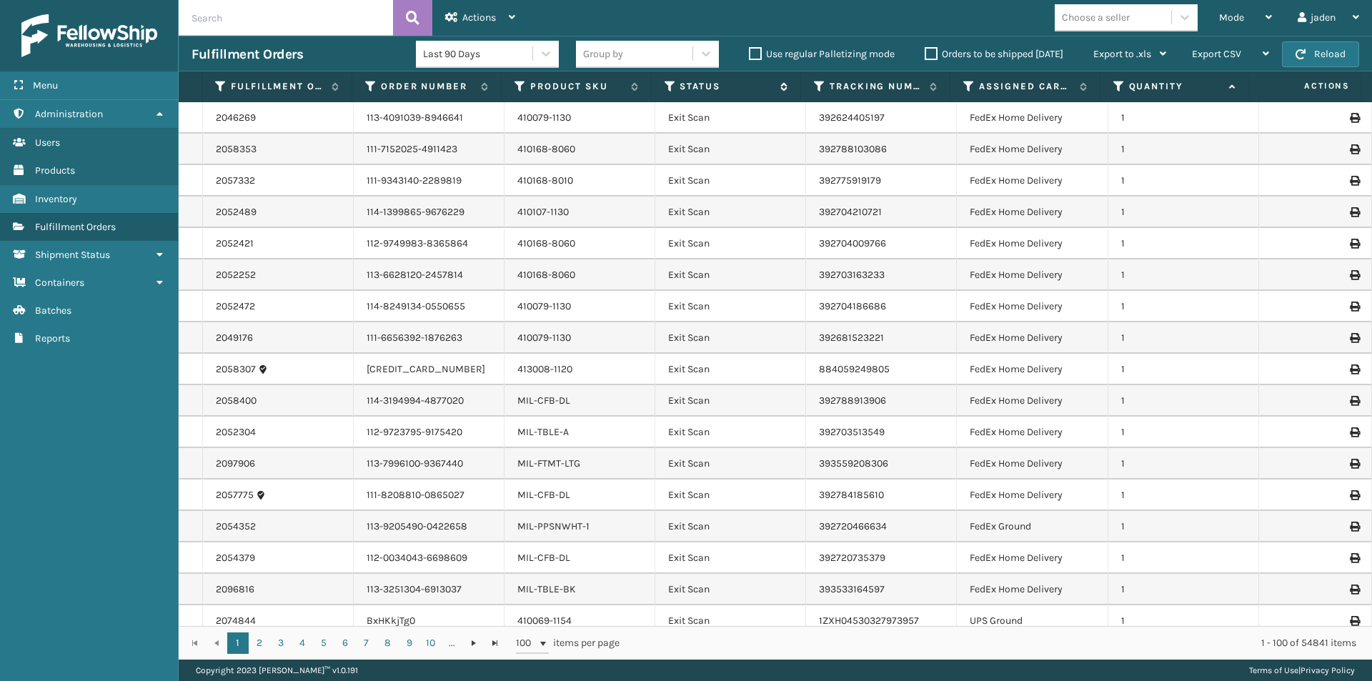
click at [669, 88] on icon at bounding box center [669, 86] width 11 height 13
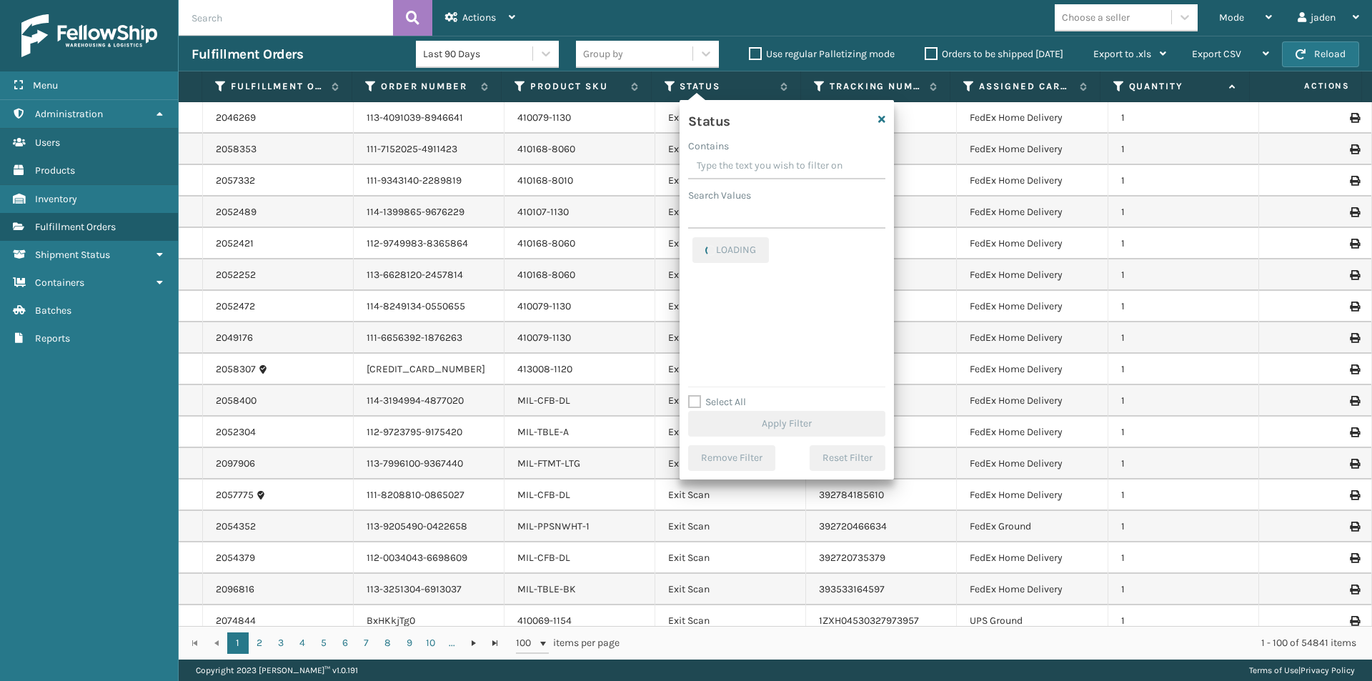
drag, startPoint x: 802, startPoint y: 162, endPoint x: 763, endPoint y: 156, distance: 39.0
click at [763, 156] on input "Contains" at bounding box center [786, 167] width 197 height 26
drag, startPoint x: 810, startPoint y: 161, endPoint x: 760, endPoint y: 164, distance: 49.4
click at [760, 164] on input "Contains" at bounding box center [786, 167] width 197 height 26
drag, startPoint x: 819, startPoint y: 159, endPoint x: 768, endPoint y: 151, distance: 51.4
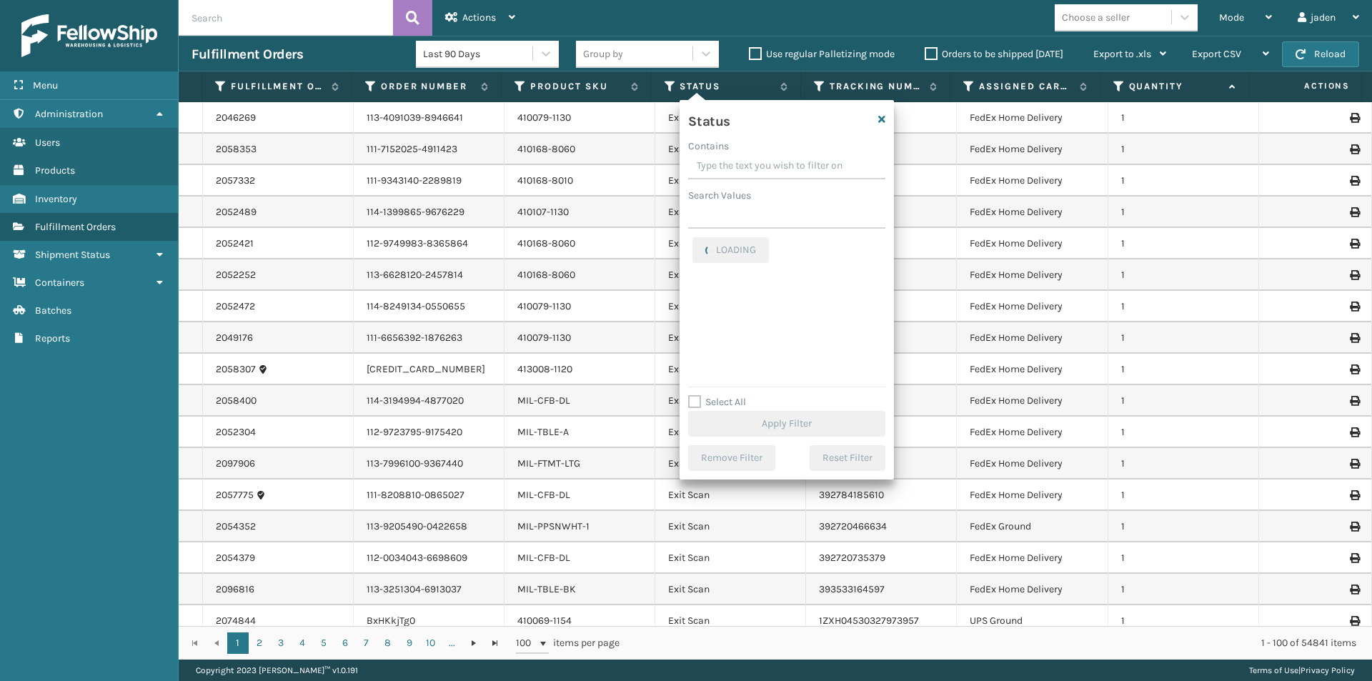
click at [768, 151] on div "Contains" at bounding box center [786, 146] width 197 height 15
drag, startPoint x: 820, startPoint y: 156, endPoint x: 755, endPoint y: 159, distance: 65.1
click at [755, 159] on input "Contains" at bounding box center [786, 167] width 197 height 26
drag, startPoint x: 819, startPoint y: 163, endPoint x: 790, endPoint y: 157, distance: 29.8
click at [774, 160] on input "Contains" at bounding box center [786, 167] width 197 height 26
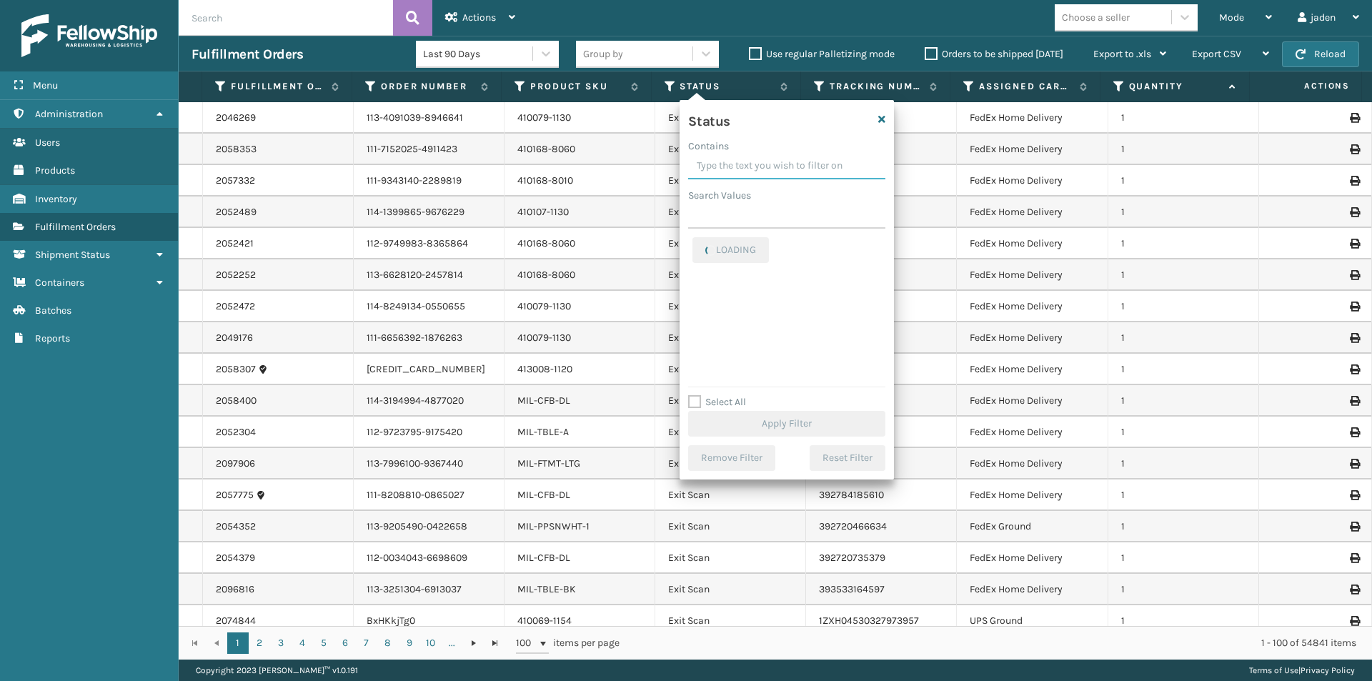
drag, startPoint x: 818, startPoint y: 155, endPoint x: 749, endPoint y: 155, distance: 69.3
click at [749, 155] on input "Contains" at bounding box center [786, 167] width 197 height 26
drag, startPoint x: 802, startPoint y: 154, endPoint x: 749, endPoint y: 154, distance: 53.6
click at [749, 154] on input "Contains" at bounding box center [786, 167] width 197 height 26
drag, startPoint x: 845, startPoint y: 159, endPoint x: 777, endPoint y: 163, distance: 68.0
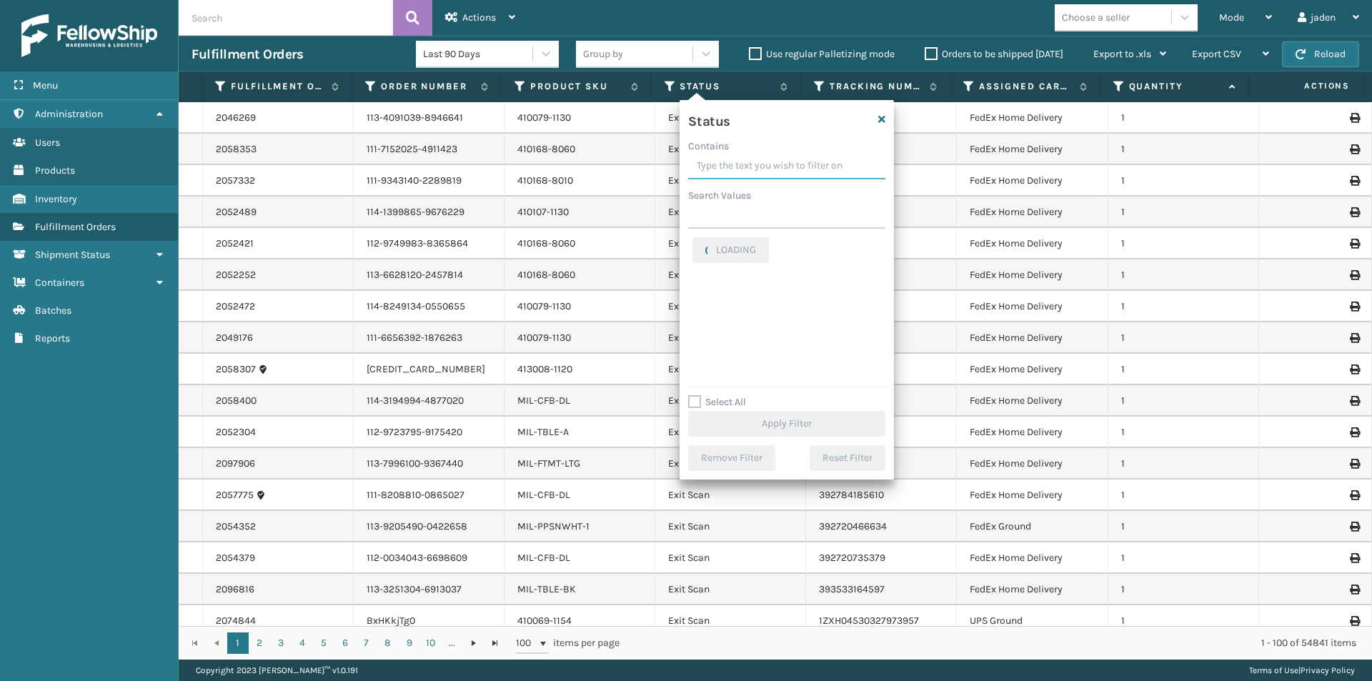
click at [777, 163] on input "Contains" at bounding box center [786, 167] width 197 height 26
drag, startPoint x: 820, startPoint y: 159, endPoint x: 786, endPoint y: 145, distance: 36.2
click at [759, 148] on div "Contains" at bounding box center [786, 146] width 197 height 15
drag, startPoint x: 790, startPoint y: 145, endPoint x: 779, endPoint y: 146, distance: 10.7
click at [768, 145] on div "Contains" at bounding box center [786, 146] width 197 height 15
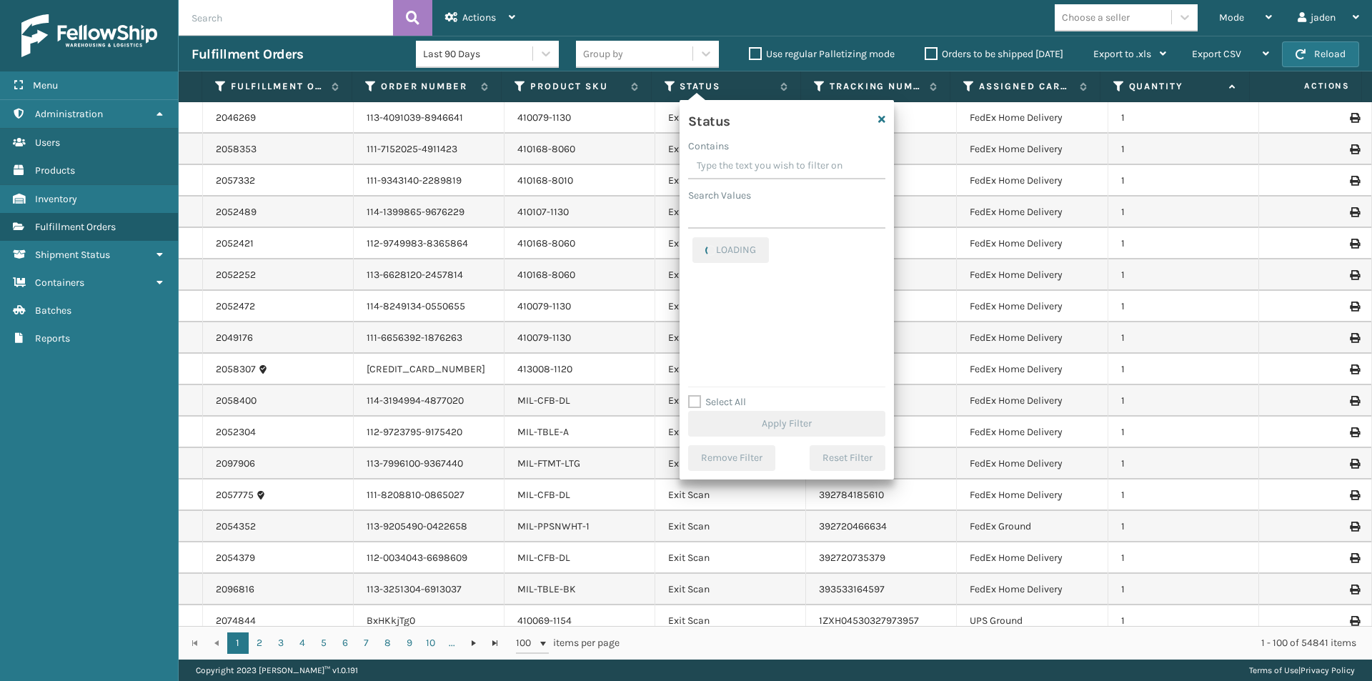
drag, startPoint x: 798, startPoint y: 147, endPoint x: 764, endPoint y: 151, distance: 34.6
click at [764, 151] on div "Contains" at bounding box center [786, 146] width 197 height 15
drag, startPoint x: 860, startPoint y: 172, endPoint x: 756, endPoint y: 161, distance: 104.2
click at [756, 161] on input "Contains" at bounding box center [786, 167] width 197 height 26
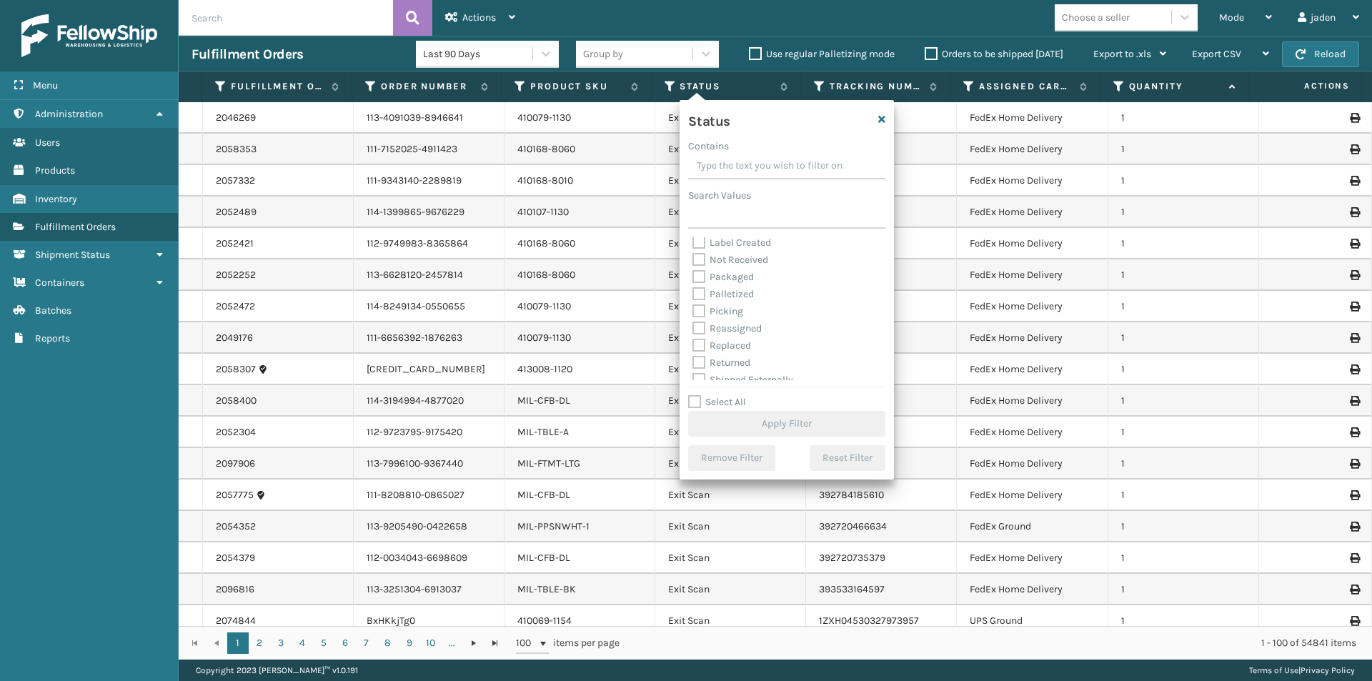
click at [697, 312] on label "Picking" at bounding box center [717, 311] width 51 height 12
click at [693, 312] on input "Picking" at bounding box center [692, 307] width 1 height 9
checkbox input "true"
click at [778, 401] on div "Select All Apply Filter" at bounding box center [786, 415] width 197 height 43
click at [782, 416] on button "Apply Filter" at bounding box center [786, 424] width 197 height 26
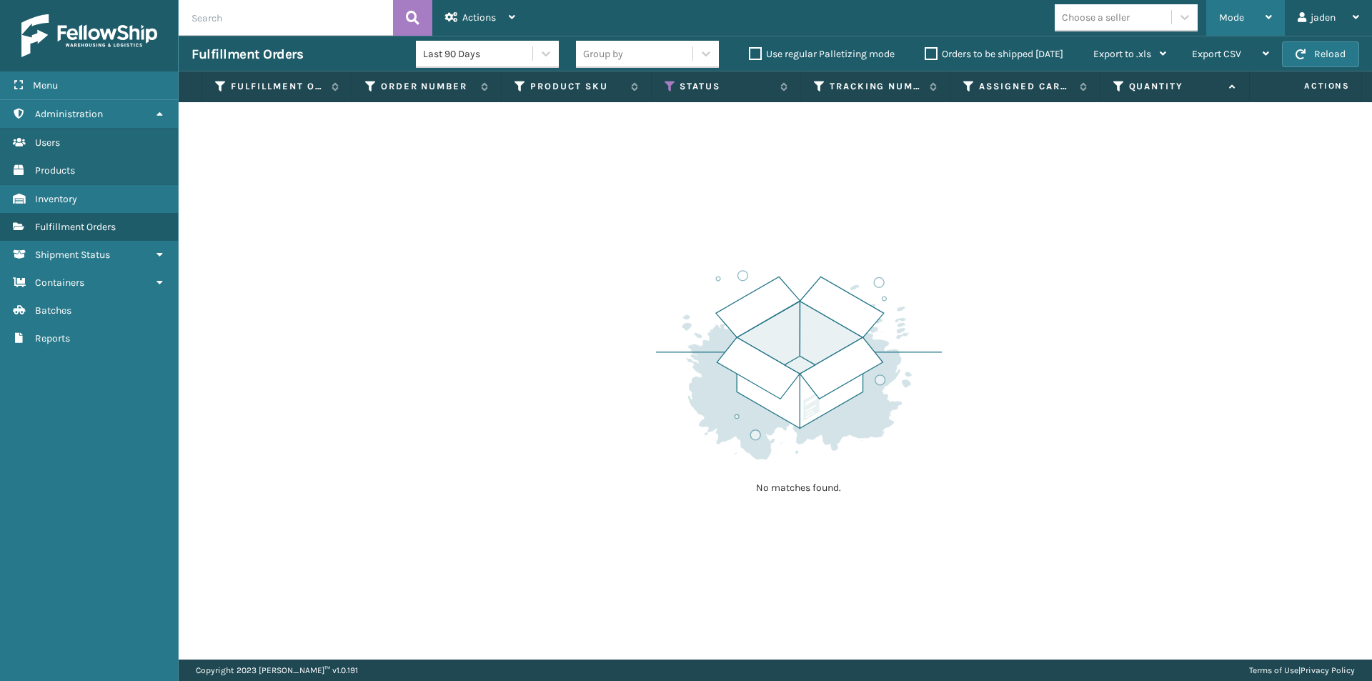
click at [1232, 28] on div "Mode" at bounding box center [1245, 18] width 53 height 36
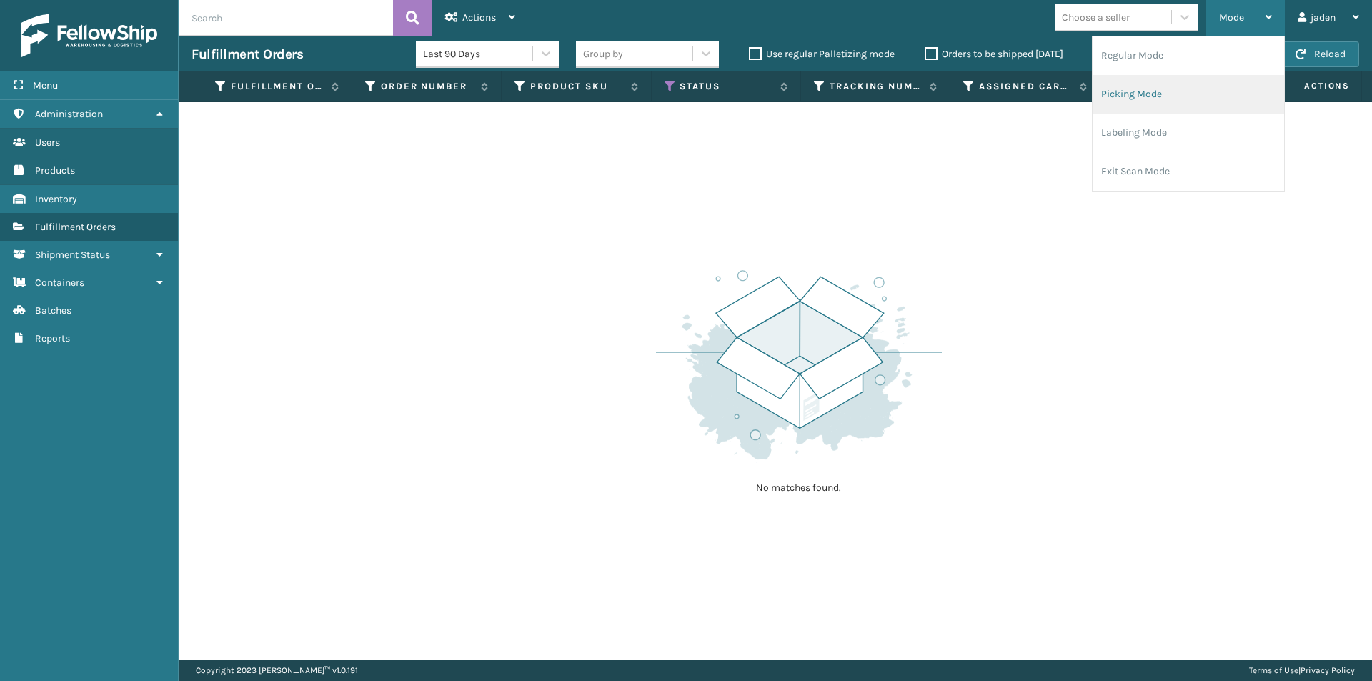
click at [1182, 105] on li "Picking Mode" at bounding box center [1187, 94] width 191 height 39
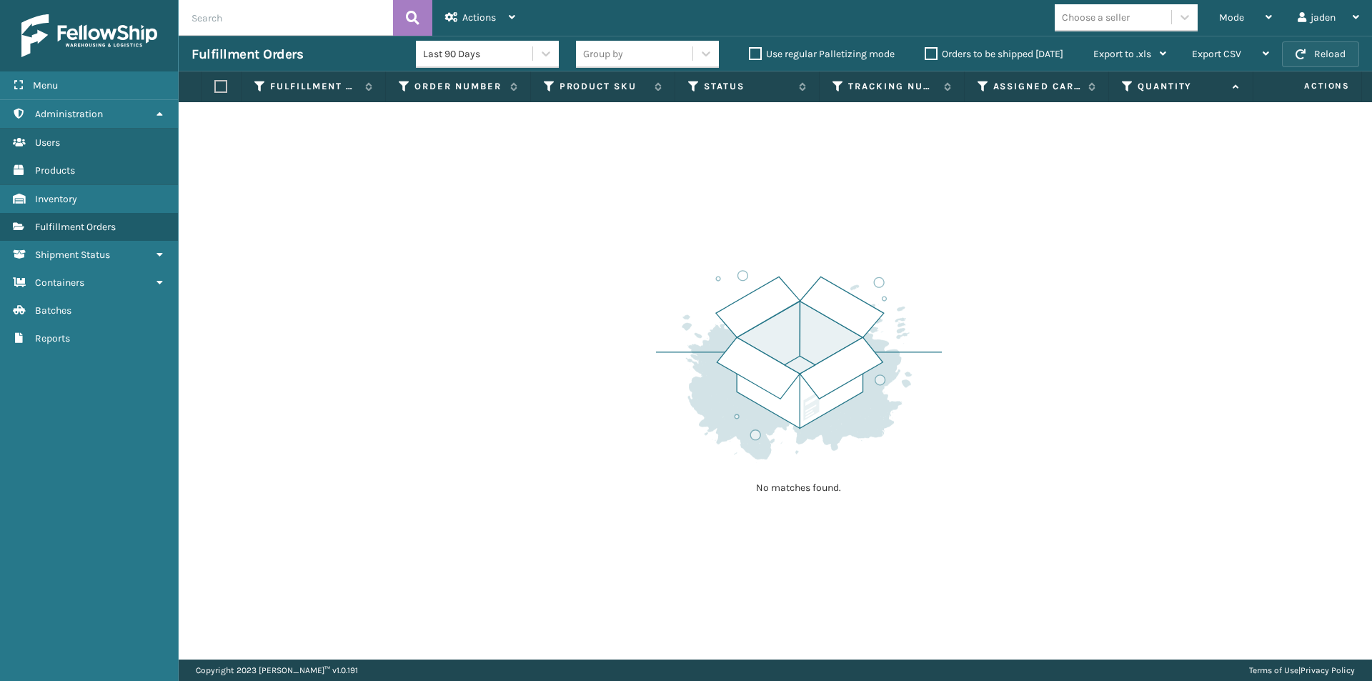
click at [1326, 48] on div "Fulfillment Orders Last 90 Days Group by Use regular Palletizing mode Orders to…" at bounding box center [775, 54] width 1193 height 36
click at [1327, 59] on button "Reload" at bounding box center [1320, 54] width 77 height 26
drag, startPoint x: 1085, startPoint y: 241, endPoint x: 627, endPoint y: 235, distance: 458.0
click at [627, 235] on div "No matches found." at bounding box center [775, 380] width 1193 height 557
click at [1328, 46] on button "Reload" at bounding box center [1320, 54] width 77 height 26
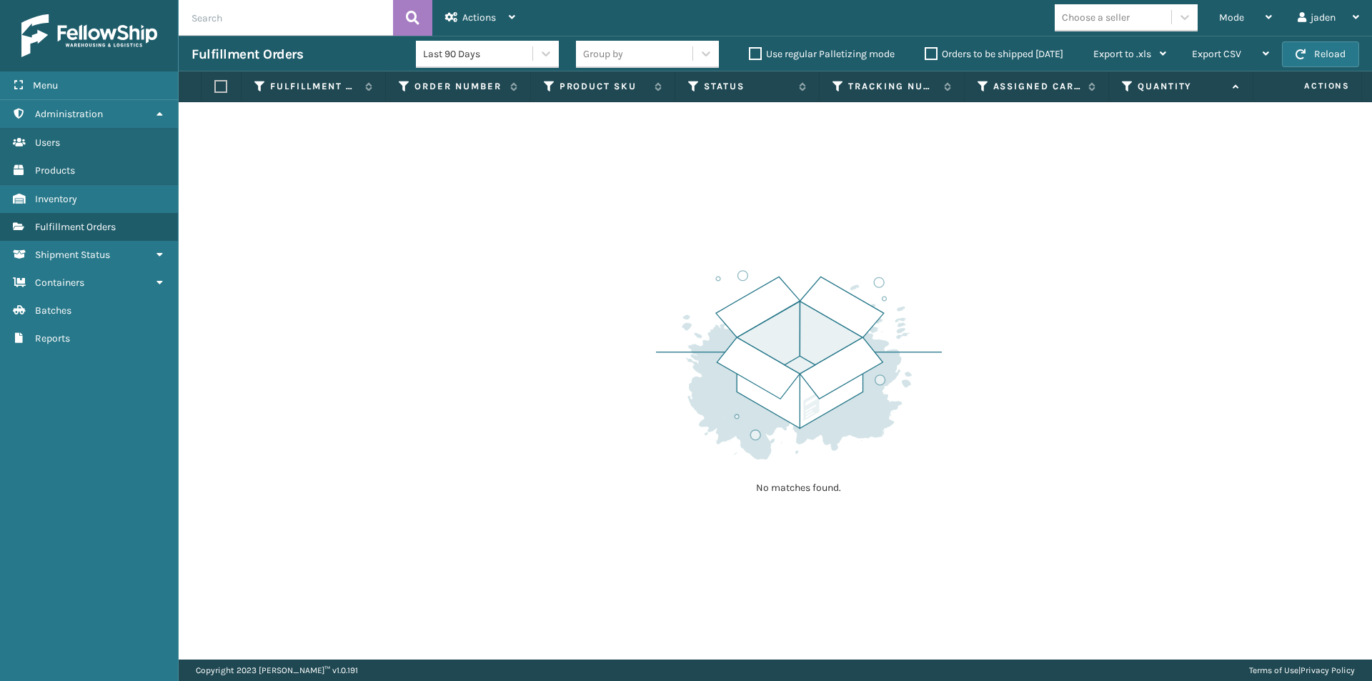
click at [1328, 46] on button "Reload" at bounding box center [1320, 54] width 77 height 26
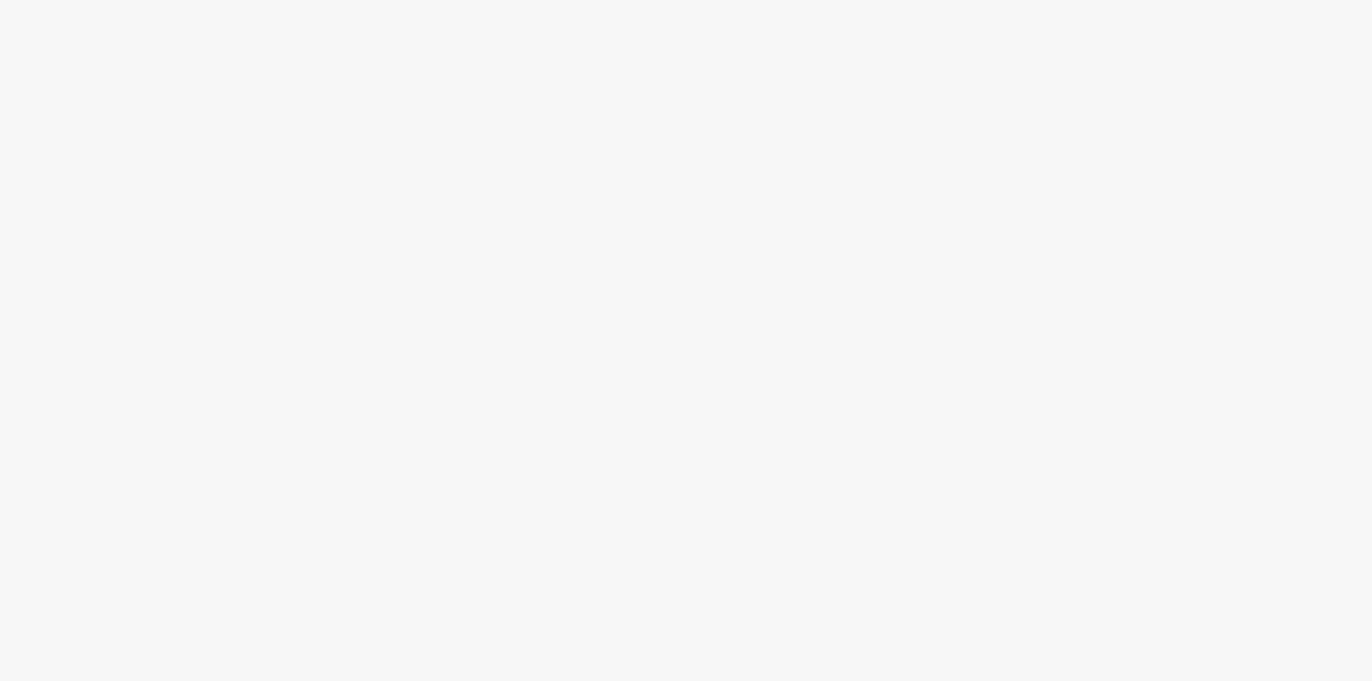
click at [1328, 46] on body at bounding box center [686, 340] width 1372 height 681
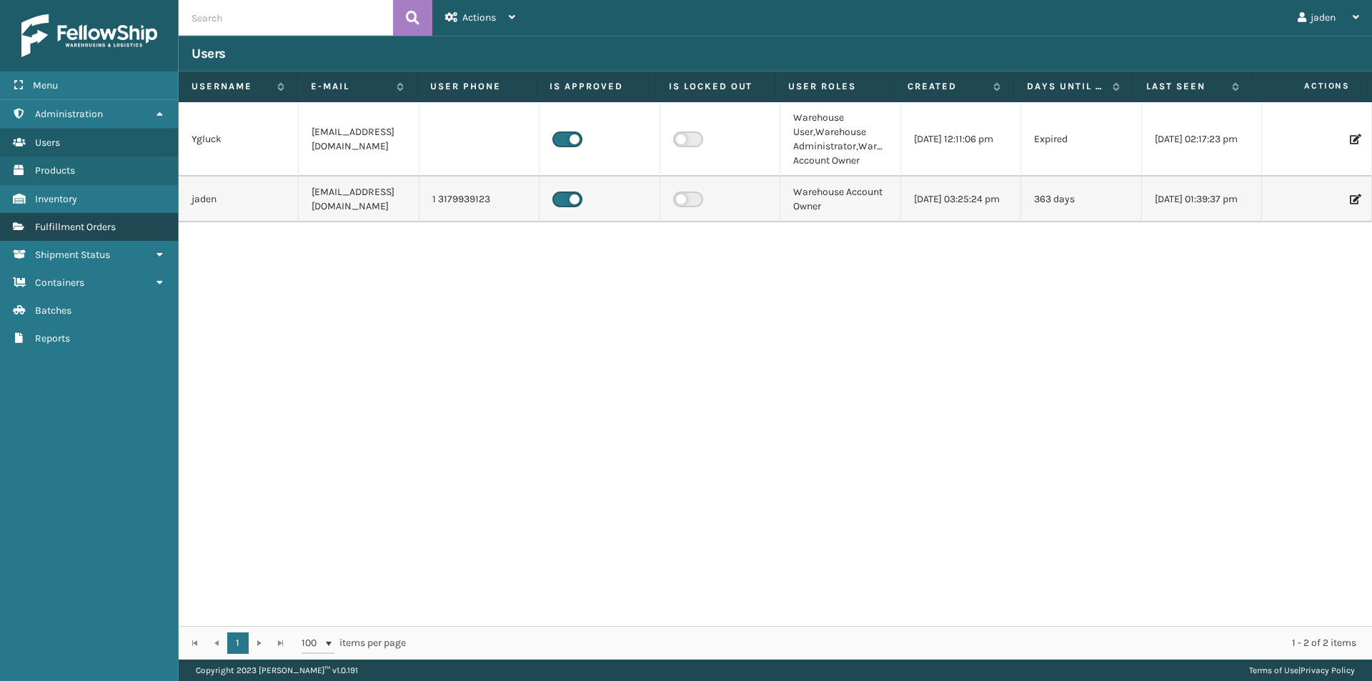
click at [83, 225] on span "Fulfillment Orders" at bounding box center [75, 227] width 81 height 12
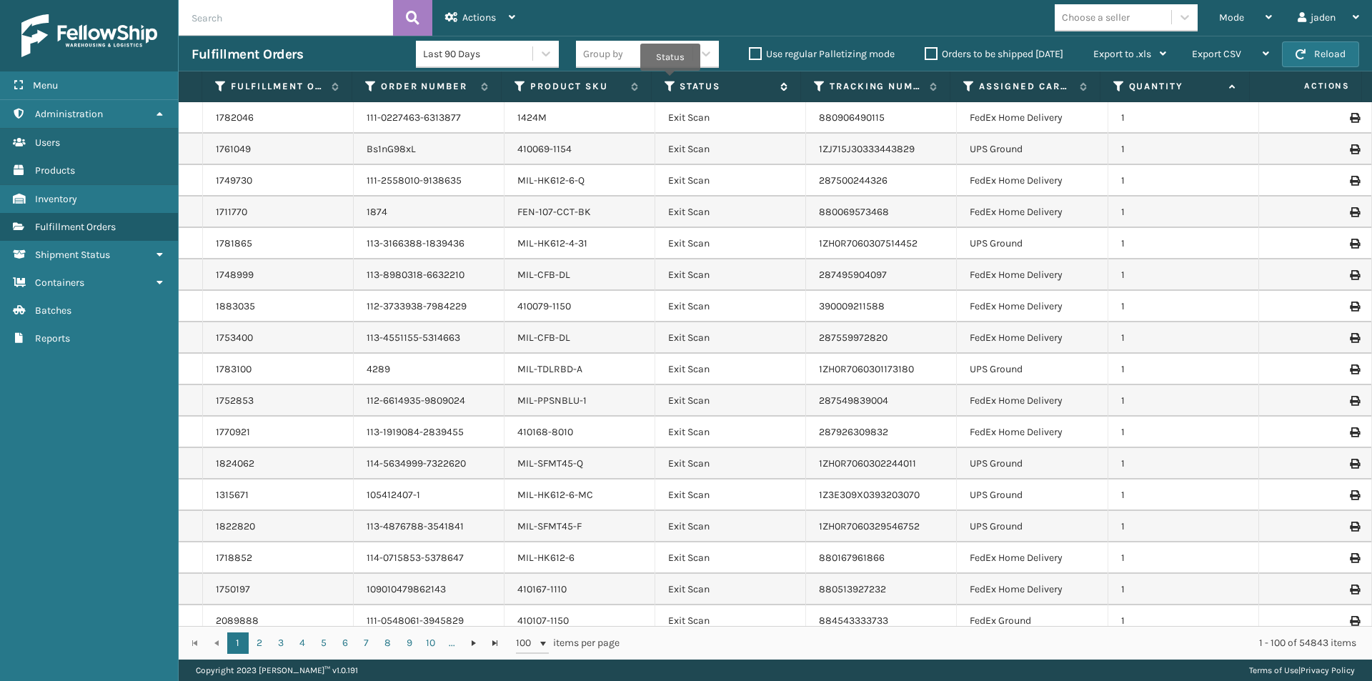
click at [670, 81] on icon at bounding box center [669, 86] width 11 height 13
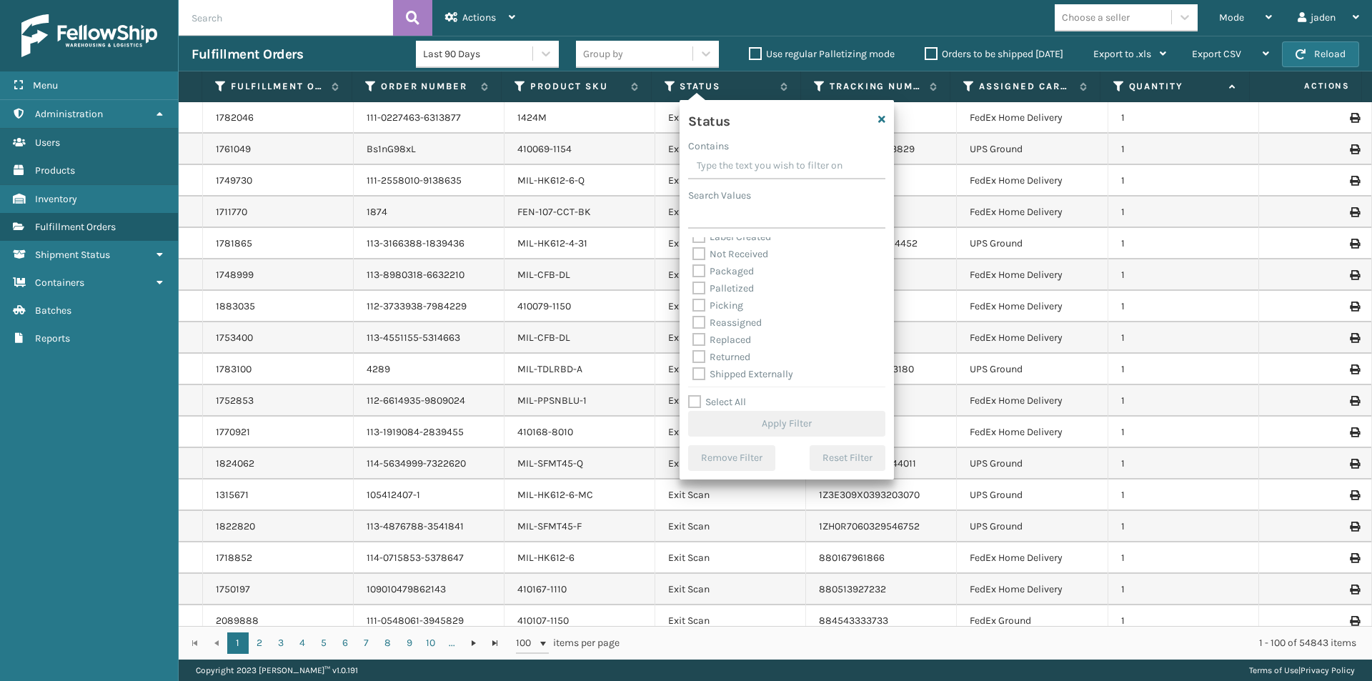
scroll to position [80, 0]
click at [707, 303] on label "Picking" at bounding box center [717, 303] width 51 height 12
click at [693, 303] on input "Picking" at bounding box center [692, 298] width 1 height 9
checkbox input "true"
click at [762, 421] on button "Apply Filter" at bounding box center [786, 424] width 197 height 26
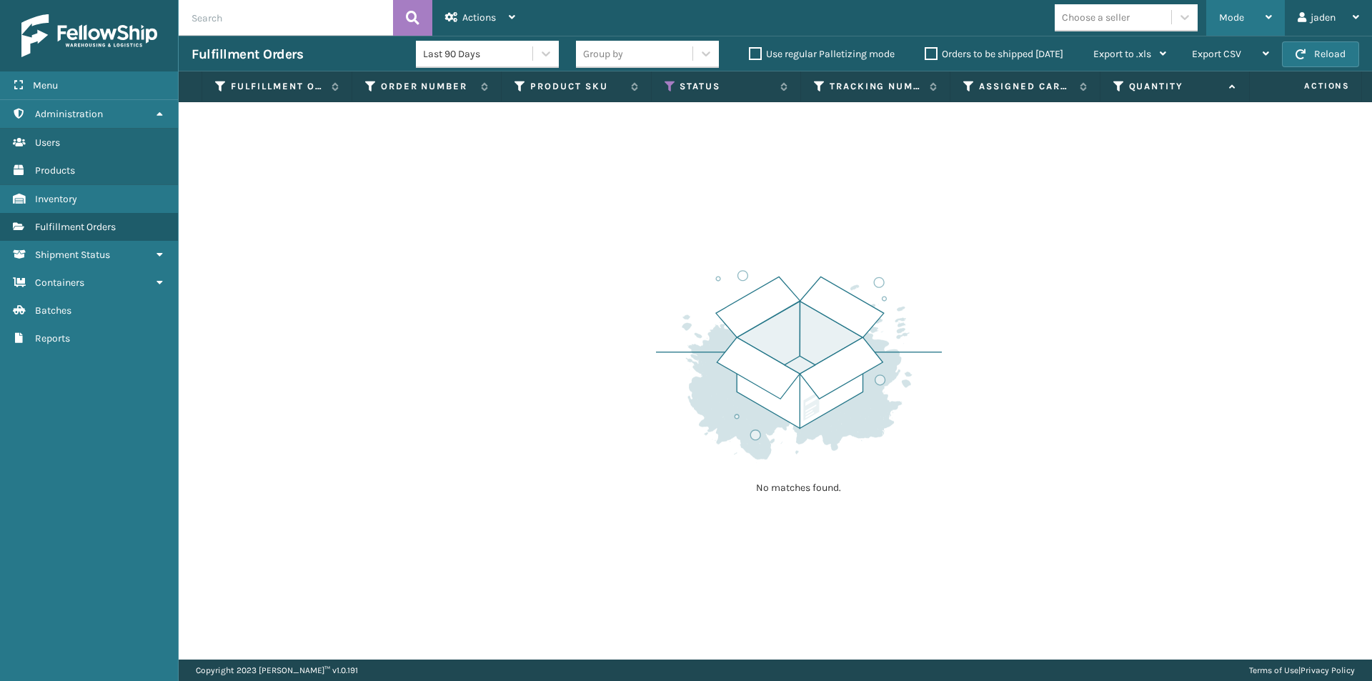
click at [1256, 13] on div "Mode" at bounding box center [1245, 18] width 53 height 36
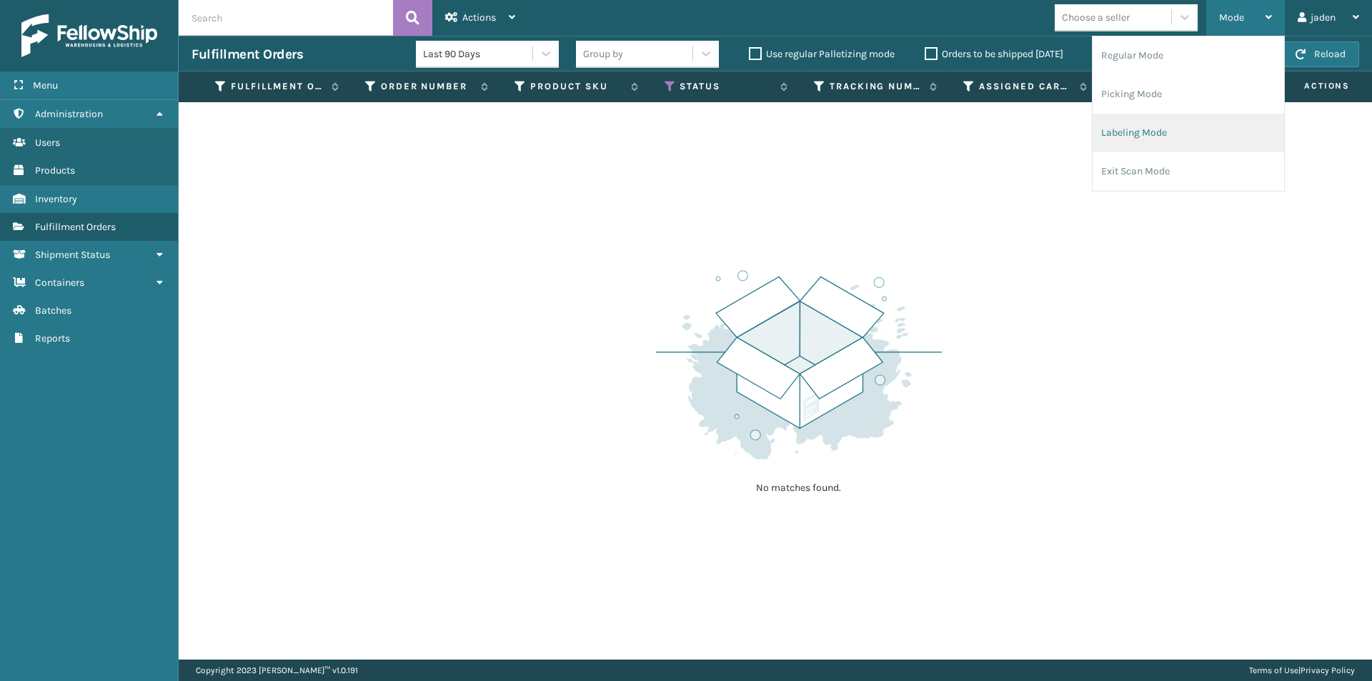
click at [1169, 117] on li "Labeling Mode" at bounding box center [1187, 133] width 191 height 39
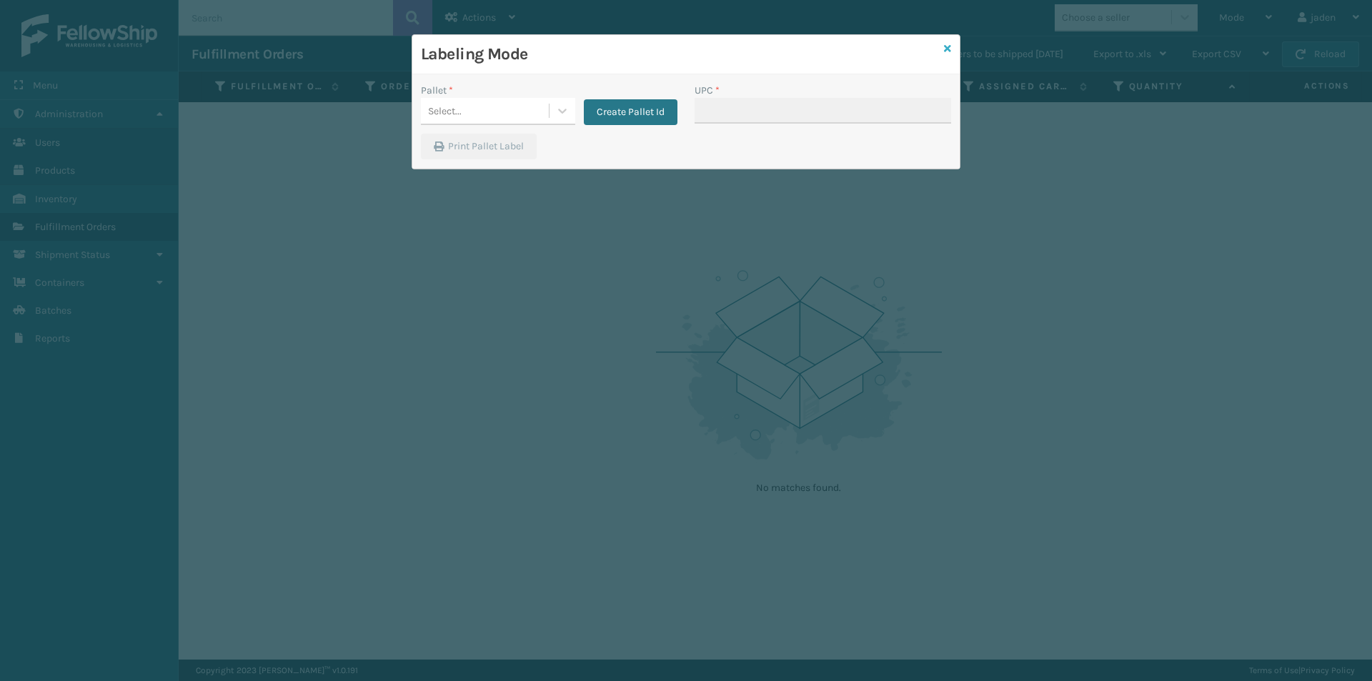
click at [949, 46] on icon at bounding box center [947, 49] width 7 height 10
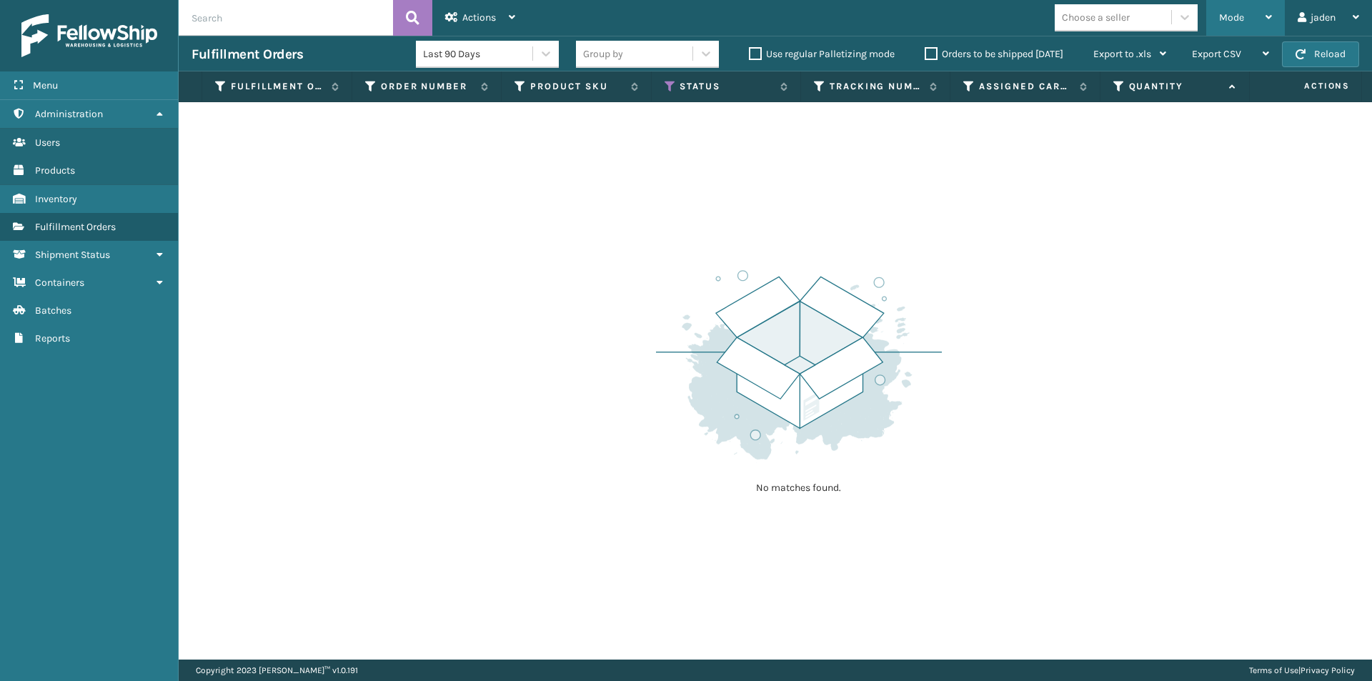
click at [1227, 25] on div "Mode" at bounding box center [1245, 18] width 53 height 36
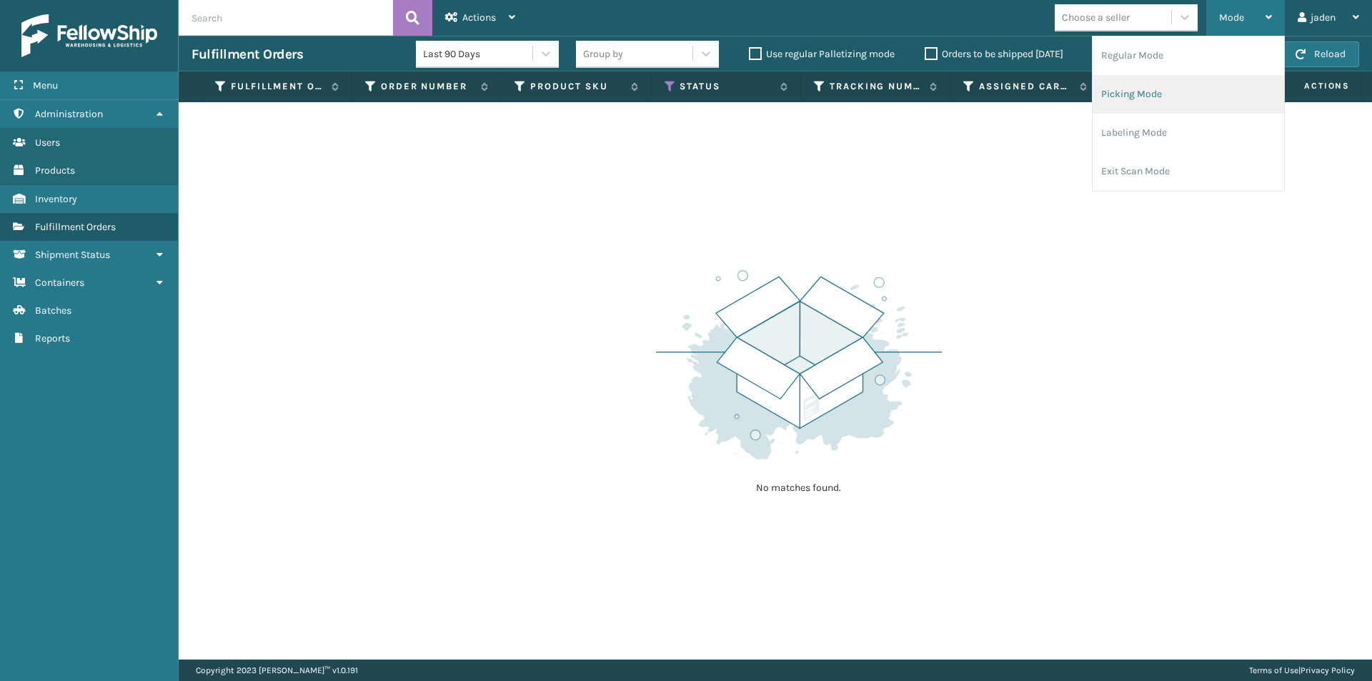
click at [1193, 91] on li "Picking Mode" at bounding box center [1187, 94] width 191 height 39
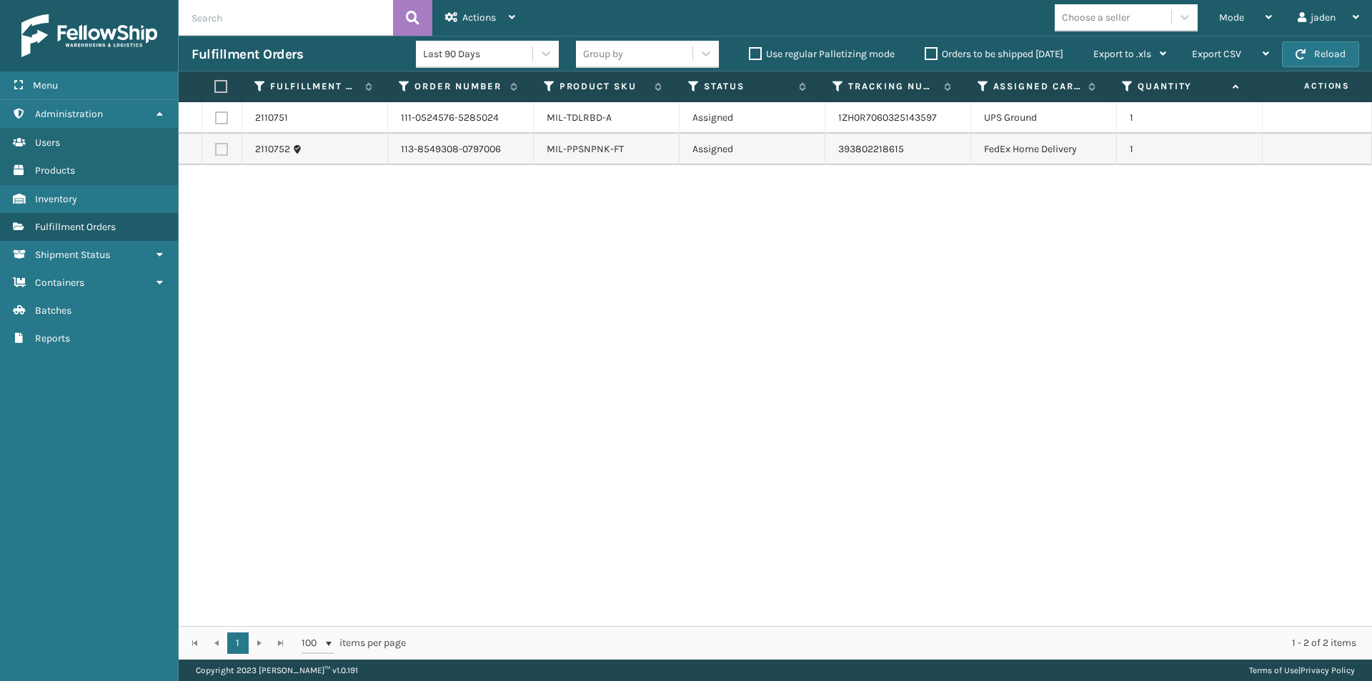
drag, startPoint x: 900, startPoint y: 289, endPoint x: 584, endPoint y: 325, distance: 317.9
click at [584, 325] on div "2110751 111-0524576-5285024 MIL-TDLRBD-A Assigned 1ZH0R7060325143597 UPS Ground…" at bounding box center [775, 364] width 1193 height 524
click at [1311, 54] on button "Reload" at bounding box center [1320, 54] width 77 height 26
drag, startPoint x: 777, startPoint y: 367, endPoint x: 367, endPoint y: 207, distance: 440.2
click at [550, 341] on div "2110751 111-0524576-5285024 MIL-TDLRBD-A Assigned 1ZH0R7060325143597 UPS Ground…" at bounding box center [775, 364] width 1193 height 524
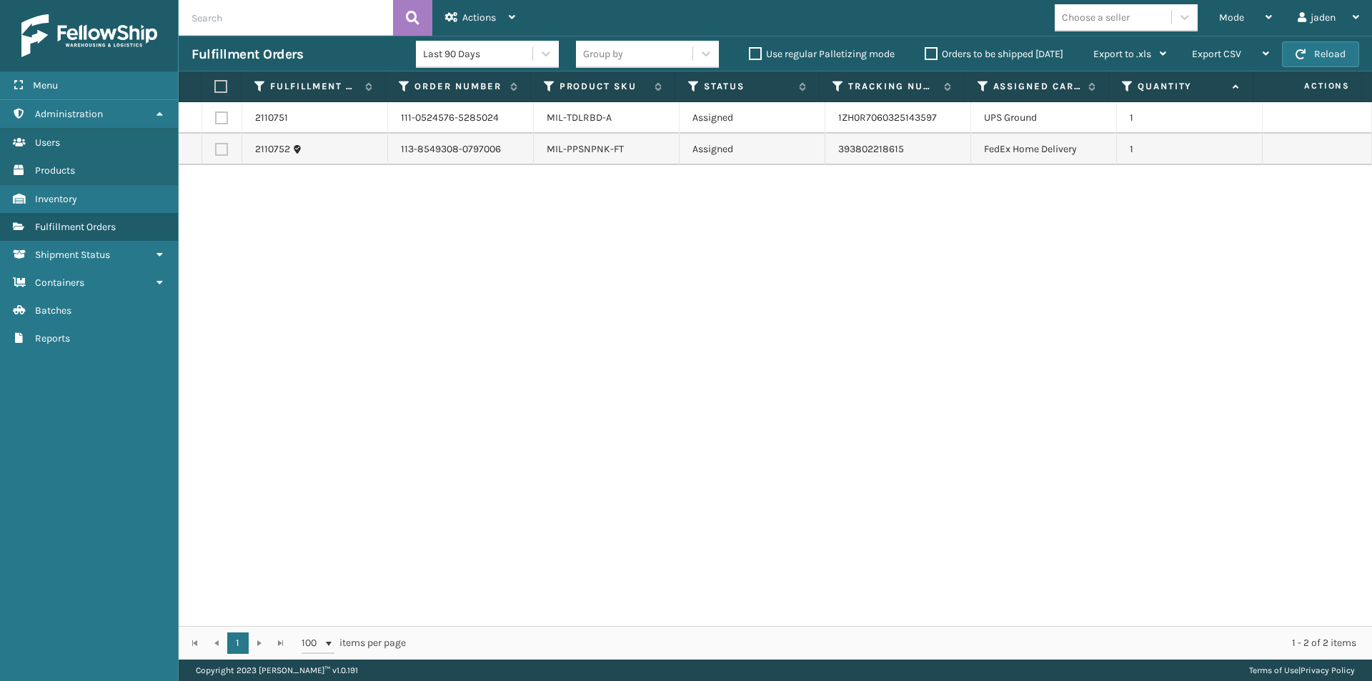
click at [220, 89] on label at bounding box center [218, 86] width 9 height 13
click at [215, 89] on input "checkbox" at bounding box center [214, 86] width 1 height 9
checkbox input "true"
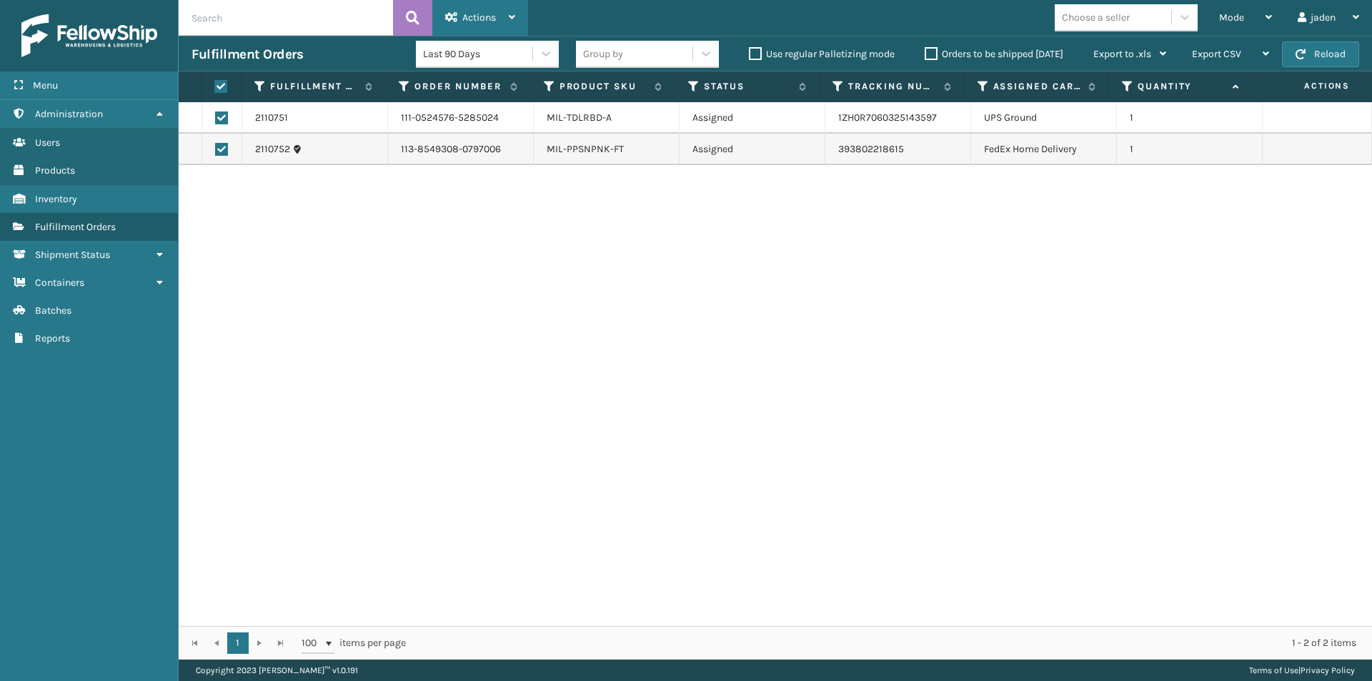
click at [486, 22] on span "Actions" at bounding box center [479, 17] width 34 height 12
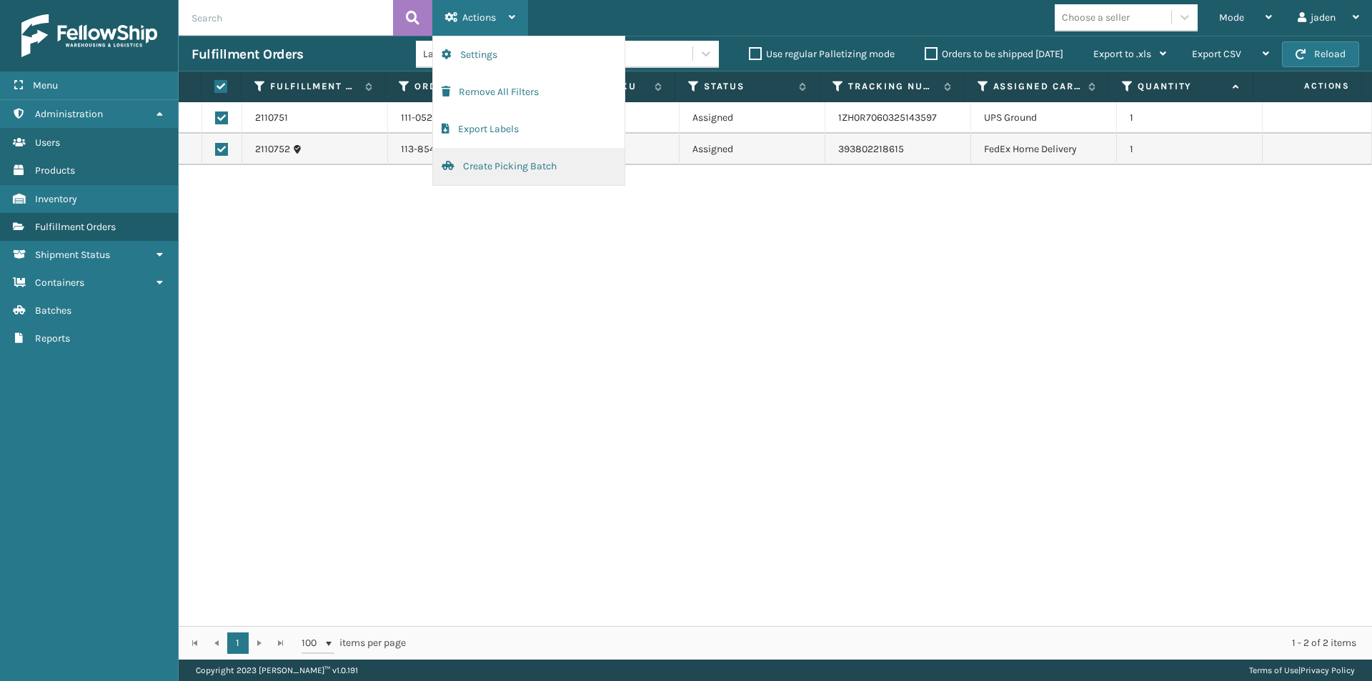
click at [487, 167] on button "Create Picking Batch" at bounding box center [528, 166] width 191 height 37
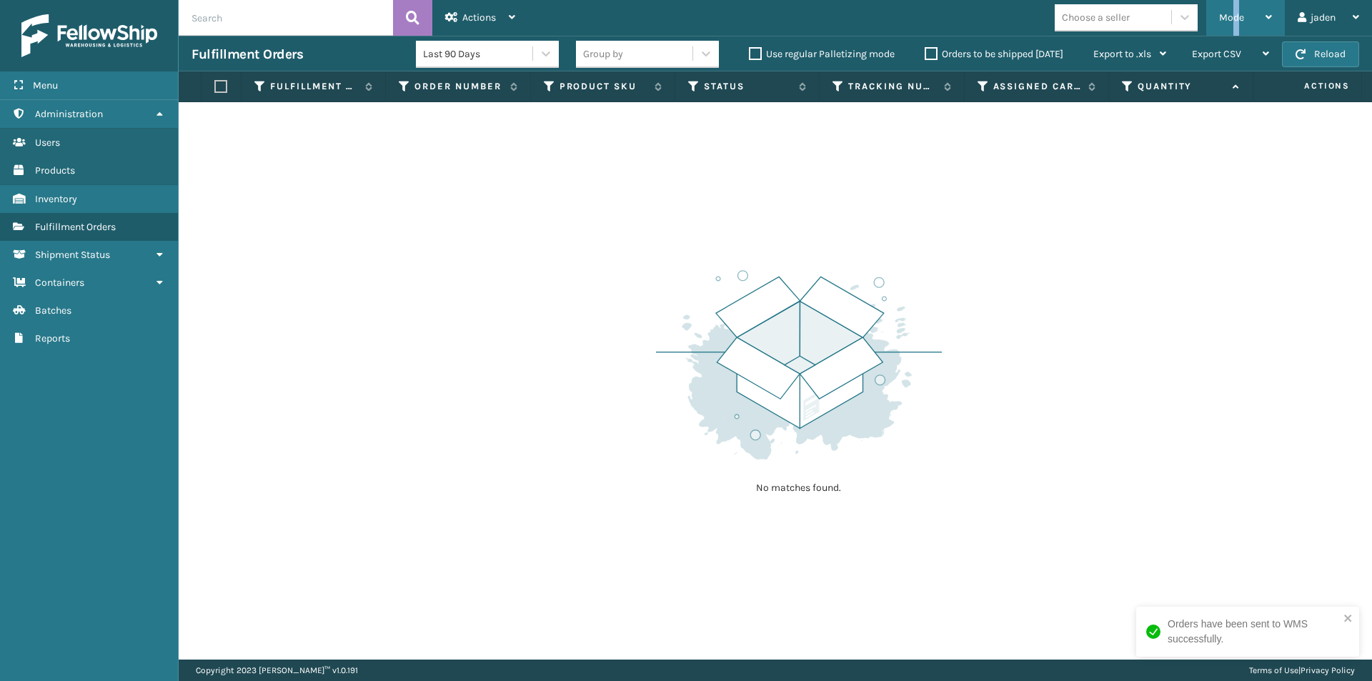
click at [1235, 4] on div "Mode" at bounding box center [1245, 18] width 53 height 36
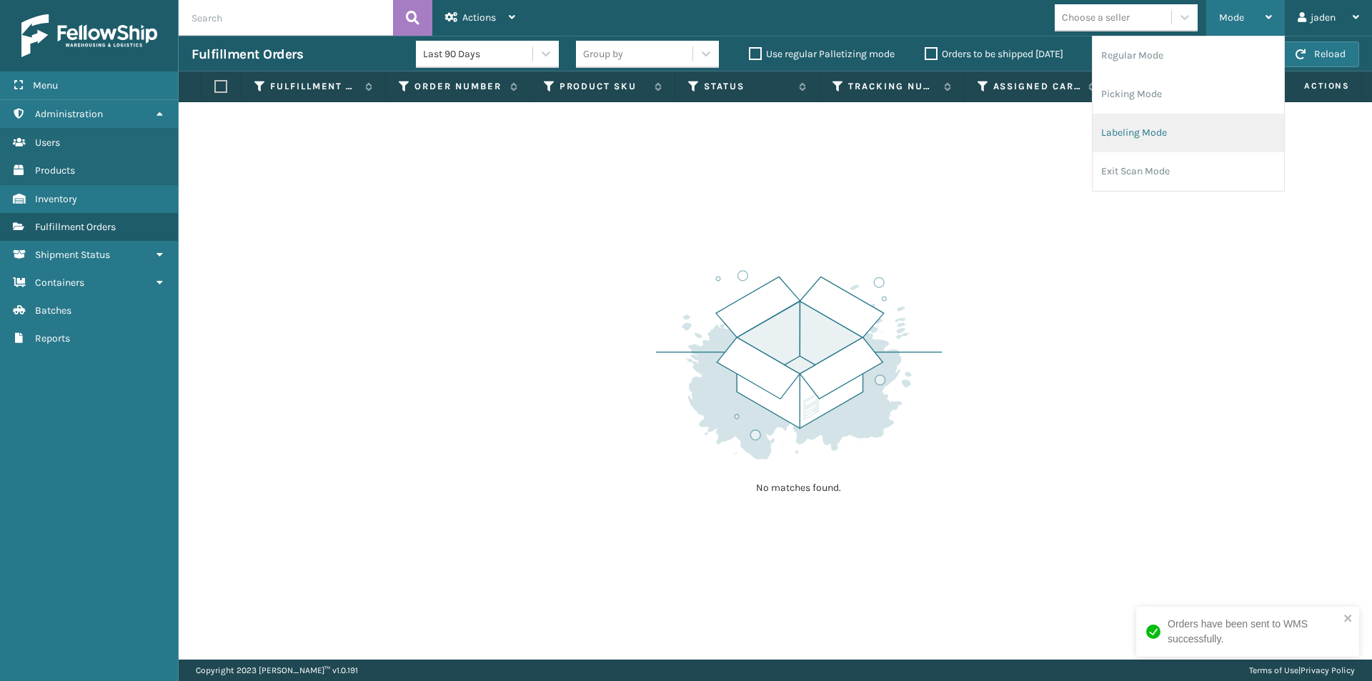
click at [1196, 129] on li "Labeling Mode" at bounding box center [1187, 133] width 191 height 39
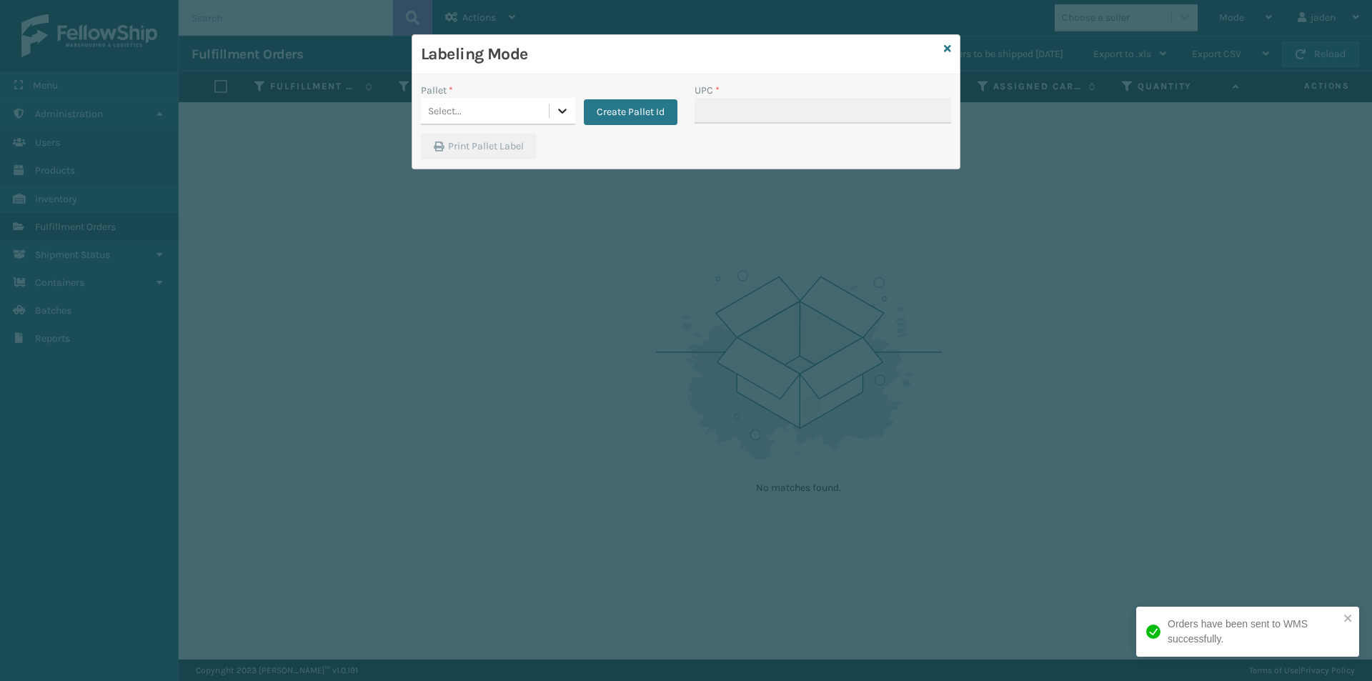
click at [554, 113] on div at bounding box center [562, 111] width 26 height 26
click at [482, 149] on div "FDXE-THXYMGDHKL" at bounding box center [498, 147] width 154 height 26
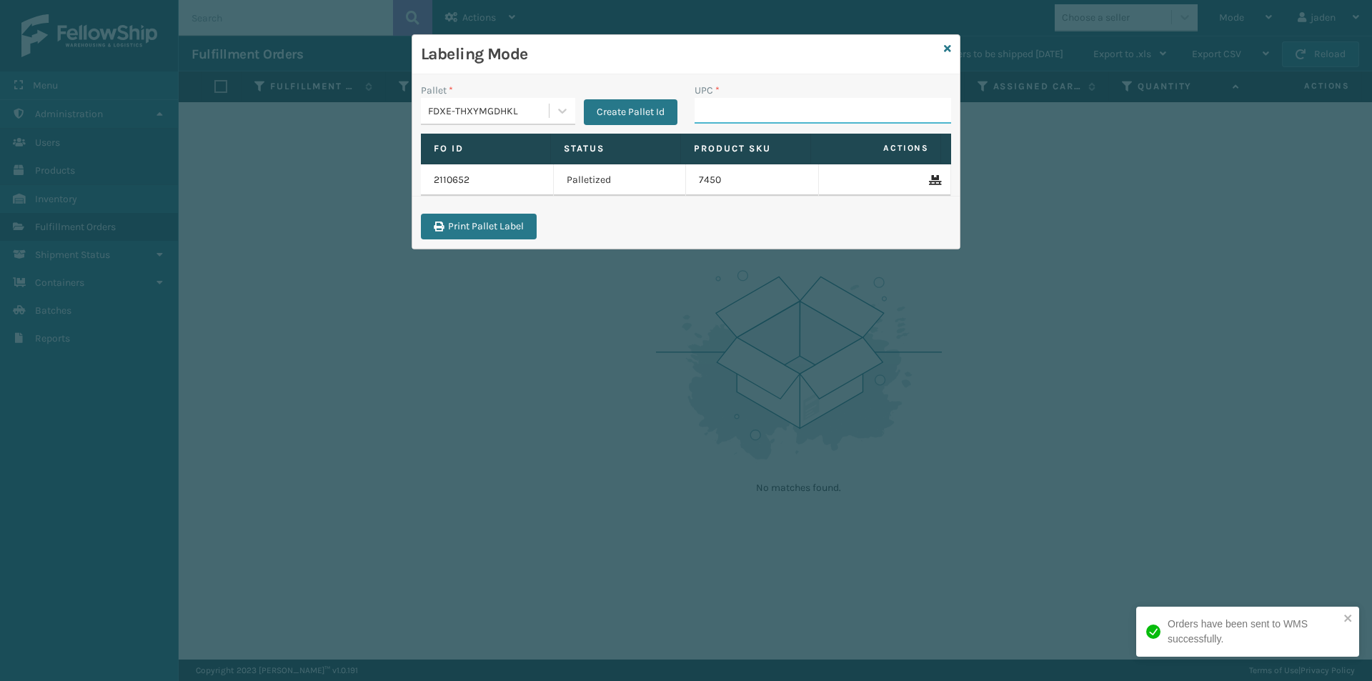
click at [755, 109] on input "UPC *" at bounding box center [822, 111] width 256 height 26
click at [569, 121] on div at bounding box center [562, 111] width 26 height 26
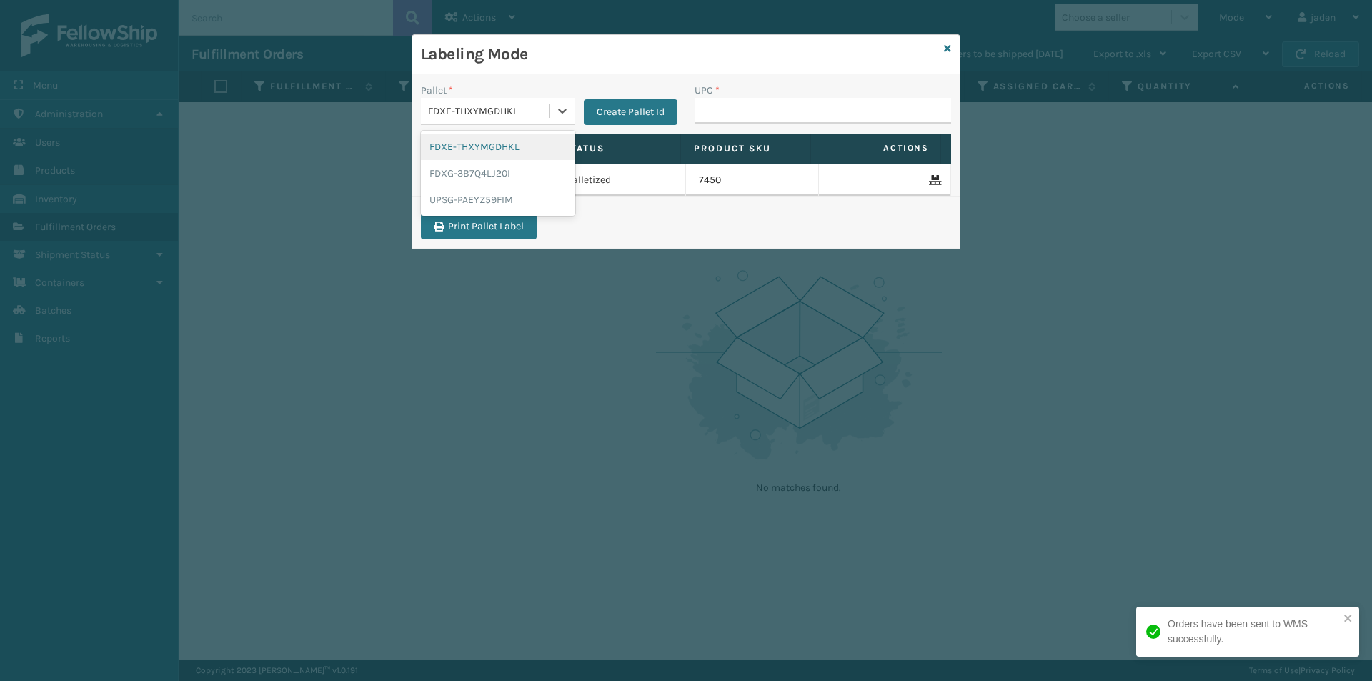
click at [499, 159] on div "FDXE-THXYMGDHKL" at bounding box center [498, 147] width 154 height 26
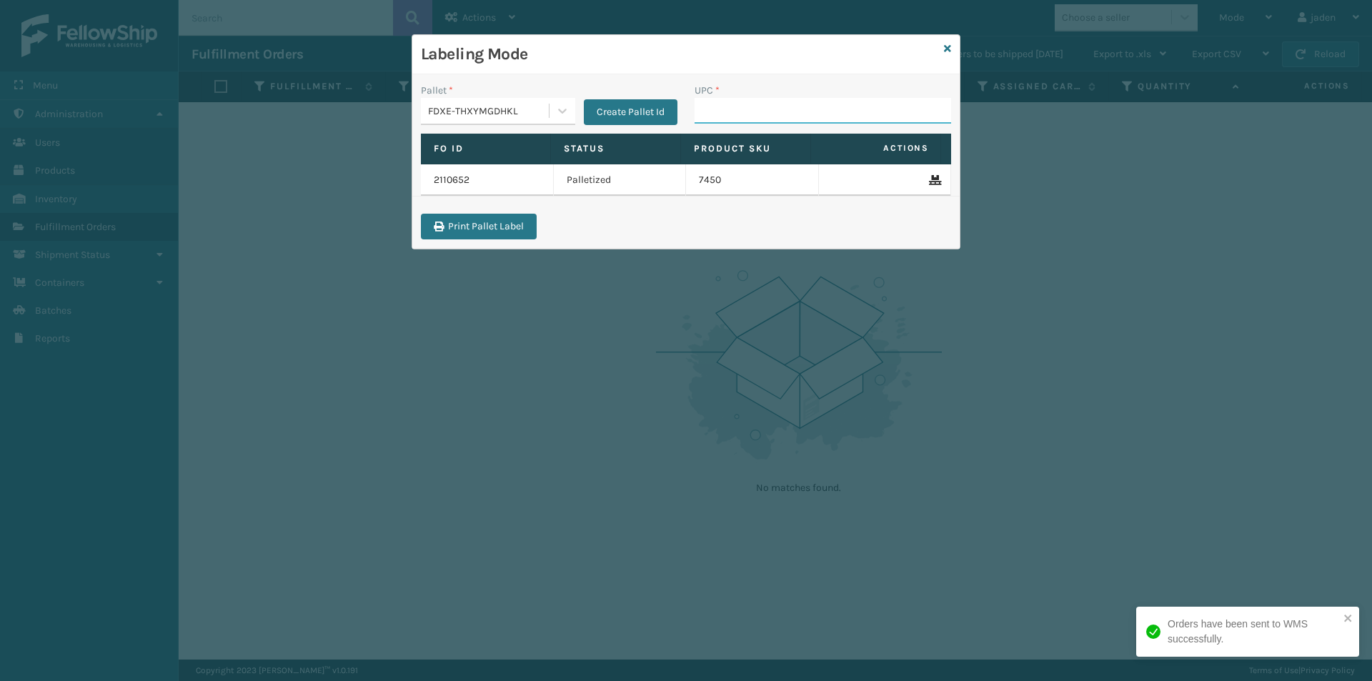
click at [786, 106] on input "UPC *" at bounding box center [822, 111] width 256 height 26
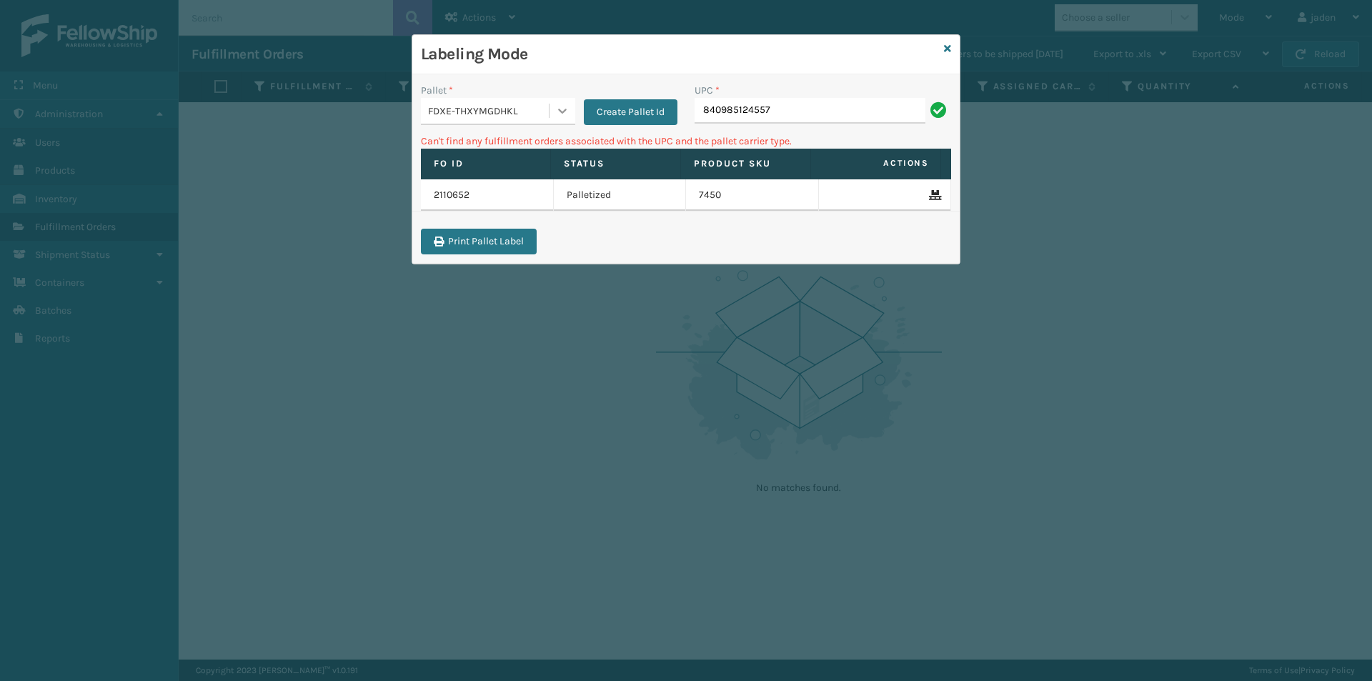
click at [558, 112] on icon at bounding box center [562, 111] width 14 height 14
click at [484, 170] on div "FDXG-3B7Q4LJ20I" at bounding box center [498, 173] width 154 height 26
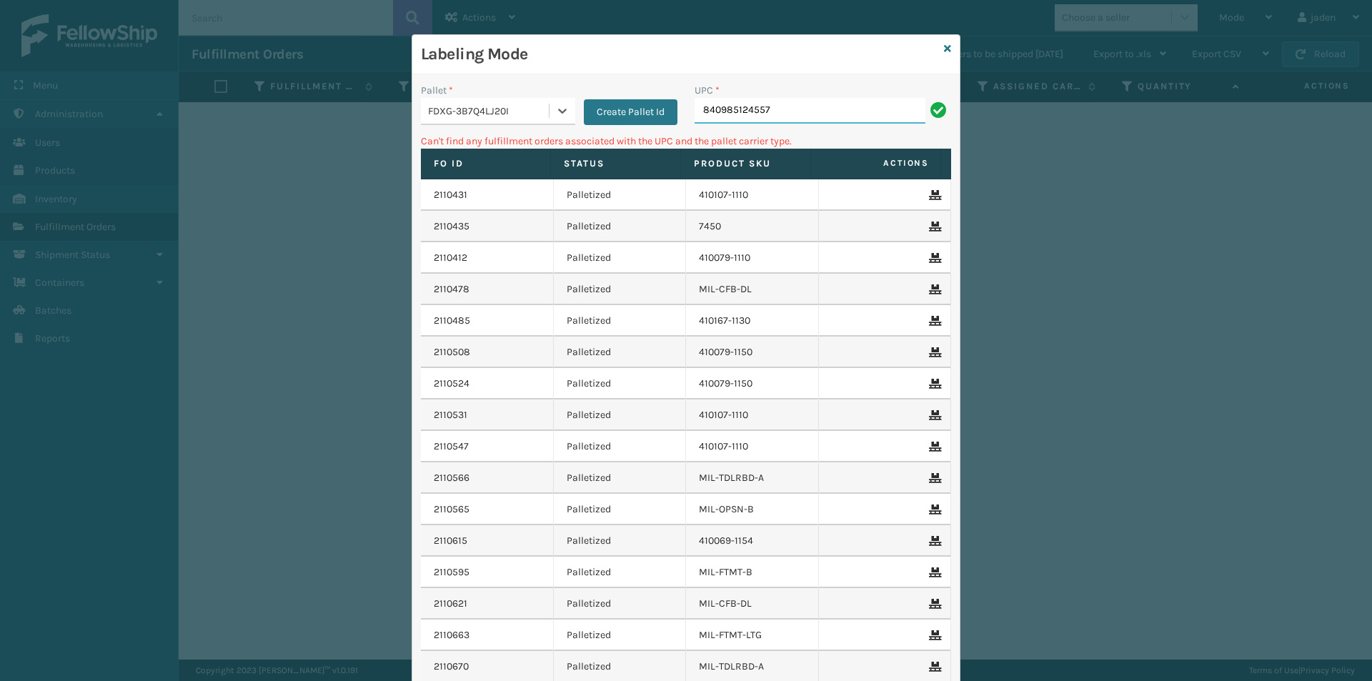
click at [772, 113] on input "840985124557" at bounding box center [809, 111] width 231 height 26
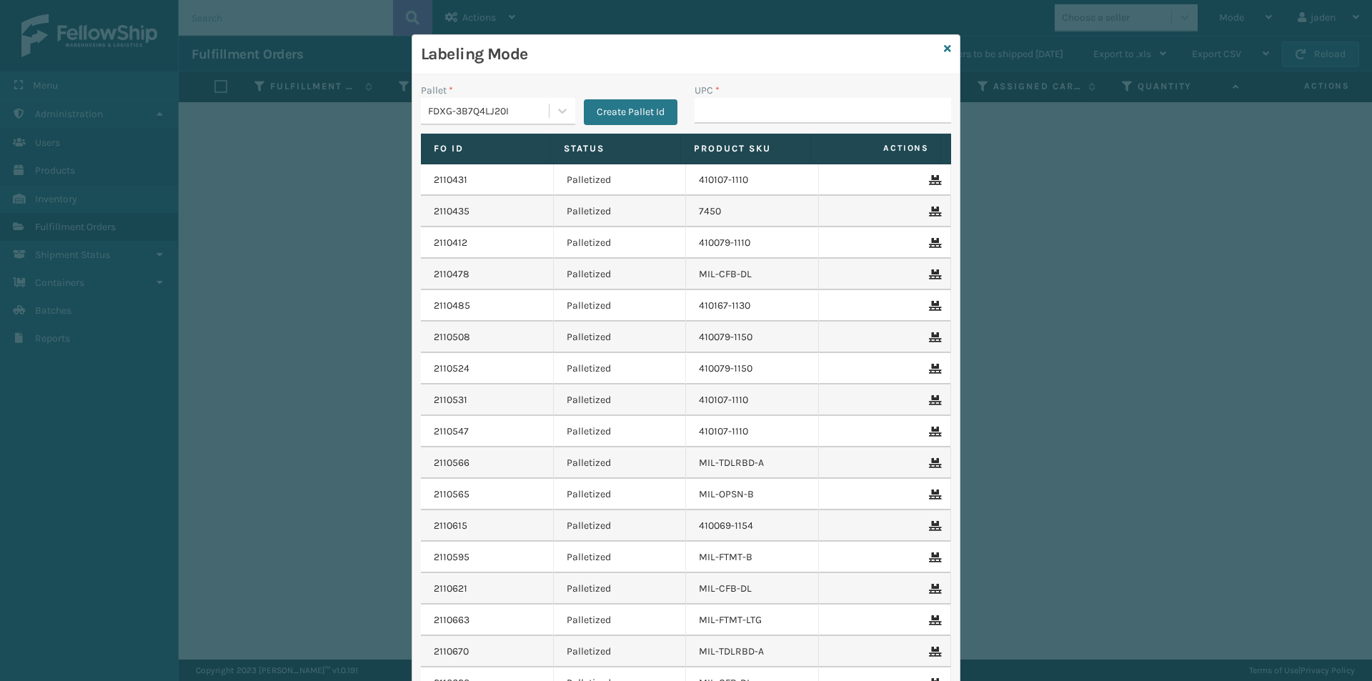
drag, startPoint x: 569, startPoint y: 106, endPoint x: 516, endPoint y: 129, distance: 57.3
click at [567, 106] on div at bounding box center [562, 111] width 26 height 26
click at [475, 210] on div "UPSG-PAEYZ59FIM" at bounding box center [498, 199] width 154 height 26
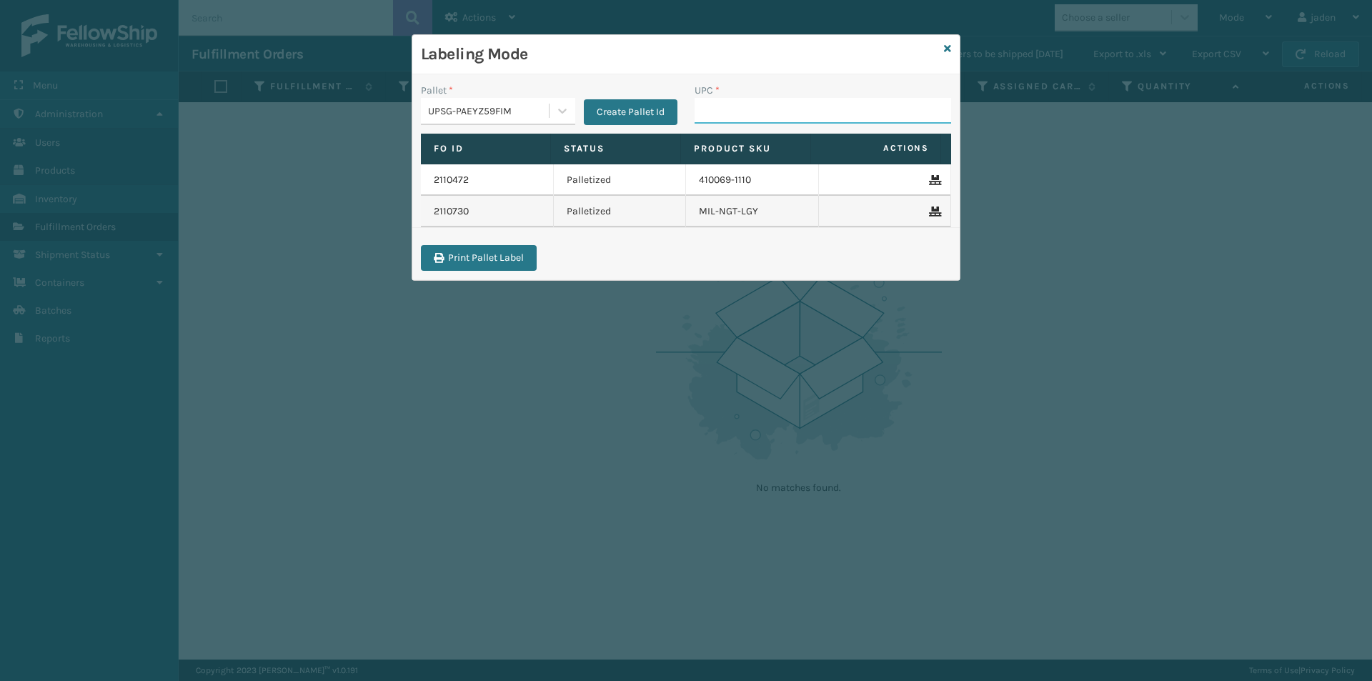
click at [750, 120] on input "UPC *" at bounding box center [822, 111] width 256 height 26
click at [947, 44] on icon at bounding box center [947, 49] width 7 height 10
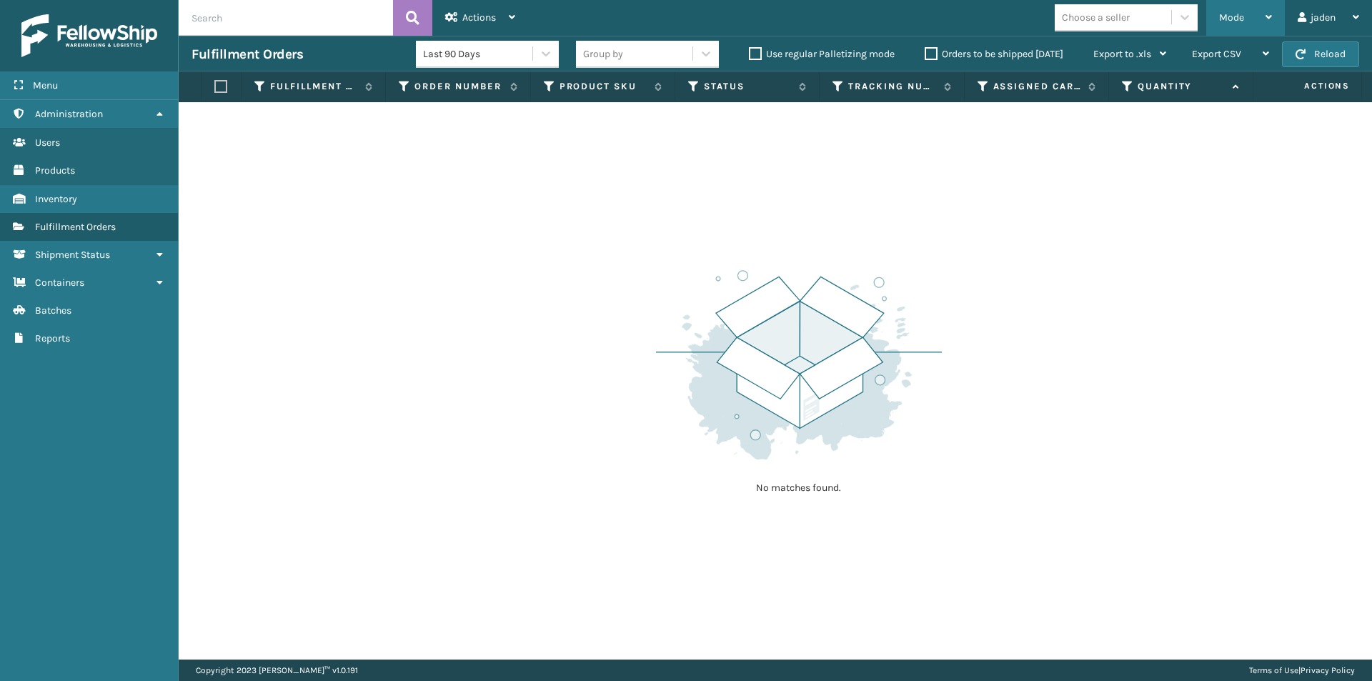
click at [1232, 18] on span "Mode" at bounding box center [1231, 17] width 25 height 12
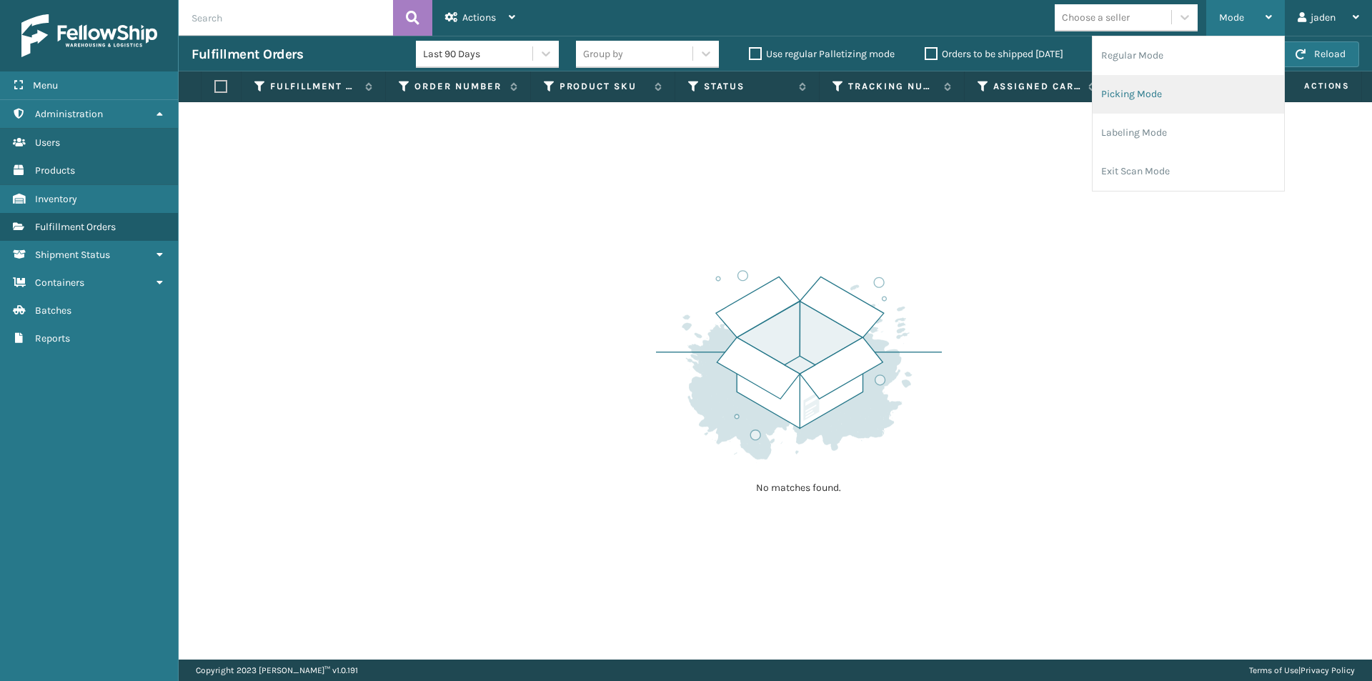
click at [1186, 91] on li "Picking Mode" at bounding box center [1187, 94] width 191 height 39
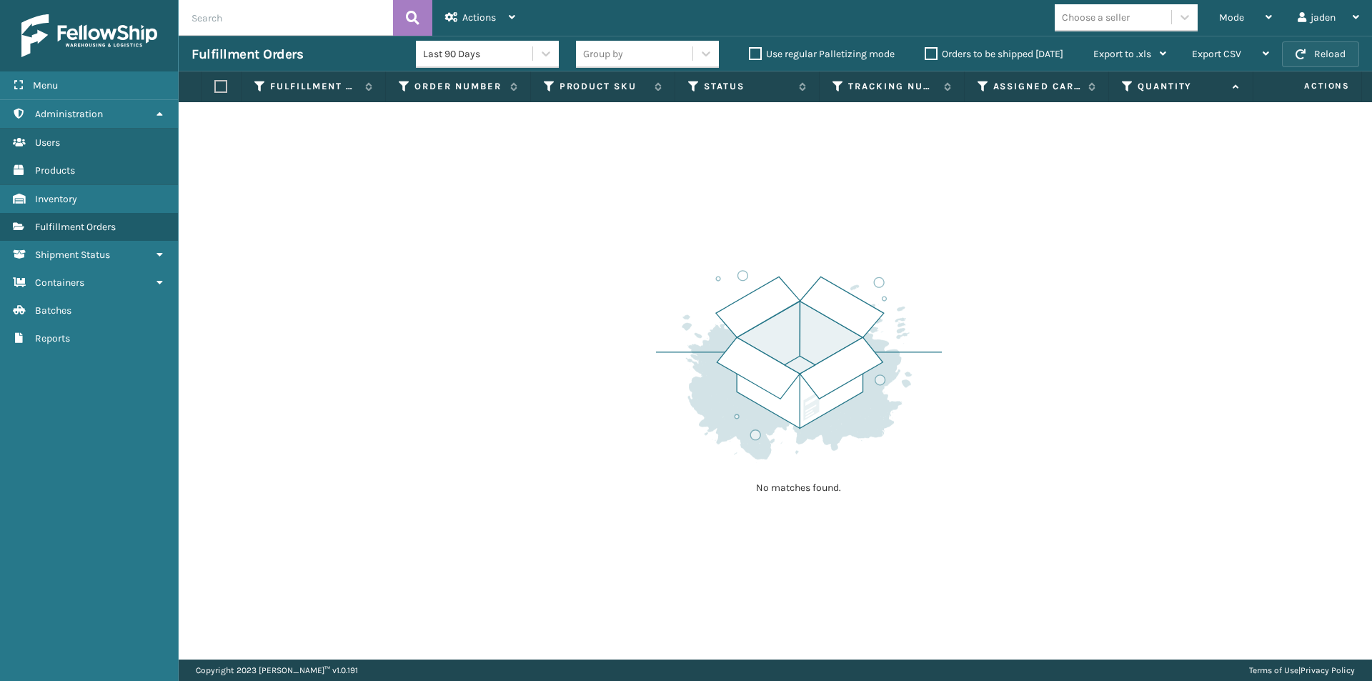
click at [1313, 58] on button "Reload" at bounding box center [1320, 54] width 77 height 26
drag, startPoint x: 1051, startPoint y: 315, endPoint x: 609, endPoint y: 295, distance: 442.0
click at [609, 295] on div "No matches found." at bounding box center [775, 380] width 1193 height 557
click at [1310, 51] on button "Reload" at bounding box center [1320, 54] width 77 height 26
click at [1246, 7] on div "Mode" at bounding box center [1245, 18] width 53 height 36
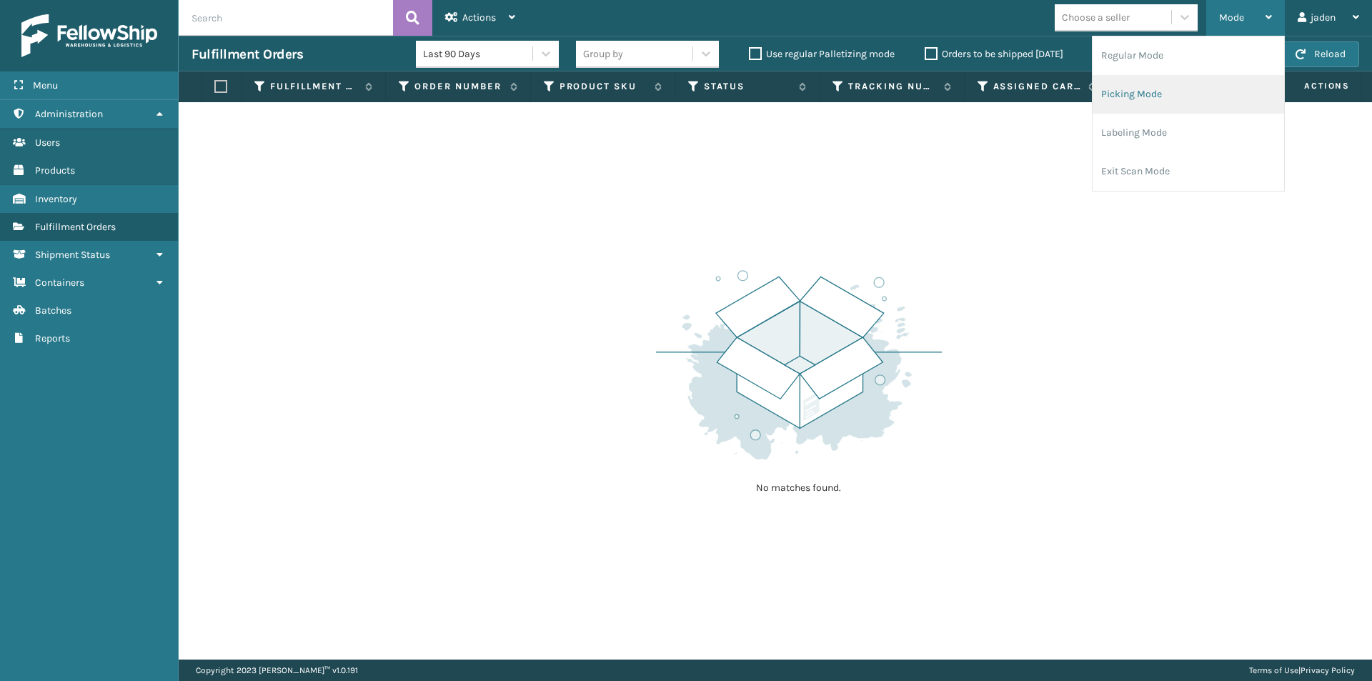
click at [1181, 94] on li "Picking Mode" at bounding box center [1187, 94] width 191 height 39
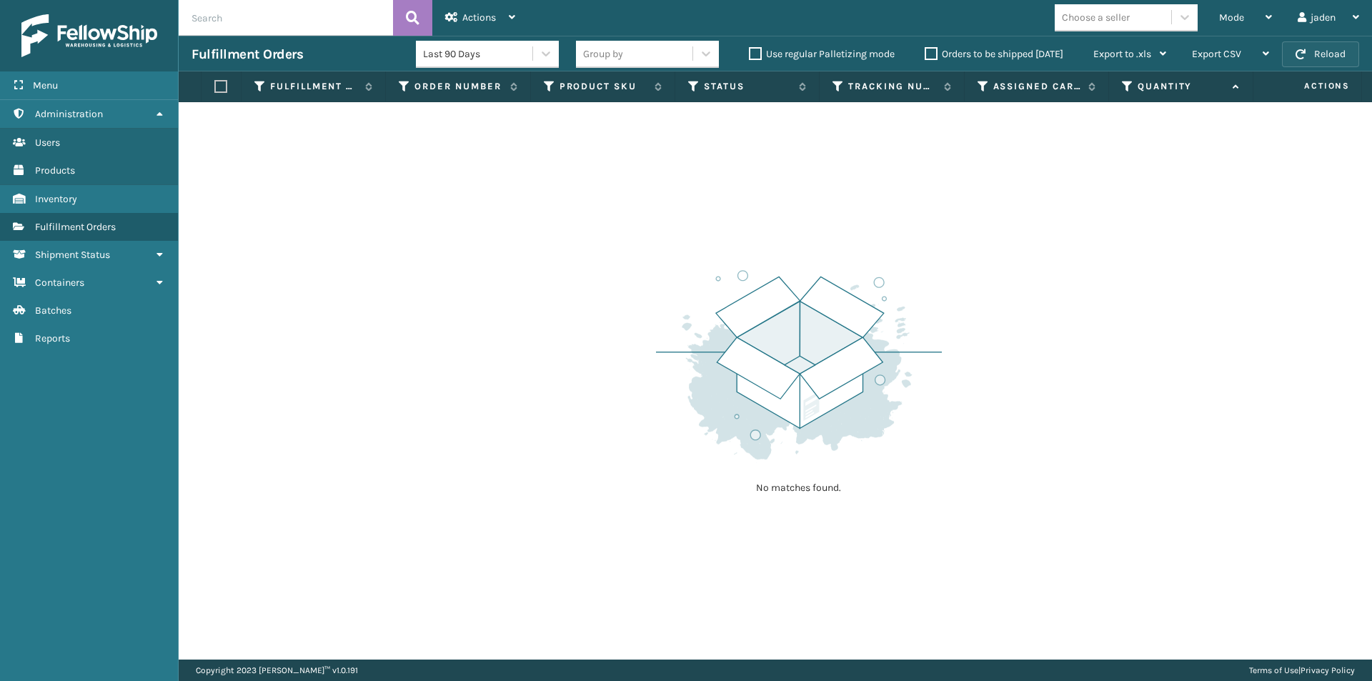
click at [1335, 51] on button "Reload" at bounding box center [1320, 54] width 77 height 26
click at [1352, 129] on section "Fulfillment Orders Last 90 Days Group by Use regular Palletizing mode Orders to…" at bounding box center [775, 348] width 1193 height 624
click at [1294, 49] on button "Reload" at bounding box center [1320, 54] width 77 height 26
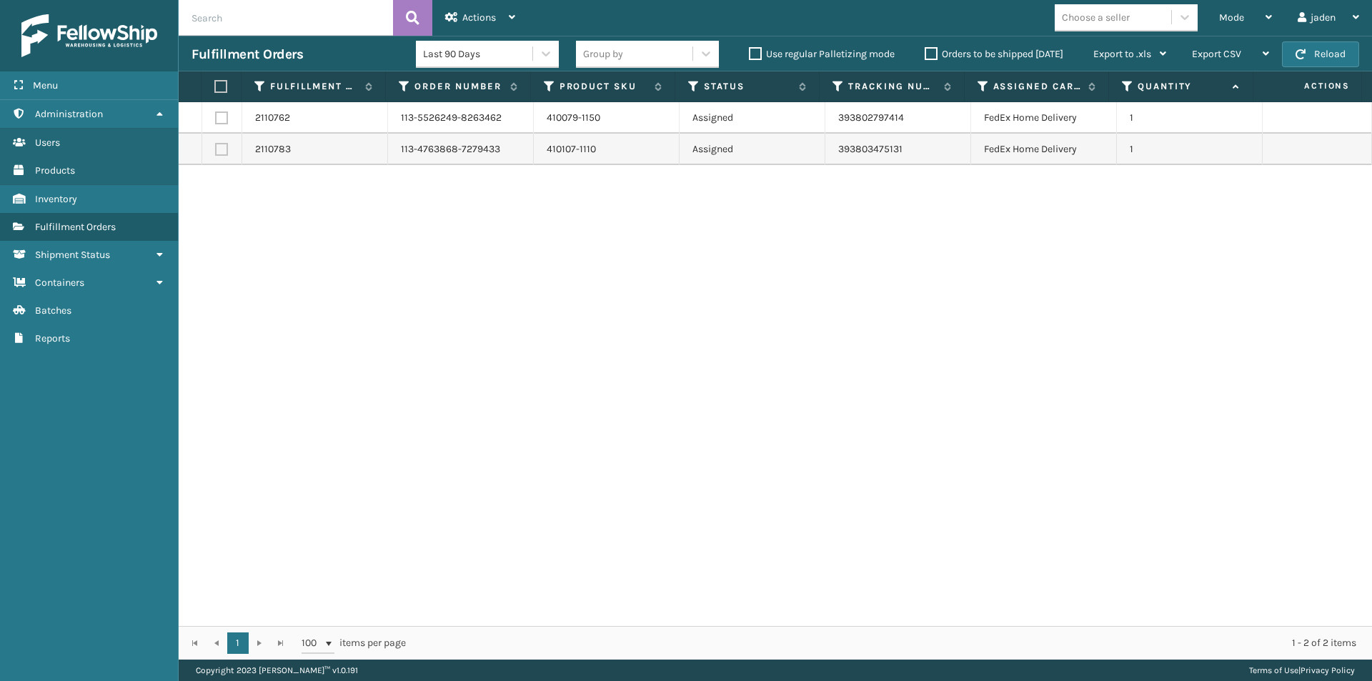
drag, startPoint x: 892, startPoint y: 294, endPoint x: 885, endPoint y: 294, distance: 7.9
drag, startPoint x: 885, startPoint y: 294, endPoint x: 341, endPoint y: 241, distance: 546.2
click at [395, 291] on div "2110762 113-5526249-8263462 410079-1150 Assigned 393802797414 FedEx Home Delive…" at bounding box center [775, 364] width 1193 height 524
click at [224, 90] on label at bounding box center [218, 86] width 9 height 13
click at [215, 90] on input "checkbox" at bounding box center [214, 86] width 1 height 9
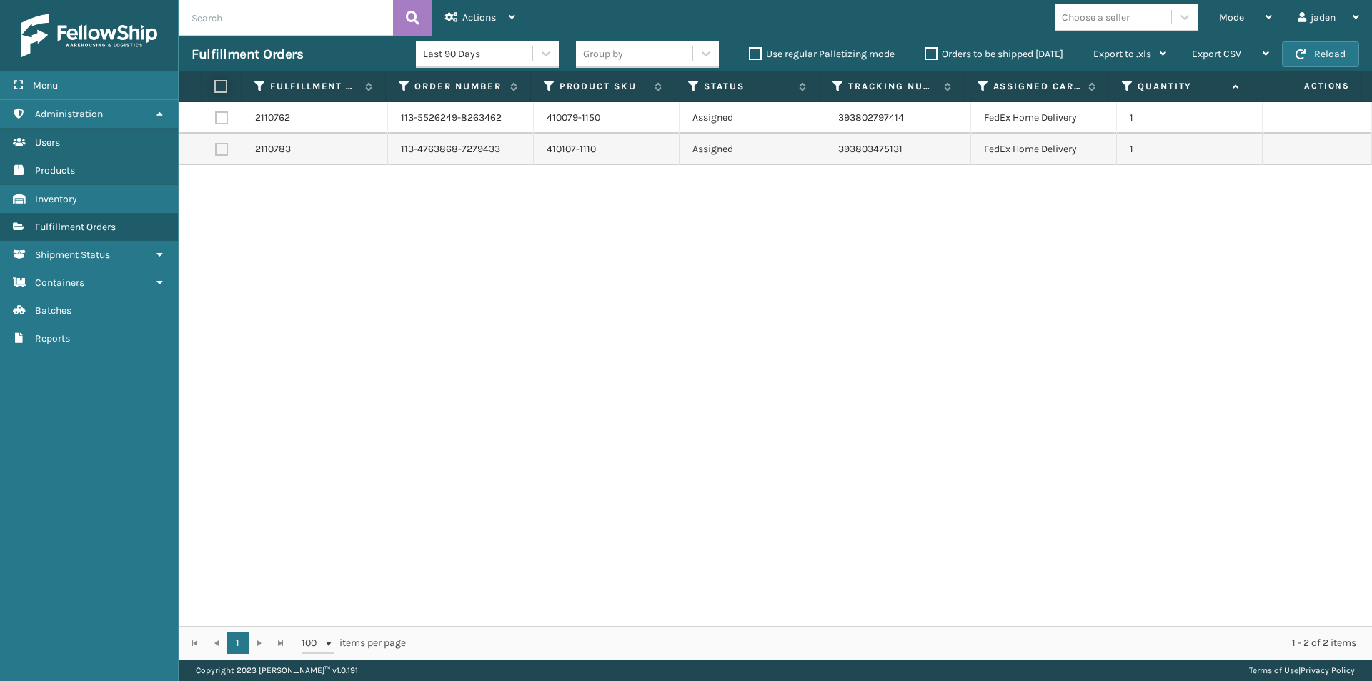
checkbox input "true"
click at [479, 10] on div "Actions" at bounding box center [480, 18] width 70 height 36
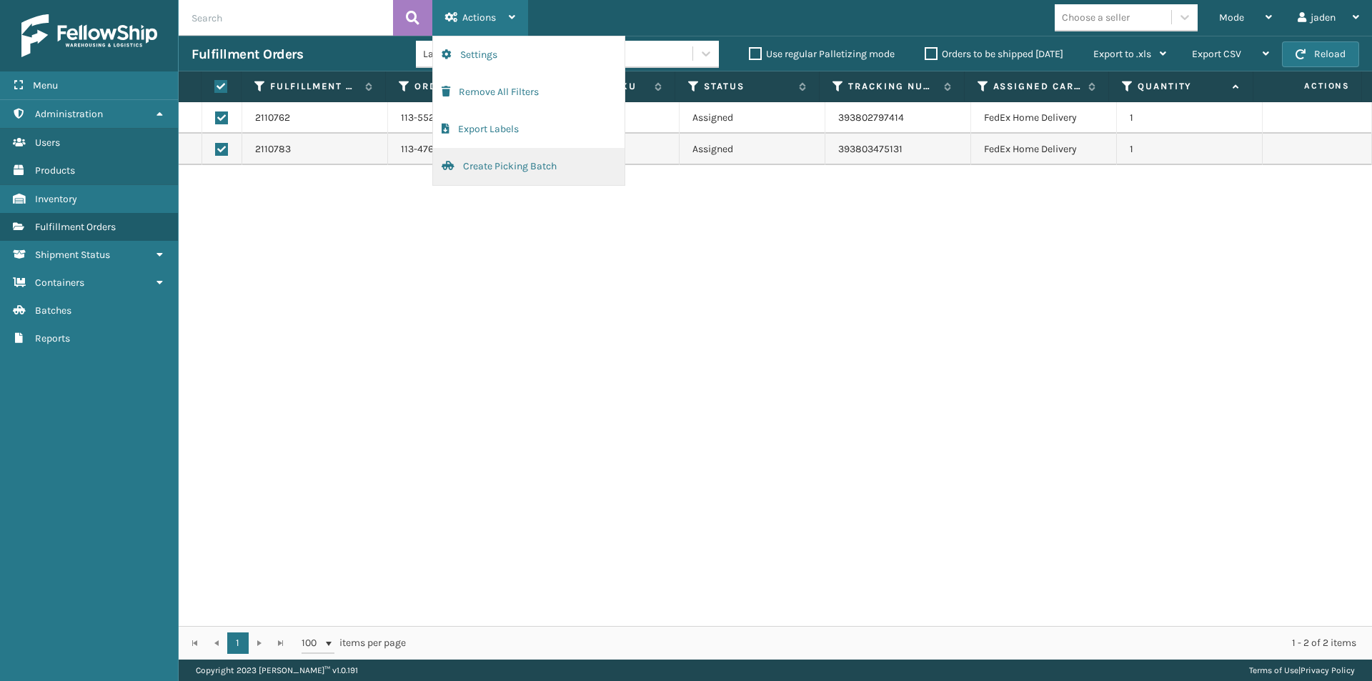
click at [527, 163] on button "Create Picking Batch" at bounding box center [528, 166] width 191 height 37
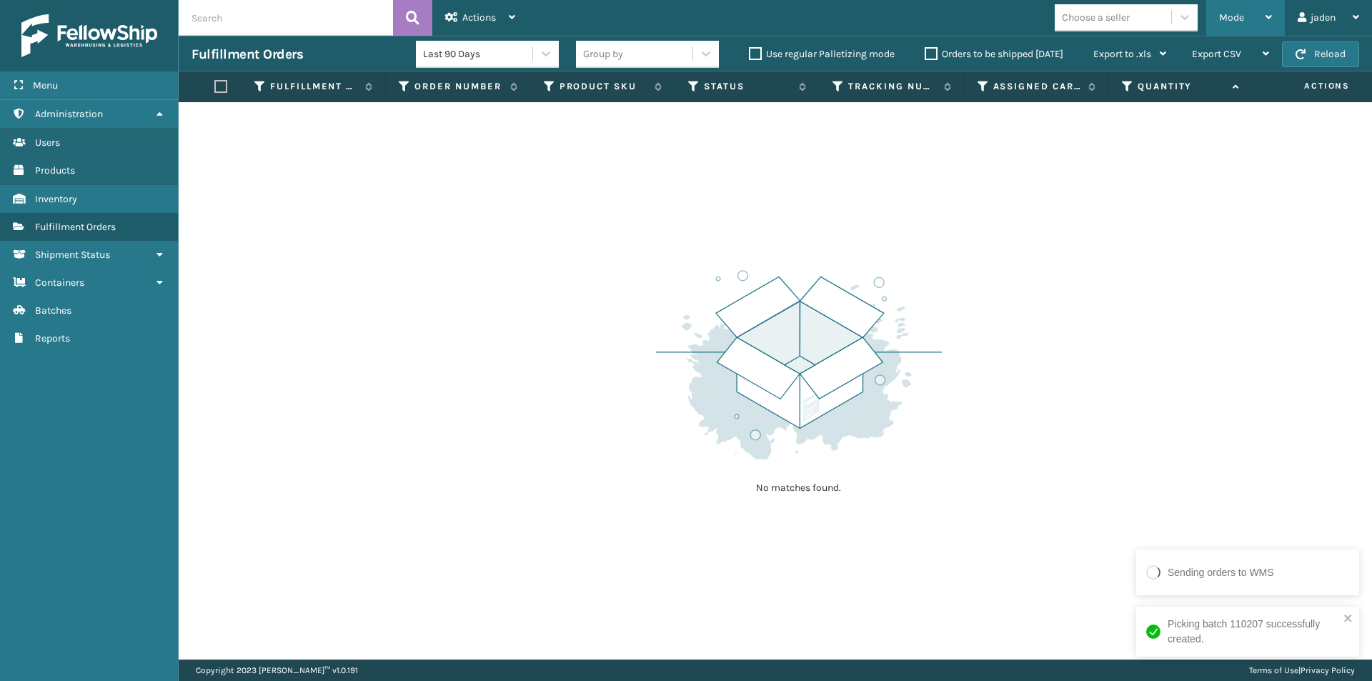
click at [1238, 35] on div "Mode" at bounding box center [1245, 18] width 53 height 36
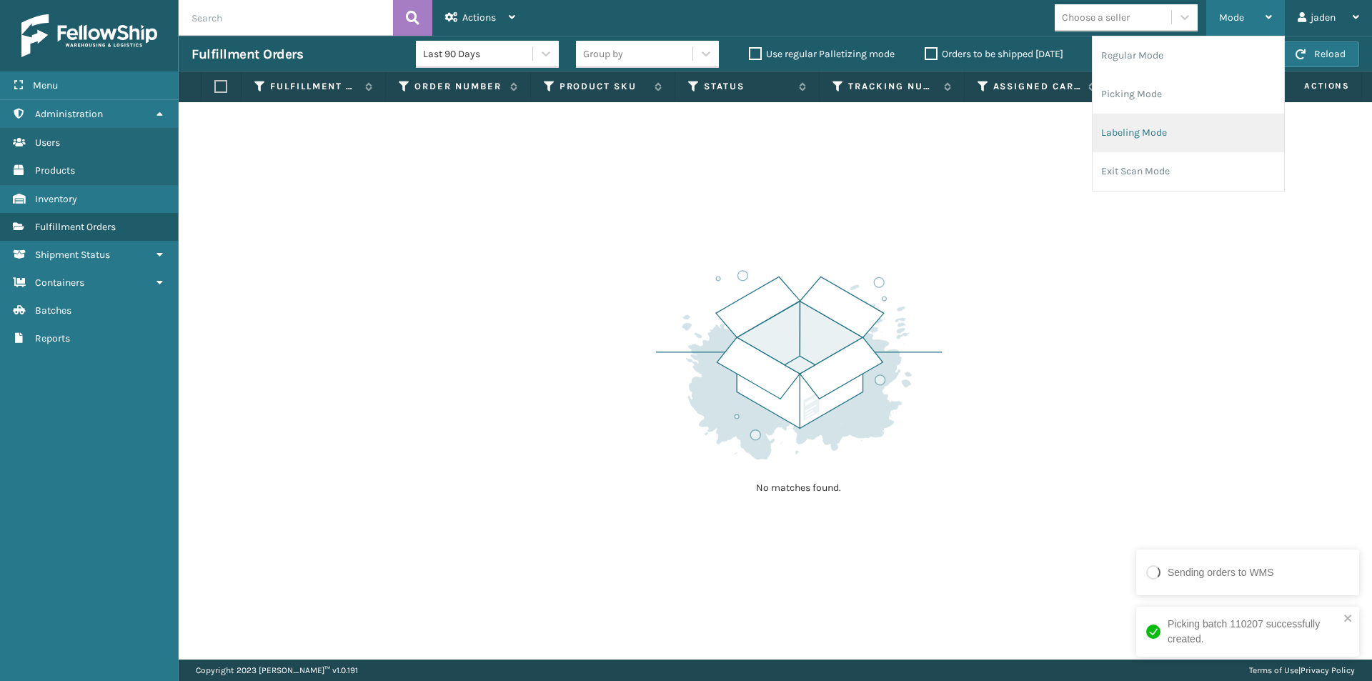
click at [1187, 121] on li "Labeling Mode" at bounding box center [1187, 133] width 191 height 39
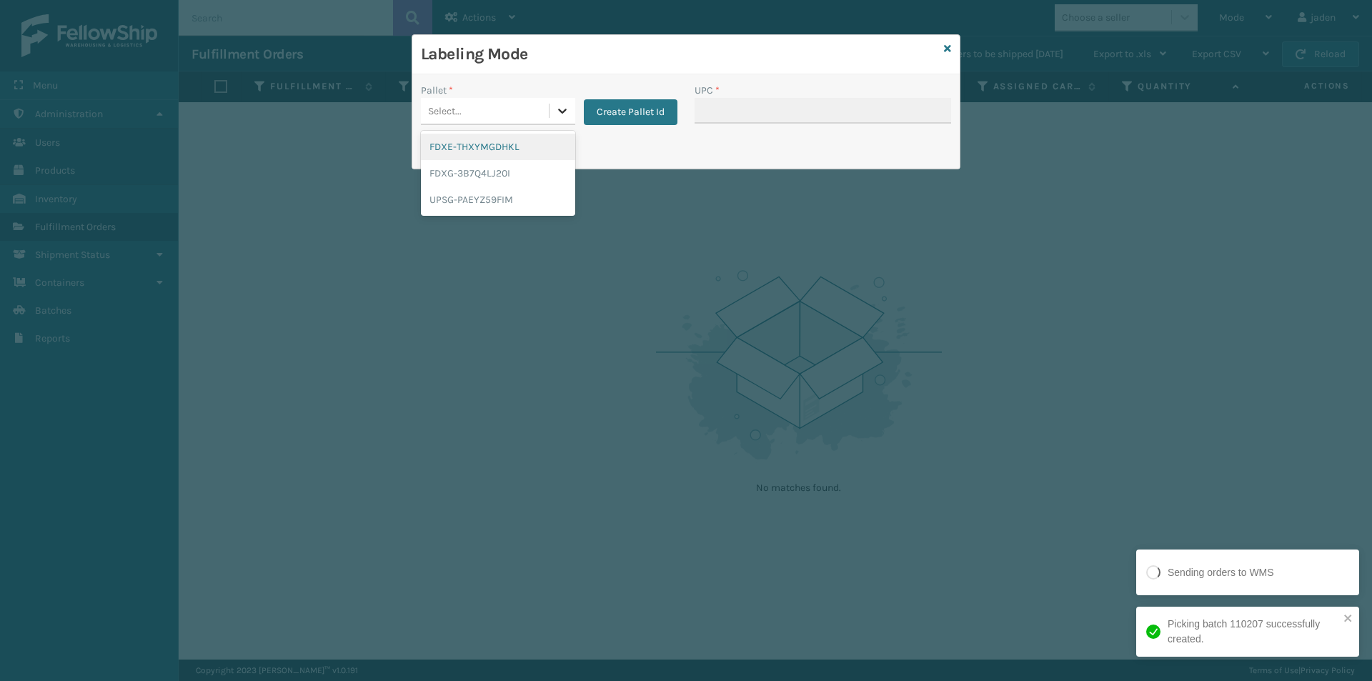
click at [560, 115] on icon at bounding box center [562, 111] width 14 height 14
click at [509, 144] on div "FDXE-THXYMGDHKL" at bounding box center [498, 147] width 154 height 26
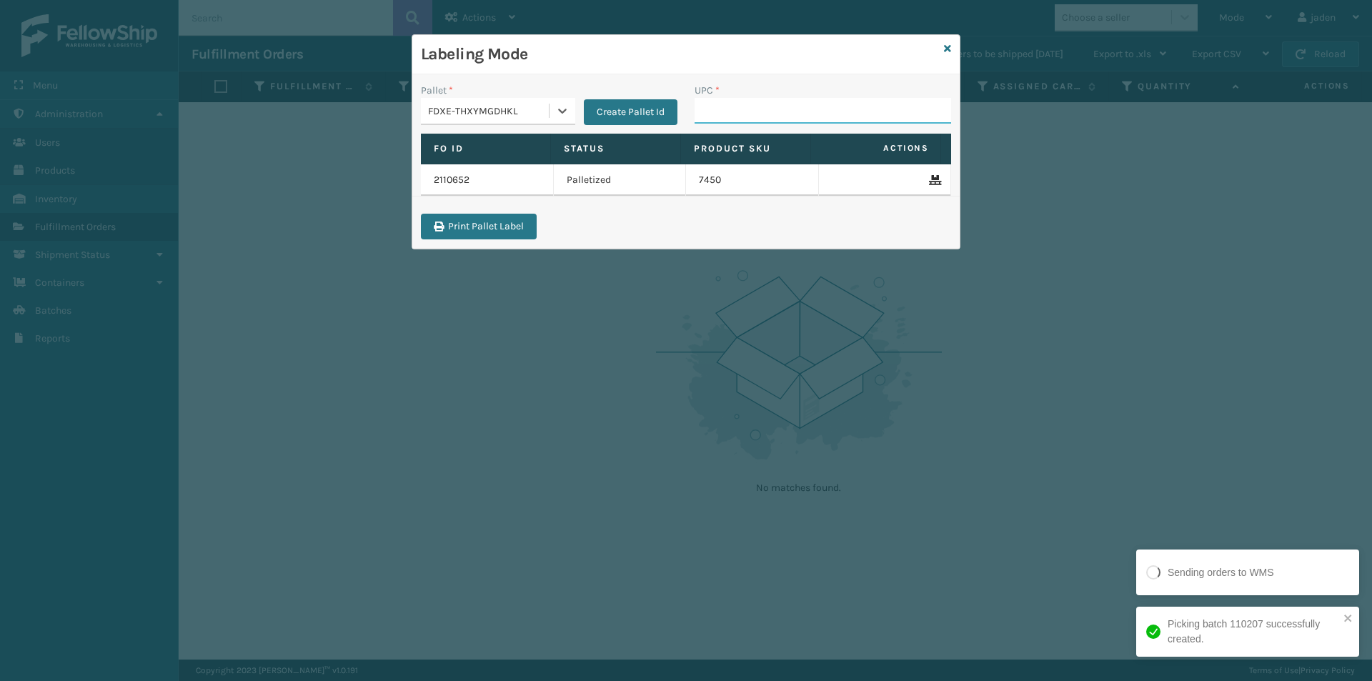
click at [732, 112] on input "UPC *" at bounding box center [822, 111] width 256 height 26
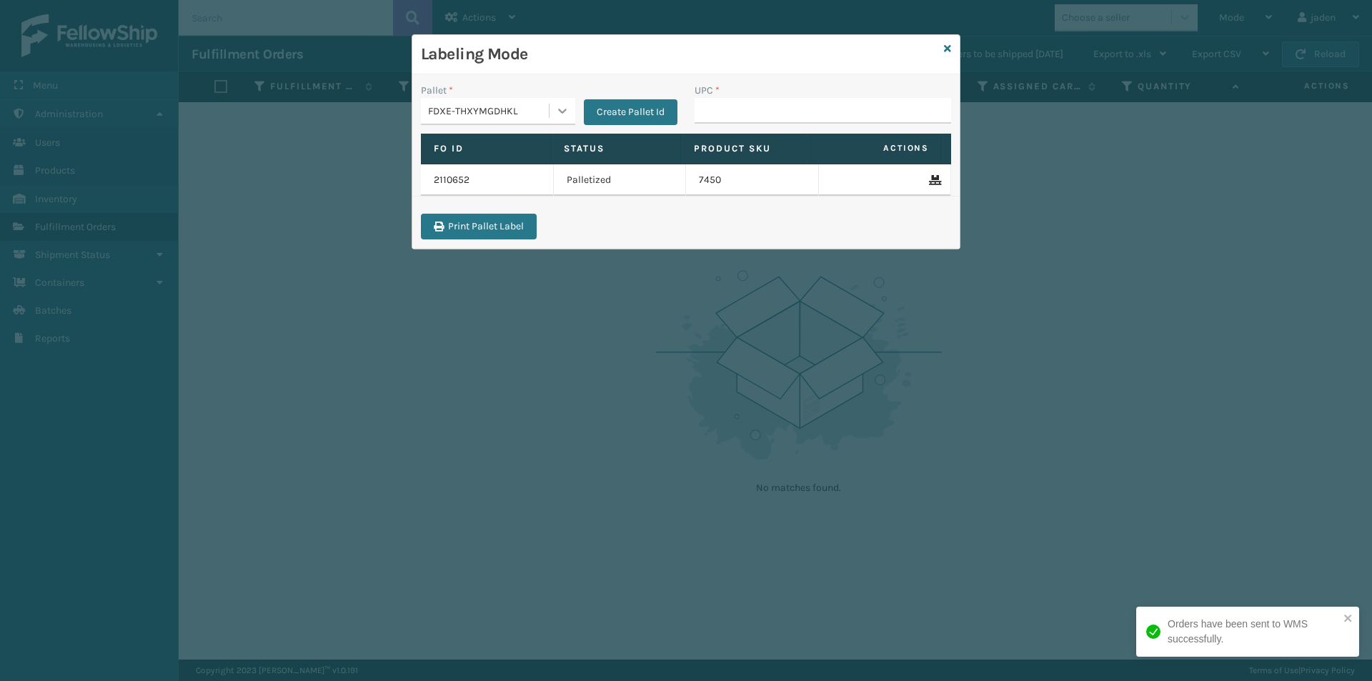
click at [567, 110] on icon at bounding box center [562, 111] width 14 height 14
click at [507, 178] on div "FDXG-3B7Q4LJ20I" at bounding box center [498, 173] width 154 height 26
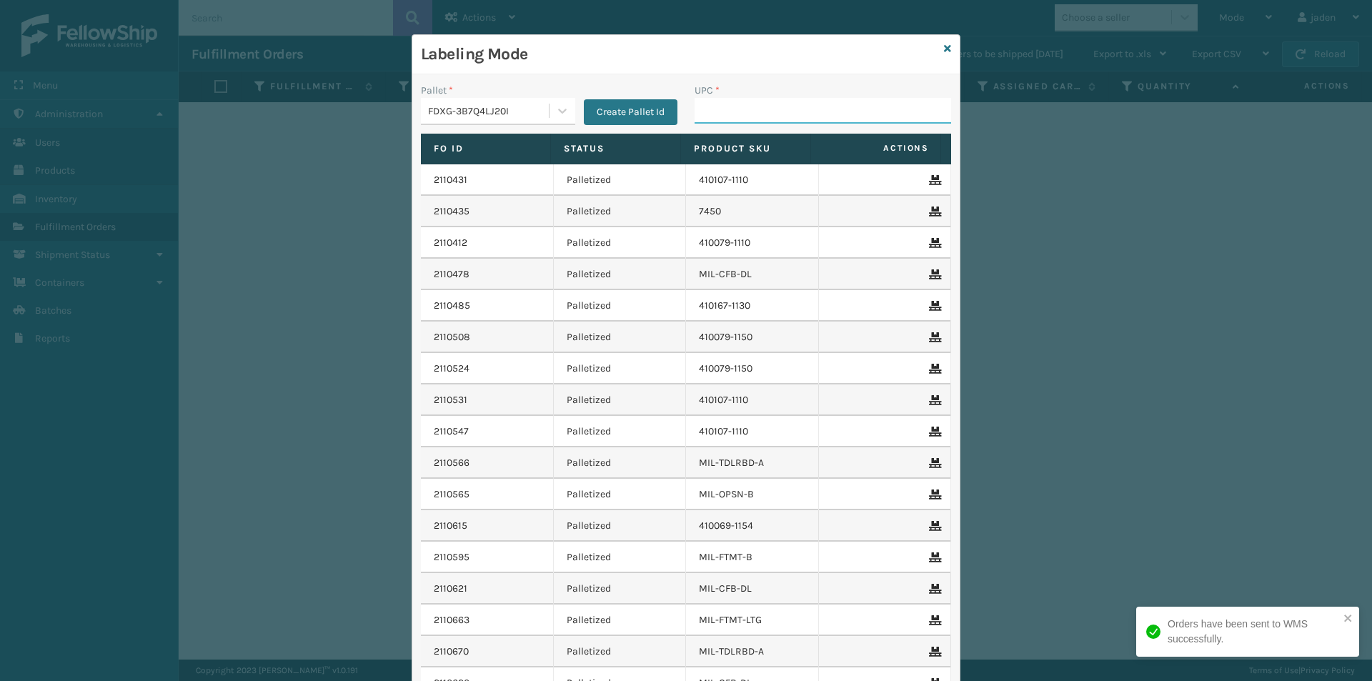
click at [717, 112] on input "UPC *" at bounding box center [822, 111] width 256 height 26
type input "410079-1150"
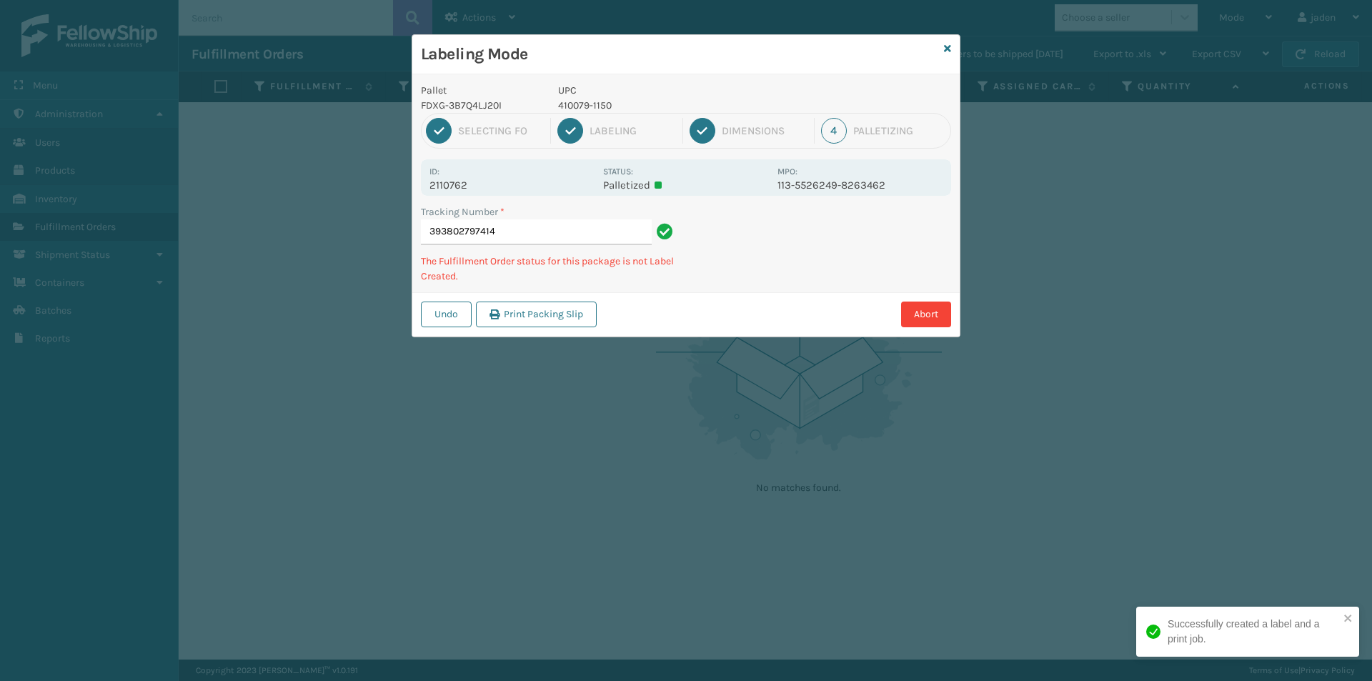
type input "3938027974144"
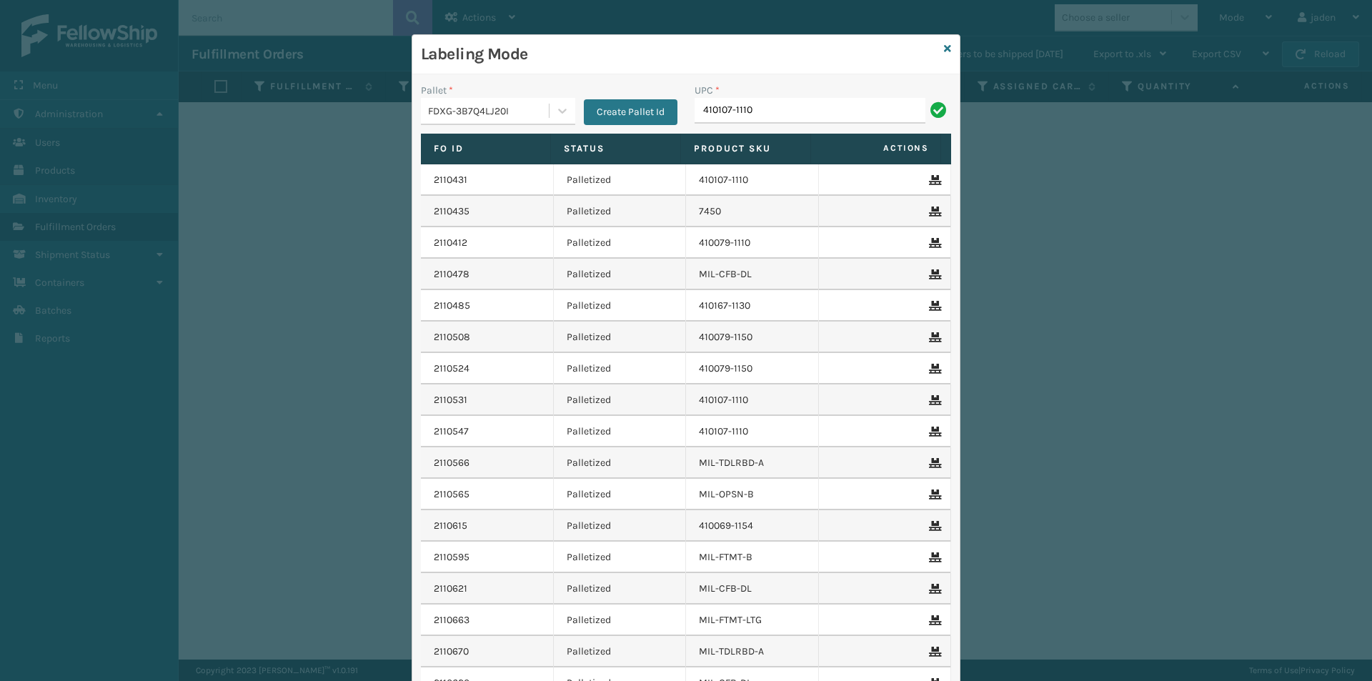
type input "410107-1110"
click at [945, 52] on icon at bounding box center [947, 49] width 7 height 10
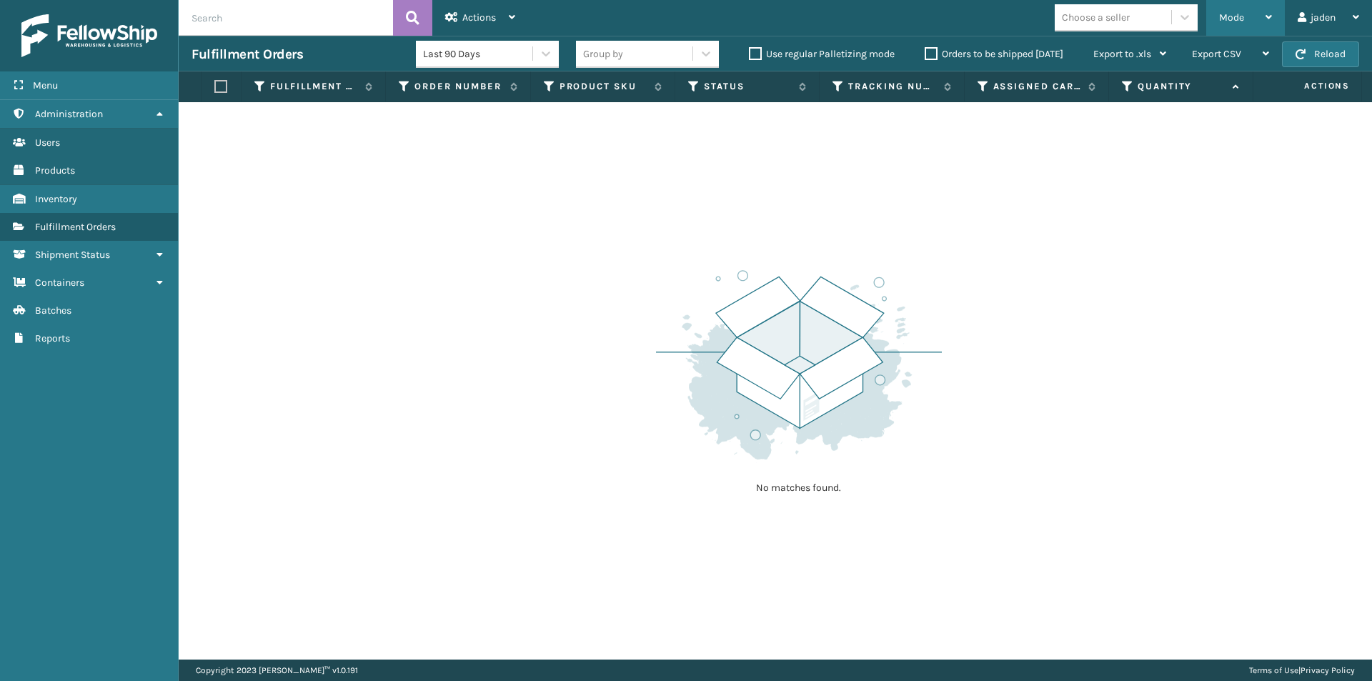
click at [1259, 16] on div "Mode" at bounding box center [1245, 18] width 53 height 36
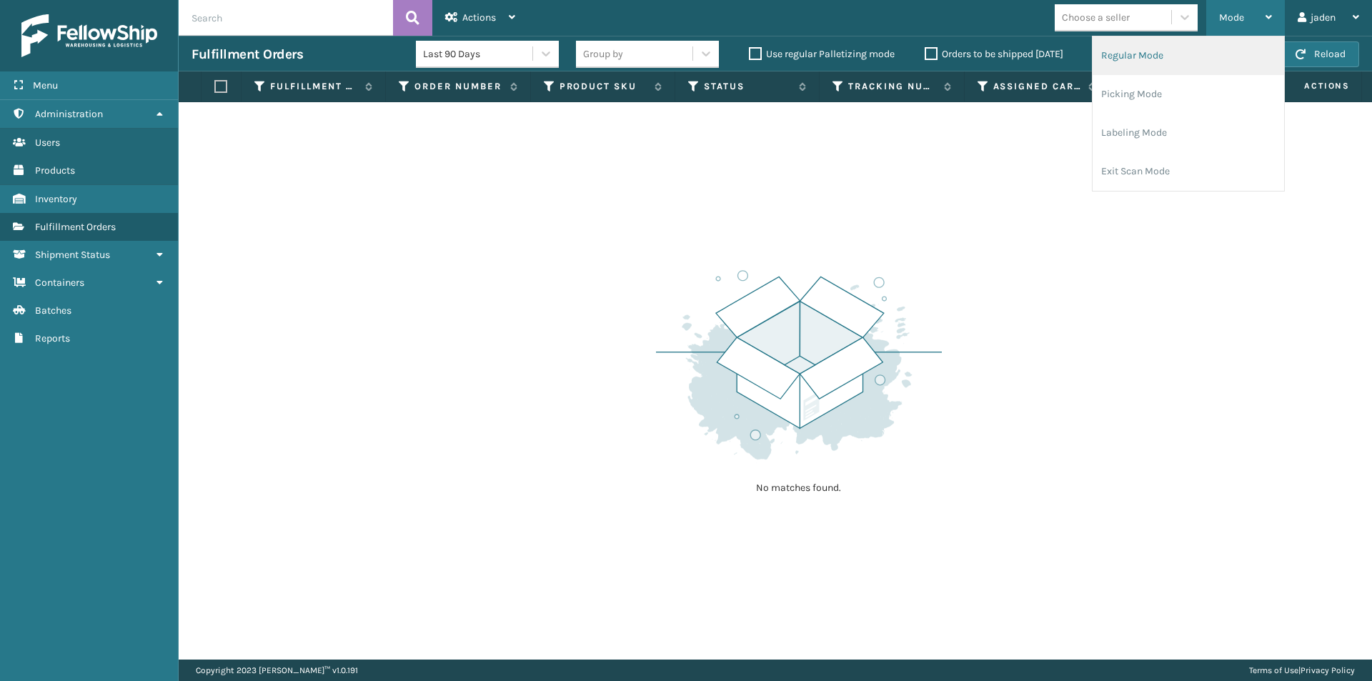
click at [1169, 61] on li "Regular Mode" at bounding box center [1187, 55] width 191 height 39
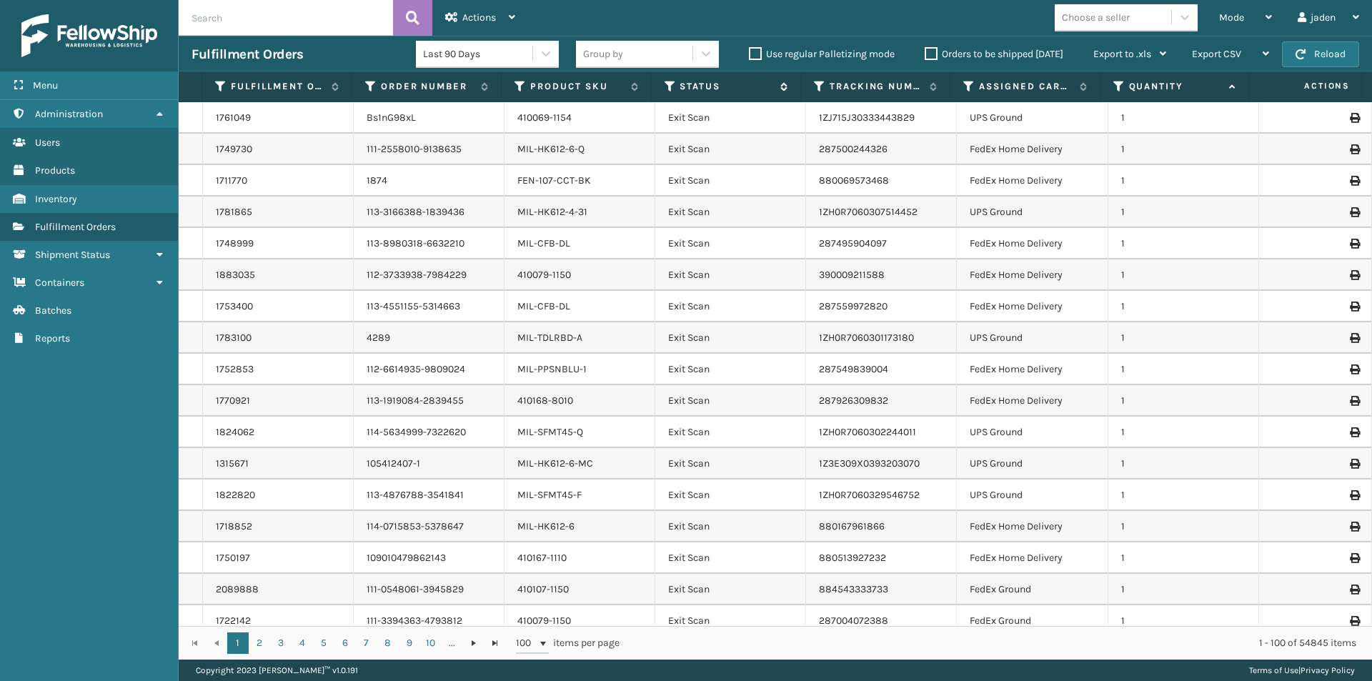
click at [669, 92] on icon at bounding box center [669, 86] width 11 height 13
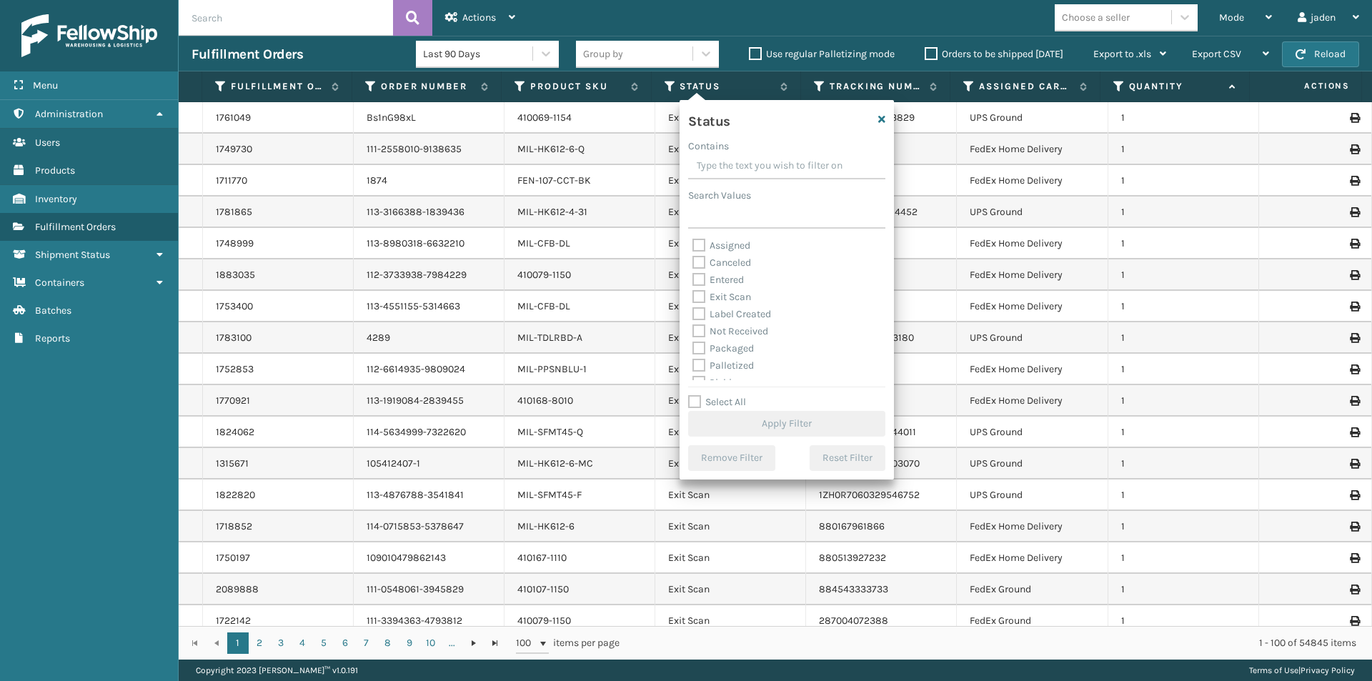
drag, startPoint x: 780, startPoint y: 179, endPoint x: 744, endPoint y: 167, distance: 37.5
click at [744, 167] on input "Contains" at bounding box center [786, 167] width 197 height 26
click at [697, 310] on label "Picking" at bounding box center [717, 311] width 51 height 12
click at [693, 310] on input "Picking" at bounding box center [692, 307] width 1 height 9
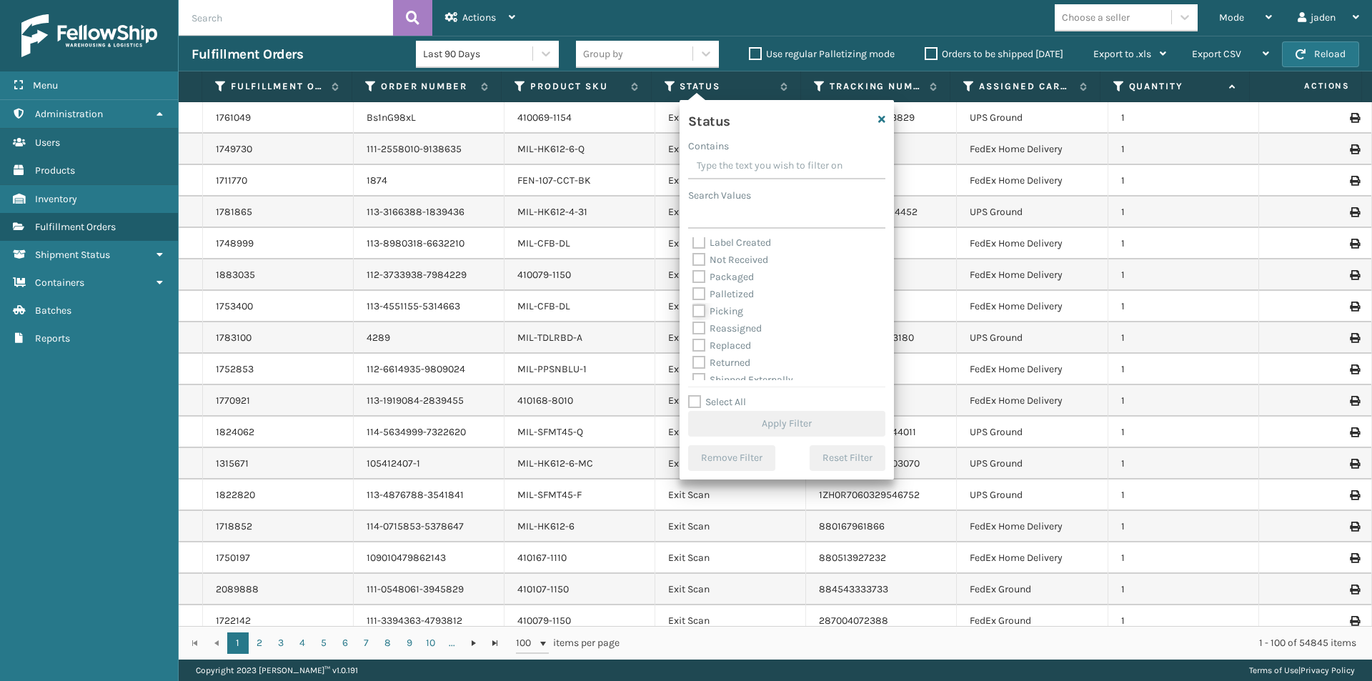
checkbox input "true"
click at [729, 428] on button "Apply Filter" at bounding box center [786, 424] width 197 height 26
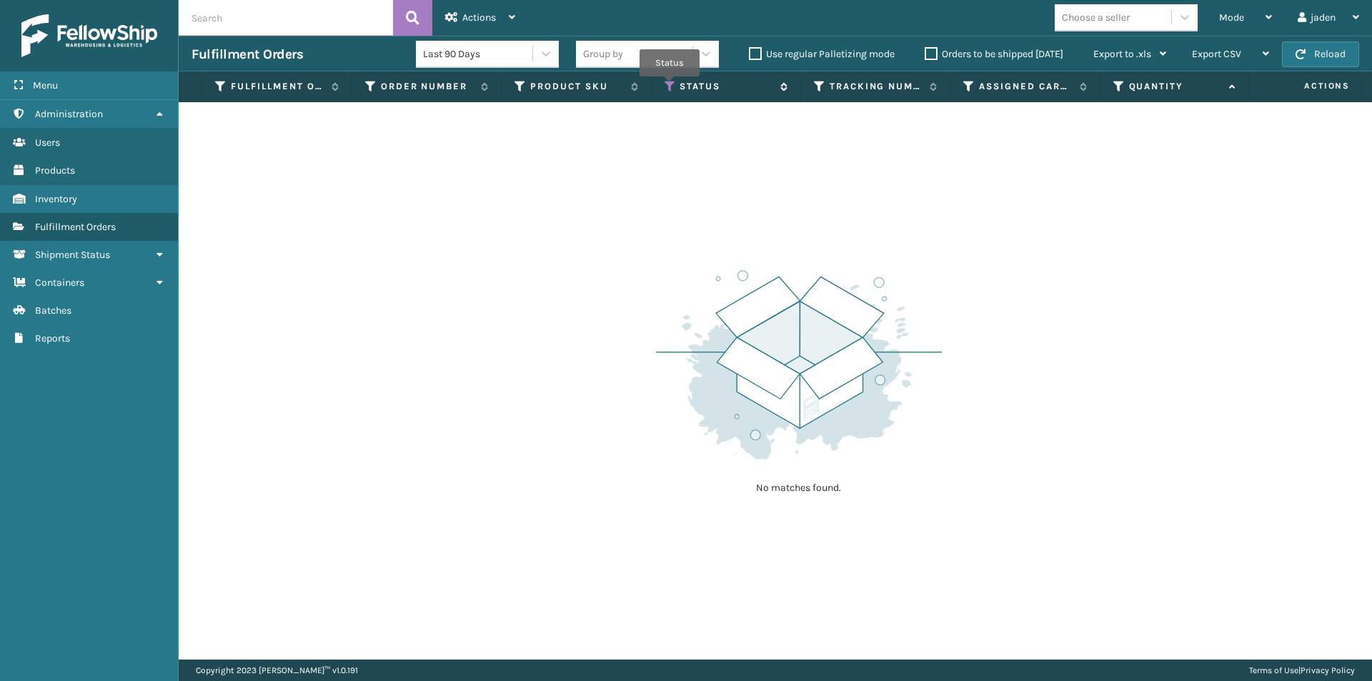
click at [669, 86] on icon at bounding box center [669, 86] width 11 height 13
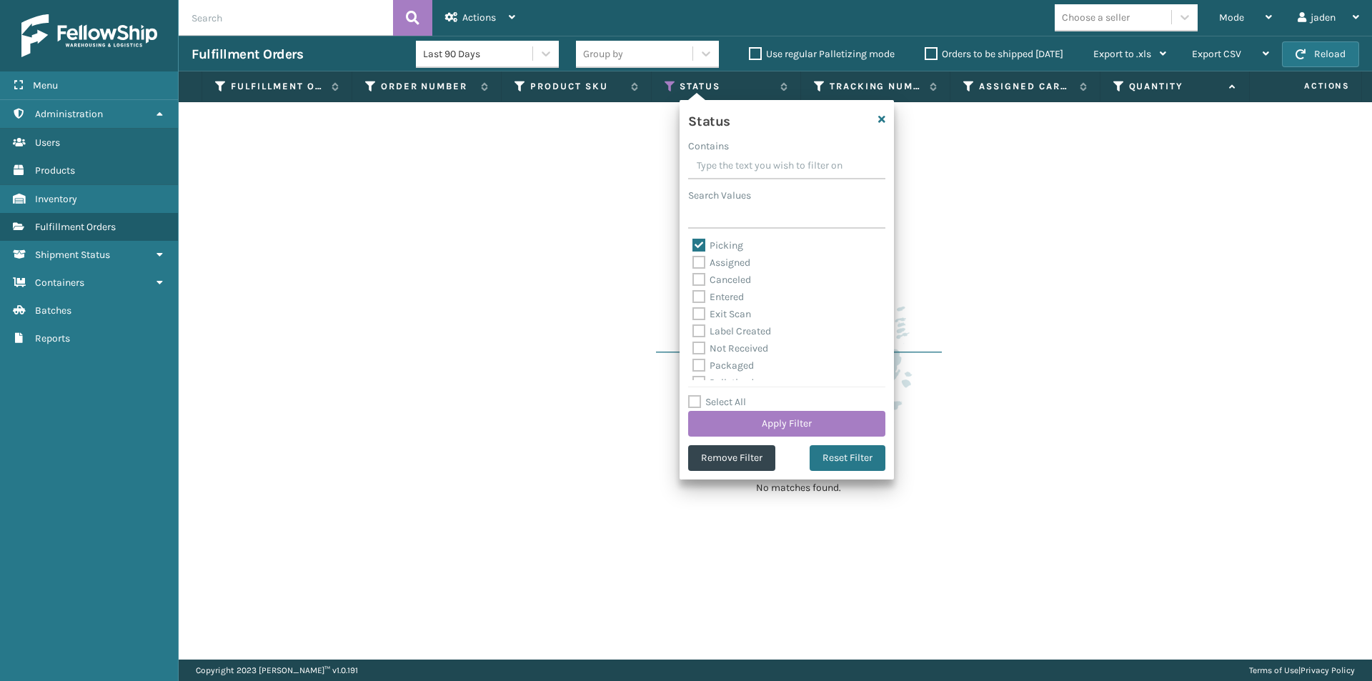
drag, startPoint x: 795, startPoint y: 161, endPoint x: 769, endPoint y: 156, distance: 26.2
click at [769, 156] on input "Contains" at bounding box center [786, 167] width 197 height 26
click at [694, 249] on label "Picking" at bounding box center [717, 245] width 51 height 12
click at [693, 246] on input "Picking" at bounding box center [692, 241] width 1 height 9
checkbox input "false"
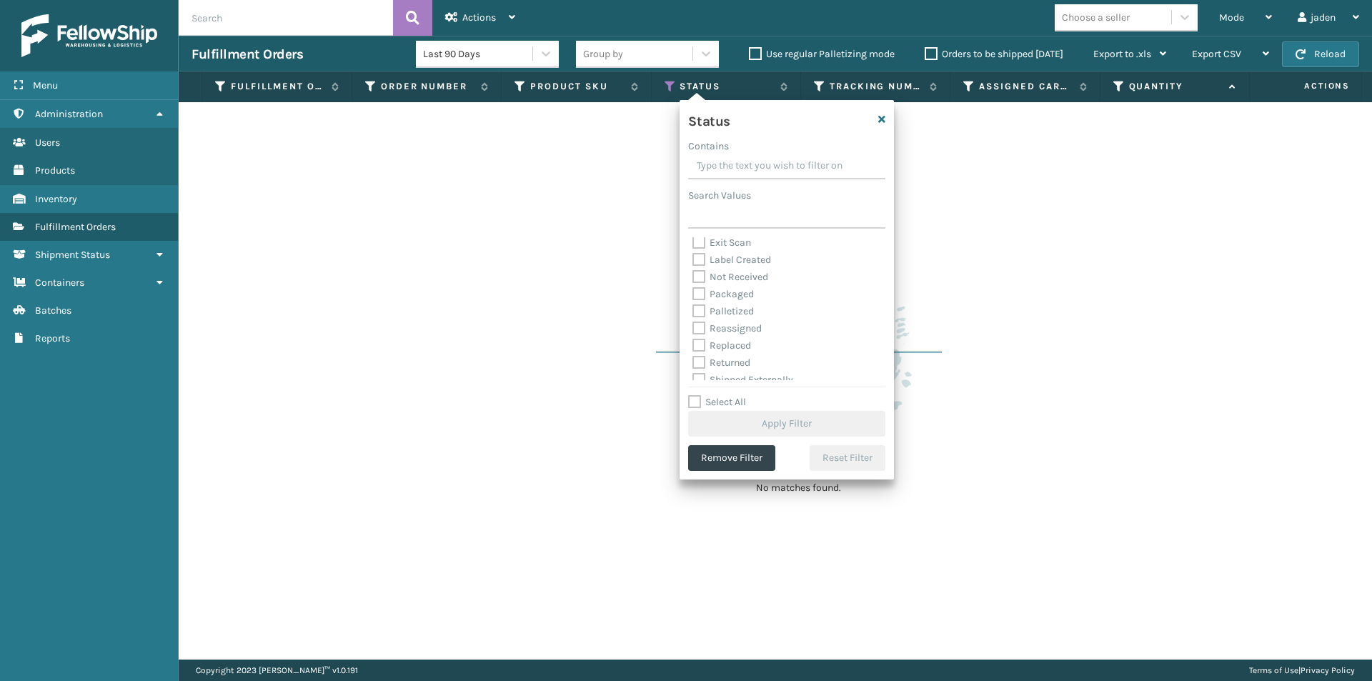
click at [702, 307] on label "Palletized" at bounding box center [722, 311] width 61 height 12
click at [693, 307] on input "Palletized" at bounding box center [692, 307] width 1 height 9
checkbox input "true"
click at [732, 429] on button "Apply Filter" at bounding box center [786, 424] width 197 height 26
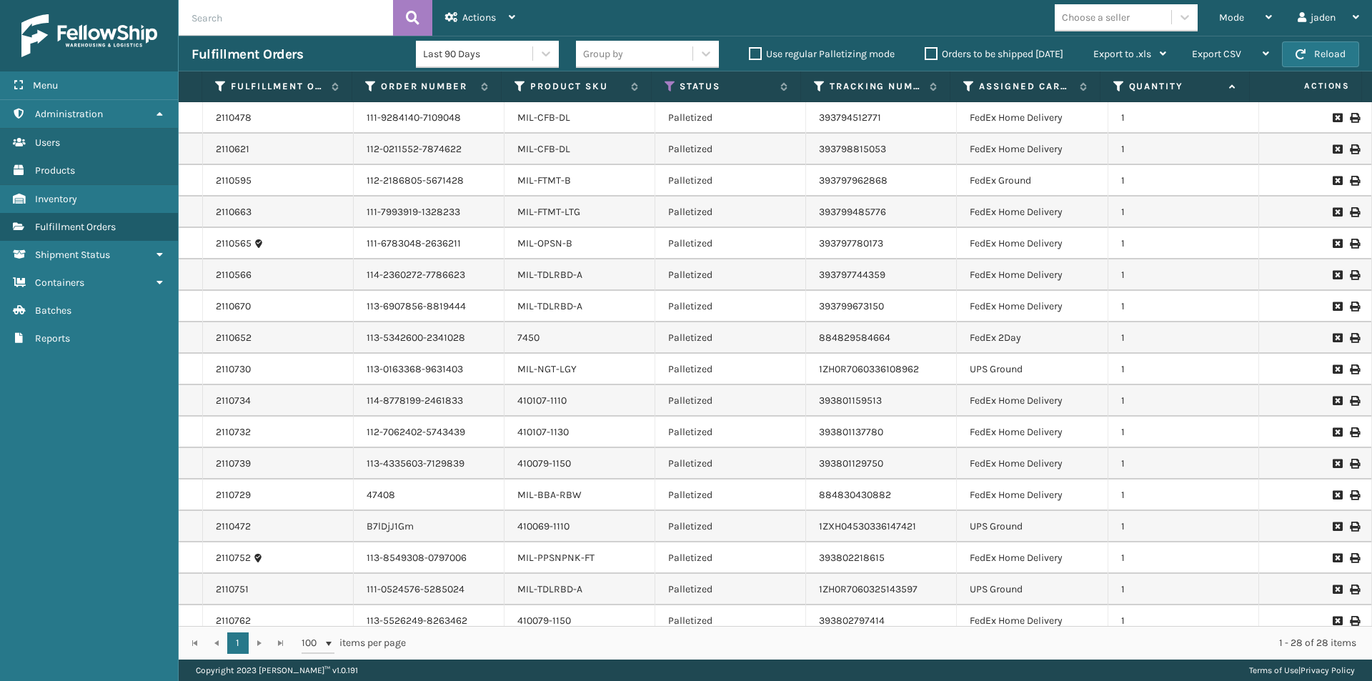
scroll to position [357, 0]
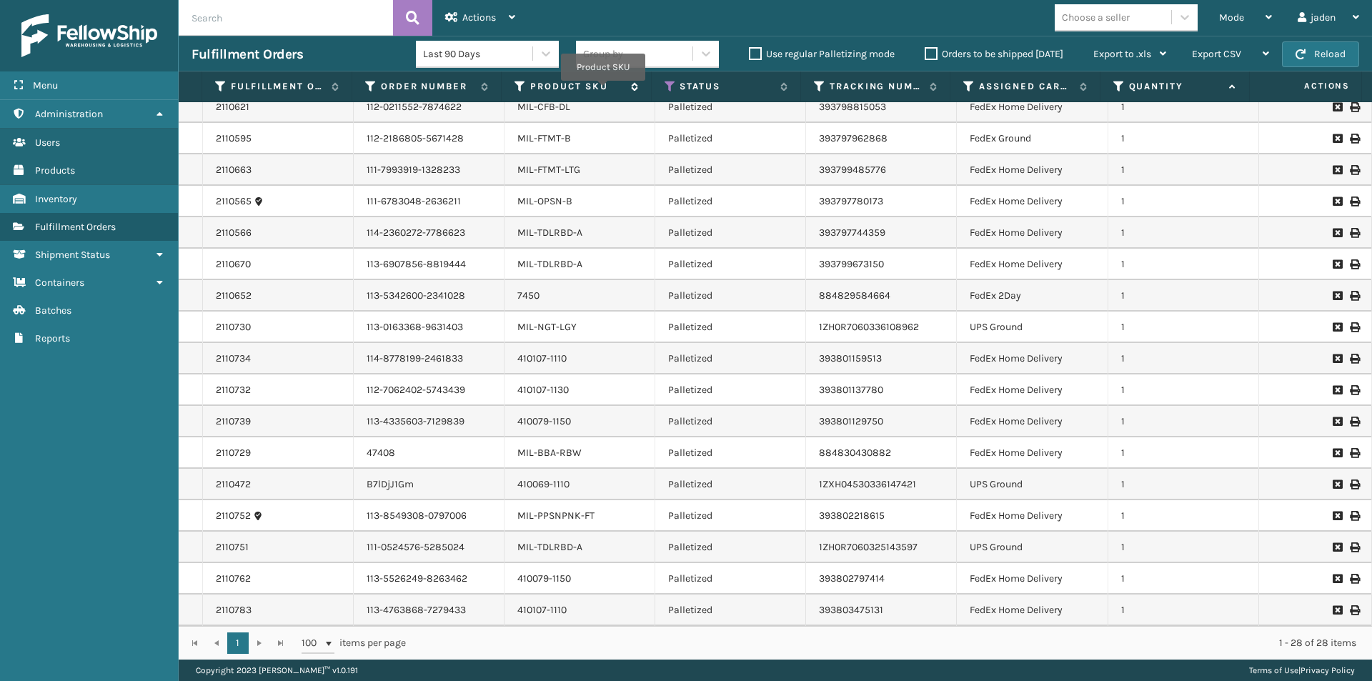
click at [597, 89] on label "Product SKU" at bounding box center [576, 86] width 93 height 13
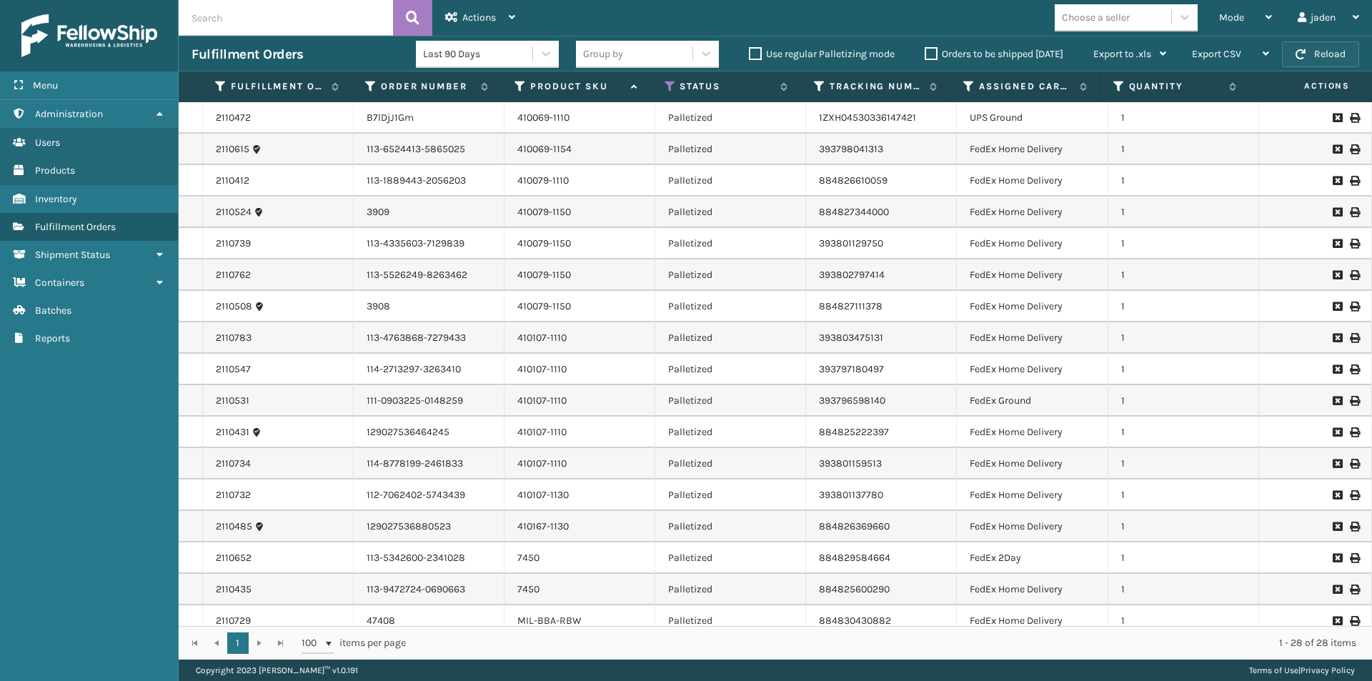
click at [1331, 46] on button "Reload" at bounding box center [1320, 54] width 77 height 26
click at [1244, 13] on div "Mode" at bounding box center [1245, 18] width 53 height 36
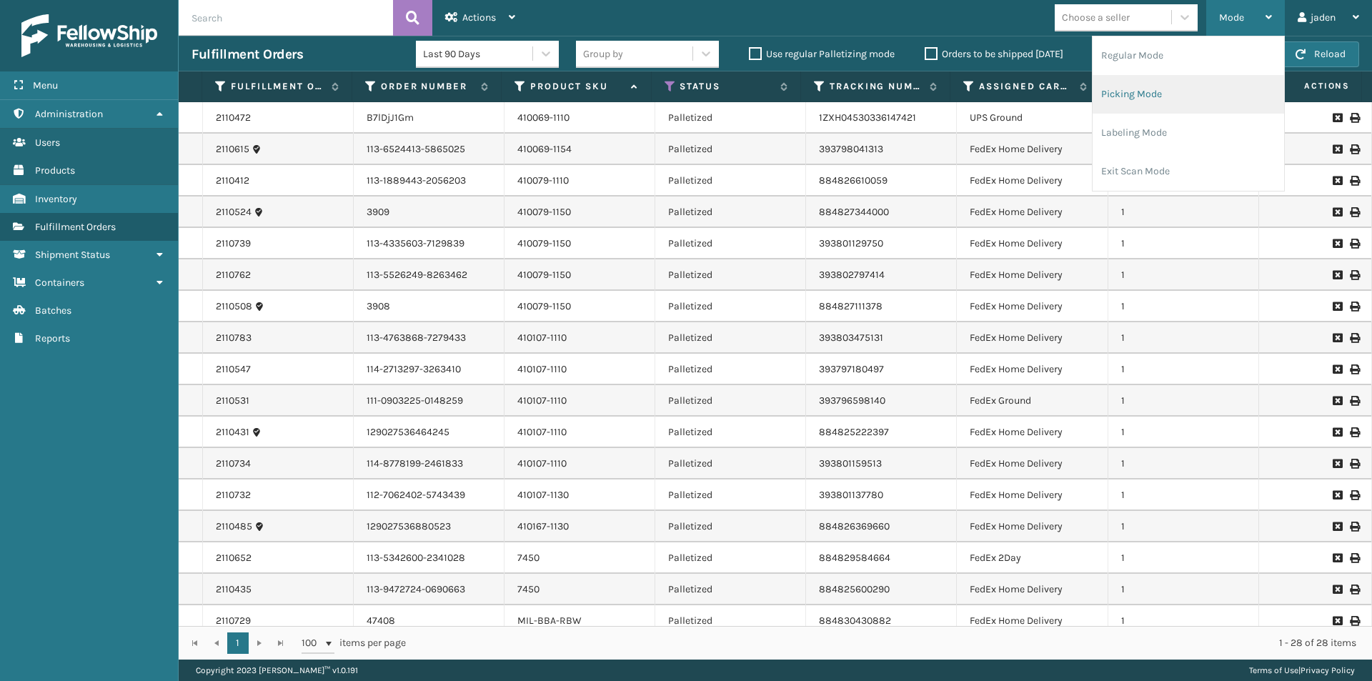
click at [1158, 96] on li "Picking Mode" at bounding box center [1187, 94] width 191 height 39
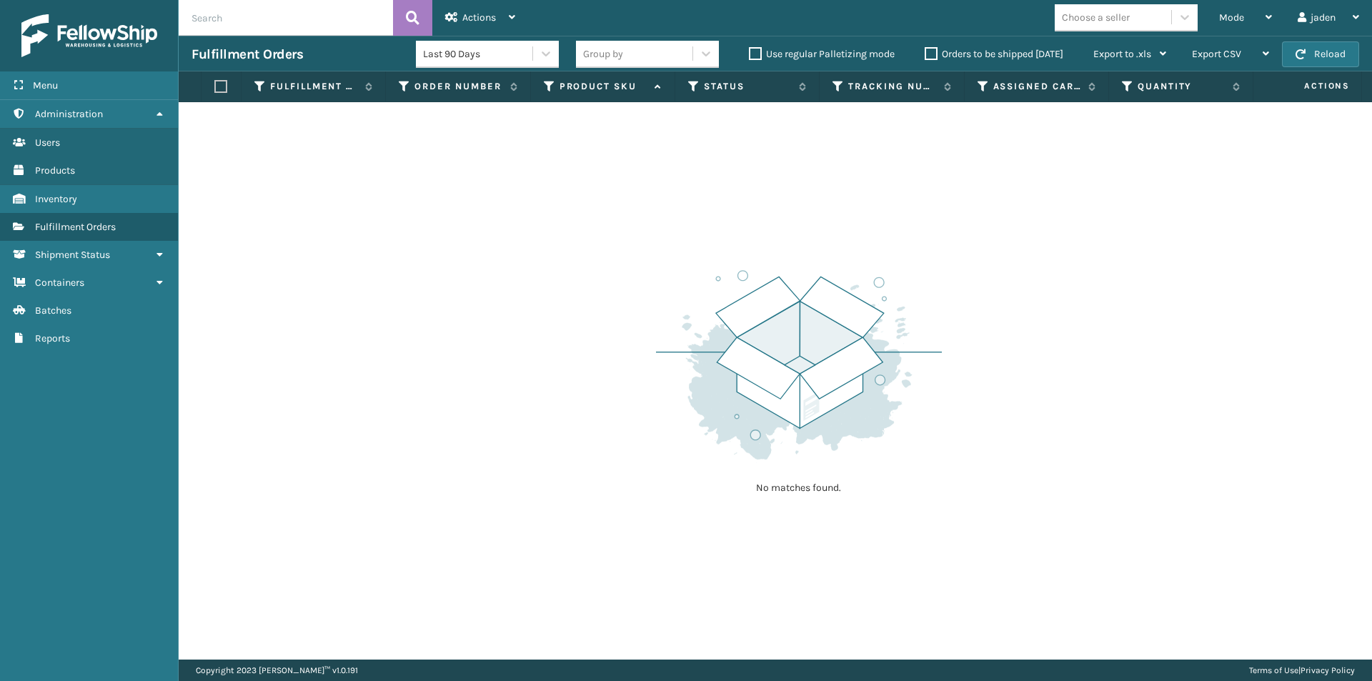
click at [938, 49] on label "Orders to be shipped [DATE]" at bounding box center [994, 54] width 139 height 12
click at [925, 49] on input "Orders to be shipped [DATE]" at bounding box center [925, 50] width 1 height 9
click at [1319, 61] on button "Reload" at bounding box center [1320, 54] width 77 height 26
click at [1236, 6] on div "Mode" at bounding box center [1245, 18] width 53 height 36
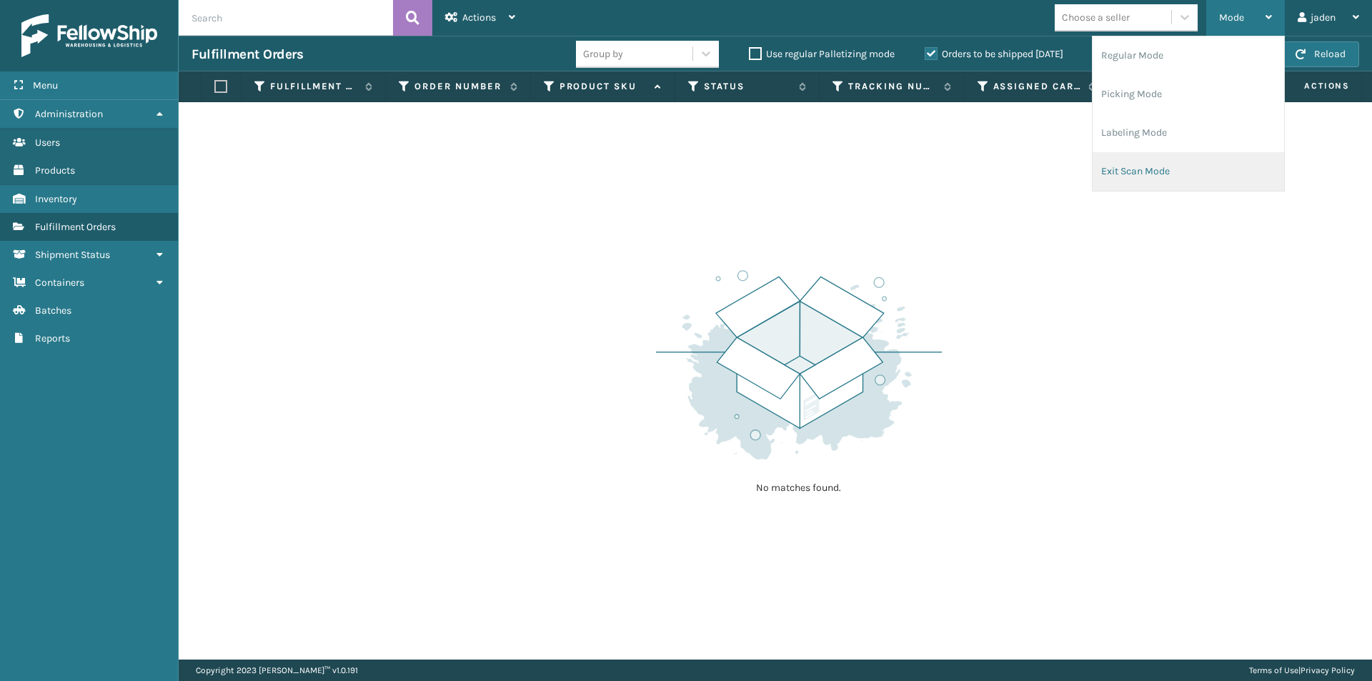
click at [1191, 176] on li "Exit Scan Mode" at bounding box center [1187, 171] width 191 height 39
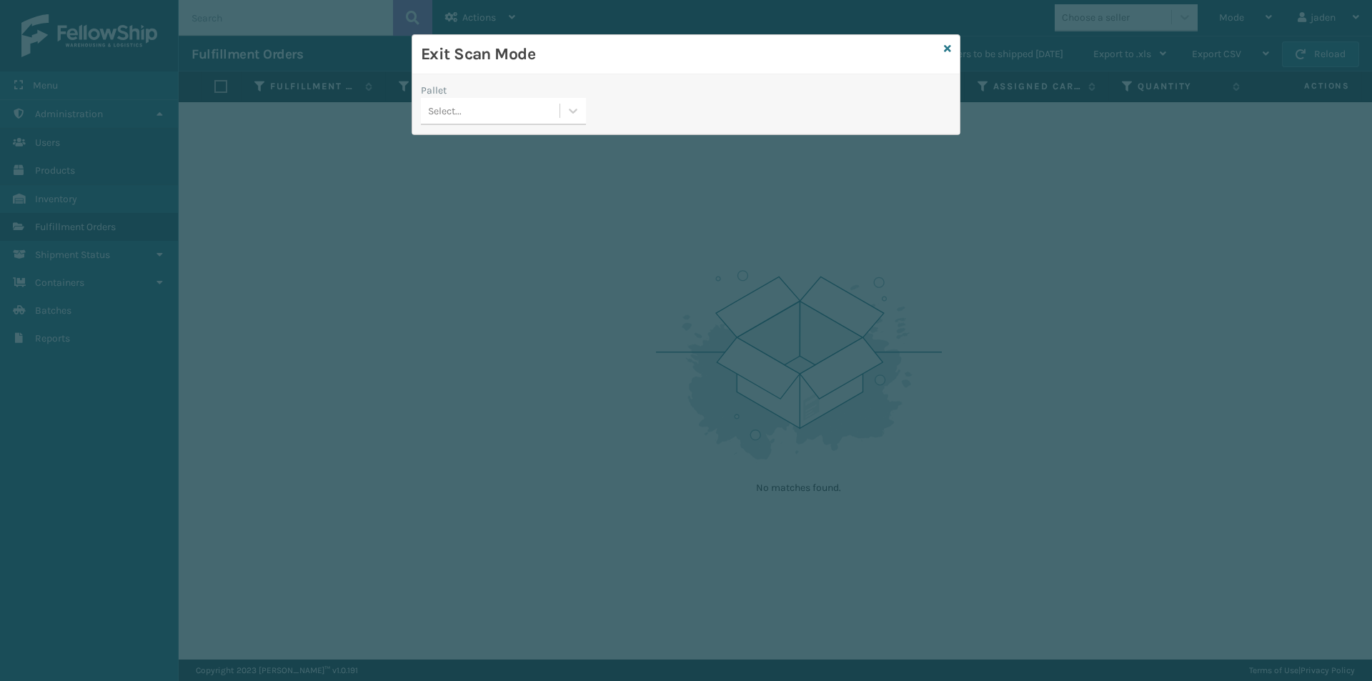
drag, startPoint x: 582, startPoint y: 115, endPoint x: 550, endPoint y: 122, distance: 32.2
click at [582, 114] on div at bounding box center [573, 111] width 26 height 26
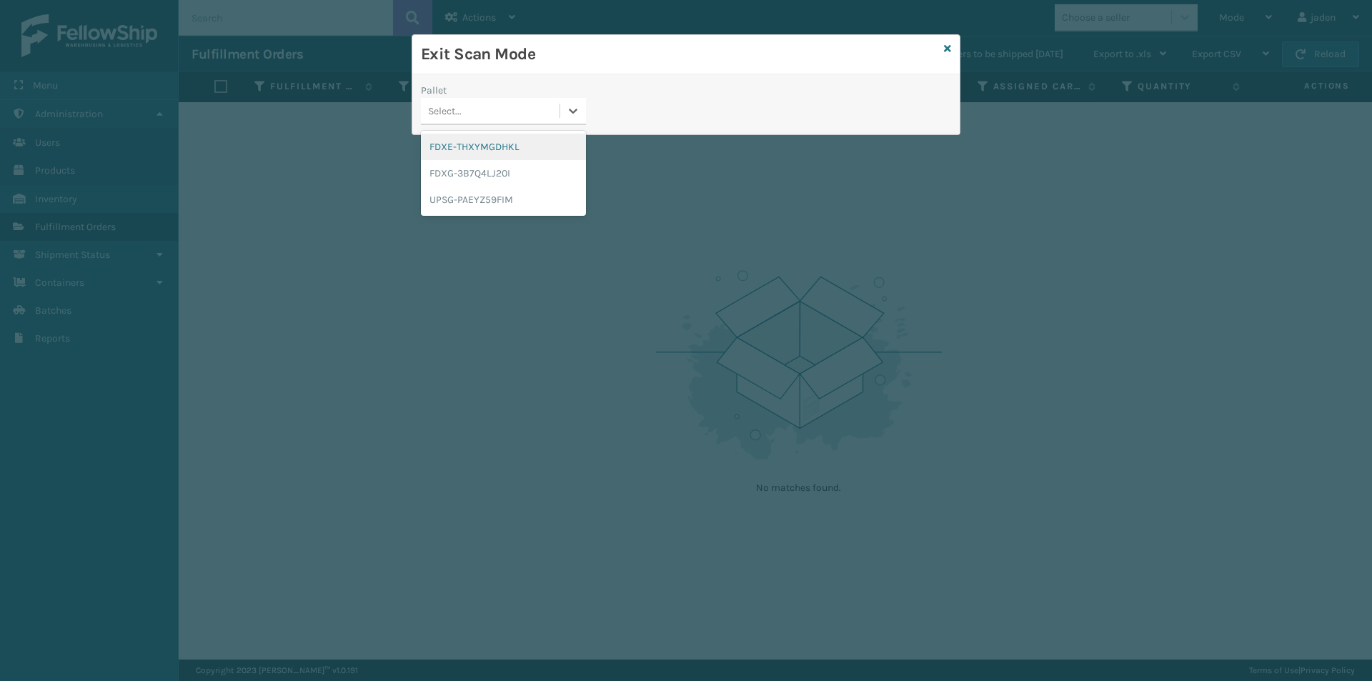
click at [513, 146] on div "FDXE-THXYMGDHKL" at bounding box center [503, 147] width 165 height 26
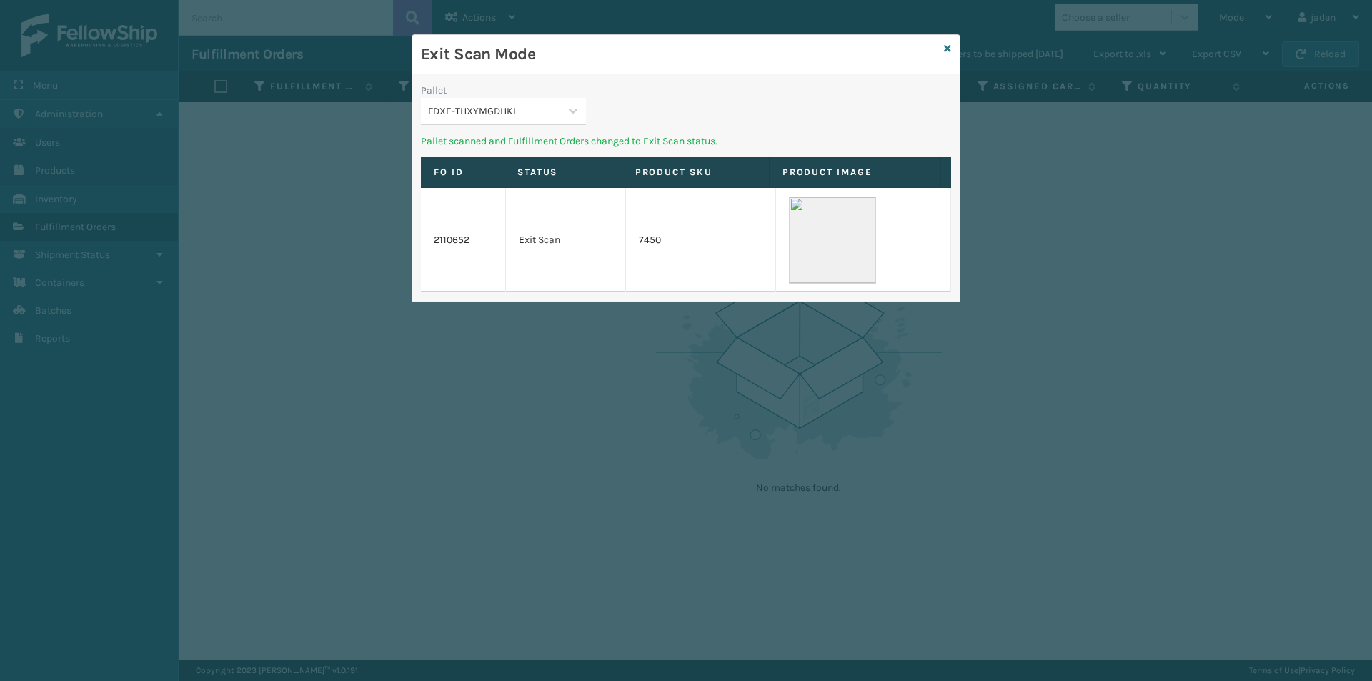
drag, startPoint x: 837, startPoint y: 79, endPoint x: 747, endPoint y: 54, distance: 93.4
click at [747, 54] on h3 "Exit Scan Mode" at bounding box center [679, 54] width 517 height 21
click at [582, 111] on div at bounding box center [573, 111] width 26 height 26
click at [511, 147] on div "FDXG-3B7Q4LJ20I" at bounding box center [503, 147] width 165 height 26
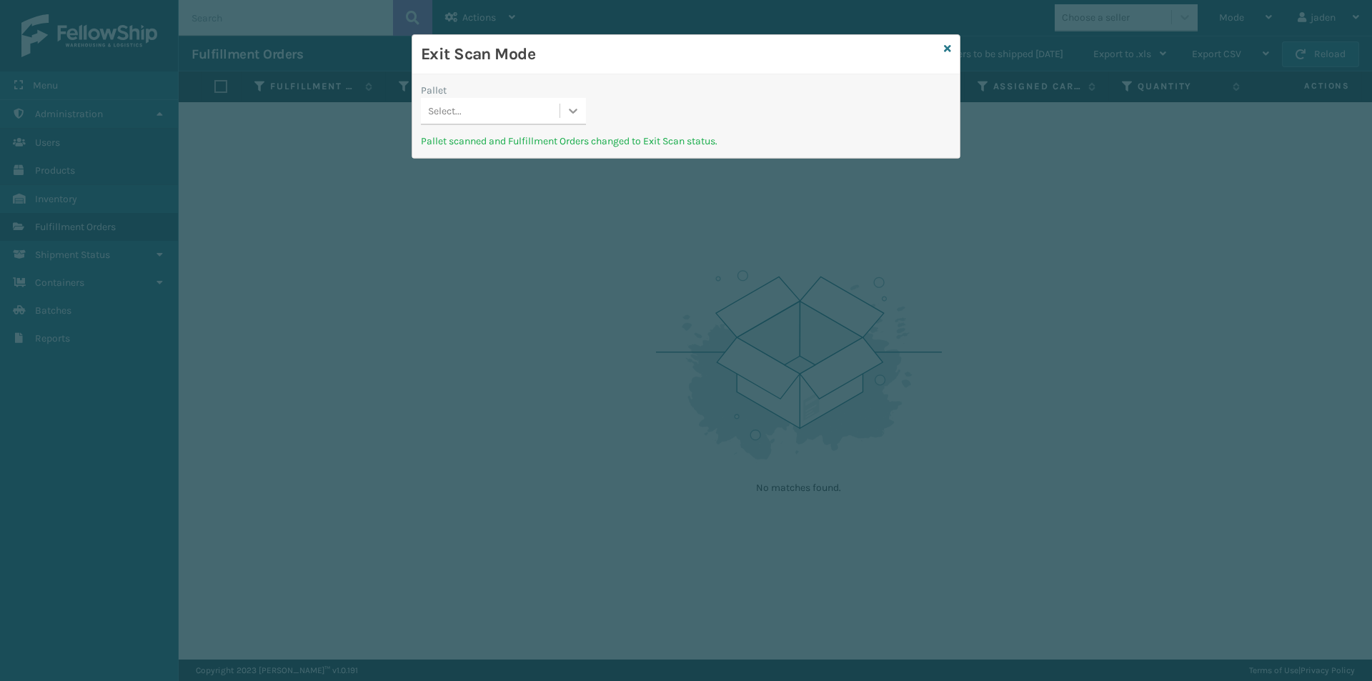
click at [572, 118] on div at bounding box center [573, 111] width 26 height 26
click at [532, 151] on div "UPSG-PAEYZ59FIM" at bounding box center [503, 147] width 165 height 26
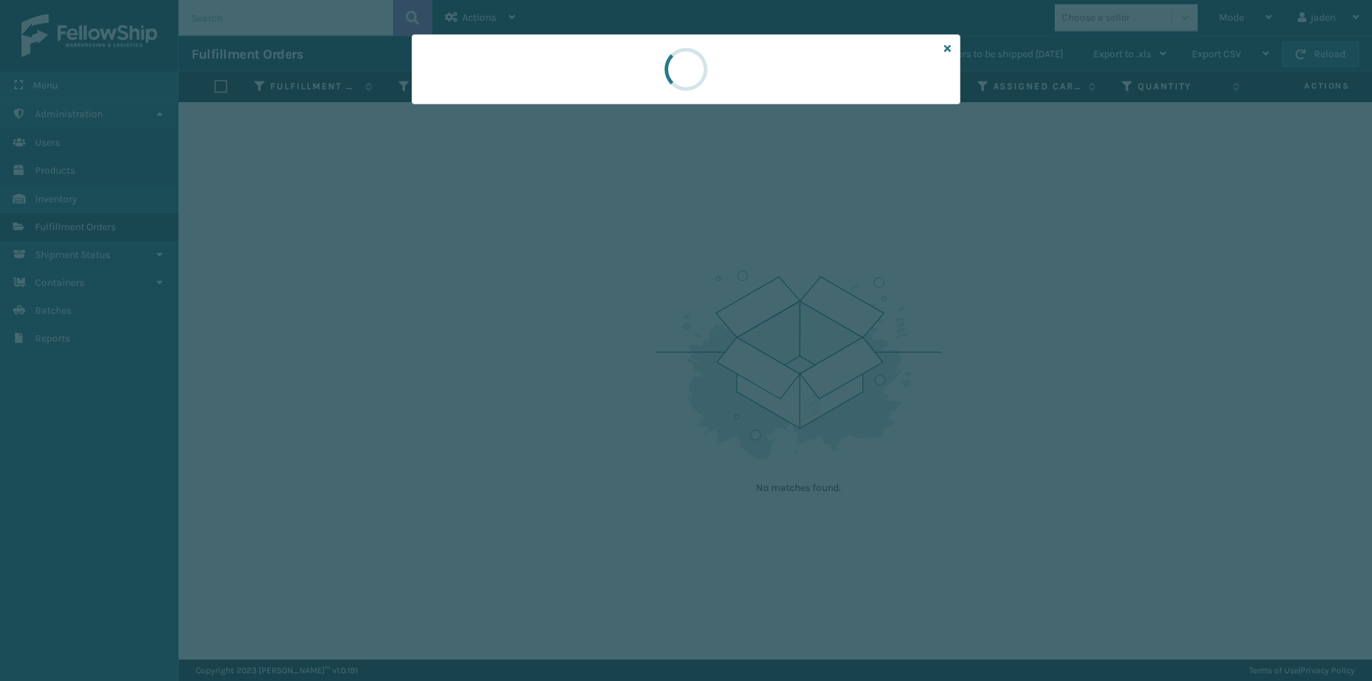
drag, startPoint x: 784, startPoint y: 107, endPoint x: 656, endPoint y: 66, distance: 134.2
click at [656, 66] on div at bounding box center [686, 69] width 60 height 69
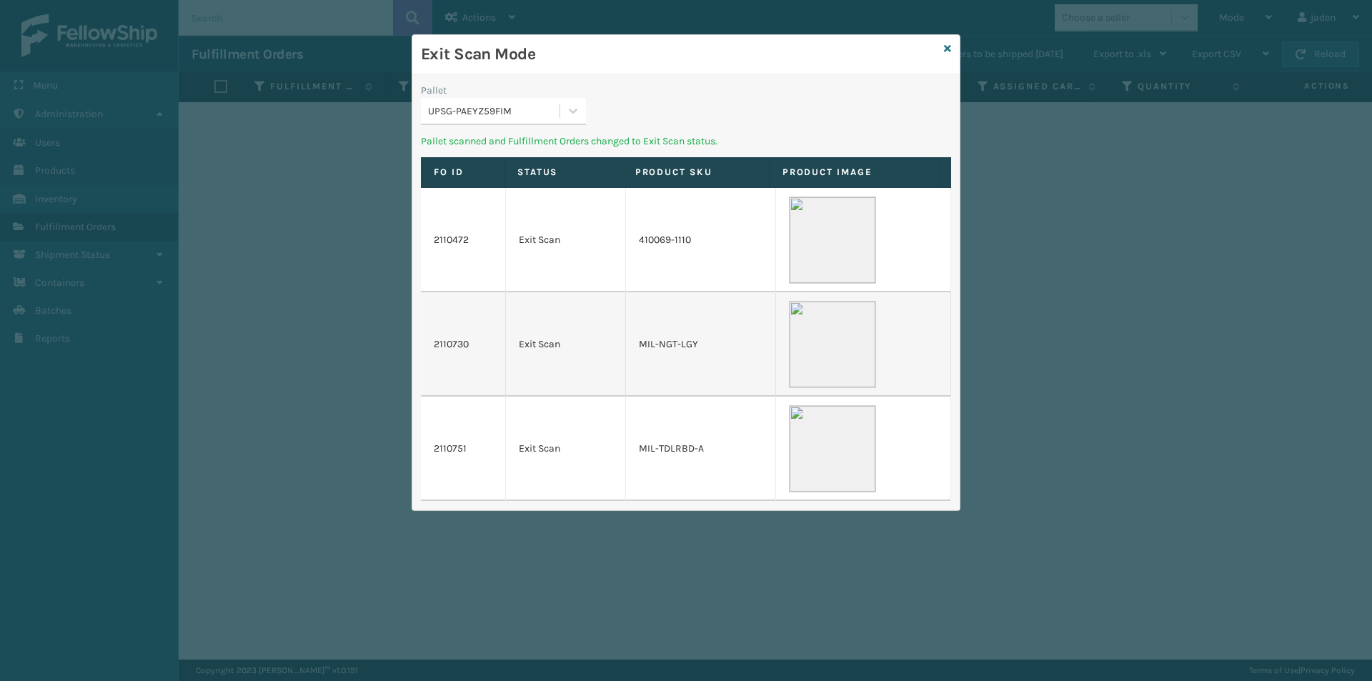
drag, startPoint x: 745, startPoint y: 70, endPoint x: 613, endPoint y: 89, distance: 133.6
click at [635, 64] on h3 "Exit Scan Mode" at bounding box center [679, 54] width 517 height 21
click at [567, 111] on icon at bounding box center [573, 111] width 14 height 14
click at [469, 164] on th "FO ID" at bounding box center [463, 172] width 84 height 31
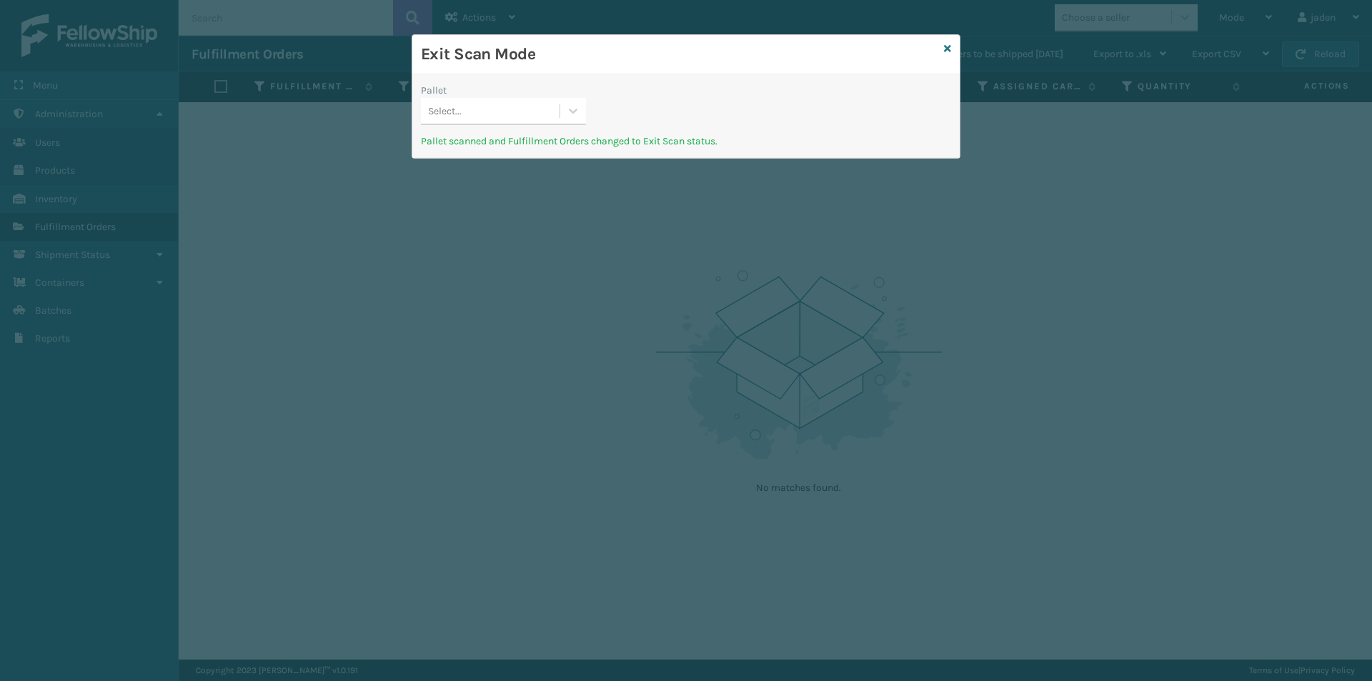
drag, startPoint x: 862, startPoint y: 81, endPoint x: 835, endPoint y: 105, distance: 36.0
click at [612, 76] on div "Pallet Select... Pallet scanned and Fulfillment Orders changed to Exit Scan sta…" at bounding box center [685, 116] width 547 height 84
drag, startPoint x: 802, startPoint y: 95, endPoint x: 790, endPoint y: 94, distance: 12.2
click at [668, 86] on div "Pallet Select..." at bounding box center [685, 108] width 547 height 51
drag, startPoint x: 790, startPoint y: 94, endPoint x: 766, endPoint y: 90, distance: 24.0
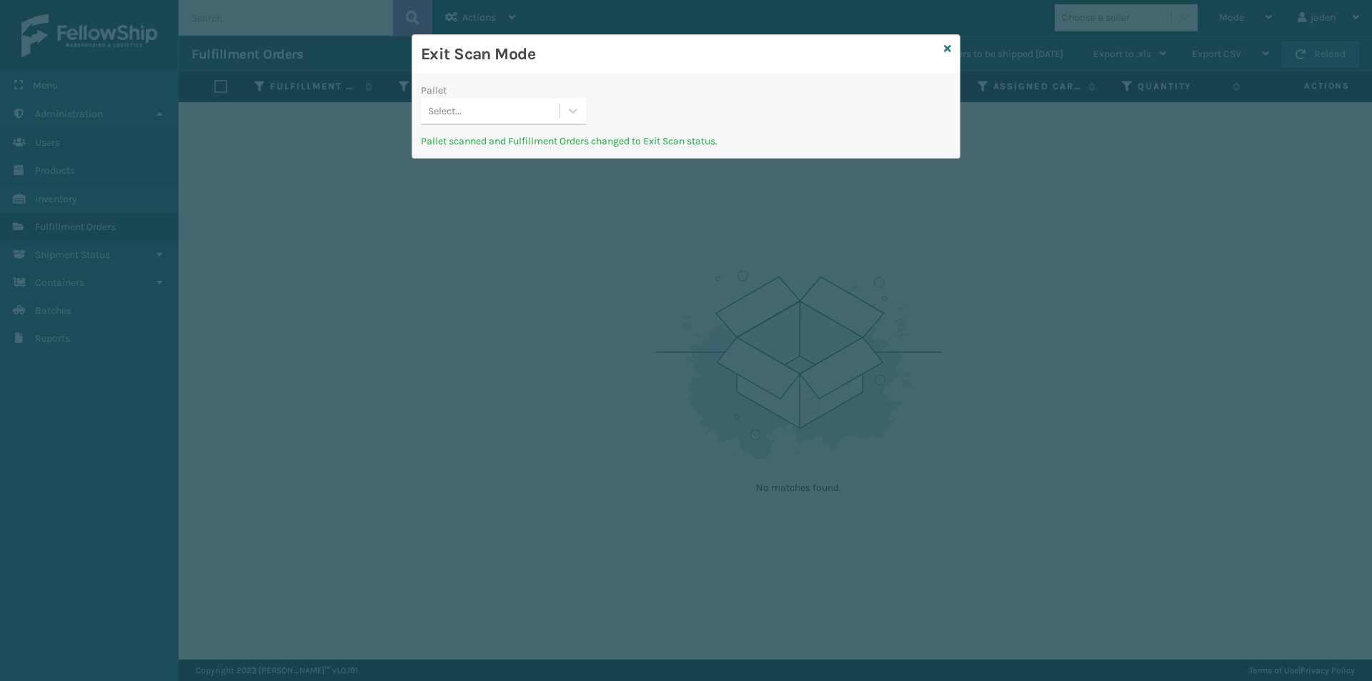
drag, startPoint x: 766, startPoint y: 90, endPoint x: 830, endPoint y: 83, distance: 64.7
click at [641, 86] on div "Pallet Select..." at bounding box center [685, 108] width 547 height 51
drag, startPoint x: 774, startPoint y: 72, endPoint x: 559, endPoint y: 103, distance: 217.9
click at [599, 46] on h3 "Exit Scan Mode" at bounding box center [679, 54] width 517 height 21
click at [577, 110] on icon at bounding box center [573, 111] width 14 height 14
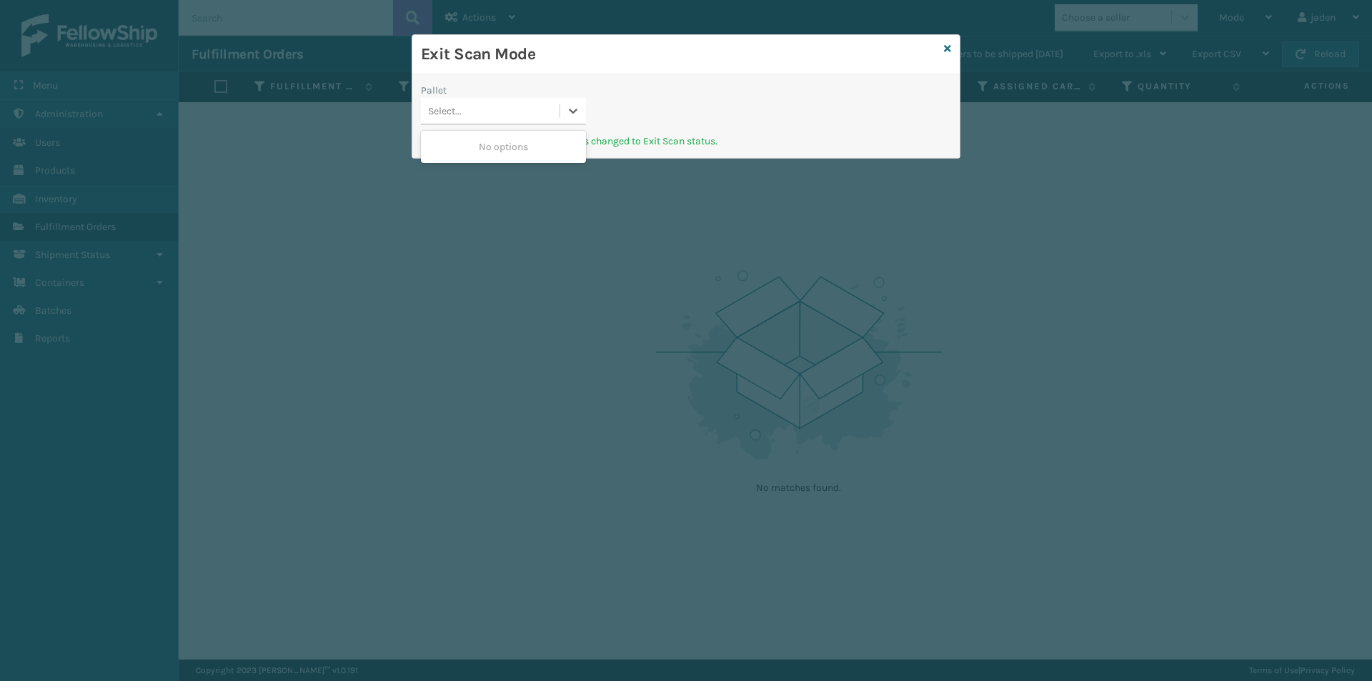
click at [546, 154] on div "No options" at bounding box center [503, 147] width 165 height 26
drag, startPoint x: 800, startPoint y: 76, endPoint x: 619, endPoint y: 43, distance: 183.7
click at [619, 43] on div "Exit Scan Mode" at bounding box center [685, 54] width 547 height 39
drag, startPoint x: 711, startPoint y: 41, endPoint x: 592, endPoint y: 79, distance: 124.3
click at [634, 24] on div "Exit Scan Mode Pallet Select... Pallet scanned and Fulfillment Orders changed t…" at bounding box center [686, 340] width 1372 height 681
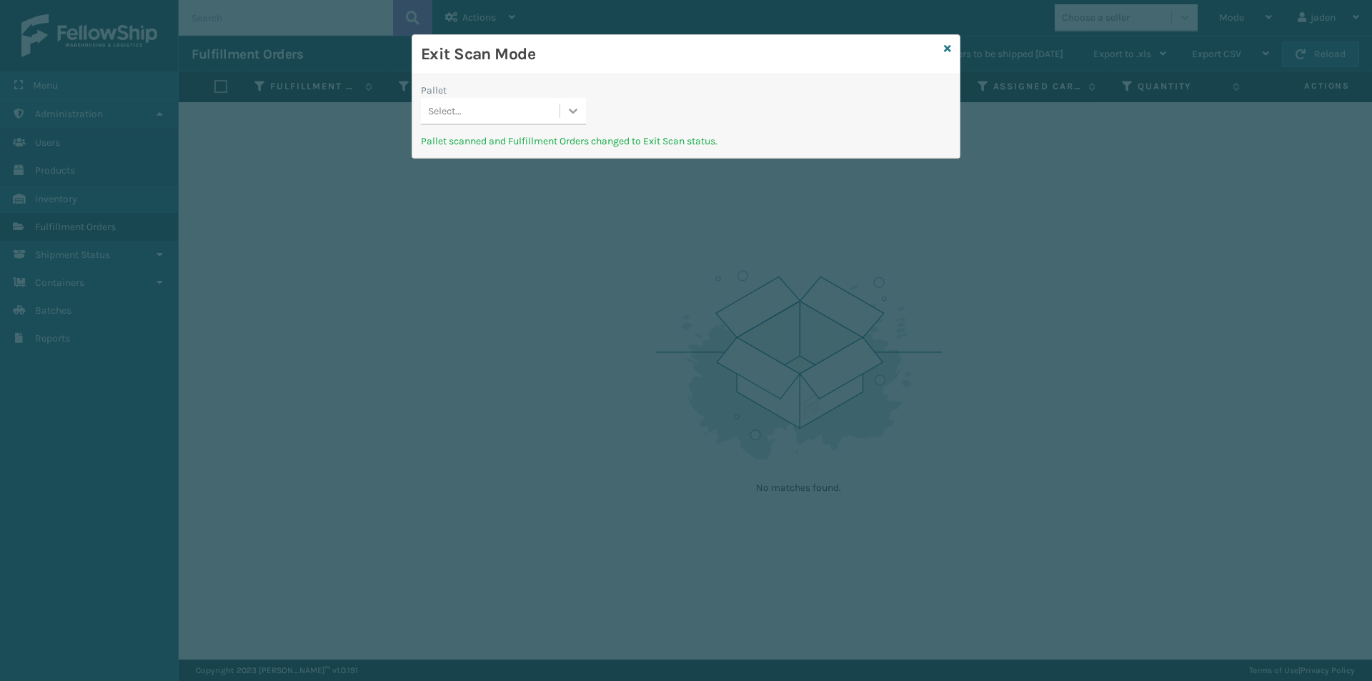
click at [570, 116] on icon at bounding box center [573, 111] width 14 height 14
drag, startPoint x: 549, startPoint y: 145, endPoint x: 957, endPoint y: 25, distance: 425.3
click at [584, 134] on div "No options" at bounding box center [503, 147] width 165 height 26
click at [950, 46] on icon at bounding box center [947, 49] width 7 height 10
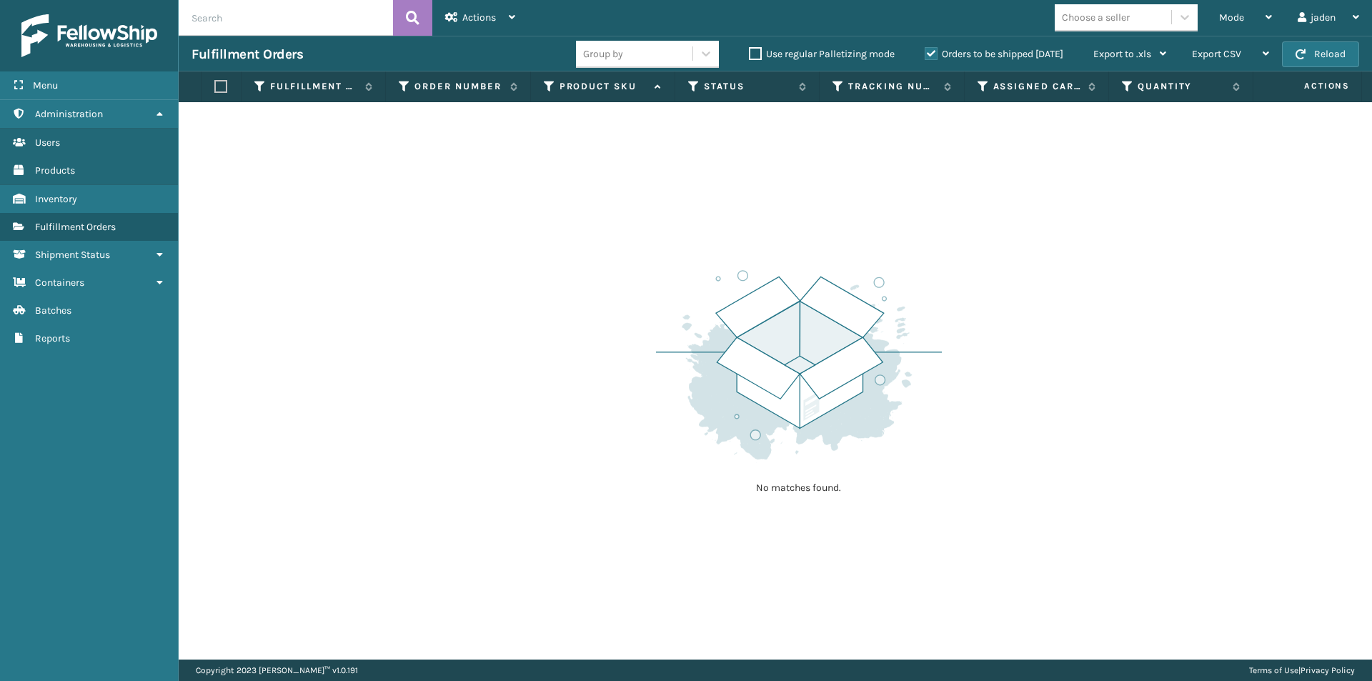
drag, startPoint x: 926, startPoint y: 269, endPoint x: 674, endPoint y: 180, distance: 267.3
click at [555, 233] on div "No matches found." at bounding box center [775, 380] width 1193 height 557
click at [1299, 63] on button "Reload" at bounding box center [1320, 54] width 77 height 26
click at [1339, 48] on button "Reload" at bounding box center [1320, 54] width 77 height 26
click at [926, 55] on label "Orders to be shipped [DATE]" at bounding box center [994, 54] width 139 height 12
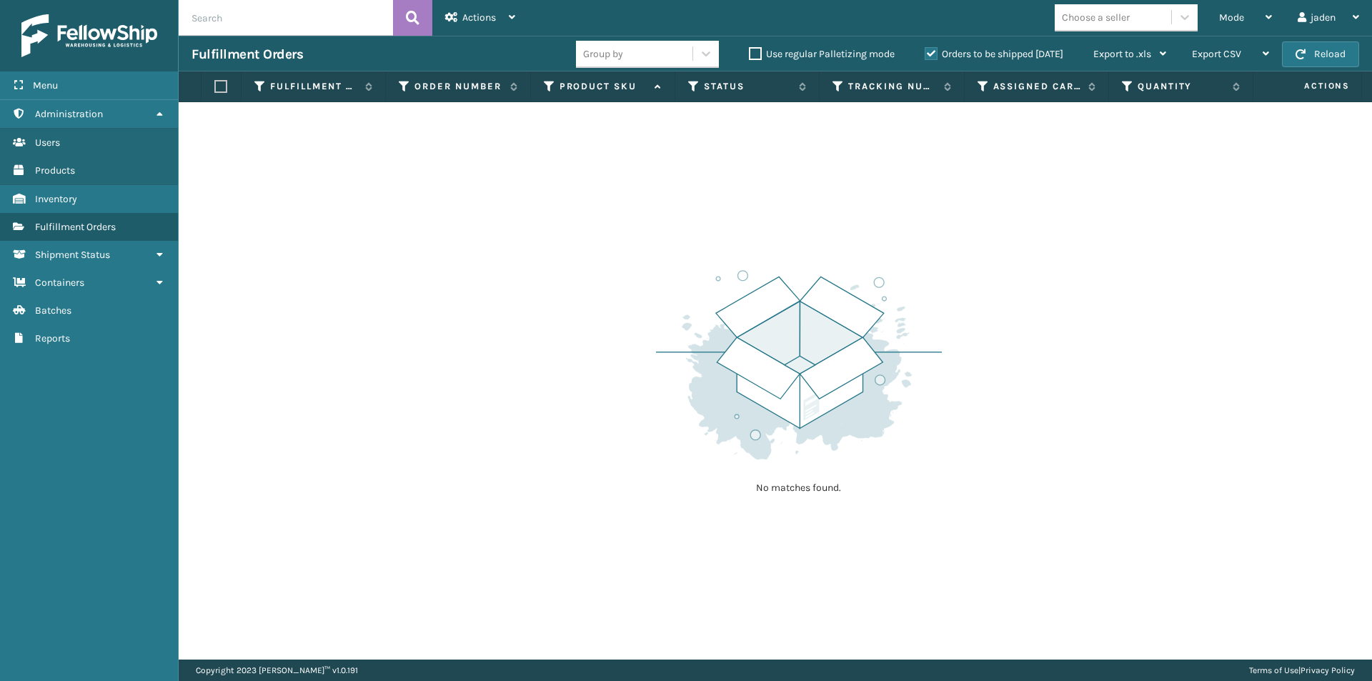
click at [925, 55] on input "Orders to be shipped [DATE]" at bounding box center [925, 50] width 1 height 9
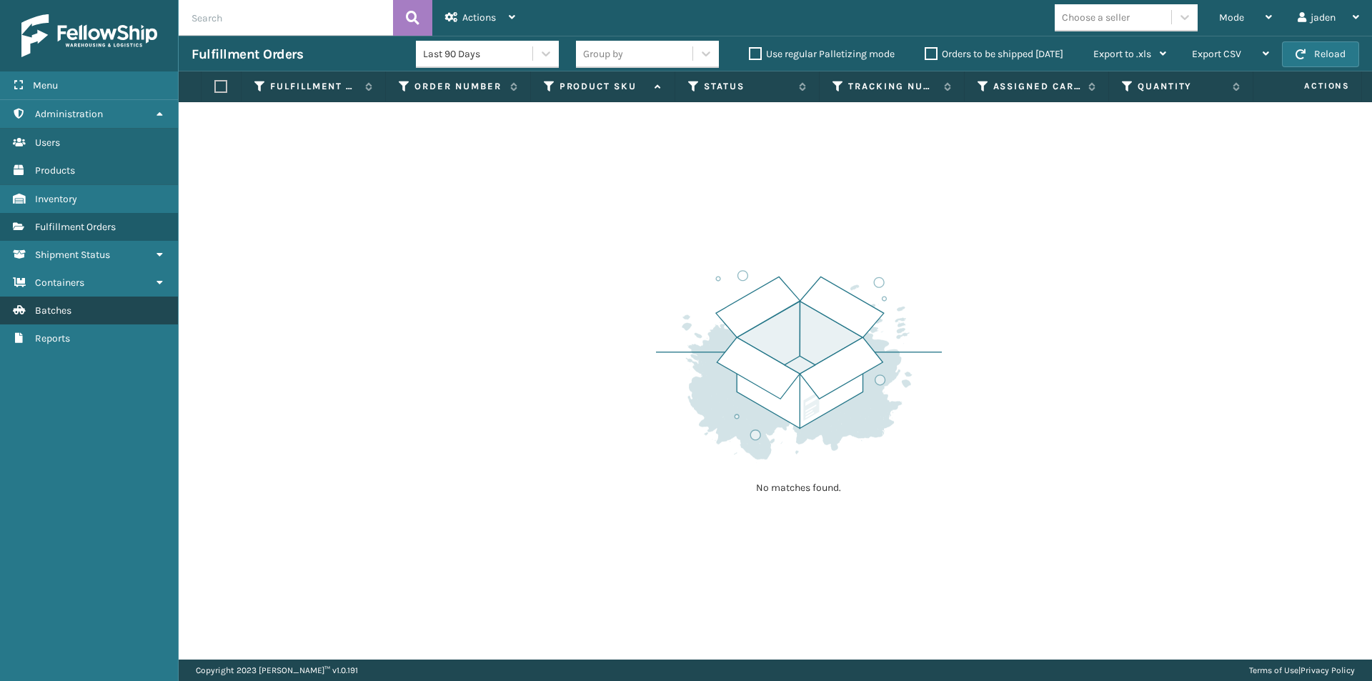
click at [59, 318] on link "Batches" at bounding box center [89, 311] width 178 height 28
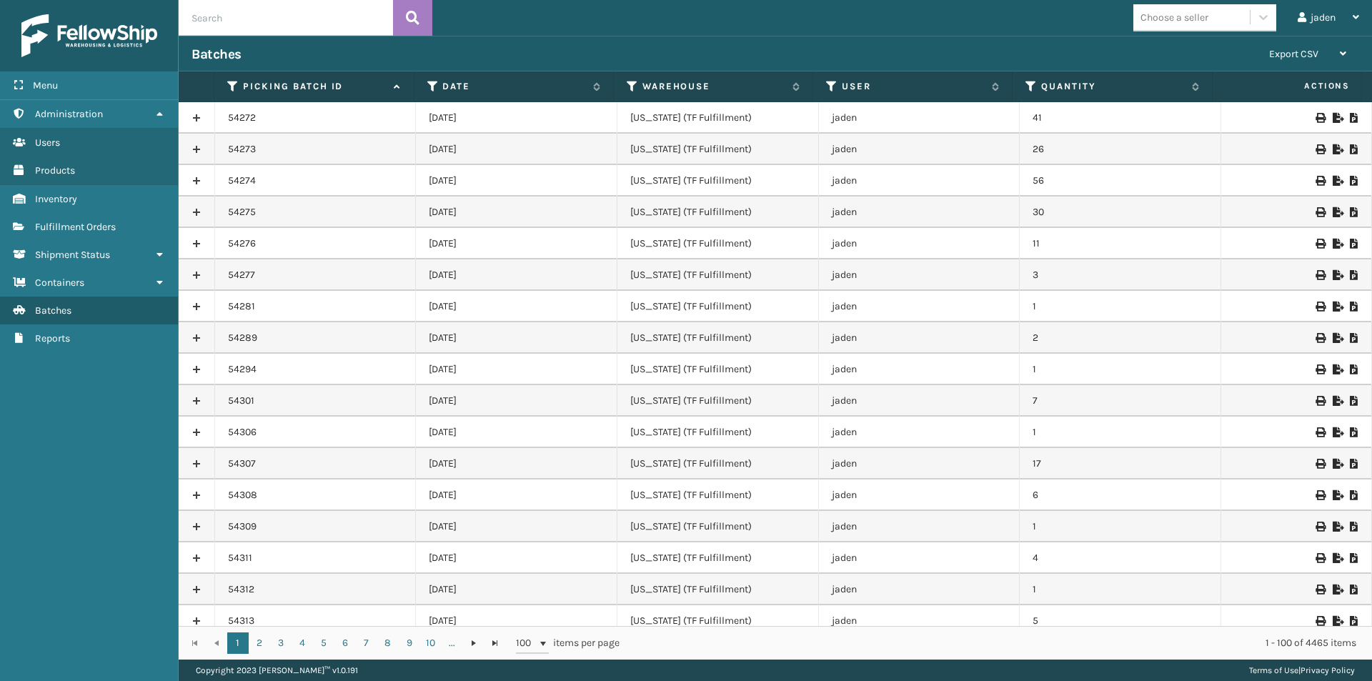
click at [432, 79] on th "Date" at bounding box center [513, 86] width 199 height 31
click at [437, 85] on icon at bounding box center [432, 86] width 11 height 13
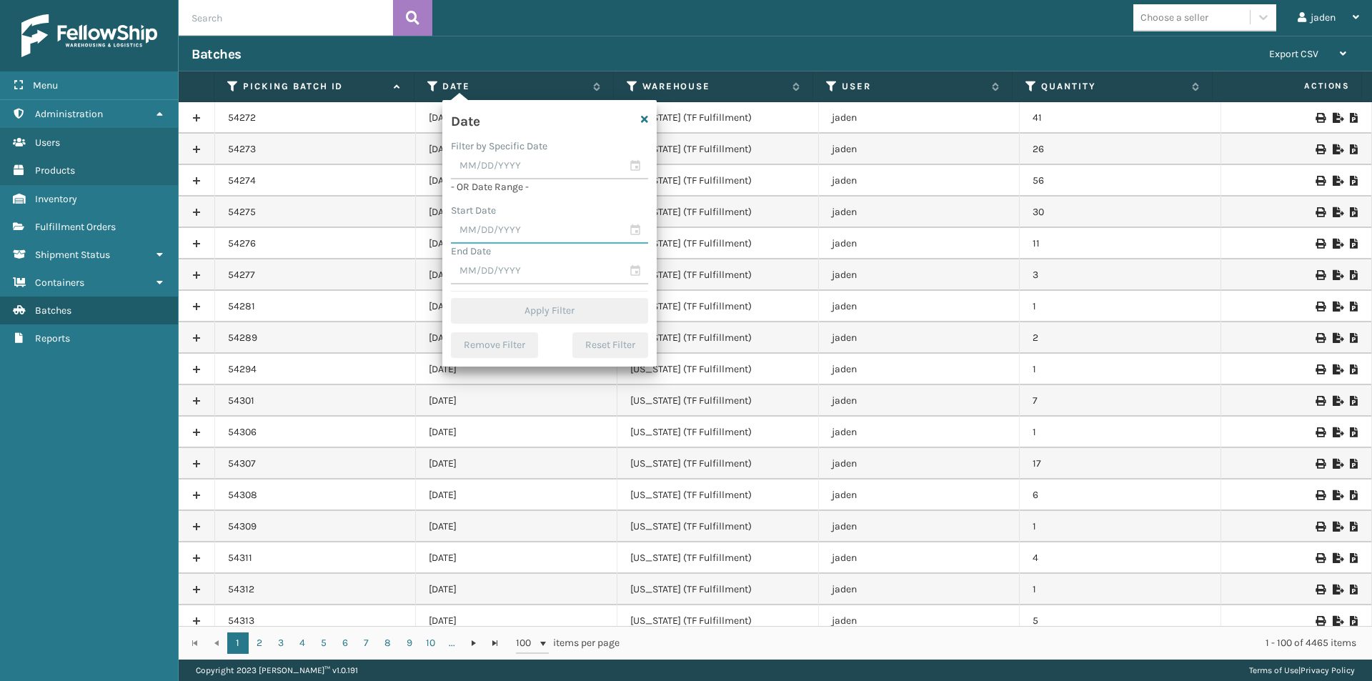
click at [537, 226] on input "text" at bounding box center [549, 231] width 197 height 26
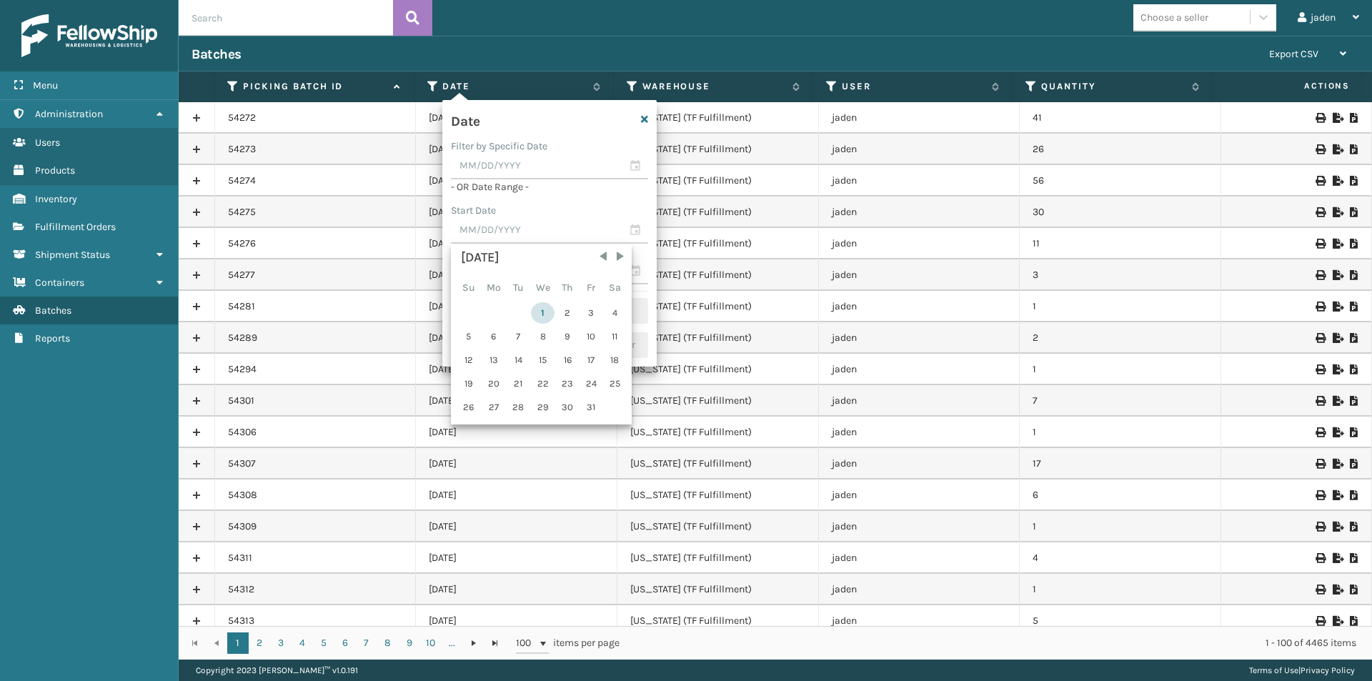
click at [542, 312] on div "1" at bounding box center [543, 312] width 24 height 21
type input "10/01/2025"
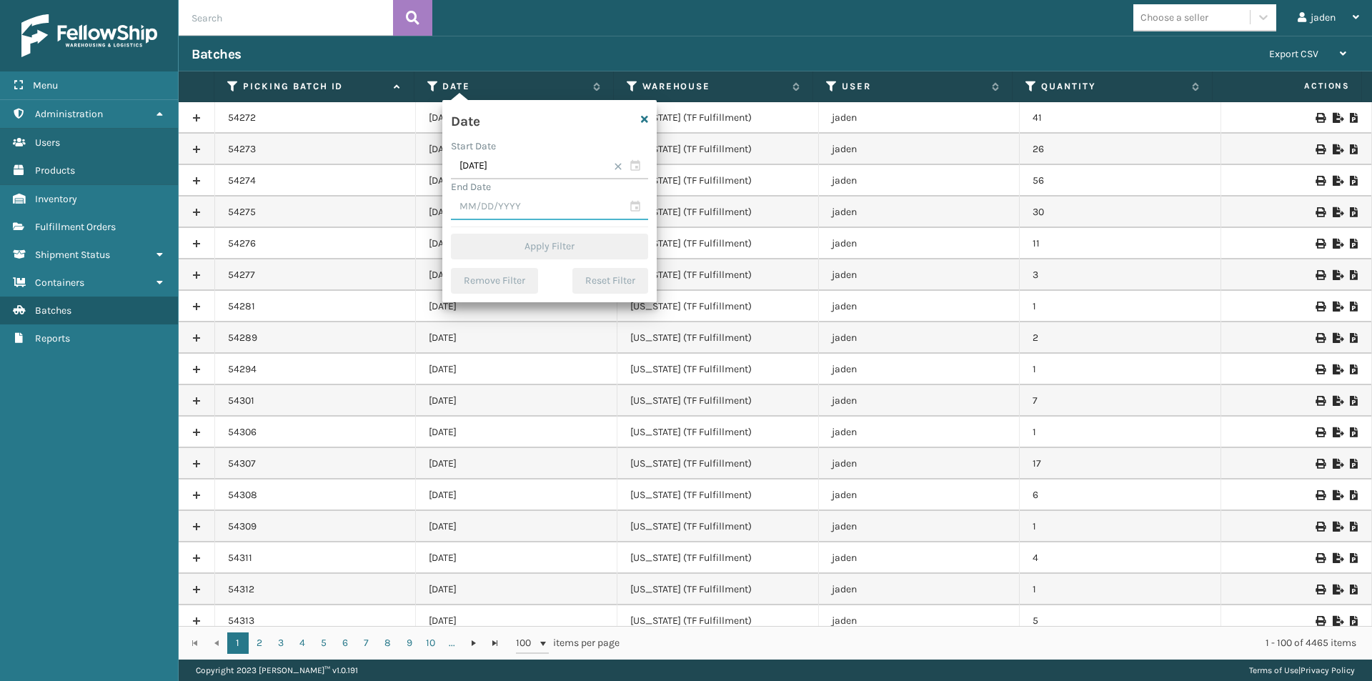
click at [522, 217] on input "text" at bounding box center [549, 207] width 197 height 26
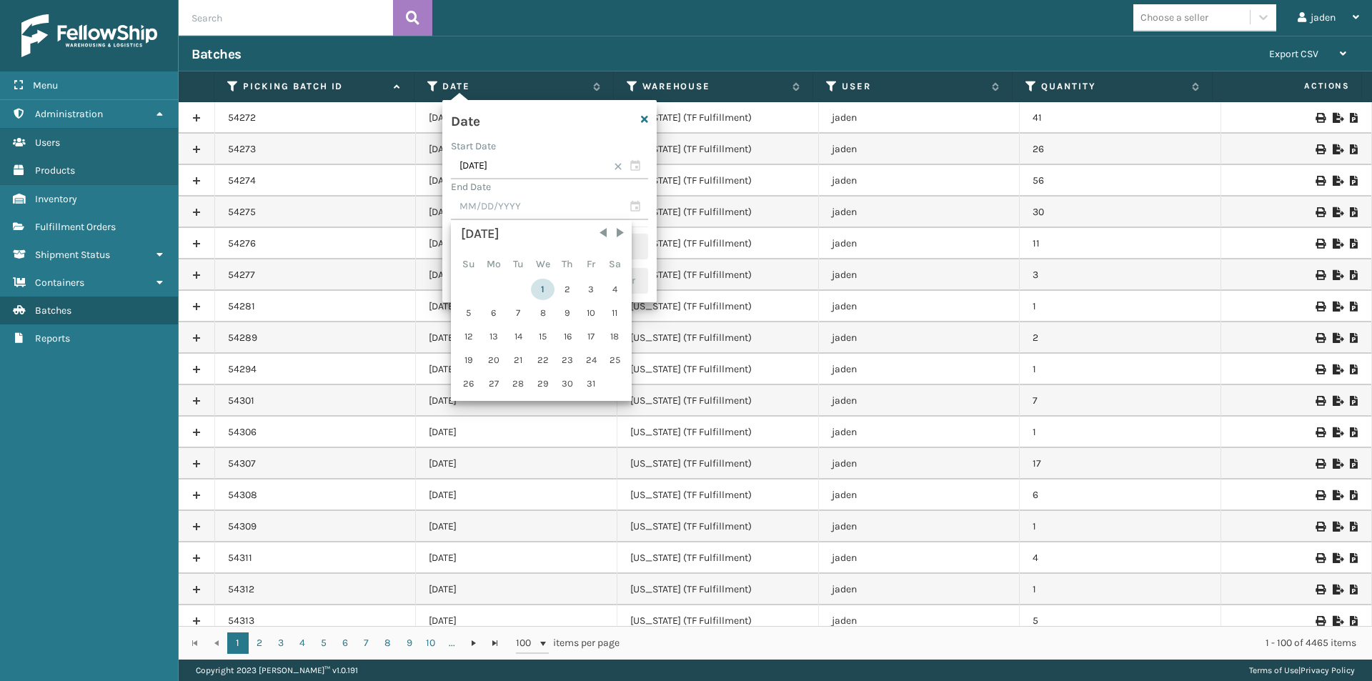
click at [534, 290] on div "1" at bounding box center [543, 289] width 24 height 21
type input "10/01/2025"
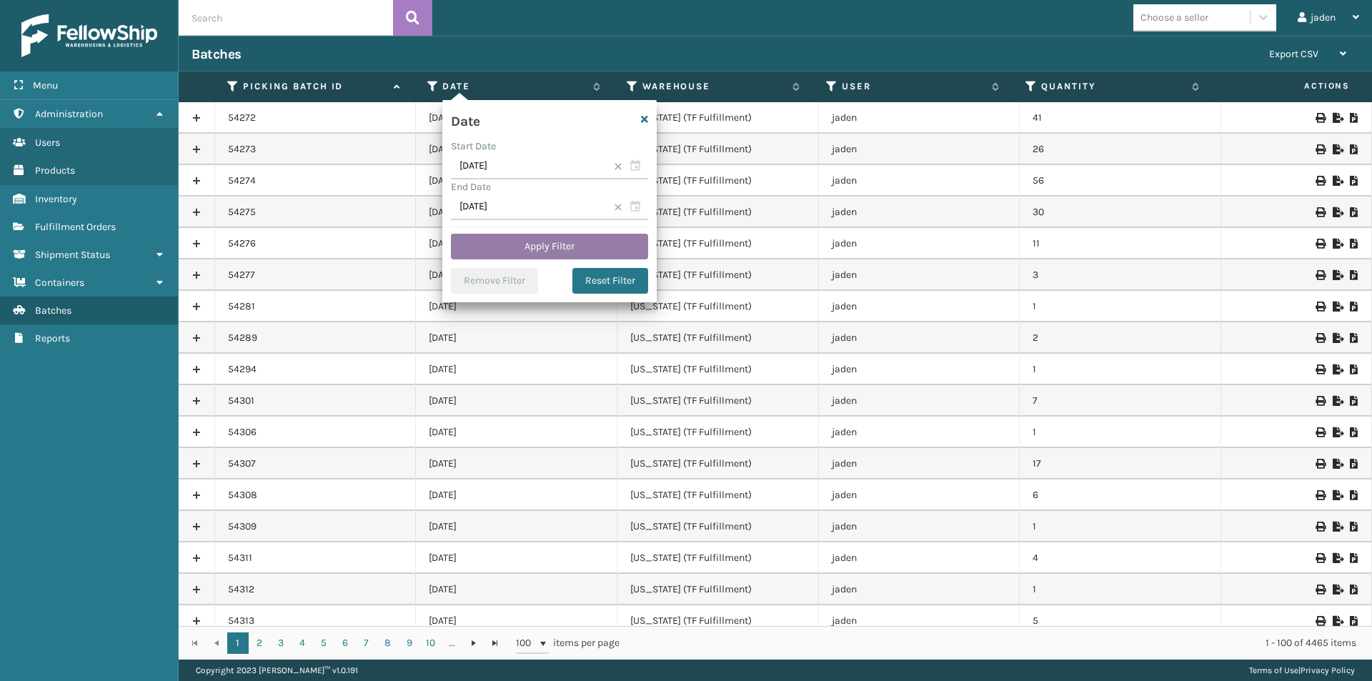
click at [548, 254] on button "Apply Filter" at bounding box center [549, 247] width 197 height 26
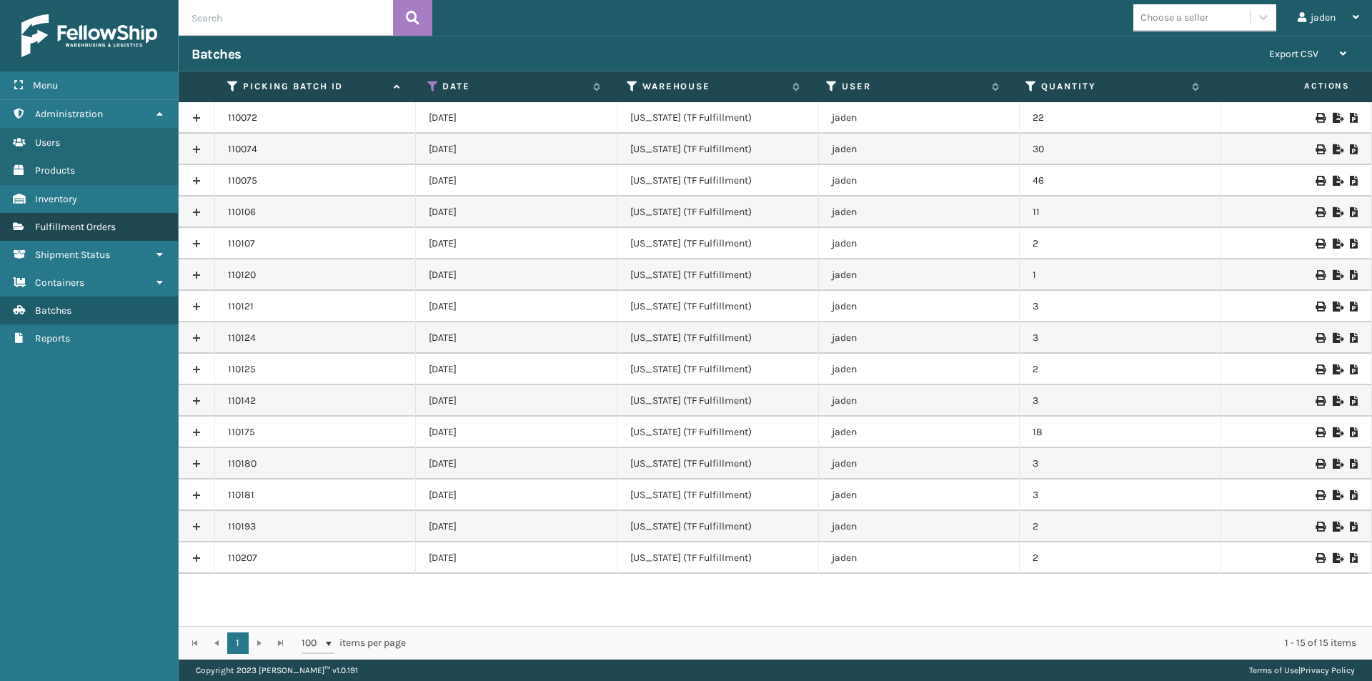
click at [107, 232] on span "Fulfillment Orders" at bounding box center [75, 227] width 81 height 12
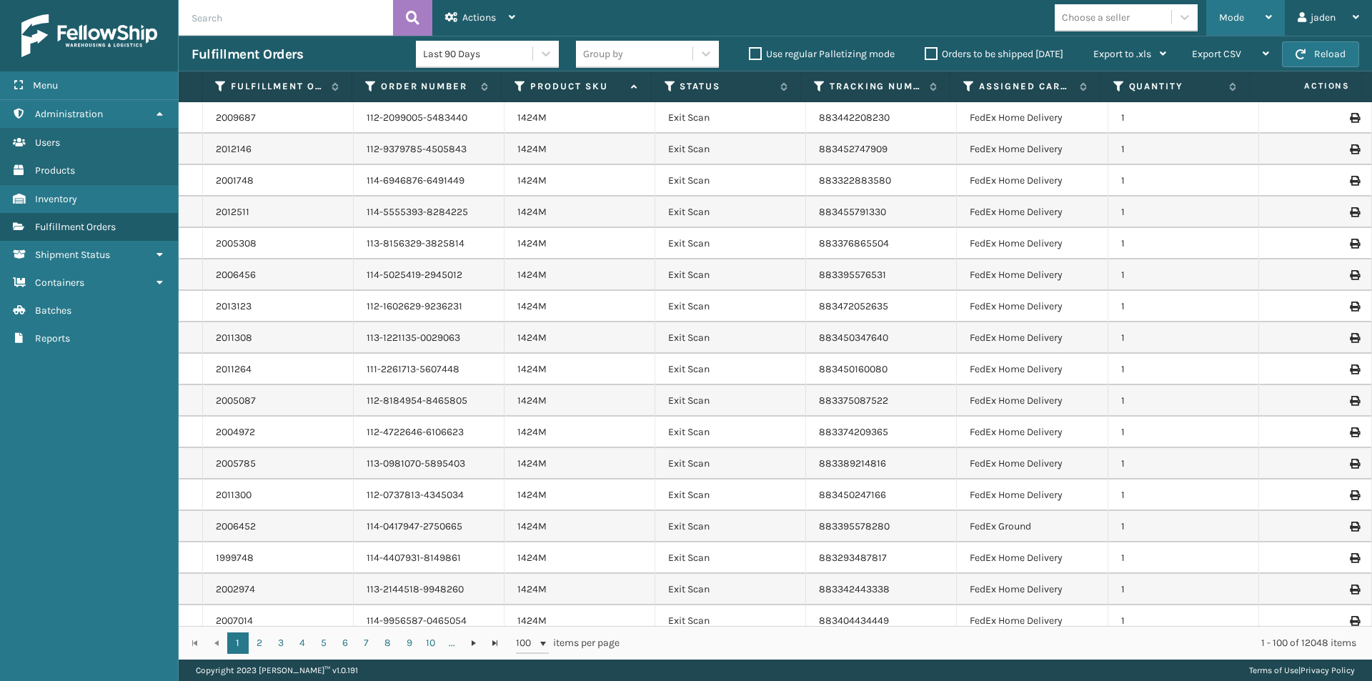
click at [1250, 18] on div "Mode" at bounding box center [1245, 18] width 53 height 36
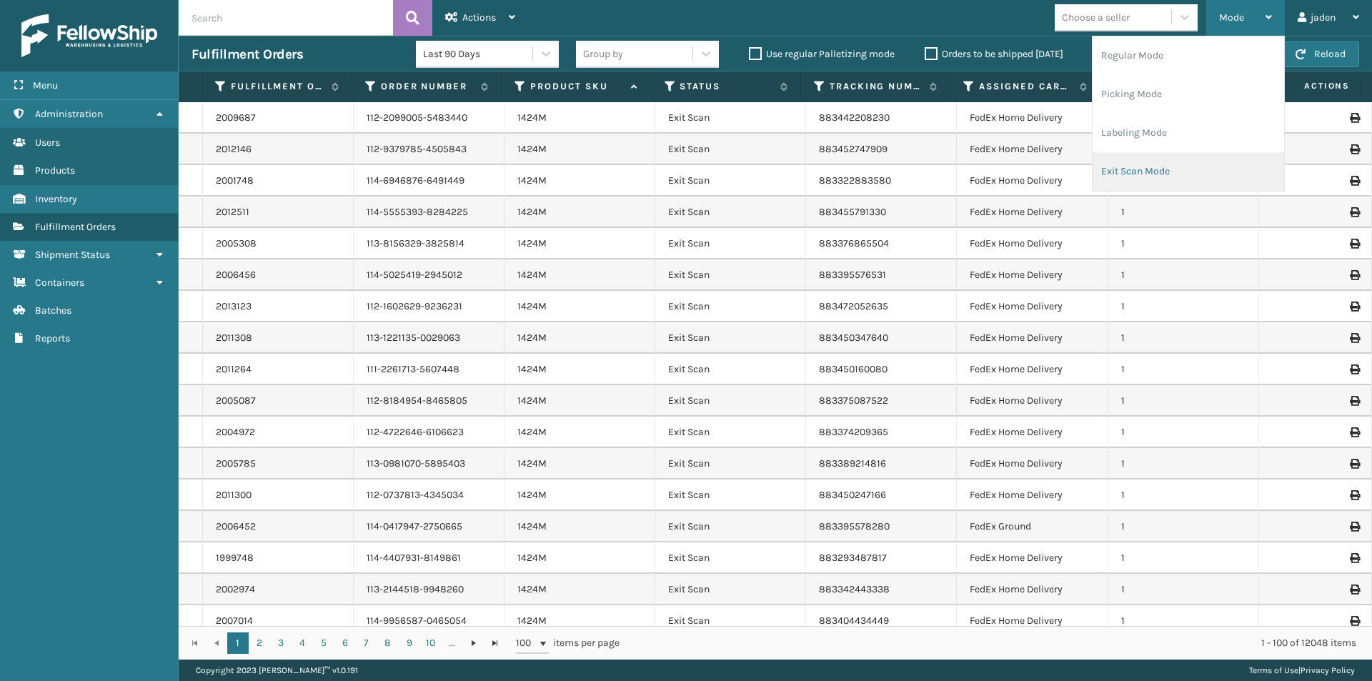
click at [1180, 175] on li "Exit Scan Mode" at bounding box center [1187, 171] width 191 height 39
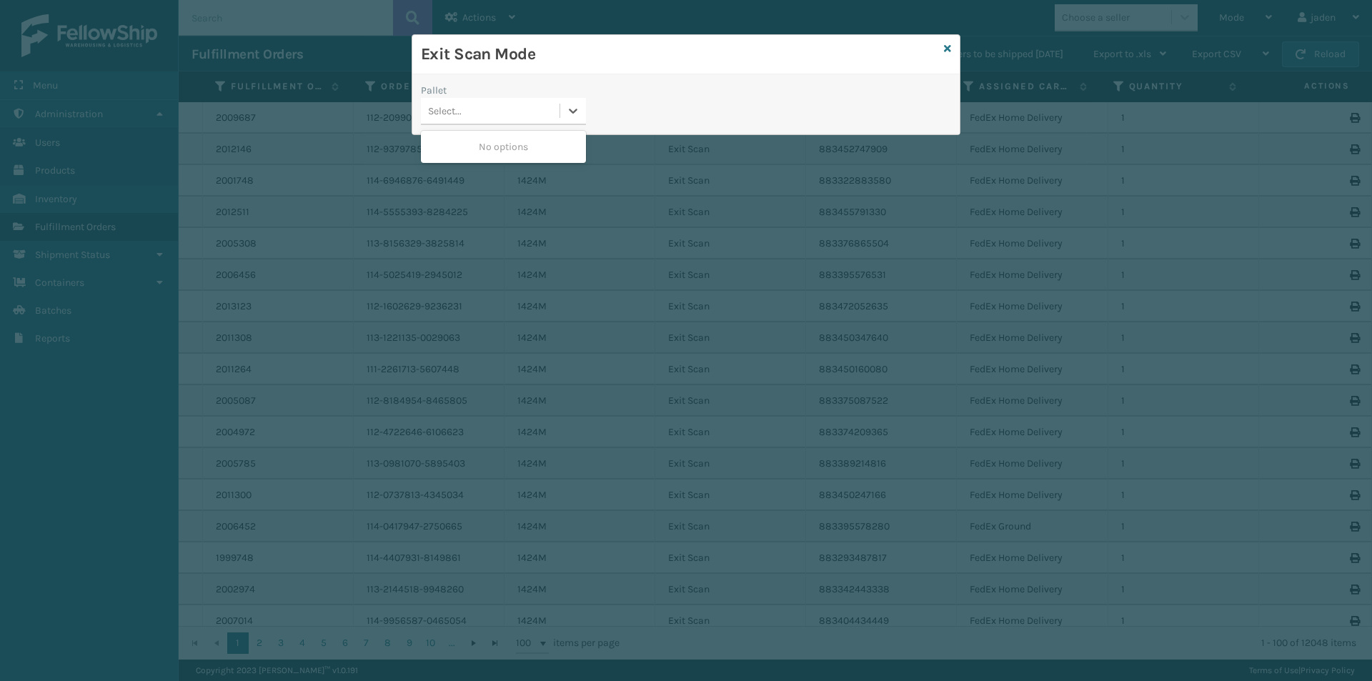
click at [569, 124] on div "Select..." at bounding box center [503, 111] width 165 height 27
click at [529, 139] on div "No options" at bounding box center [503, 147] width 165 height 26
drag, startPoint x: 721, startPoint y: 113, endPoint x: 582, endPoint y: 108, distance: 139.4
click at [571, 111] on icon at bounding box center [573, 111] width 9 height 5
drag, startPoint x: 761, startPoint y: 105, endPoint x: 567, endPoint y: 83, distance: 194.9
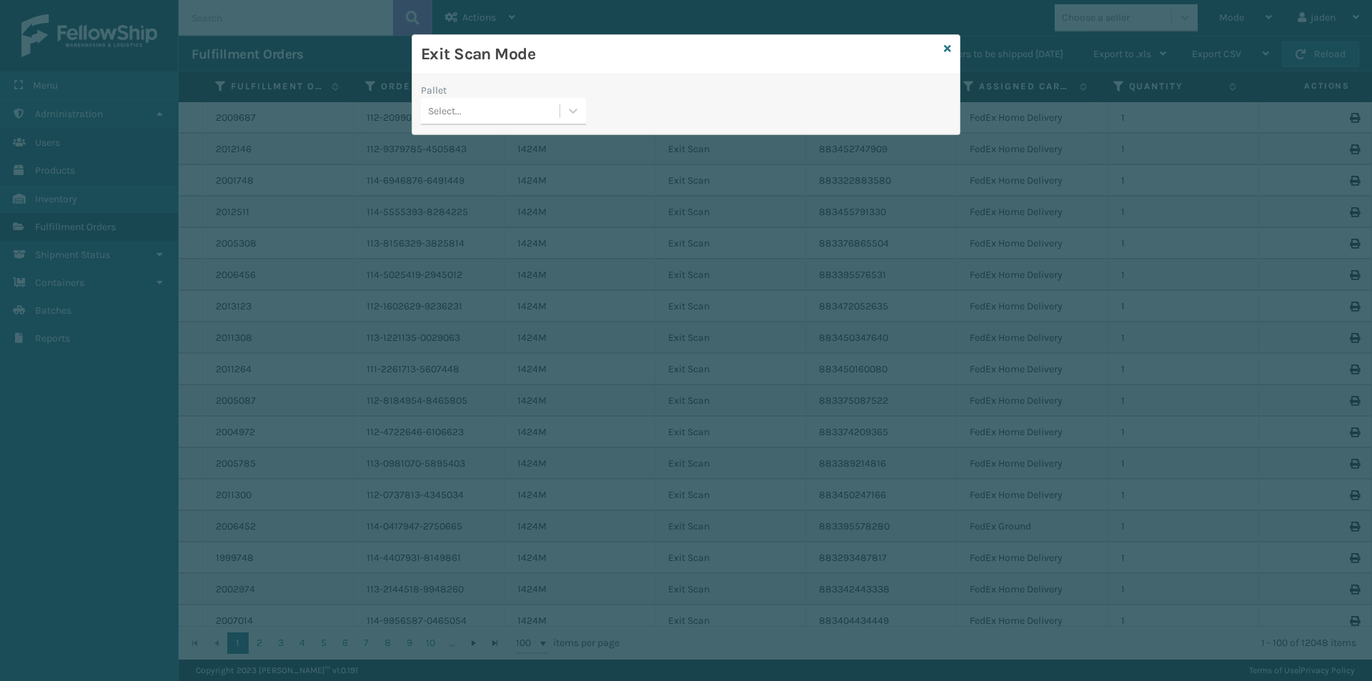
click at [587, 55] on h3 "Exit Scan Mode" at bounding box center [679, 54] width 517 height 21
click at [564, 111] on div at bounding box center [573, 111] width 26 height 26
drag, startPoint x: 529, startPoint y: 144, endPoint x: 922, endPoint y: 36, distance: 406.6
click at [539, 139] on div "No options" at bounding box center [503, 147] width 165 height 26
click at [945, 49] on icon at bounding box center [947, 49] width 7 height 10
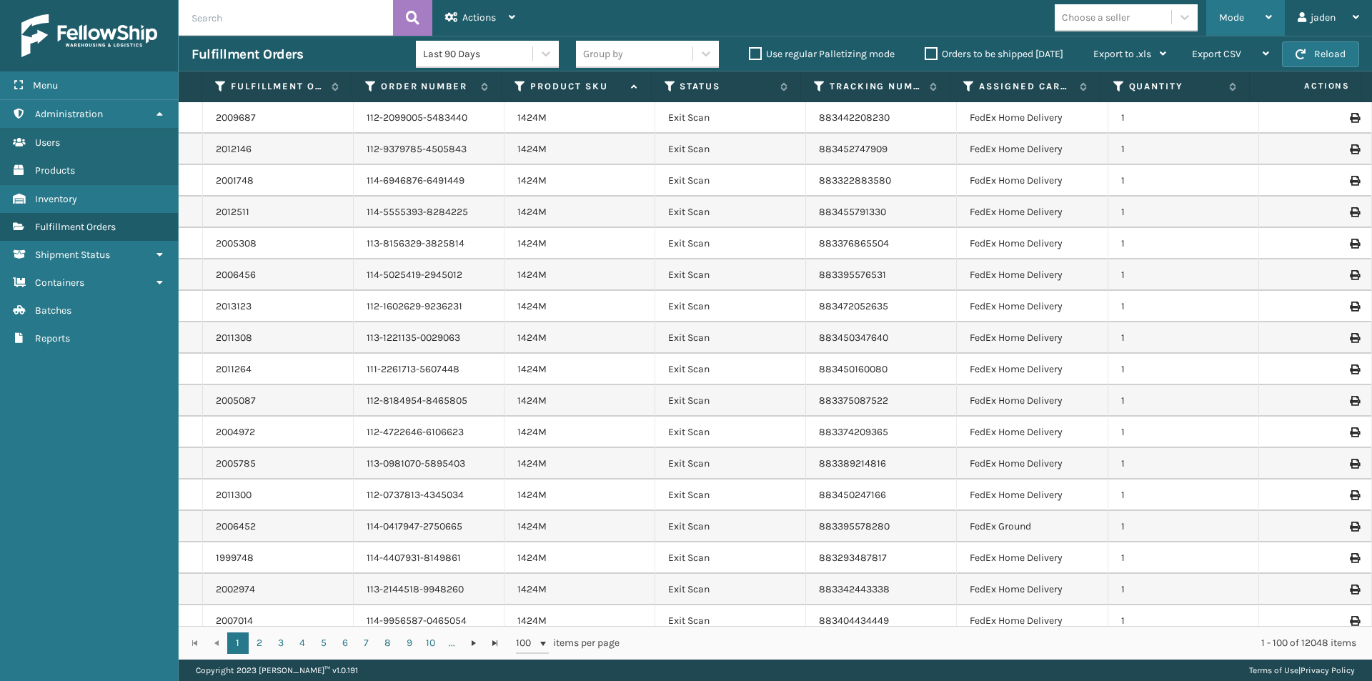
click at [1262, 25] on div "Mode" at bounding box center [1245, 18] width 53 height 36
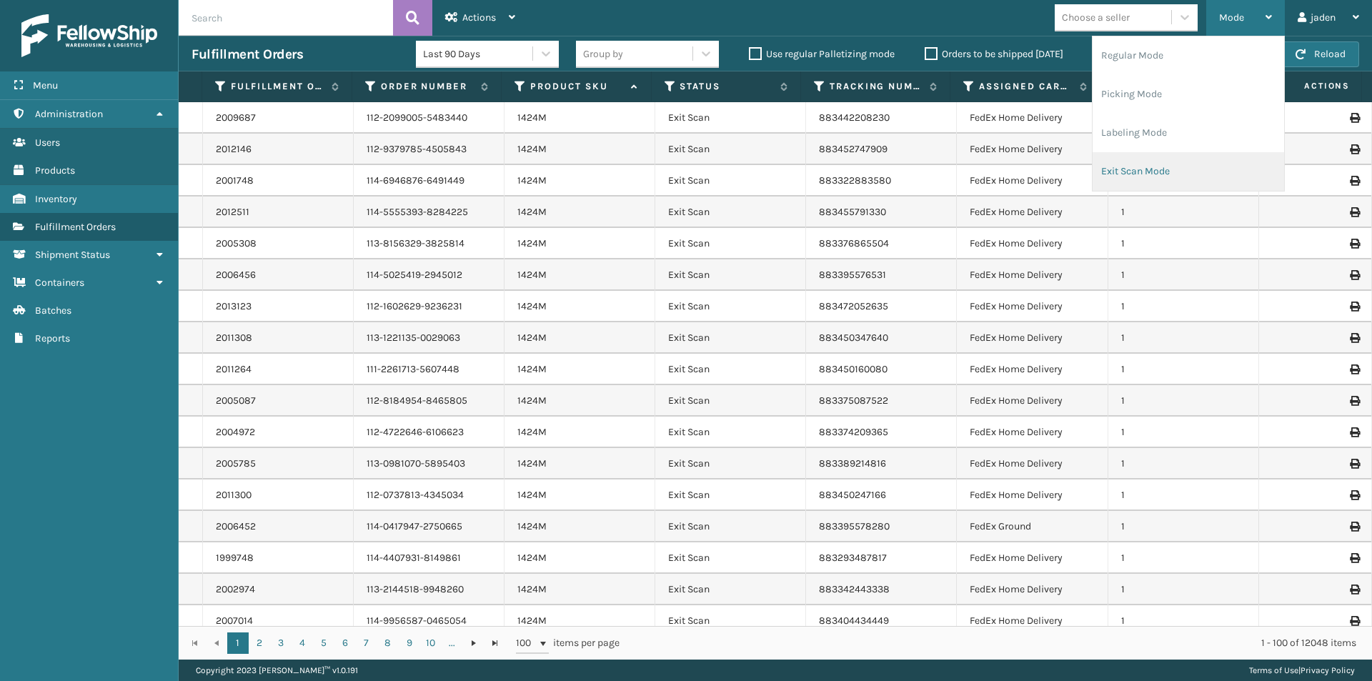
click at [1164, 156] on li "Exit Scan Mode" at bounding box center [1187, 171] width 191 height 39
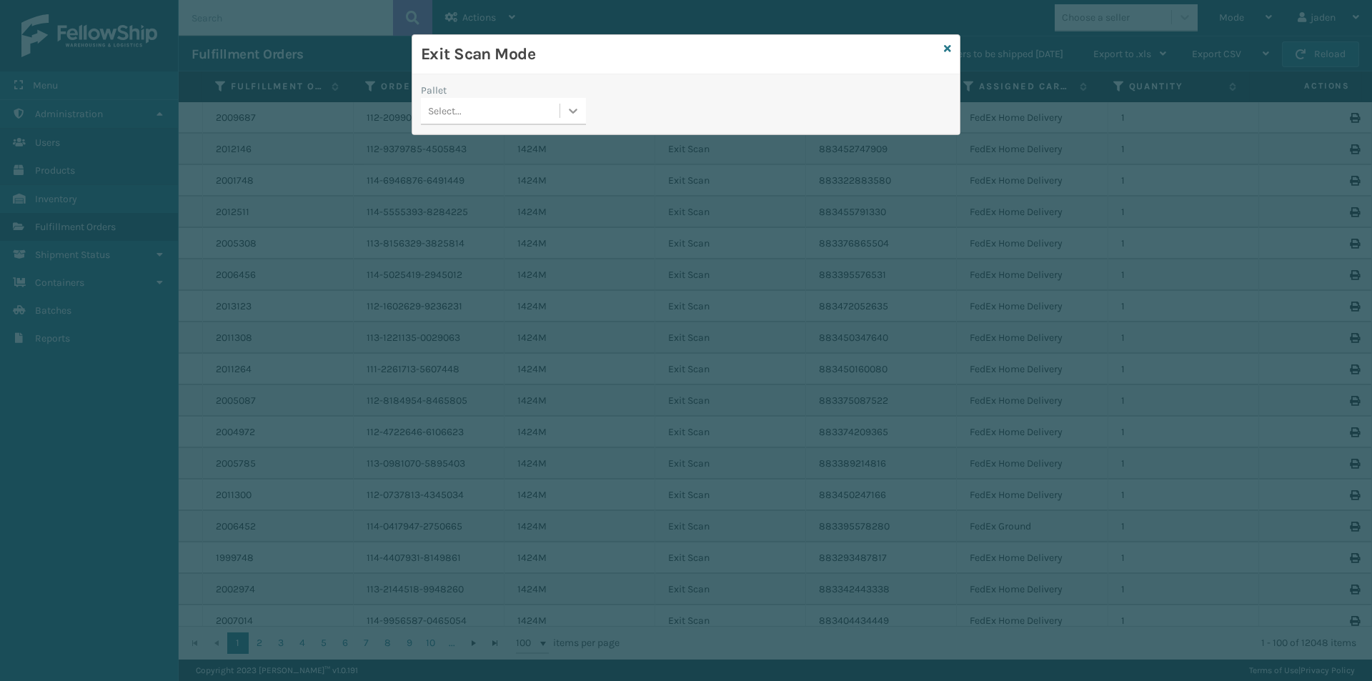
drag, startPoint x: 608, startPoint y: 104, endPoint x: 575, endPoint y: 112, distance: 34.0
click at [606, 104] on div "Pallet Select..." at bounding box center [685, 108] width 547 height 51
click at [571, 112] on icon at bounding box center [573, 111] width 14 height 14
click at [502, 146] on div "No options" at bounding box center [503, 147] width 165 height 26
drag, startPoint x: 754, startPoint y: 92, endPoint x: 676, endPoint y: 59, distance: 85.5
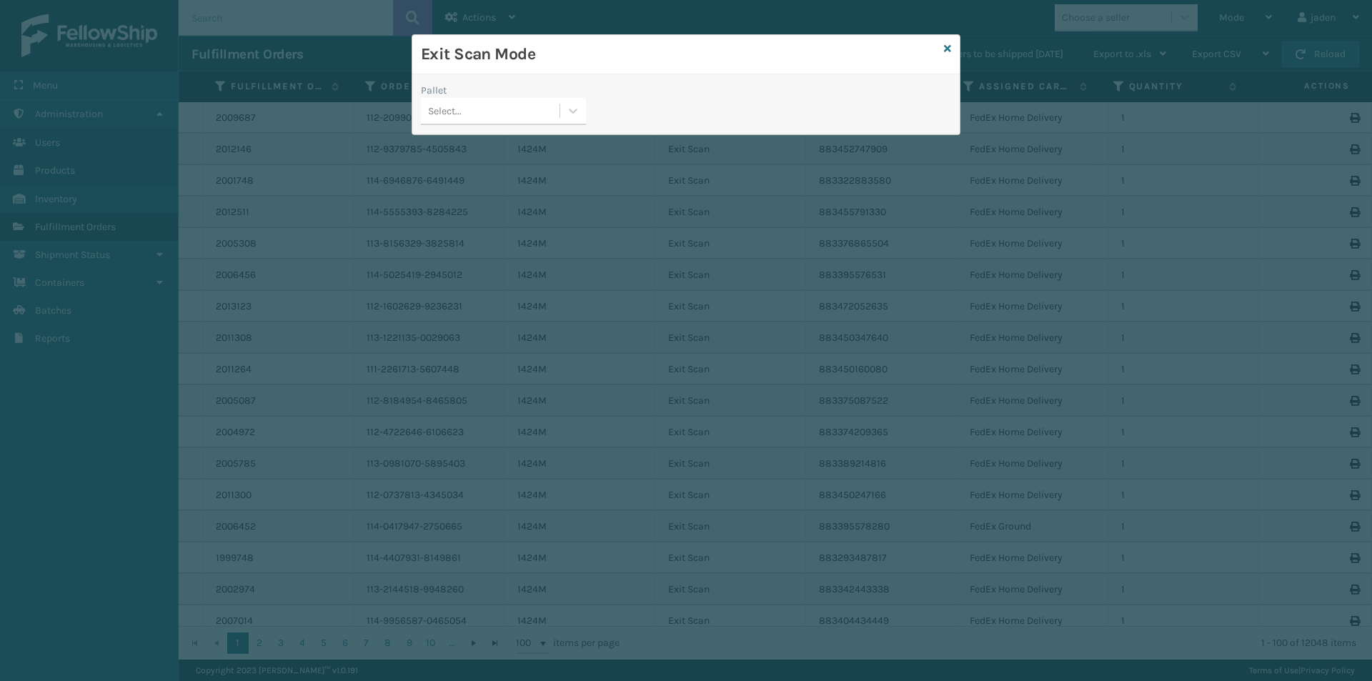
click at [612, 59] on h3 "Exit Scan Mode" at bounding box center [679, 54] width 517 height 21
click at [944, 51] on icon at bounding box center [947, 49] width 7 height 10
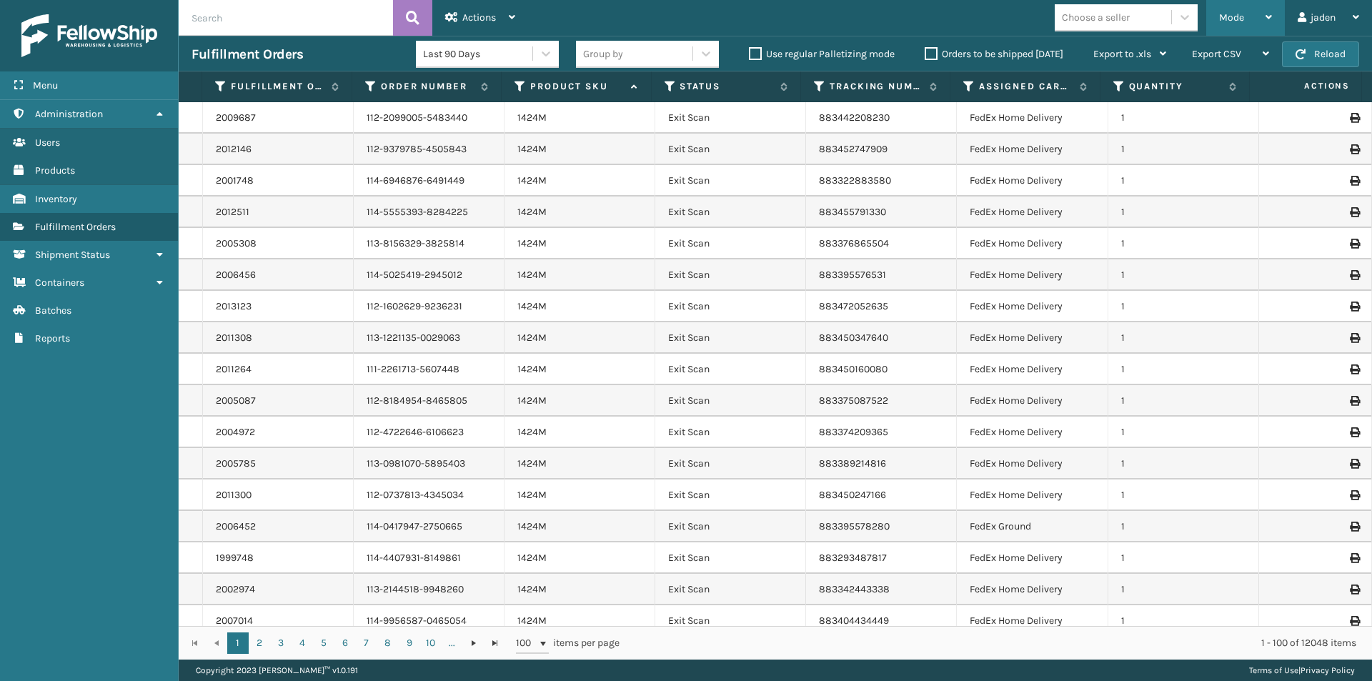
click at [1225, 25] on div "Mode" at bounding box center [1245, 18] width 53 height 36
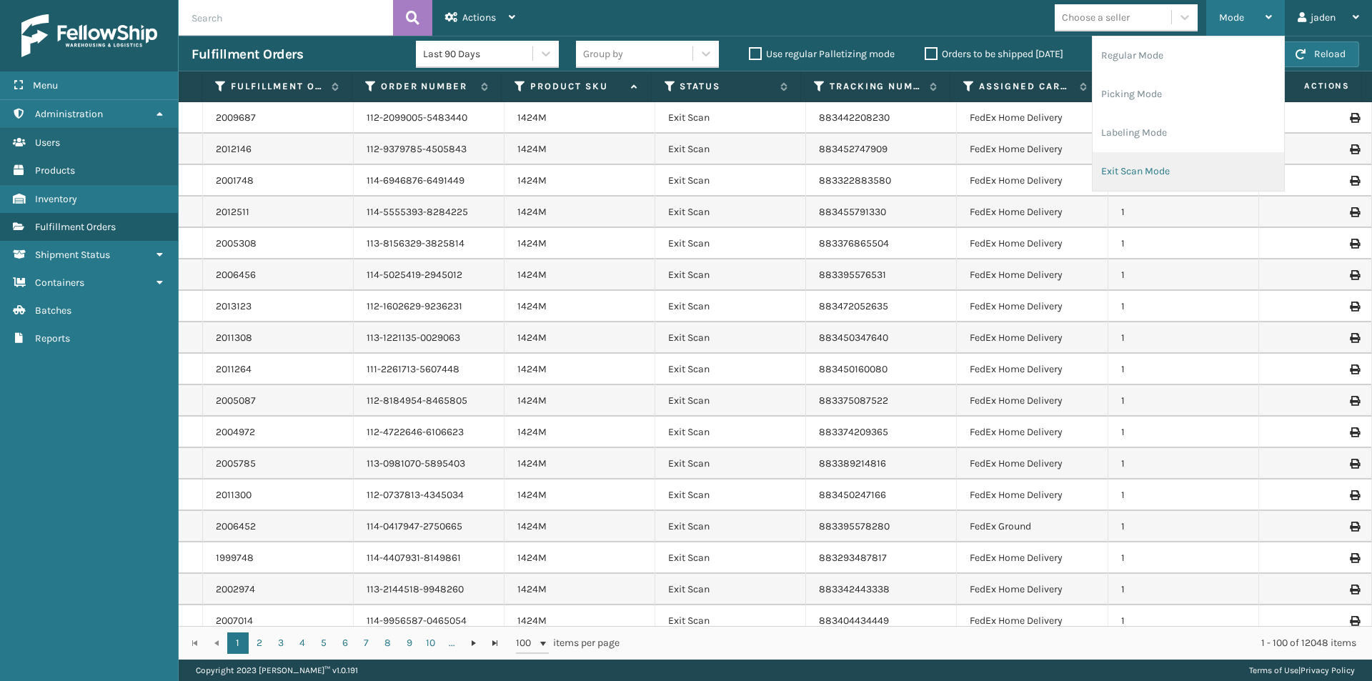
click at [1156, 165] on li "Exit Scan Mode" at bounding box center [1187, 171] width 191 height 39
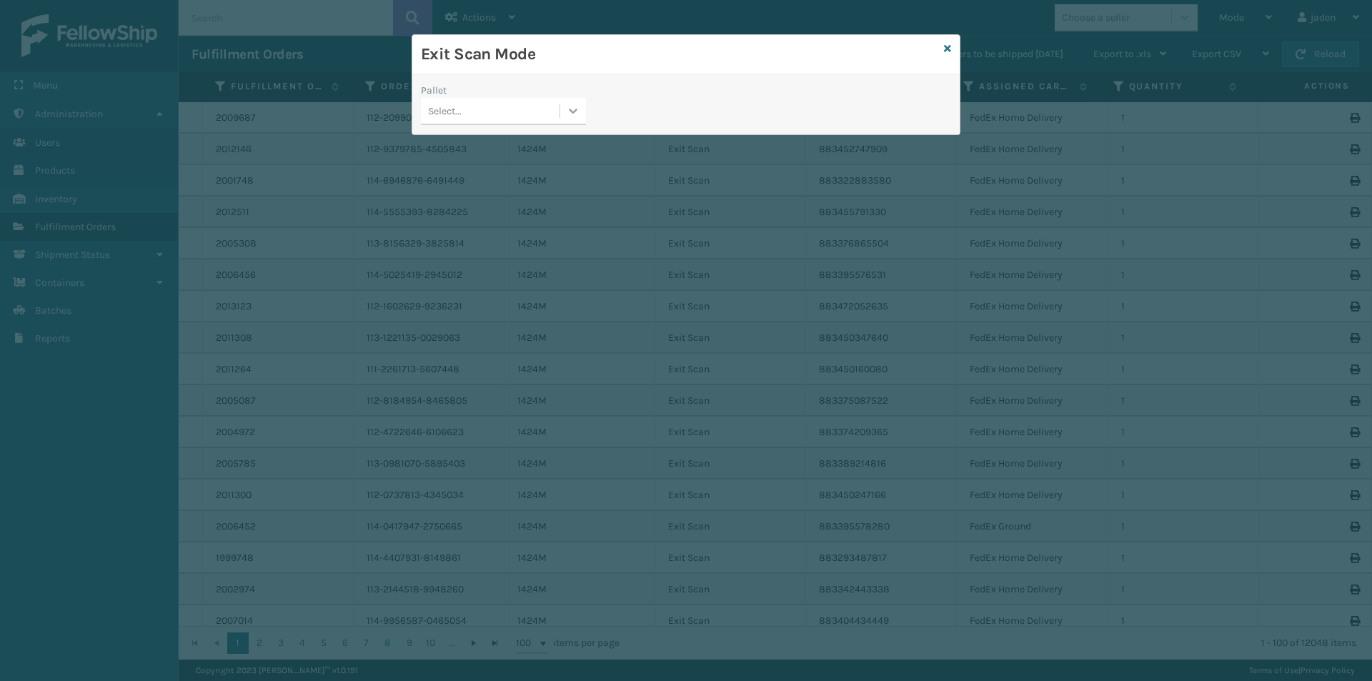
click at [564, 111] on div at bounding box center [573, 111] width 26 height 26
click at [950, 51] on icon at bounding box center [947, 49] width 7 height 10
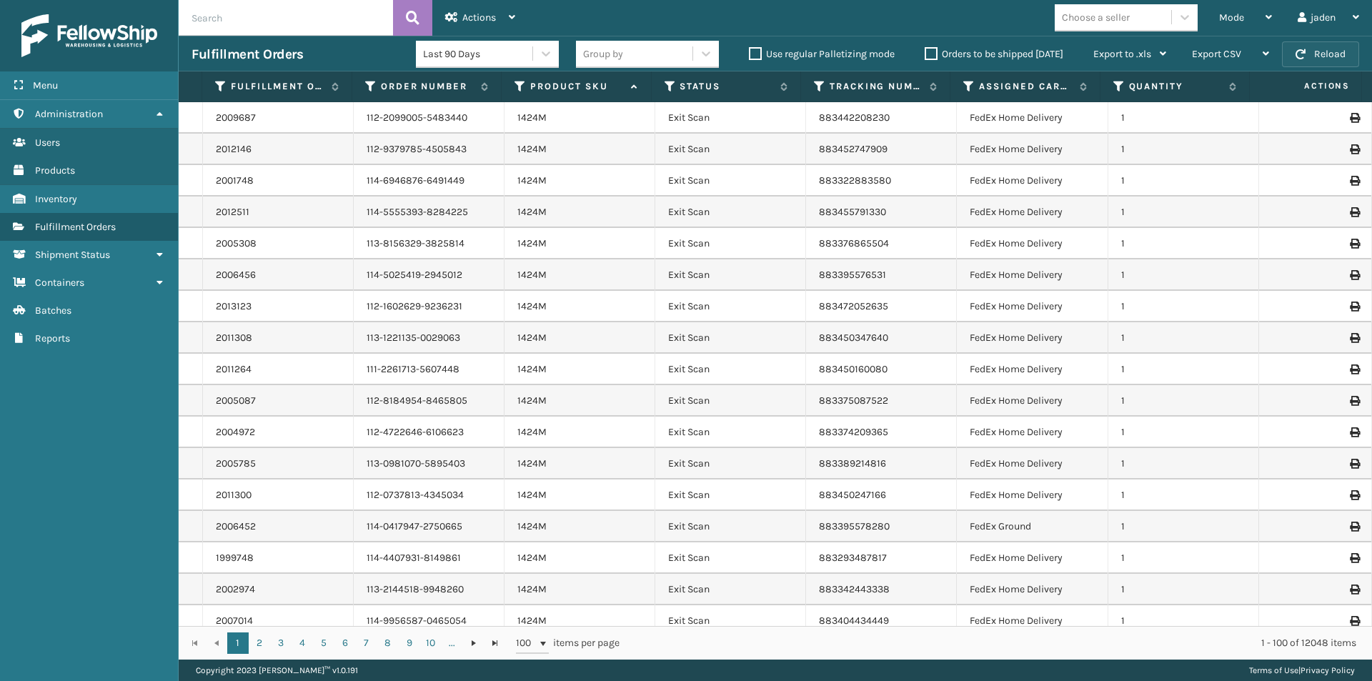
click at [1305, 56] on span "button" at bounding box center [1300, 54] width 10 height 10
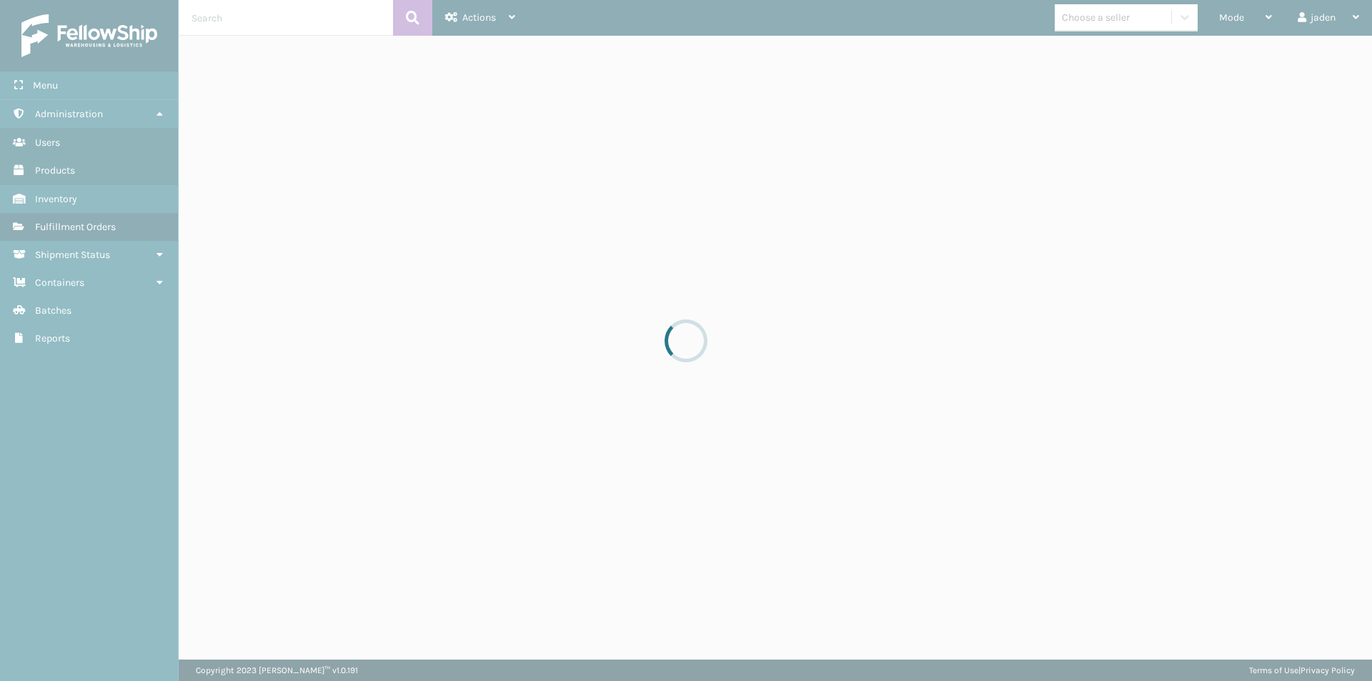
click at [1252, 21] on div at bounding box center [686, 340] width 1372 height 681
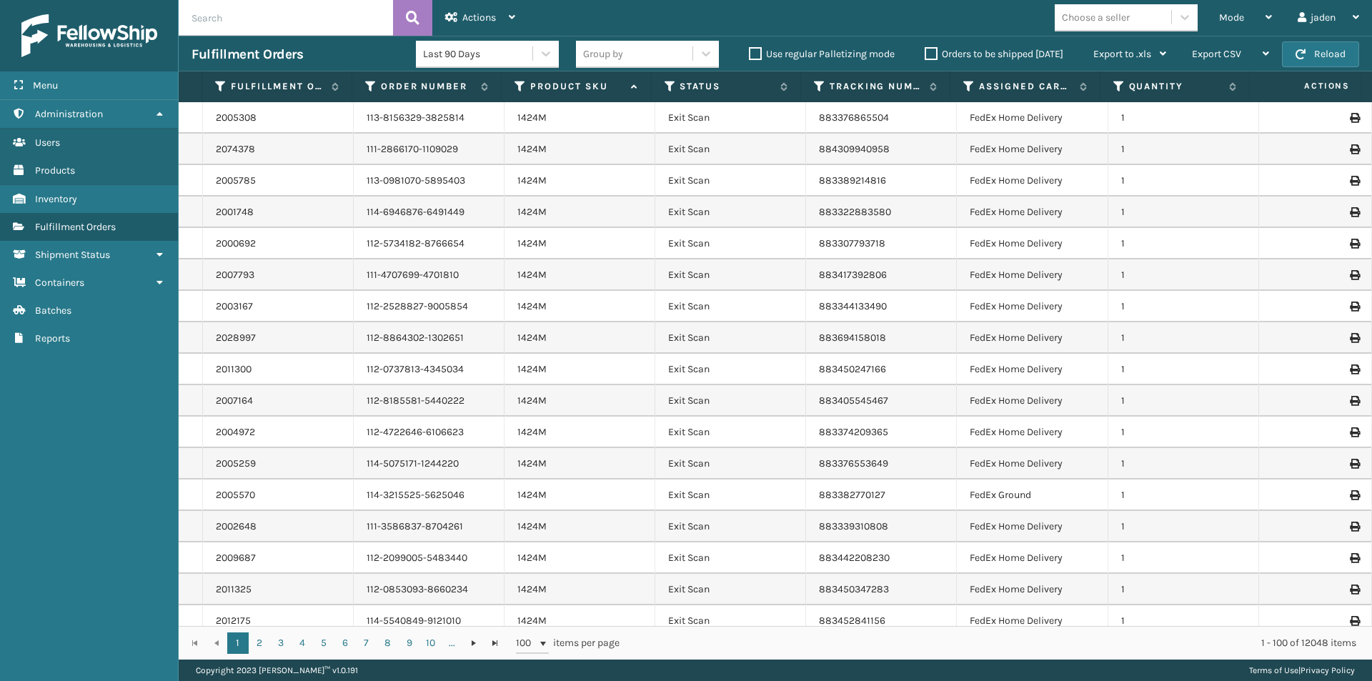
click at [1252, 21] on div "Mode" at bounding box center [1245, 18] width 53 height 36
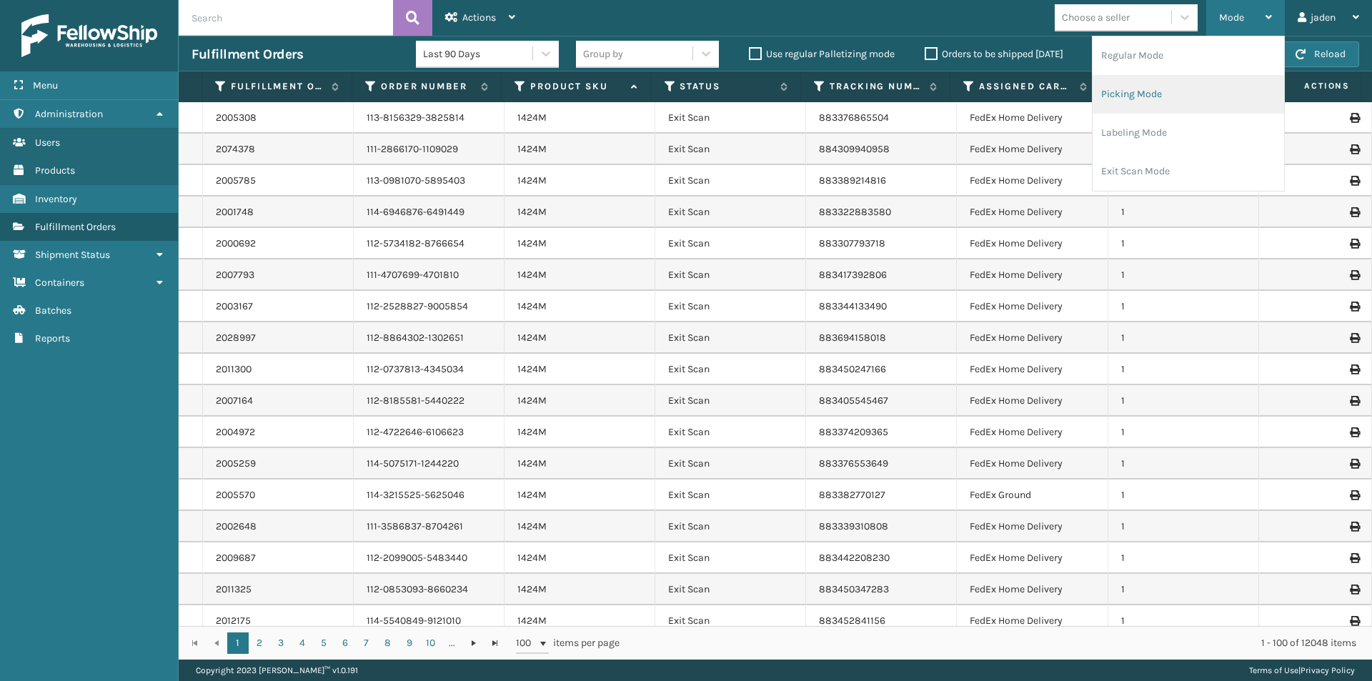
click at [1202, 96] on li "Picking Mode" at bounding box center [1187, 94] width 191 height 39
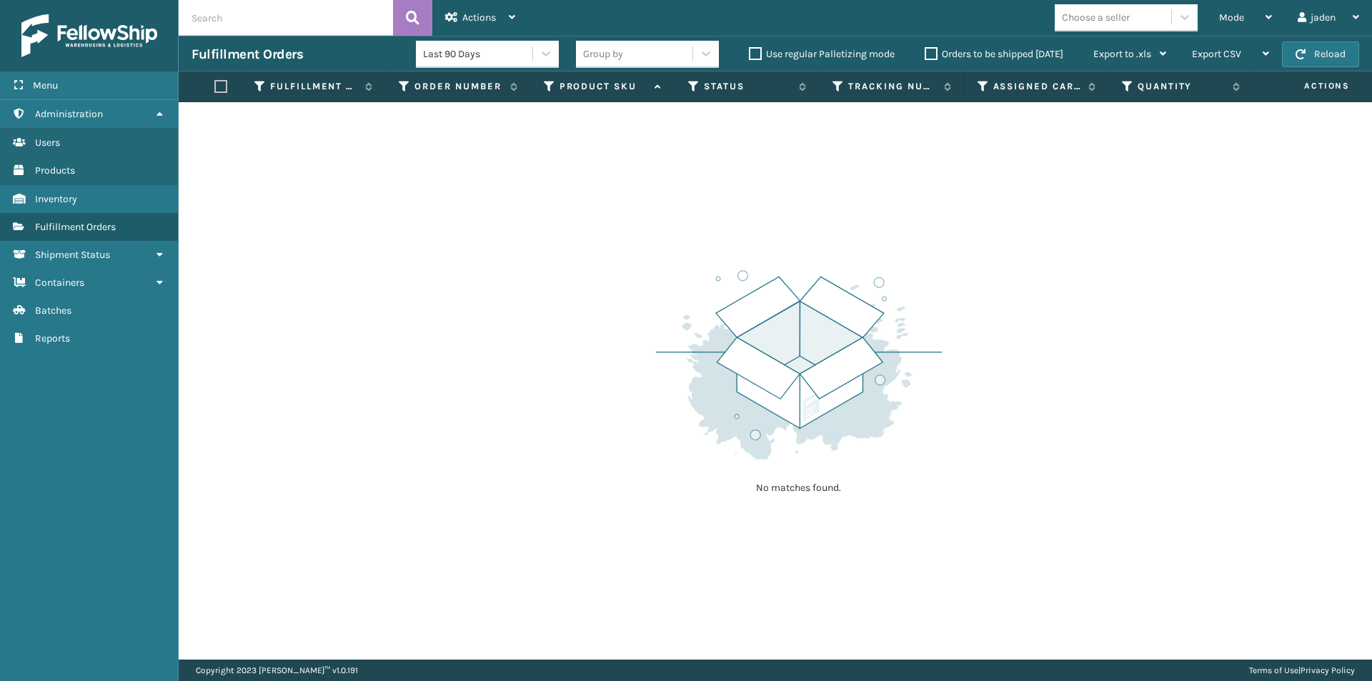
click at [932, 54] on label "Orders to be shipped [DATE]" at bounding box center [994, 54] width 139 height 12
click at [925, 54] on input "Orders to be shipped [DATE]" at bounding box center [925, 50] width 1 height 9
click at [1287, 48] on button "Reload" at bounding box center [1320, 54] width 77 height 26
click at [1250, 14] on div "Mode" at bounding box center [1245, 18] width 53 height 36
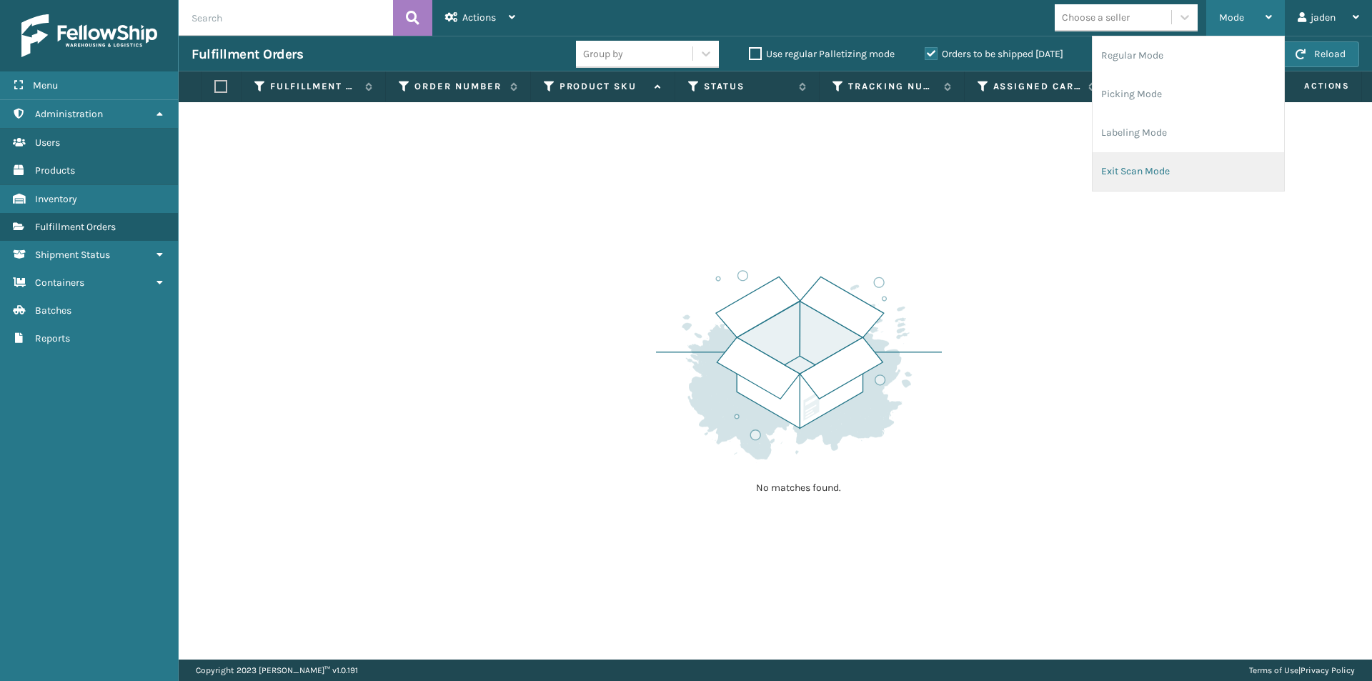
click at [1165, 173] on li "Exit Scan Mode" at bounding box center [1187, 171] width 191 height 39
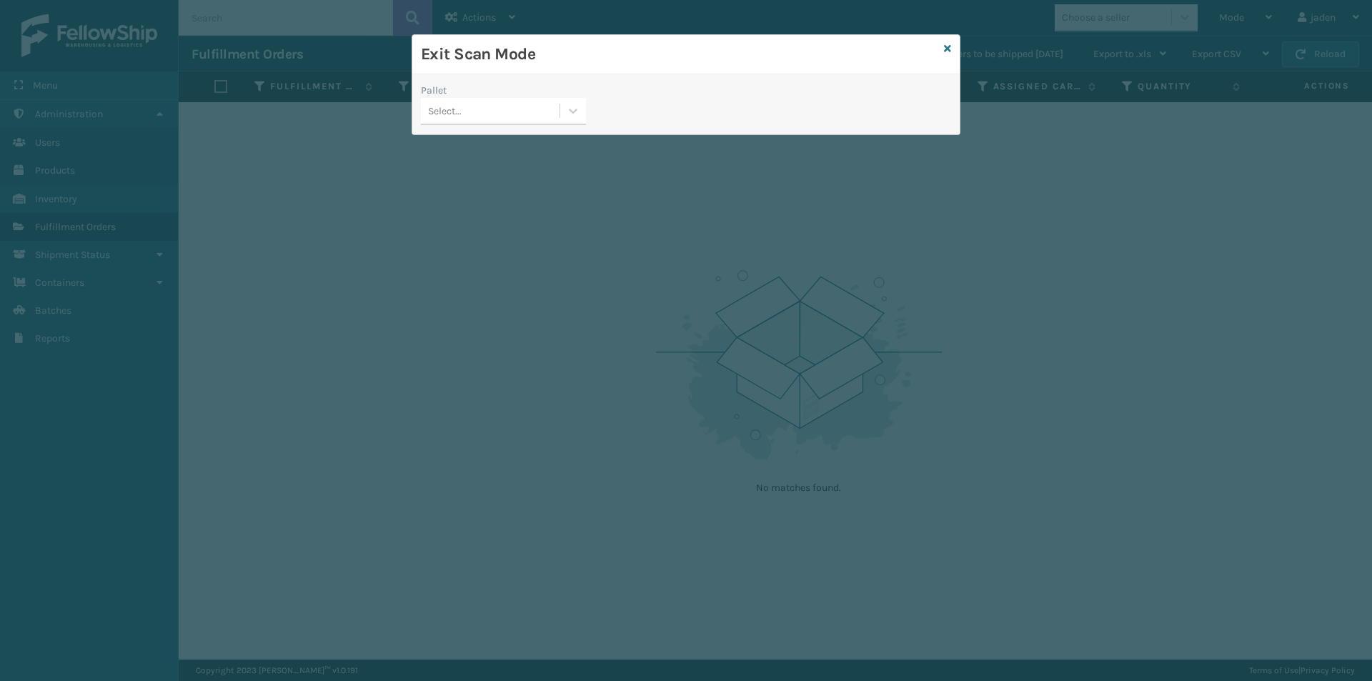
drag, startPoint x: 564, startPoint y: 130, endPoint x: 569, endPoint y: 108, distance: 22.7
click at [563, 130] on div "Pallet Select..." at bounding box center [503, 108] width 182 height 51
click at [571, 107] on icon at bounding box center [573, 111] width 14 height 14
drag, startPoint x: 540, startPoint y: 149, endPoint x: 865, endPoint y: 53, distance: 338.4
click at [567, 145] on div "No options" at bounding box center [503, 147] width 165 height 26
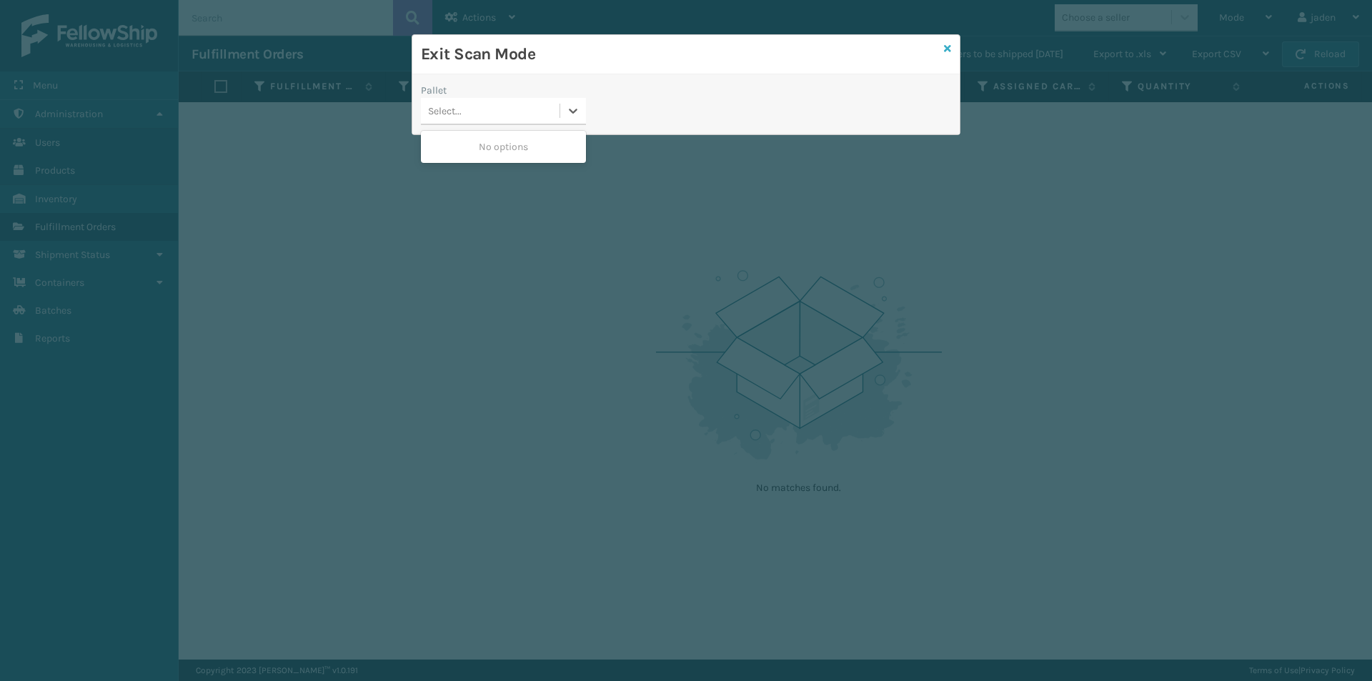
click at [947, 48] on icon at bounding box center [947, 49] width 7 height 10
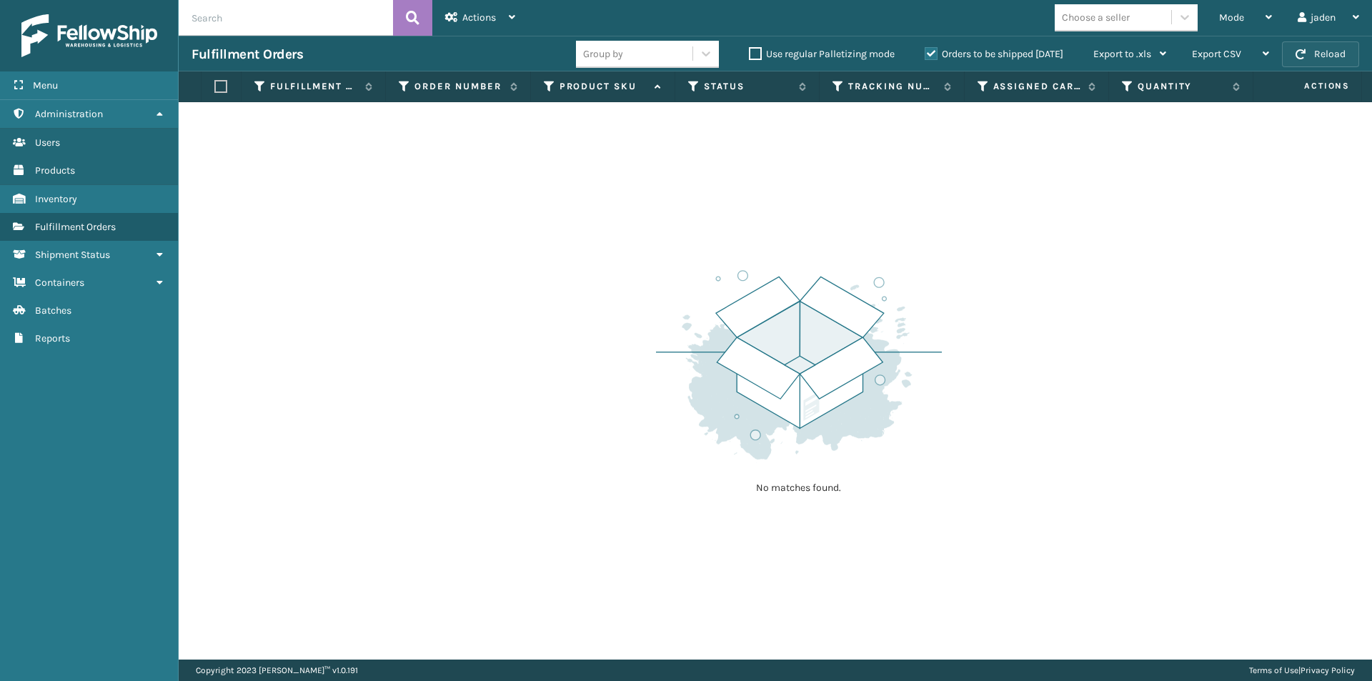
click at [1310, 41] on button "Reload" at bounding box center [1320, 54] width 77 height 26
click at [1237, 9] on div "Mode" at bounding box center [1245, 18] width 53 height 36
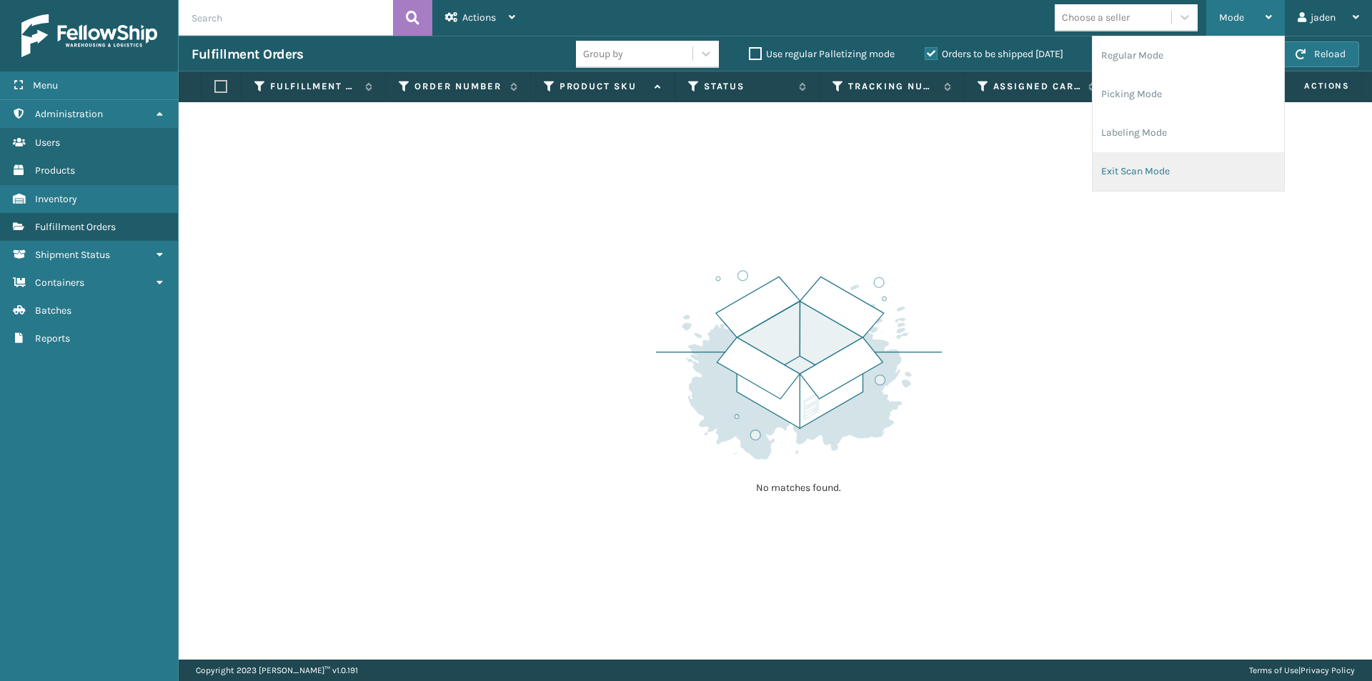
click at [1168, 170] on li "Exit Scan Mode" at bounding box center [1187, 171] width 191 height 39
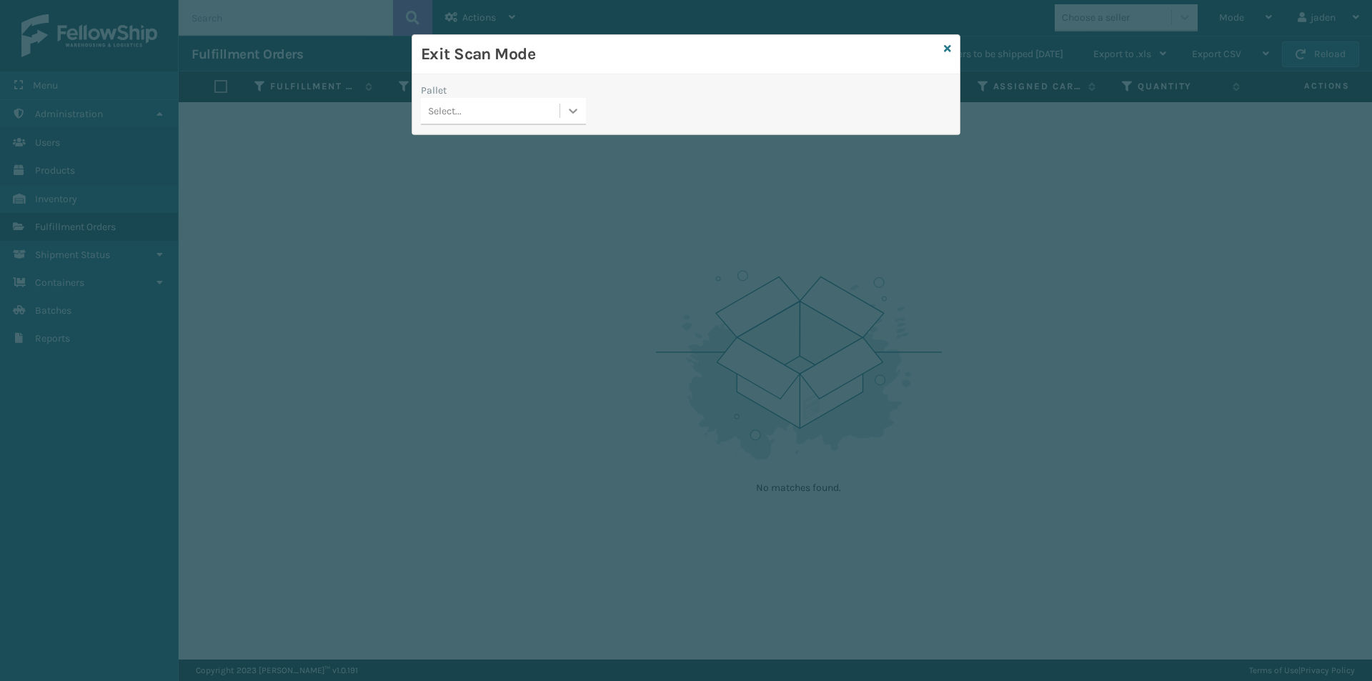
drag, startPoint x: 585, startPoint y: 106, endPoint x: 578, endPoint y: 112, distance: 9.6
click at [584, 106] on div at bounding box center [573, 111] width 26 height 26
drag, startPoint x: 549, startPoint y: 141, endPoint x: 961, endPoint y: 79, distance: 416.2
click at [551, 142] on div "No options" at bounding box center [503, 147] width 165 height 26
click at [945, 47] on icon at bounding box center [947, 49] width 7 height 10
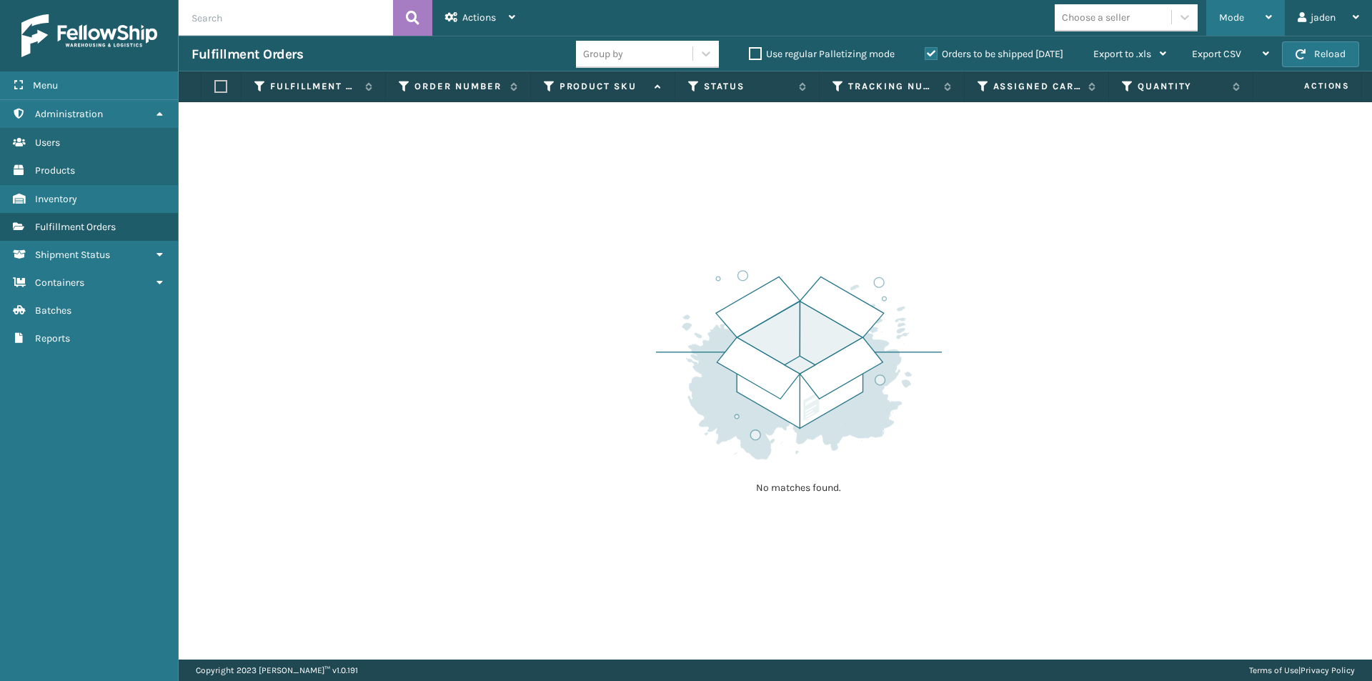
click at [1245, 13] on div "Mode" at bounding box center [1245, 18] width 53 height 36
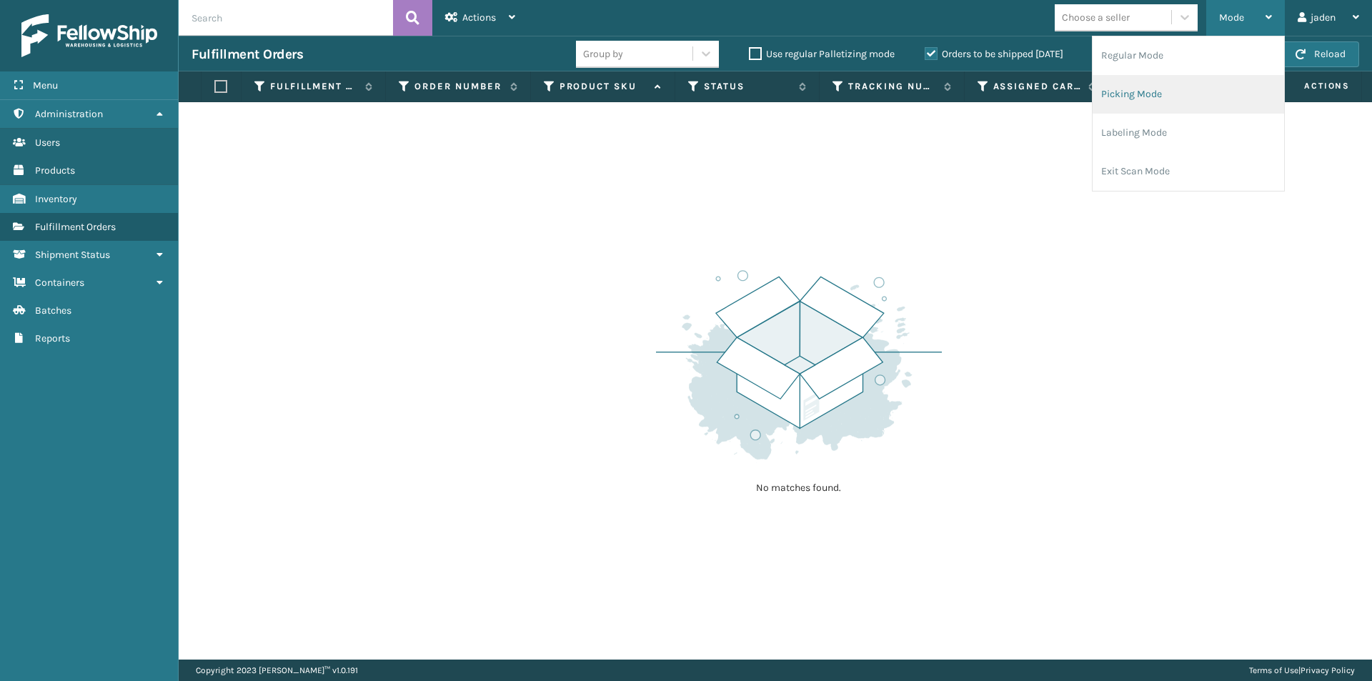
click at [1200, 80] on li "Picking Mode" at bounding box center [1187, 94] width 191 height 39
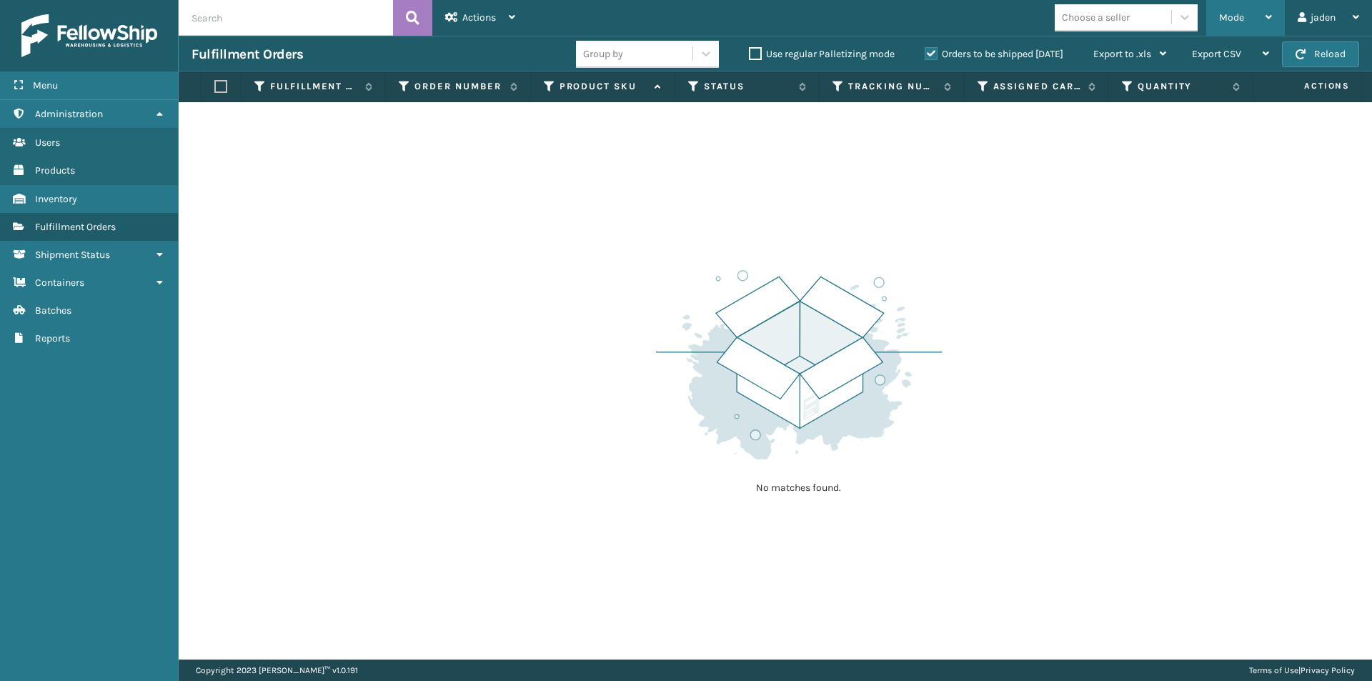
click at [1241, 11] on span "Mode" at bounding box center [1231, 17] width 25 height 12
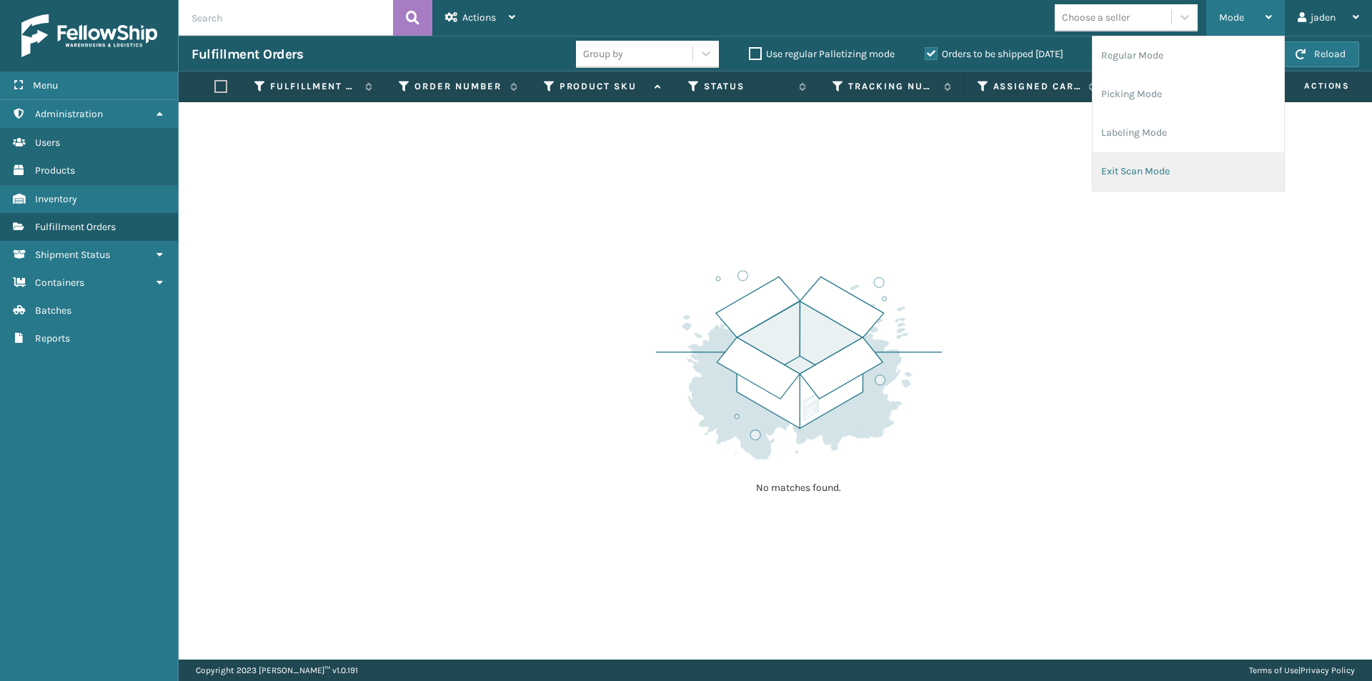
click at [1201, 156] on li "Exit Scan Mode" at bounding box center [1187, 171] width 191 height 39
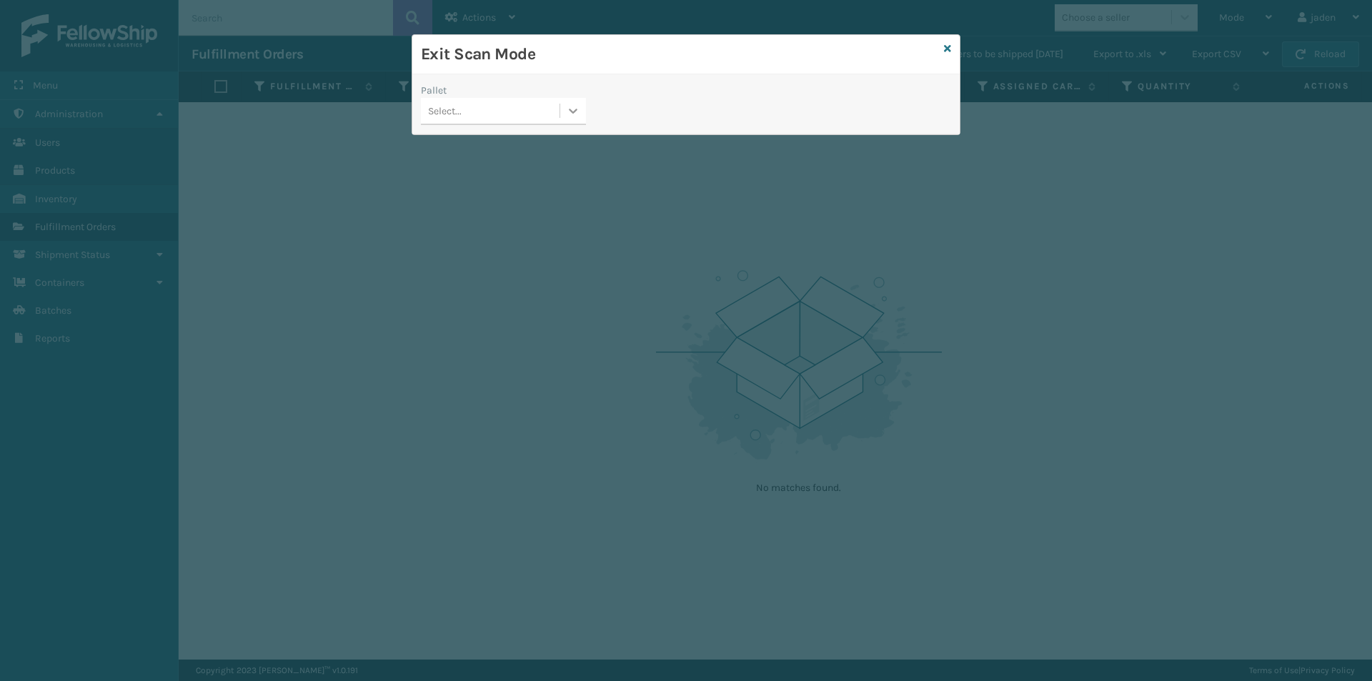
click at [561, 111] on div at bounding box center [573, 111] width 26 height 26
drag, startPoint x: 532, startPoint y: 130, endPoint x: 871, endPoint y: 51, distance: 347.7
click at [532, 134] on div "No options" at bounding box center [503, 147] width 165 height 26
click at [952, 52] on div "Exit Scan Mode" at bounding box center [685, 54] width 547 height 39
click at [950, 46] on icon at bounding box center [947, 49] width 7 height 10
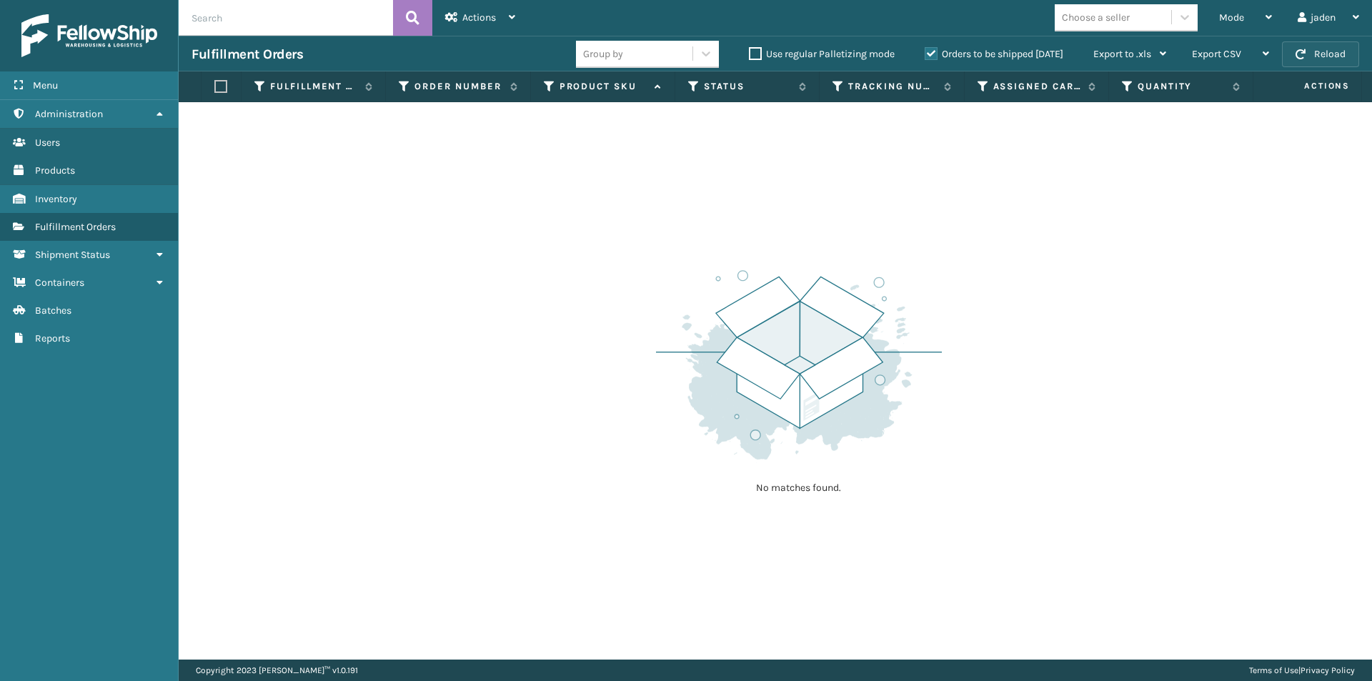
click at [1336, 58] on button "Reload" at bounding box center [1320, 54] width 77 height 26
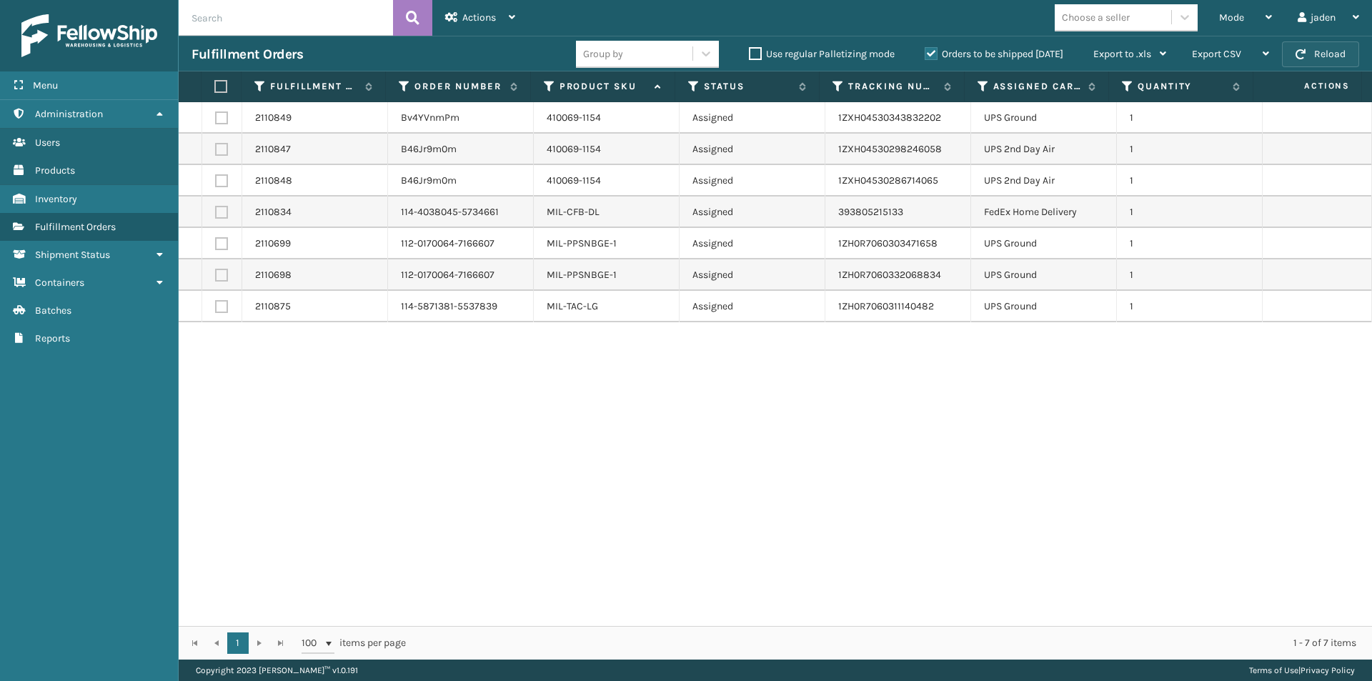
click at [1329, 59] on button "Reload" at bounding box center [1320, 54] width 77 height 26
click at [1314, 61] on button "Reload" at bounding box center [1320, 54] width 77 height 26
click at [1236, 25] on div "Mode" at bounding box center [1245, 18] width 53 height 36
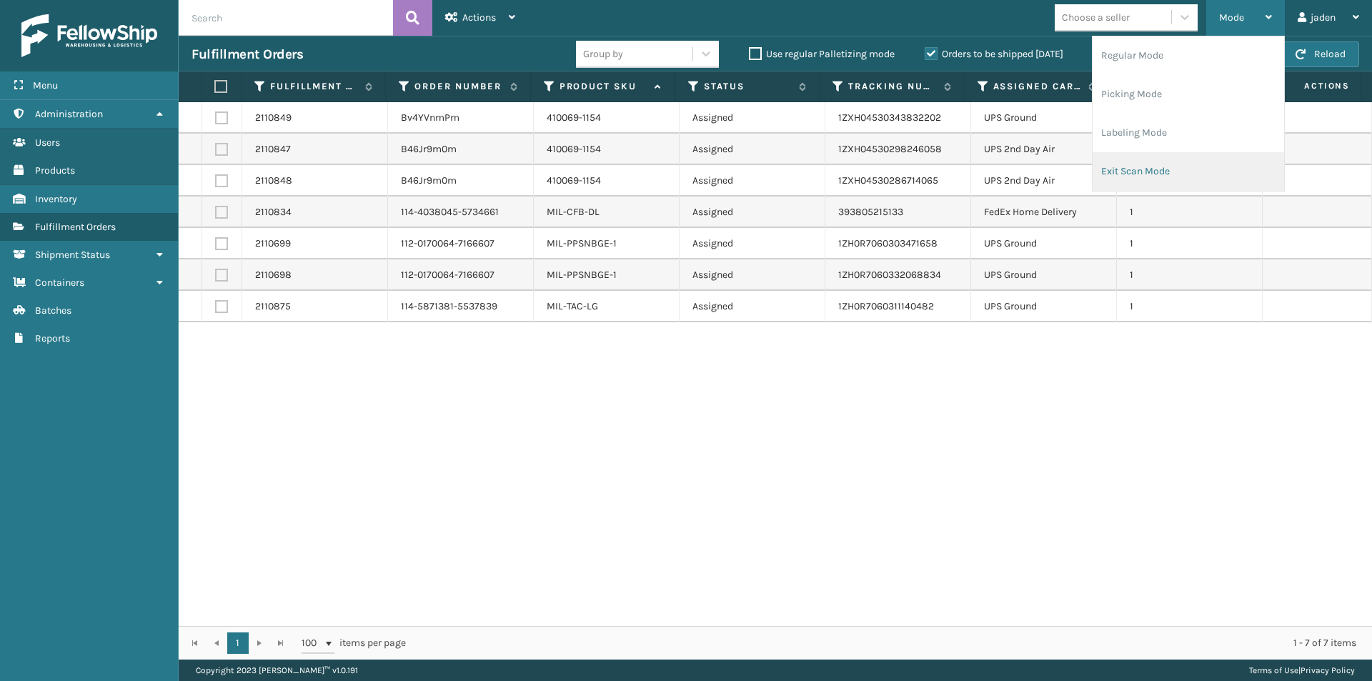
click at [1177, 174] on li "Exit Scan Mode" at bounding box center [1187, 171] width 191 height 39
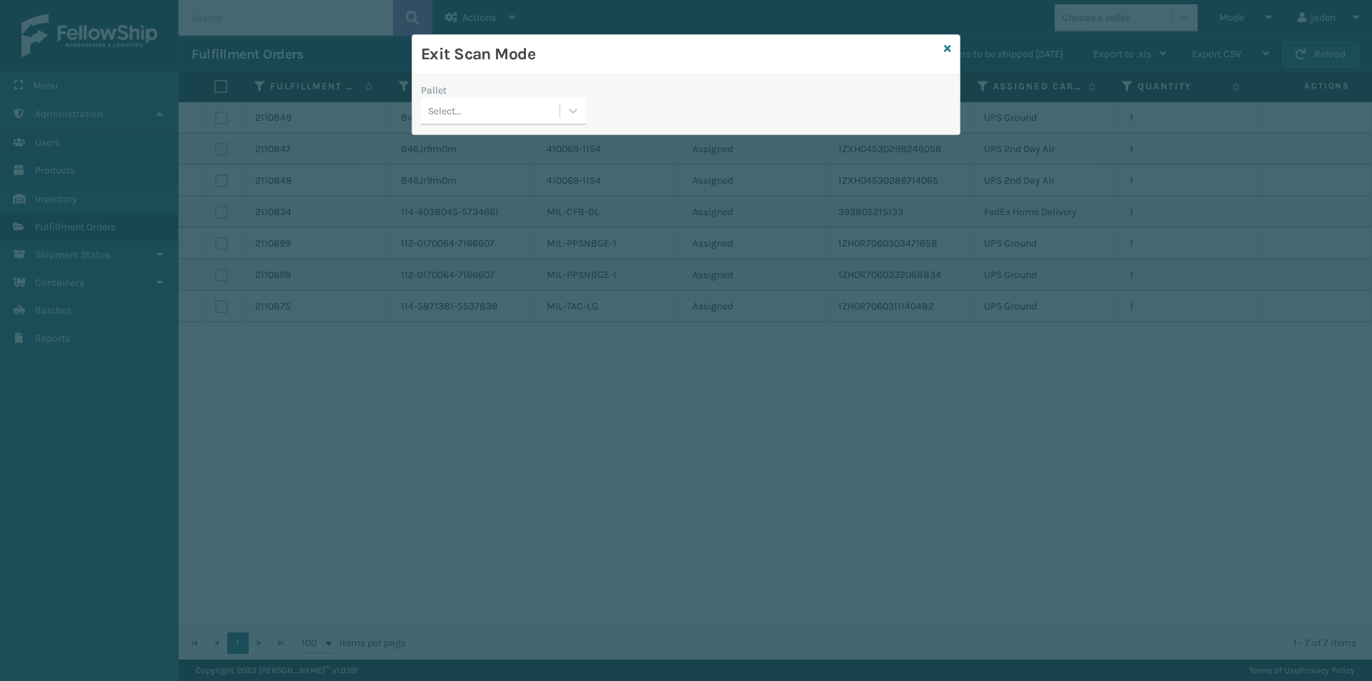
click at [556, 95] on div "Pallet" at bounding box center [503, 90] width 165 height 15
click at [570, 120] on div at bounding box center [573, 111] width 26 height 26
drag, startPoint x: 529, startPoint y: 155, endPoint x: 546, endPoint y: 142, distance: 21.4
click at [546, 142] on div "No options" at bounding box center [503, 147] width 165 height 26
click at [957, 41] on div "Exit Scan Mode" at bounding box center [685, 54] width 547 height 39
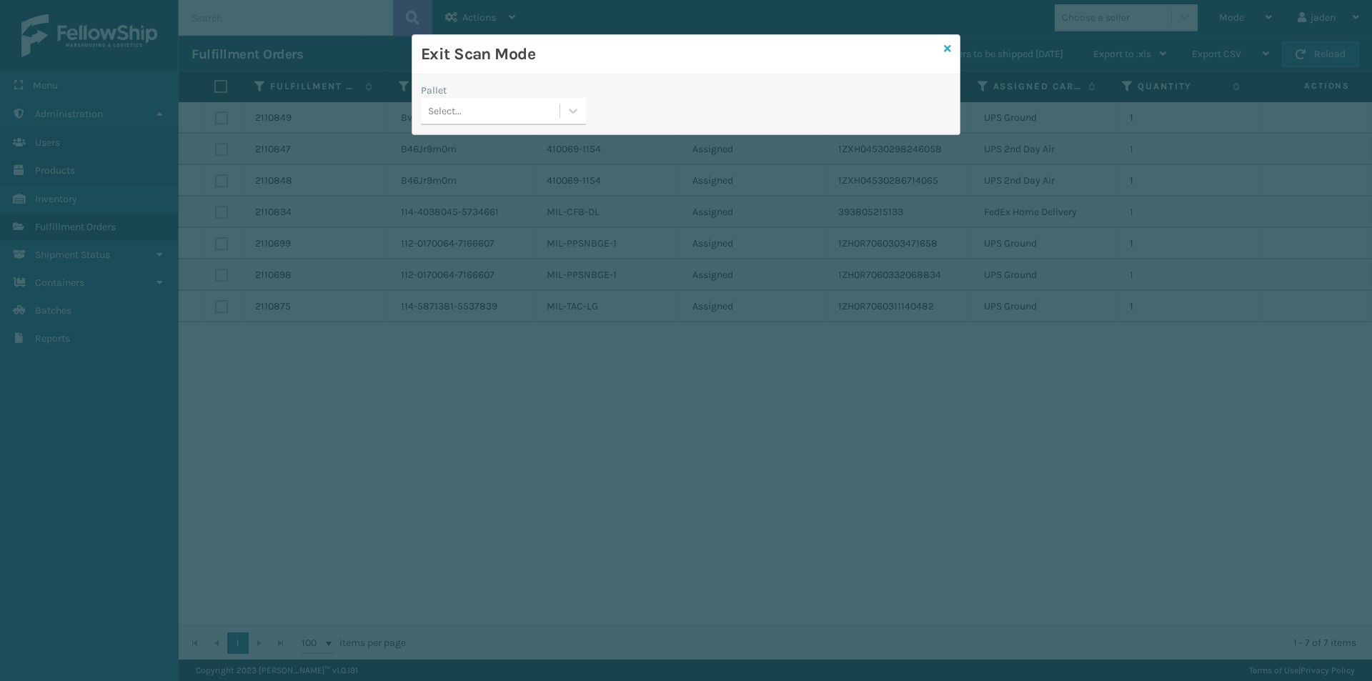
click at [950, 45] on icon at bounding box center [947, 49] width 7 height 10
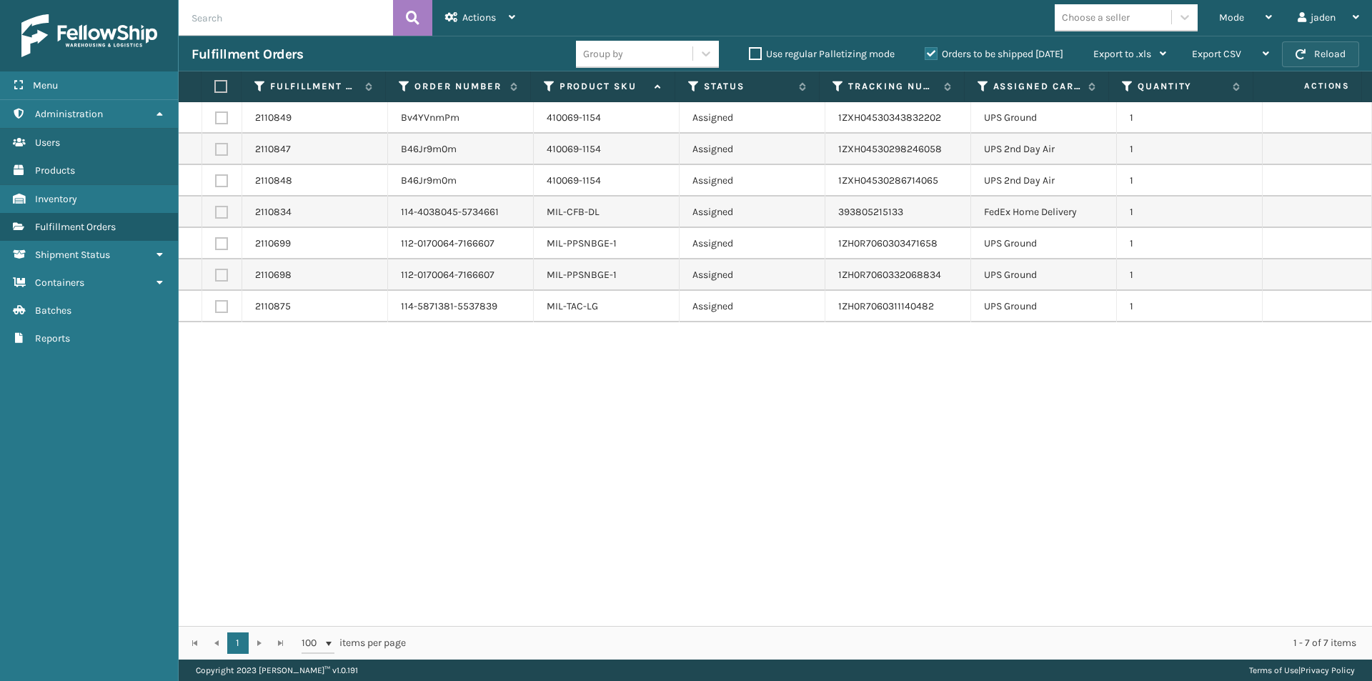
click at [1349, 54] on button "Reload" at bounding box center [1320, 54] width 77 height 26
click at [1248, 18] on div "Mode" at bounding box center [1245, 18] width 53 height 36
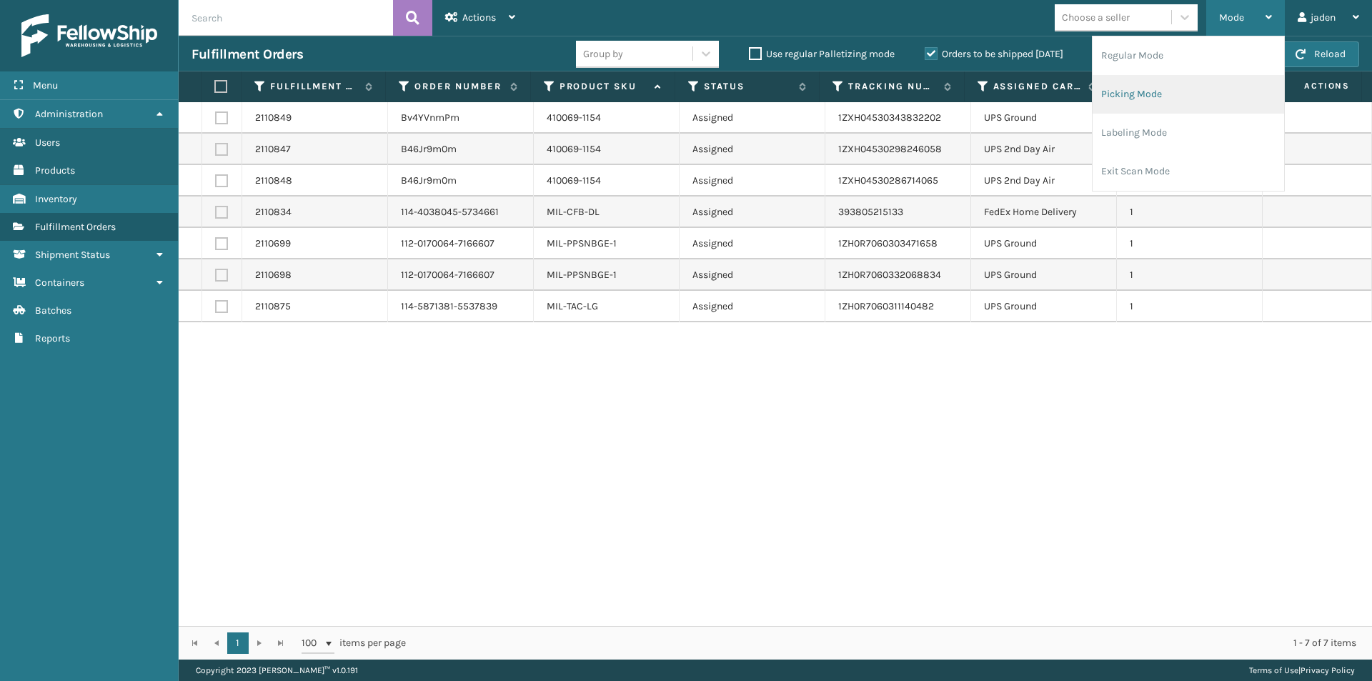
click at [1192, 94] on li "Picking Mode" at bounding box center [1187, 94] width 191 height 39
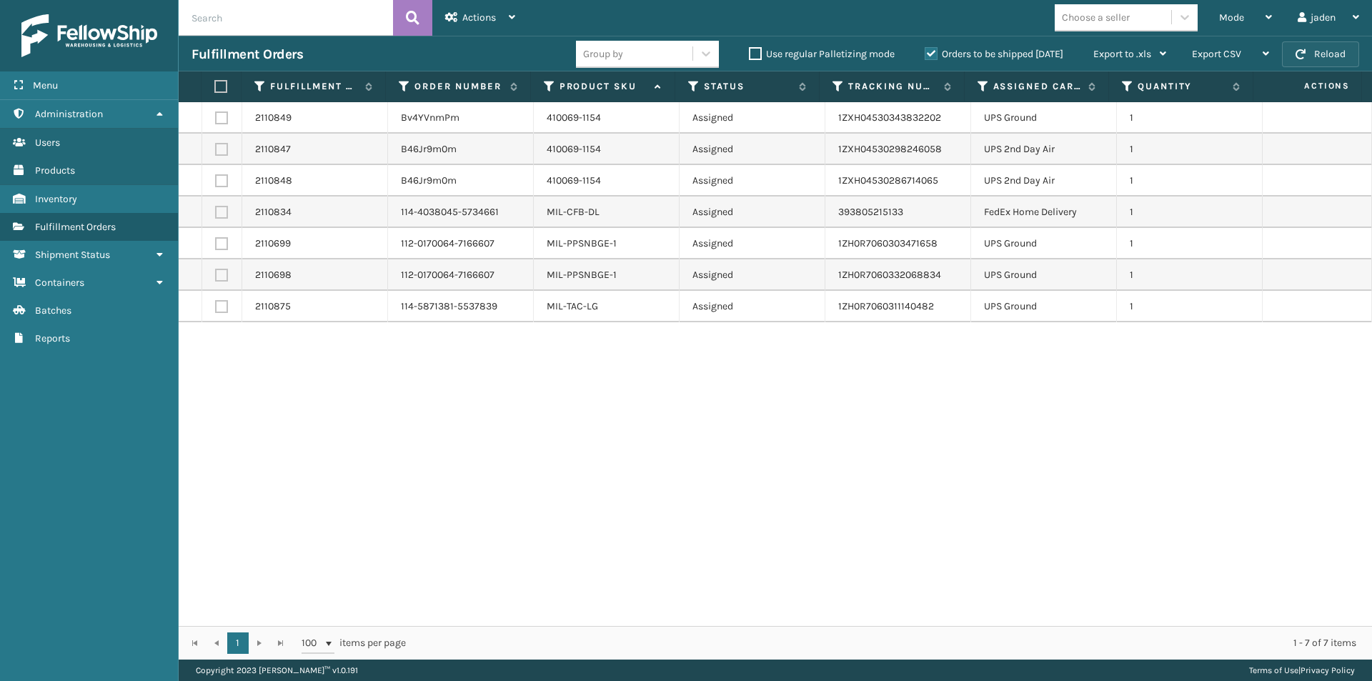
click at [1358, 64] on button "Reload" at bounding box center [1320, 54] width 77 height 26
click at [1315, 49] on button "Reload" at bounding box center [1320, 54] width 77 height 26
